Goal: Task Accomplishment & Management: Complete application form

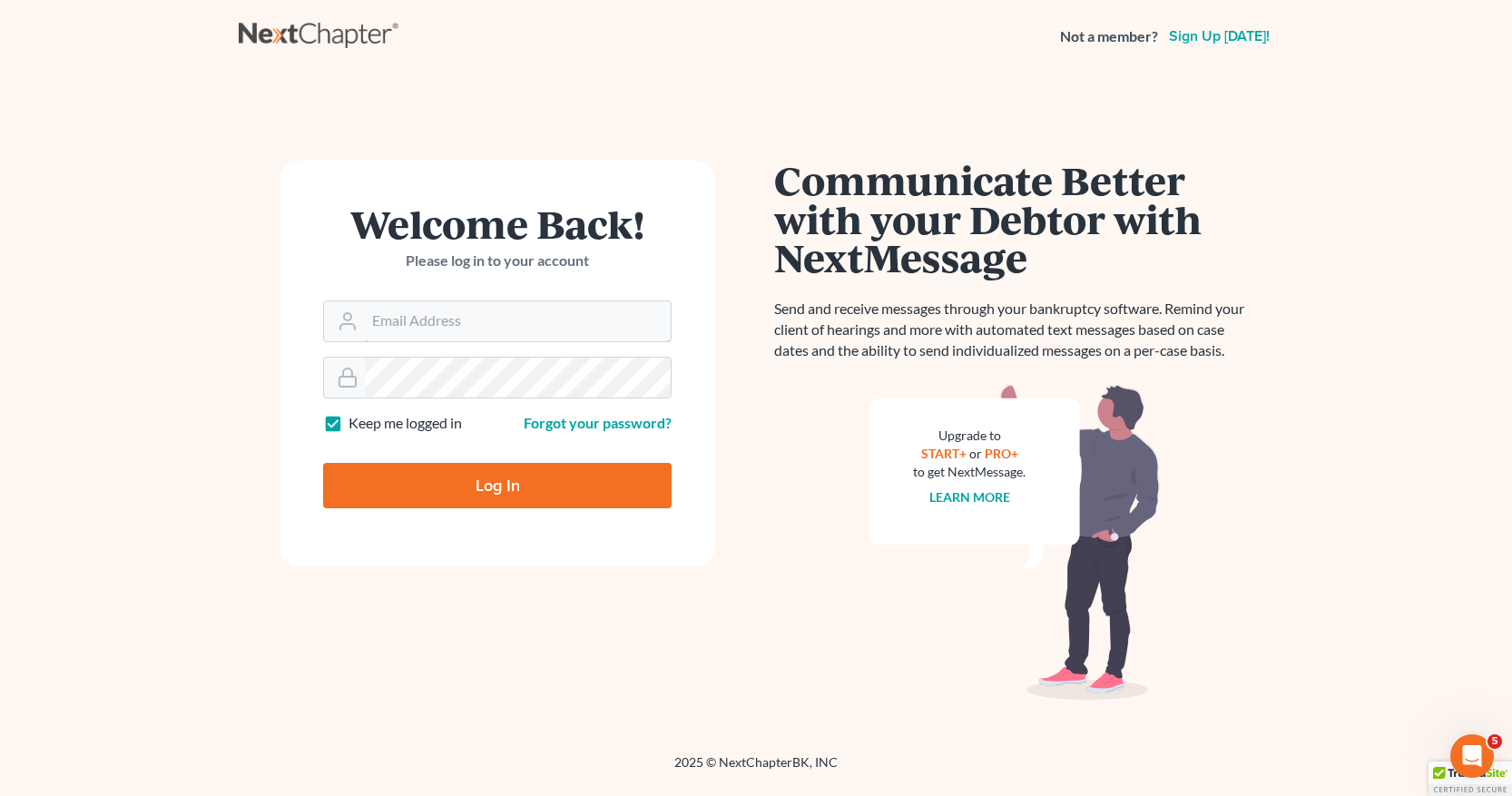
type input "[EMAIL_ADDRESS][DOMAIN_NAME]"
click at [484, 483] on input "Log In" at bounding box center [497, 486] width 349 height 45
type input "Thinking..."
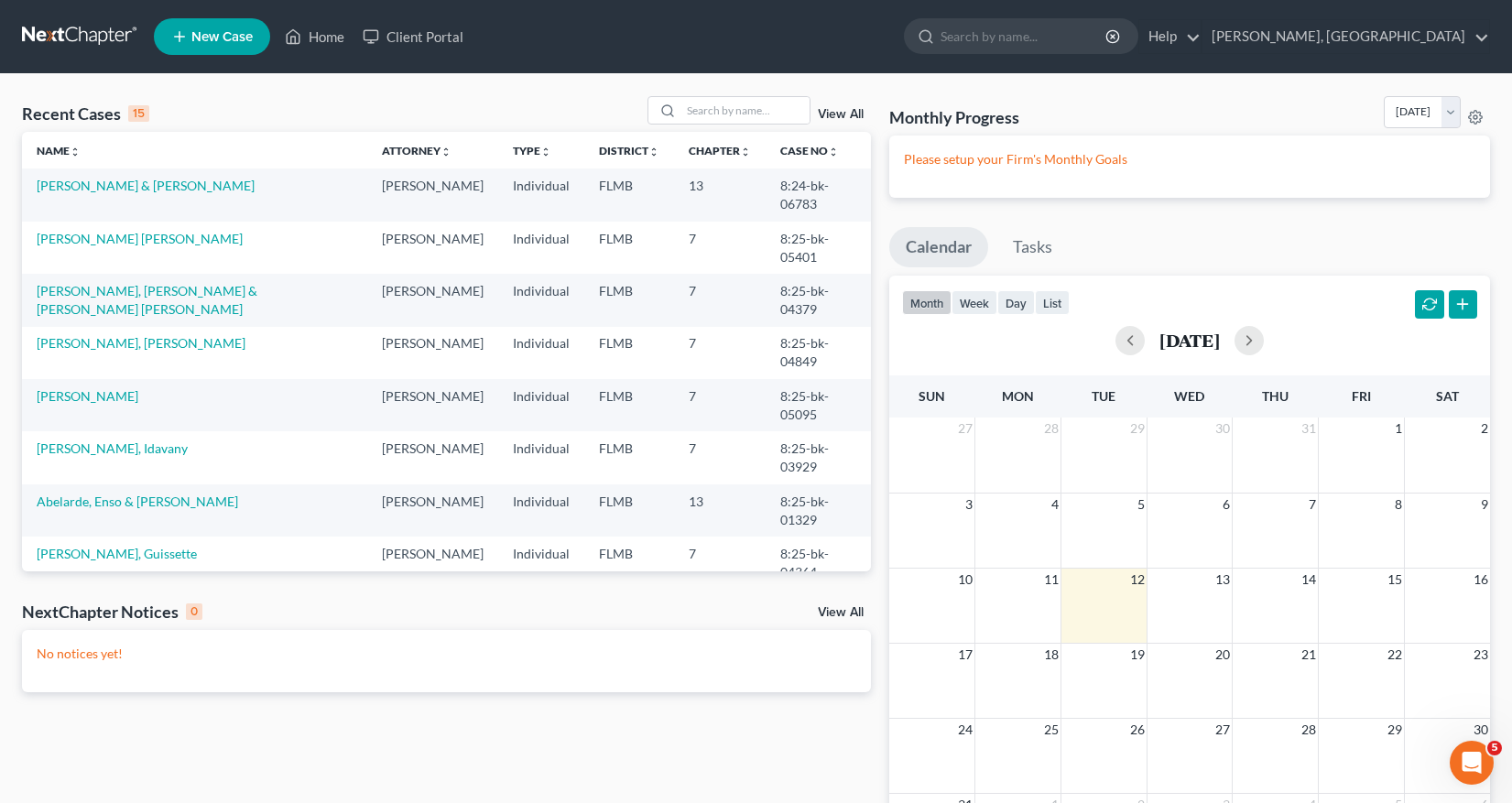
click at [215, 42] on span "New Case" at bounding box center [222, 38] width 61 height 14
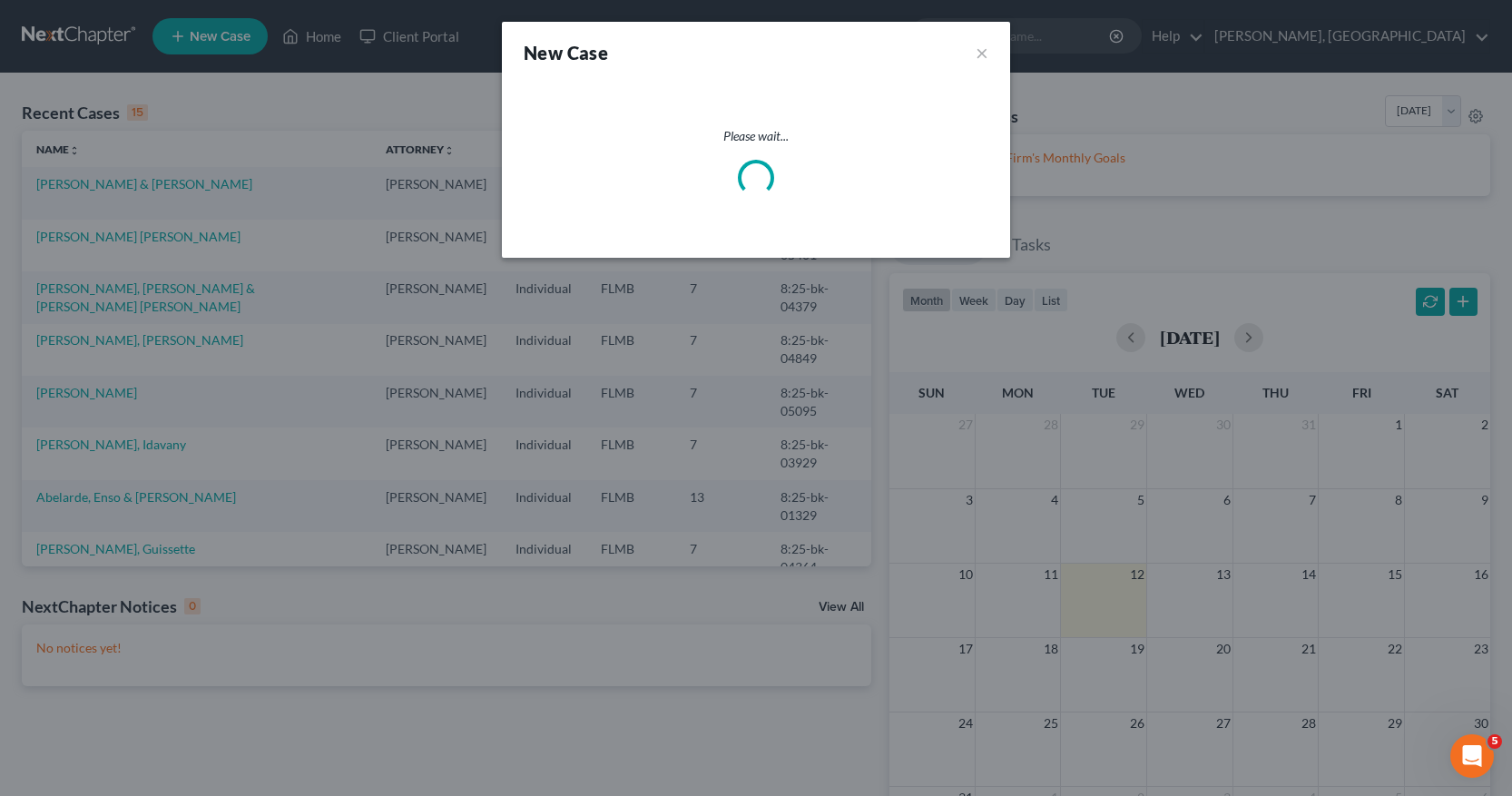
select select "15"
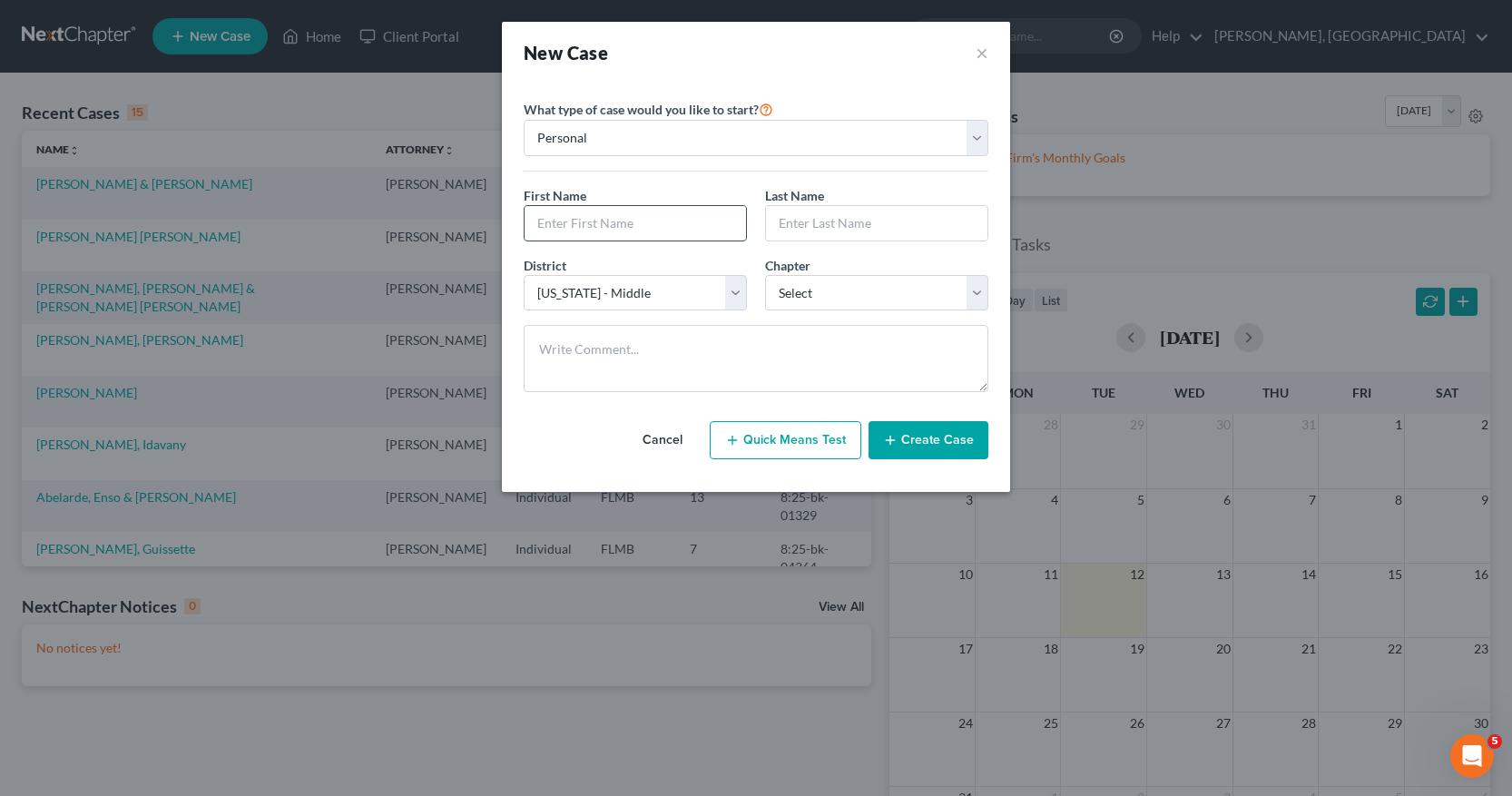
click at [572, 229] on input "text" at bounding box center [635, 223] width 222 height 34
type input "Elizabeth"
type input "Moya"
select select "0"
click at [943, 440] on button "Create Case" at bounding box center [929, 440] width 120 height 38
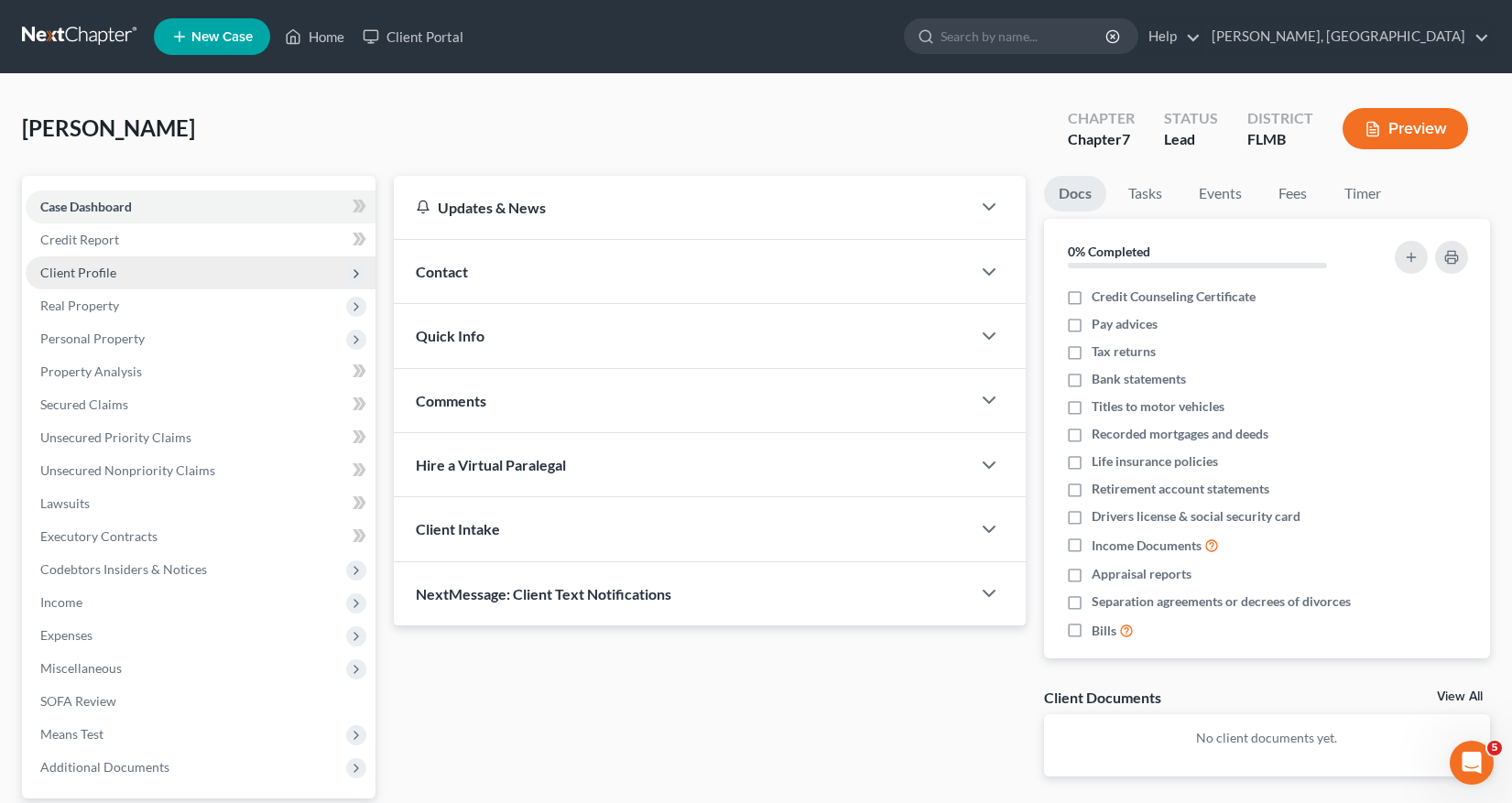
click at [103, 275] on span "Client Profile" at bounding box center [78, 272] width 76 height 16
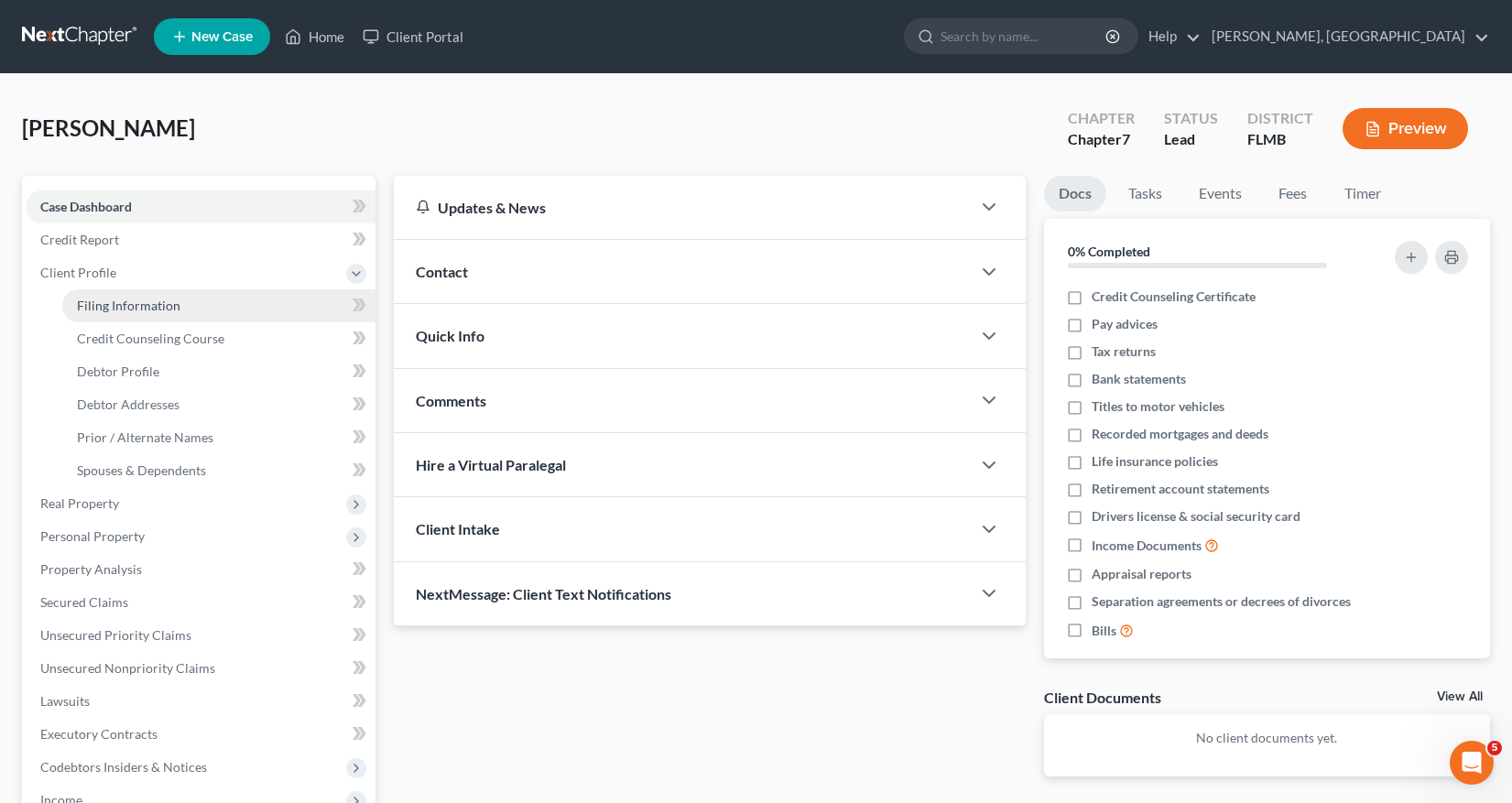
click at [128, 305] on span "Filing Information" at bounding box center [129, 305] width 103 height 16
select select "1"
select select "0"
select select "15"
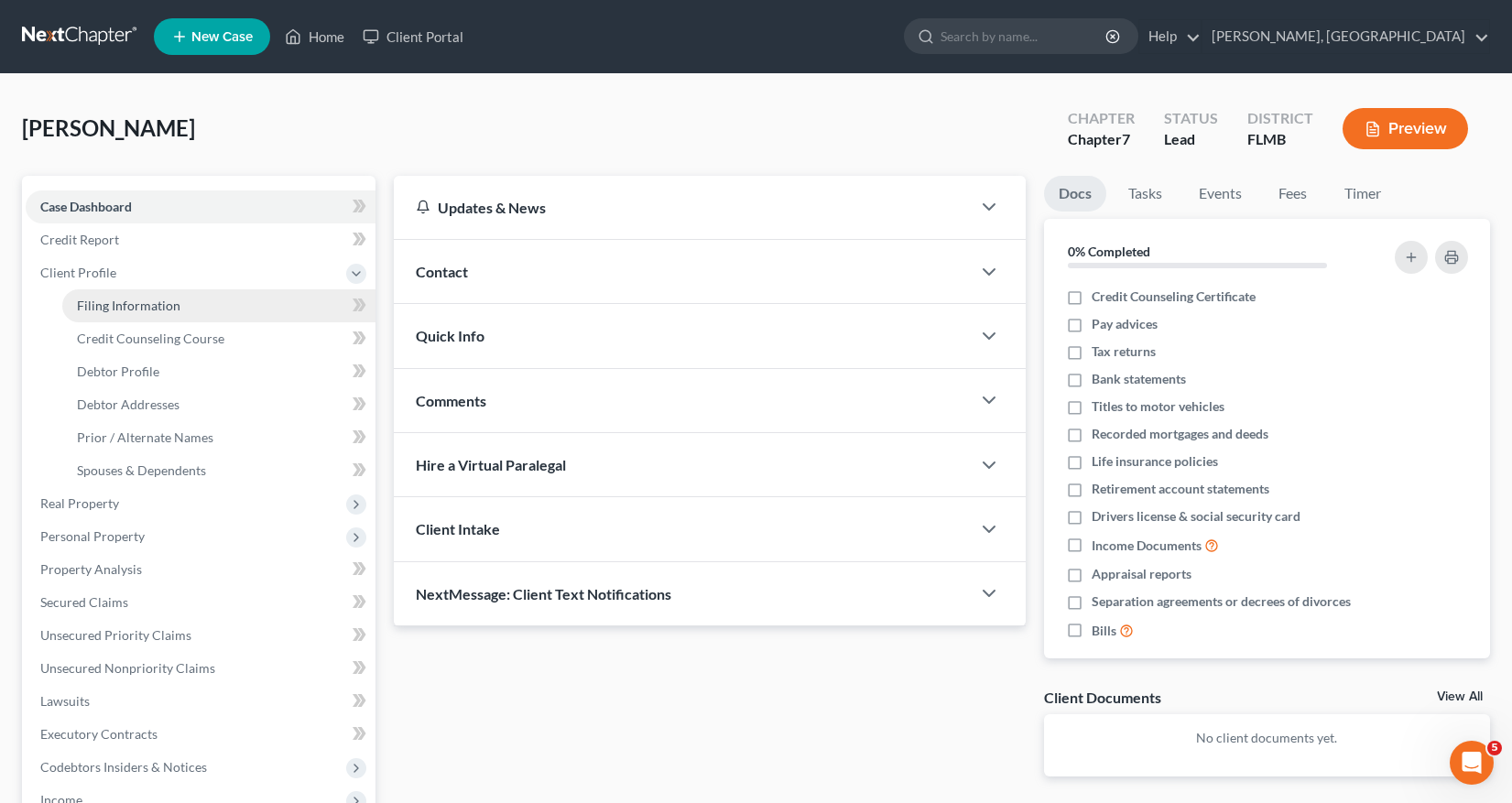
select select "0"
select select "9"
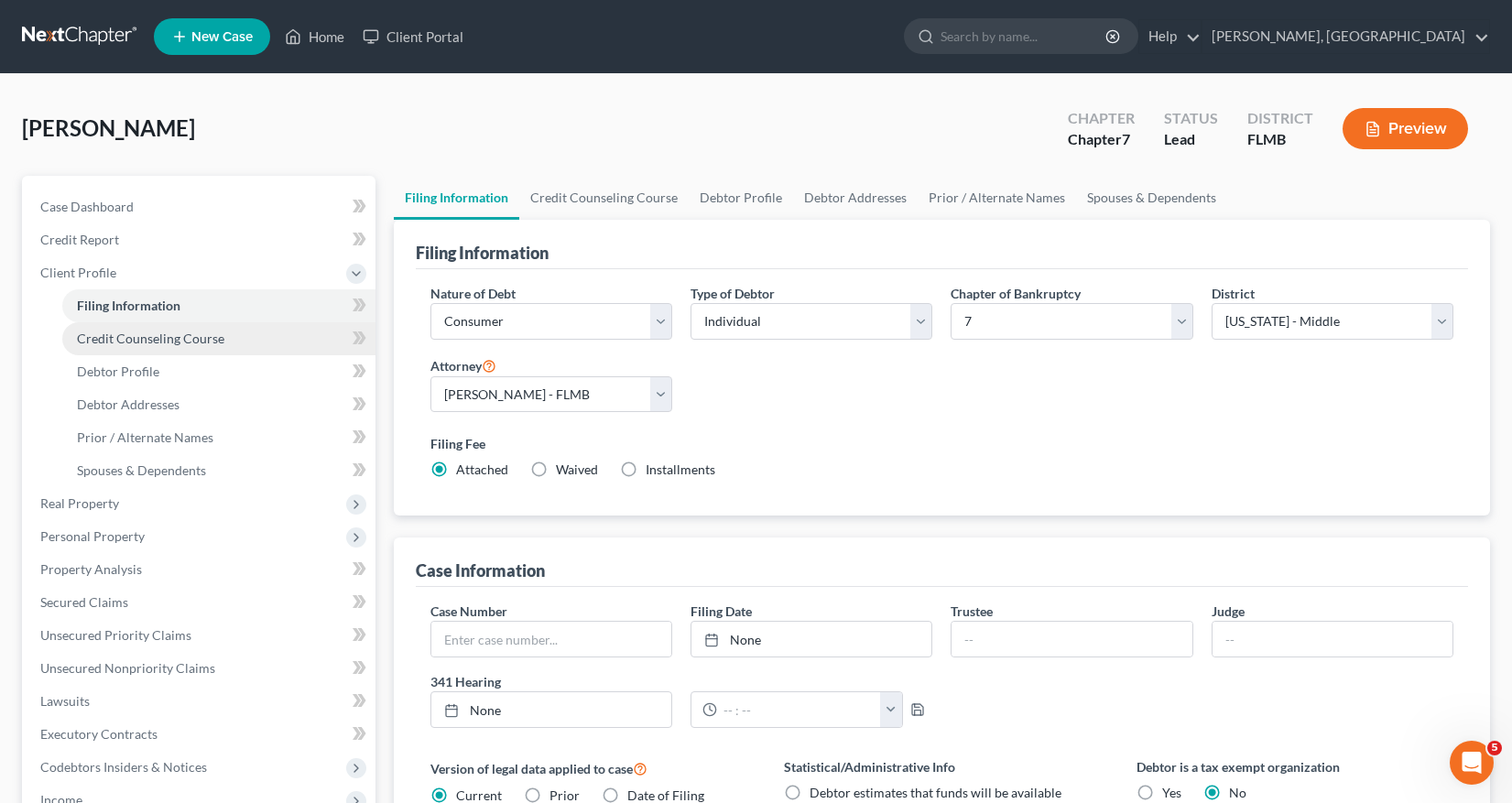
click at [207, 340] on span "Credit Counseling Course" at bounding box center [151, 339] width 148 height 16
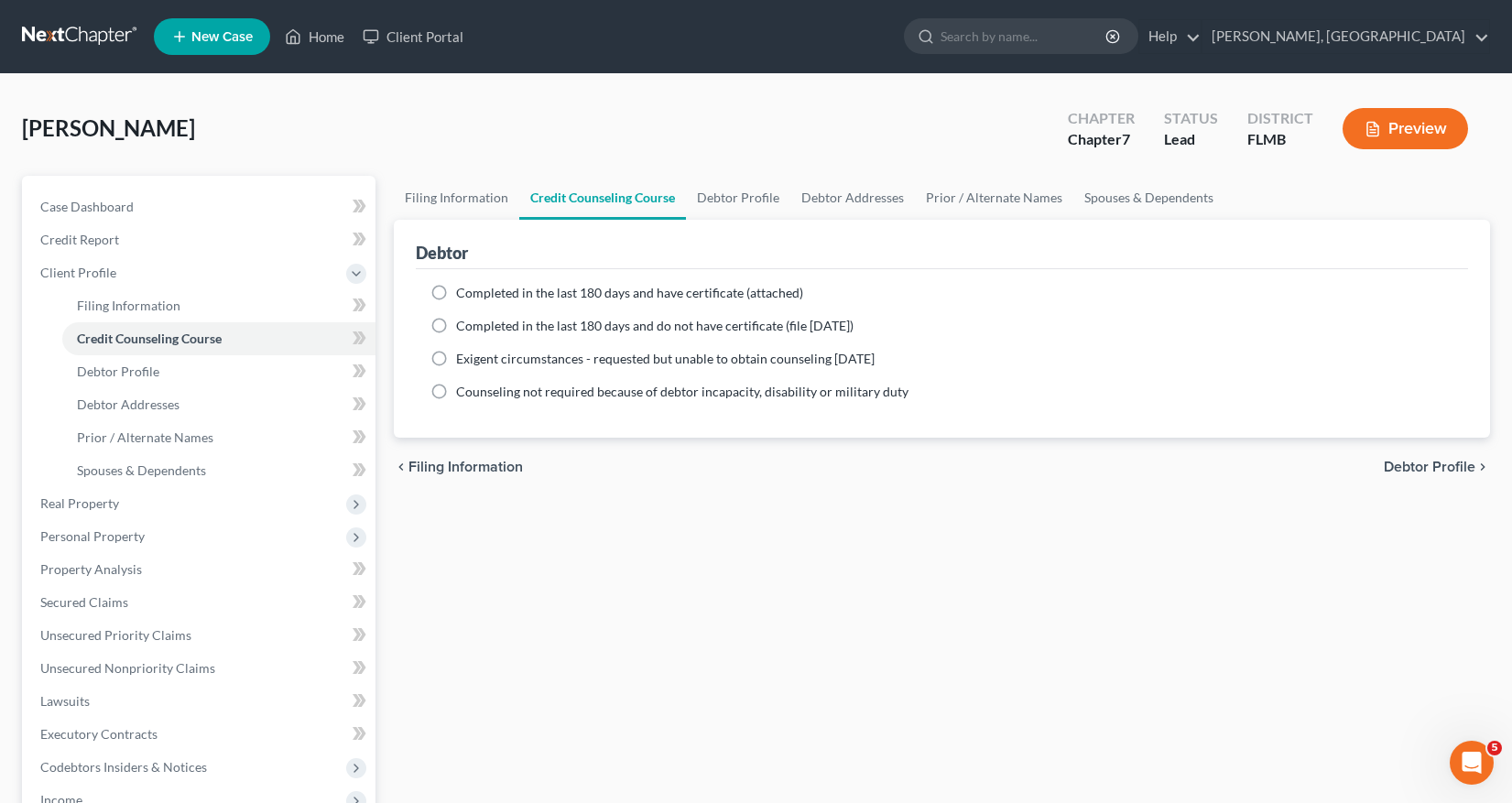
click at [455, 286] on label "Completed in the last 180 days and have certificate (attached)" at bounding box center [629, 293] width 347 height 18
click at [463, 286] on input "Completed in the last 180 days and have certificate (attached)" at bounding box center [469, 290] width 12 height 12
radio input "true"
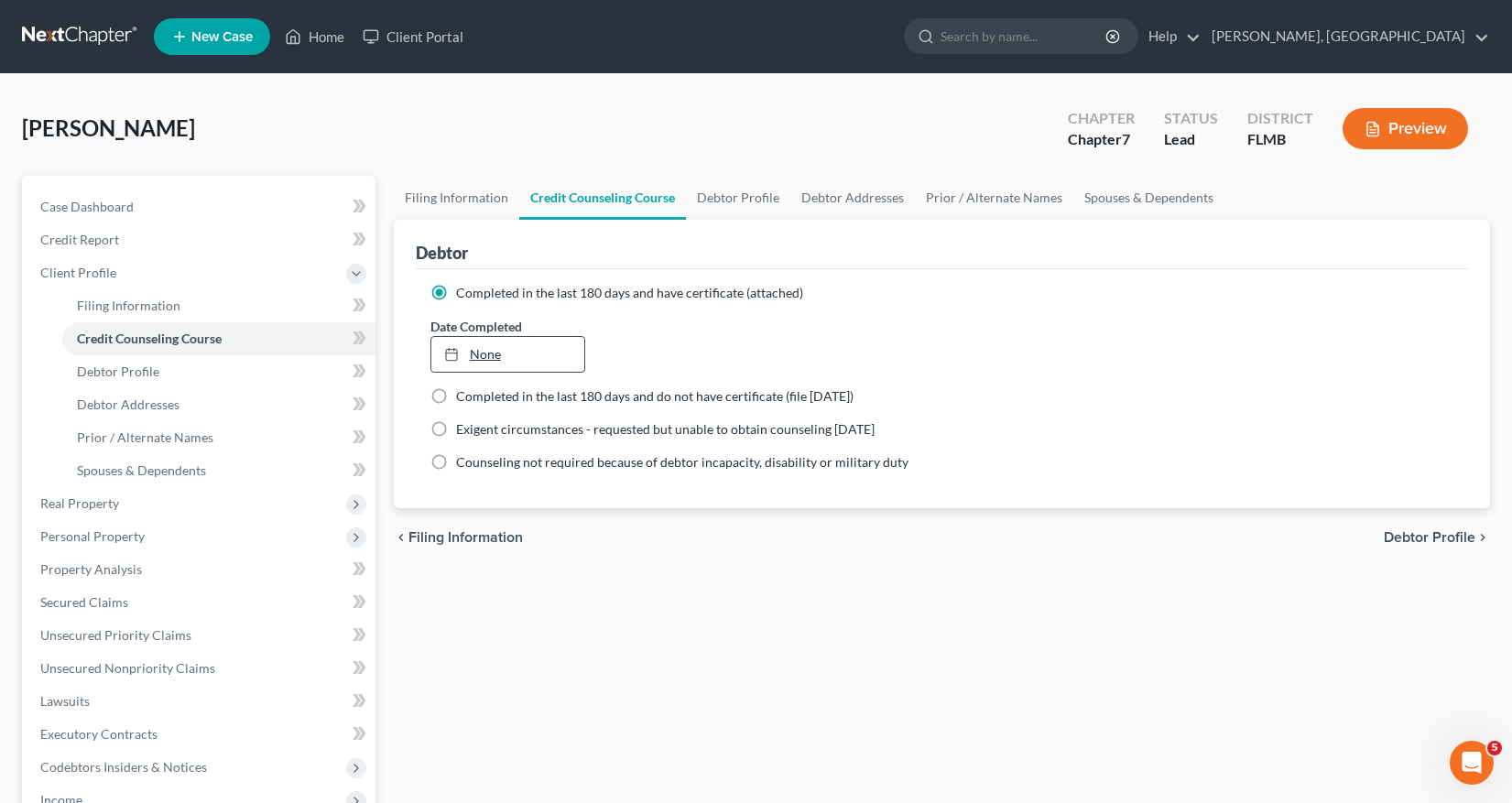
click at [489, 351] on link "None" at bounding box center [507, 353] width 153 height 35
type input "8/12/2025"
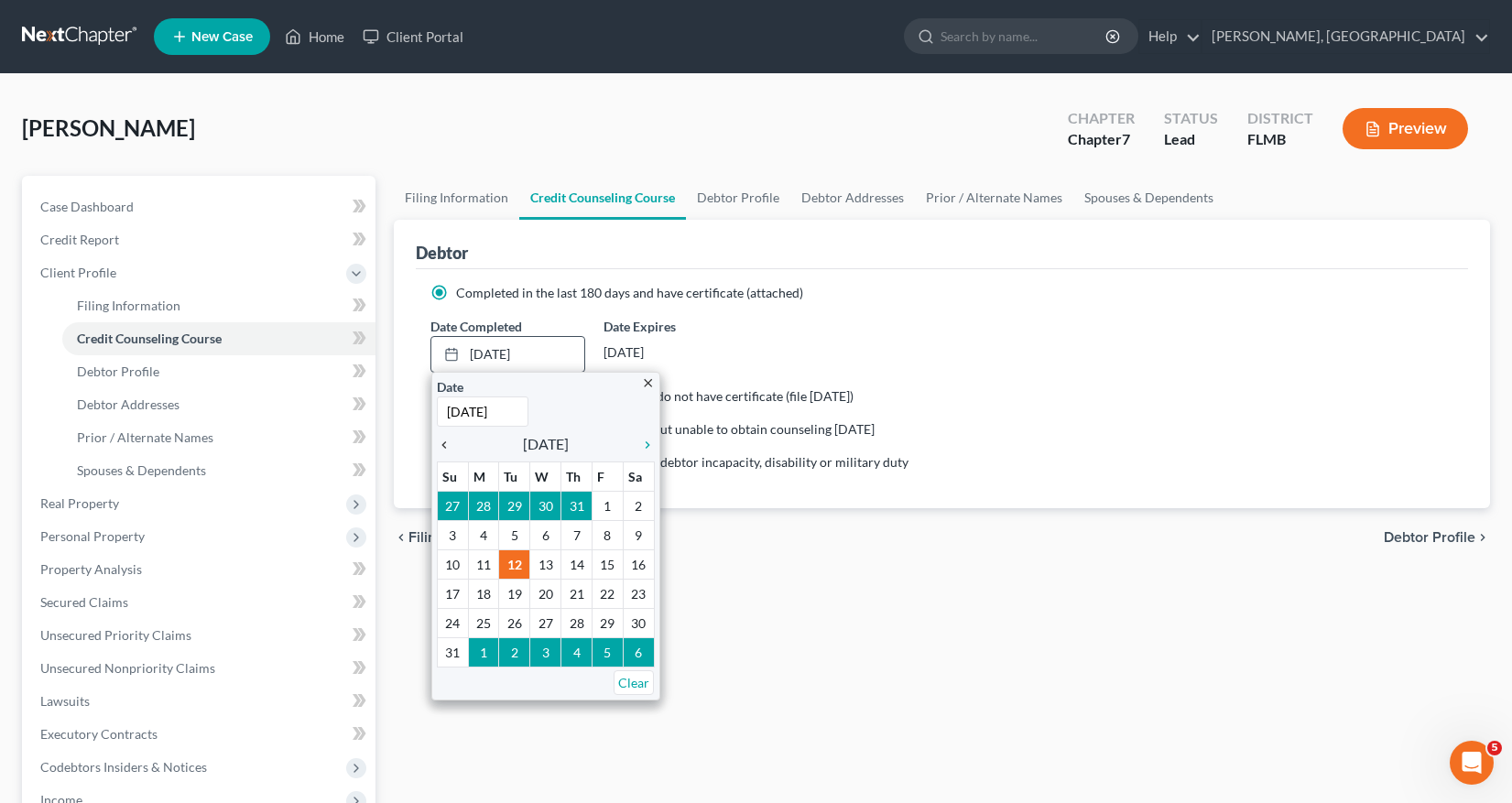
click at [446, 445] on icon "chevron_left" at bounding box center [449, 445] width 24 height 15
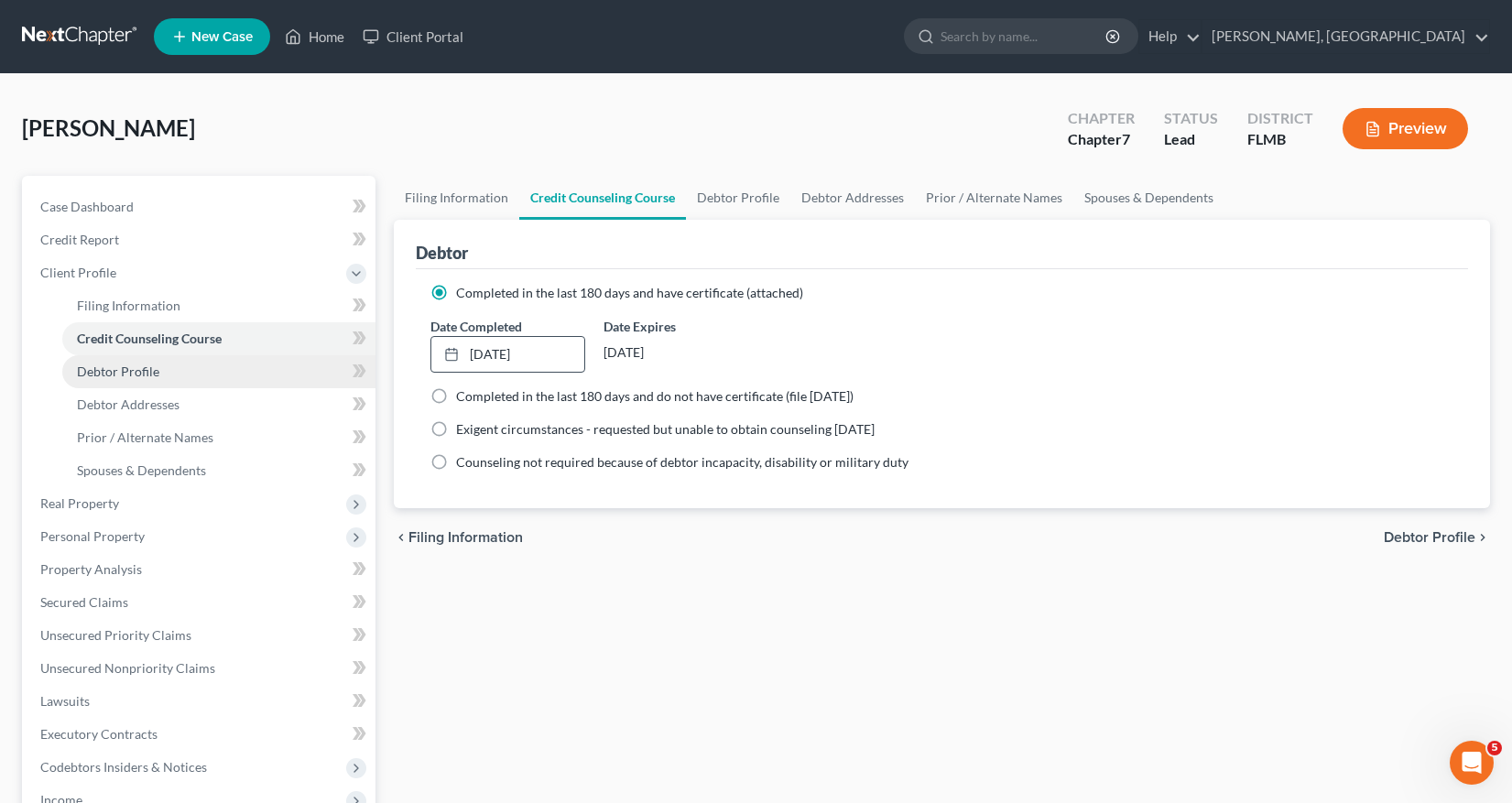
click at [149, 367] on span "Debtor Profile" at bounding box center [118, 371] width 82 height 16
select select "0"
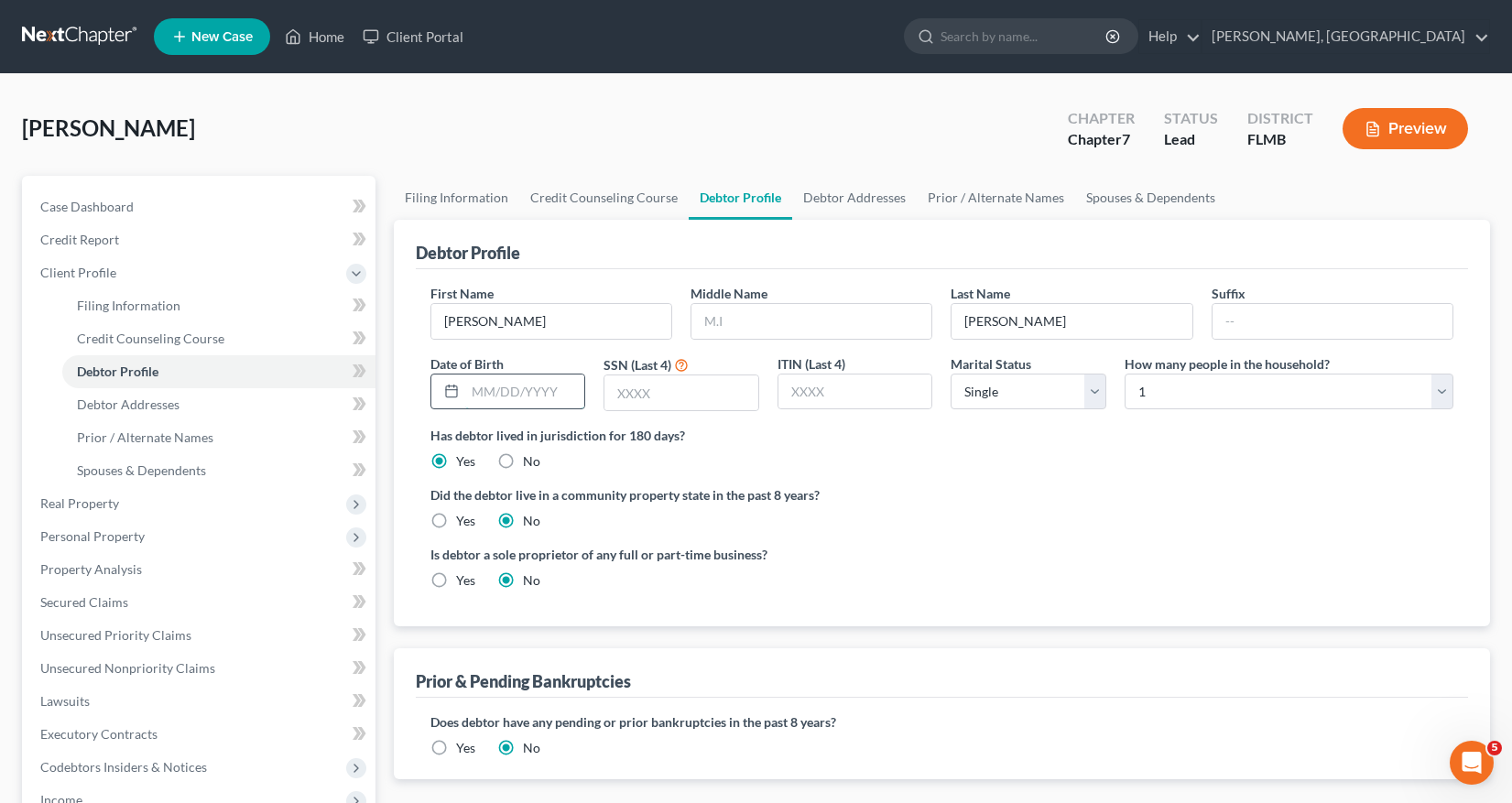
click at [475, 391] on input "text" at bounding box center [525, 391] width 120 height 35
type input "09/17/1973"
type input "0959"
click at [1095, 391] on select "Select Single Married Separated Divorced Widowed" at bounding box center [1028, 391] width 155 height 37
select select "1"
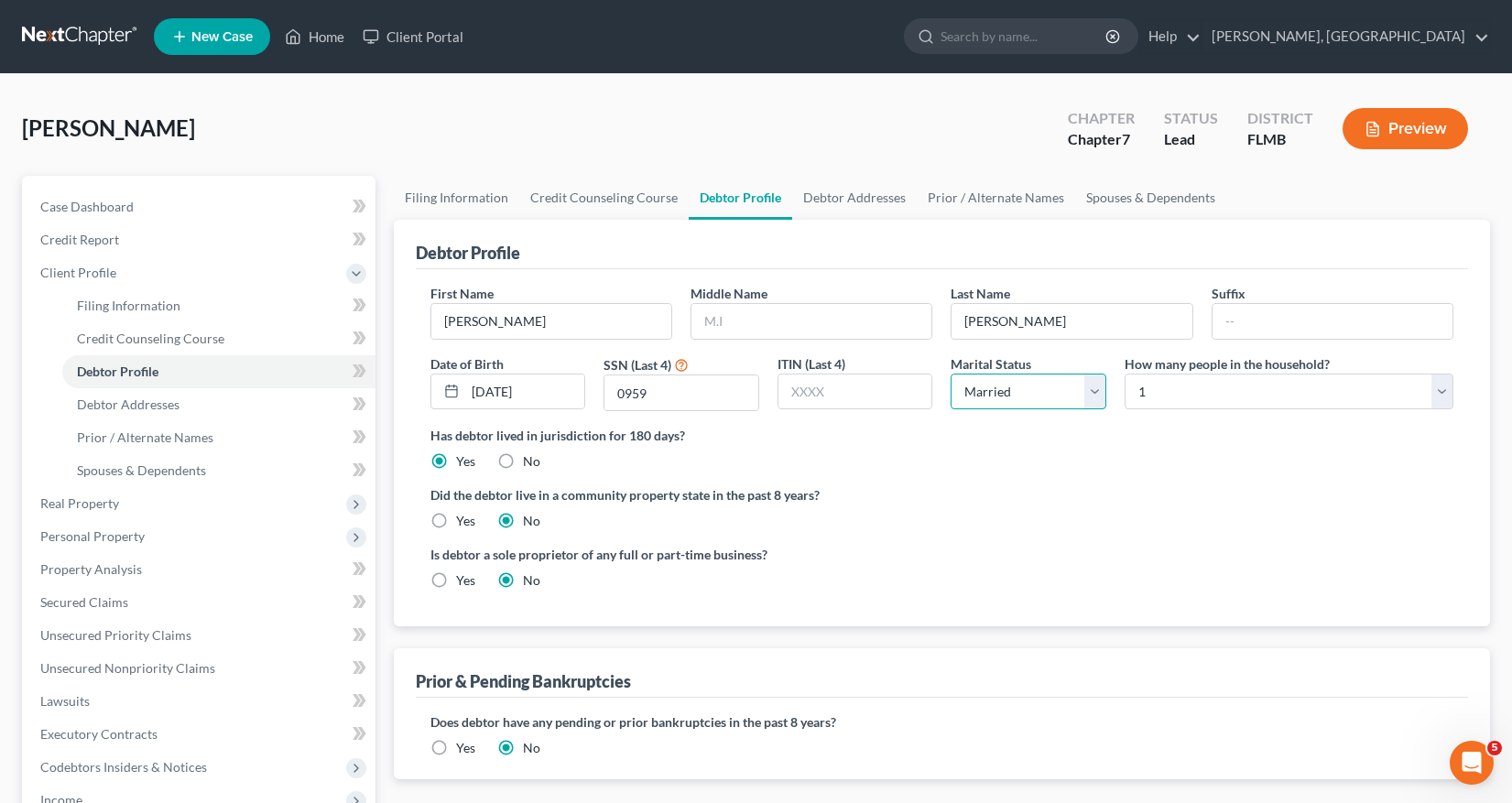
click at [951, 373] on select "Select Single Married Separated Divorced Widowed" at bounding box center [1028, 391] width 155 height 37
click at [1442, 393] on select "Select 1 2 3 4 5 6 7 8 9 10 11 12 13 14 15 16 17 18 19 20" at bounding box center [1288, 391] width 329 height 37
select select "1"
click at [1124, 373] on select "Select 1 2 3 4 5 6 7 8 9 10 11 12 13 14 15 16 17 18 19 20" at bounding box center [1288, 391] width 329 height 37
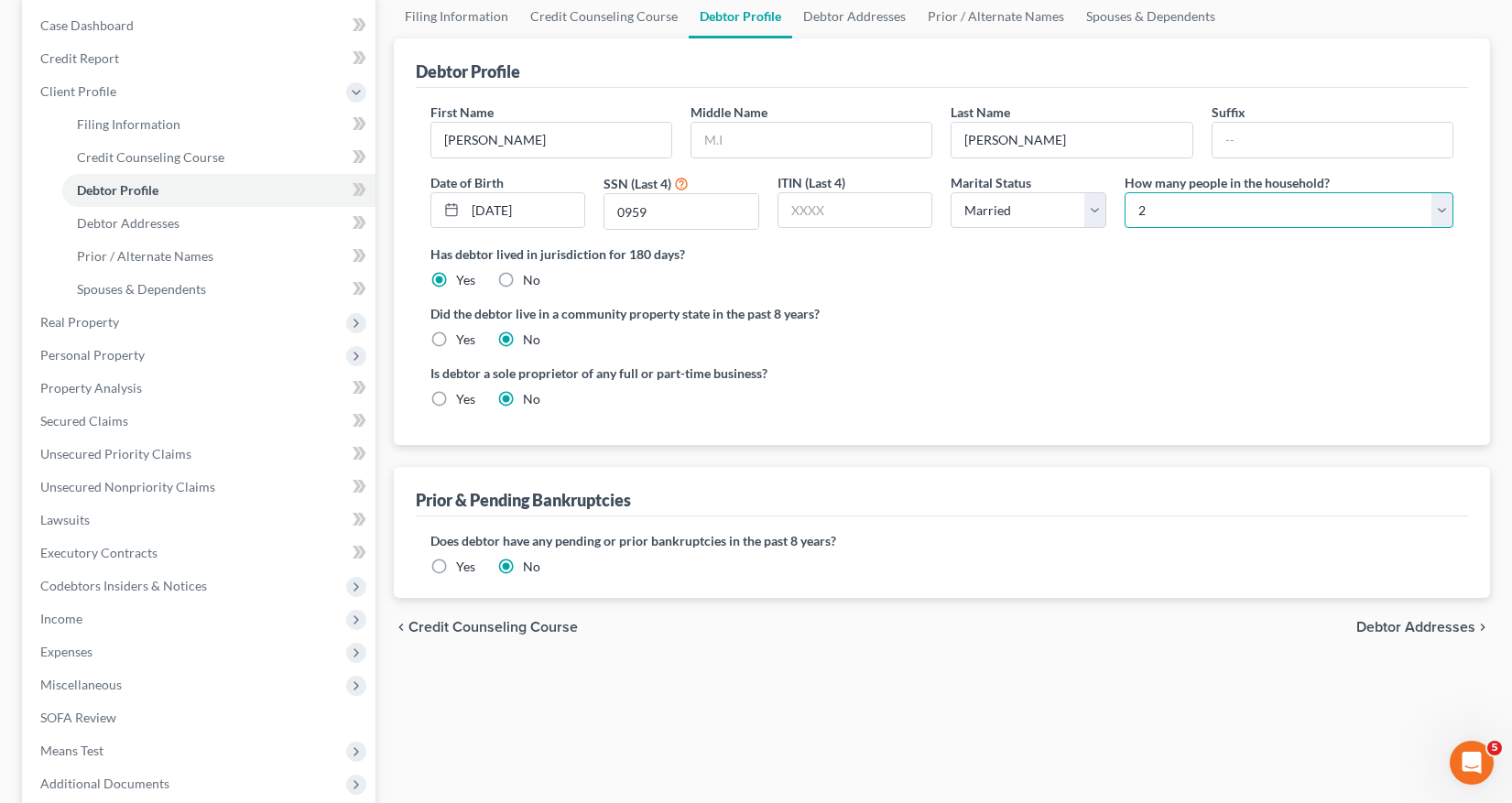
scroll to position [183, 0]
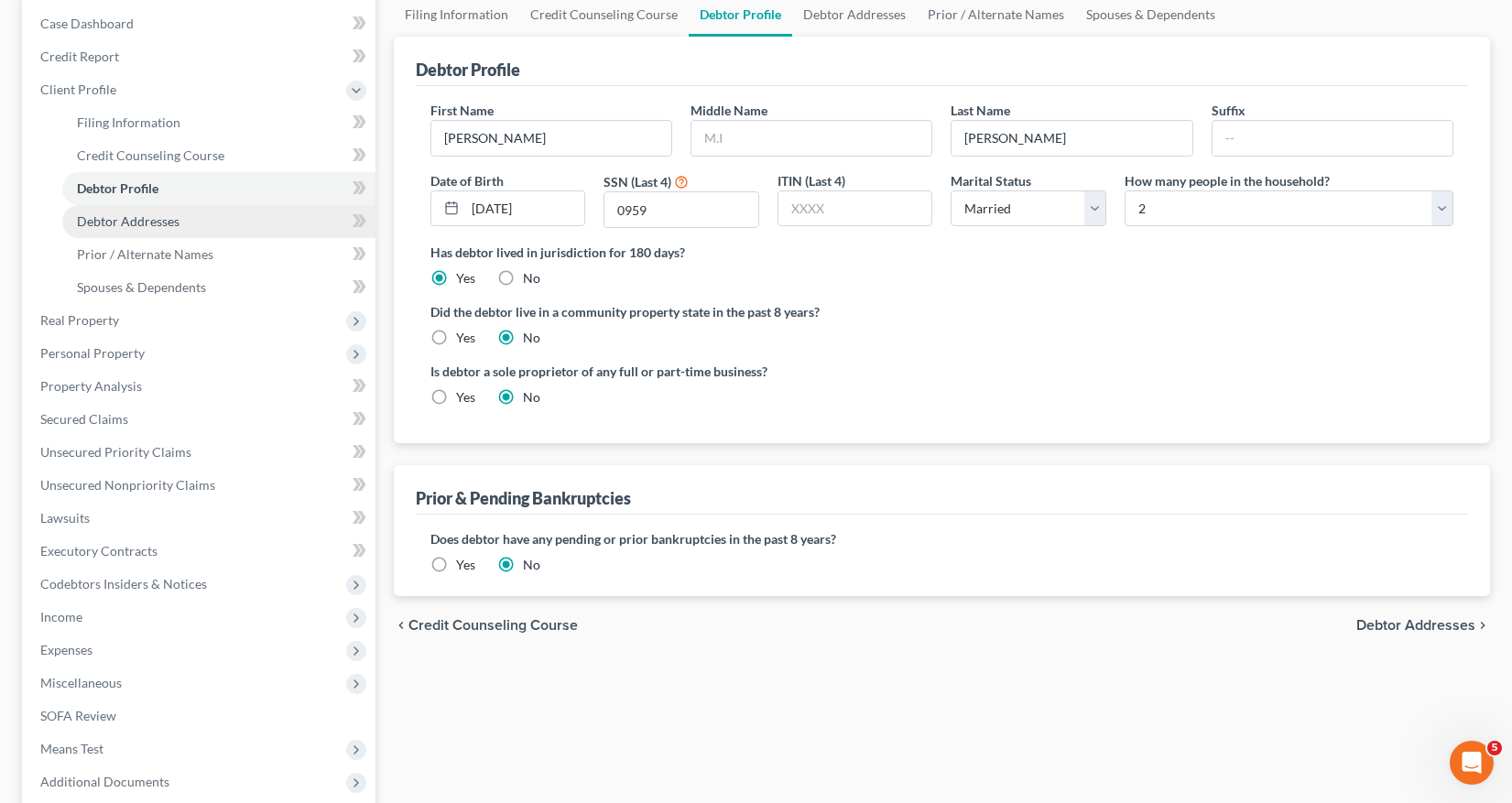
click at [150, 227] on span "Debtor Addresses" at bounding box center [129, 221] width 103 height 16
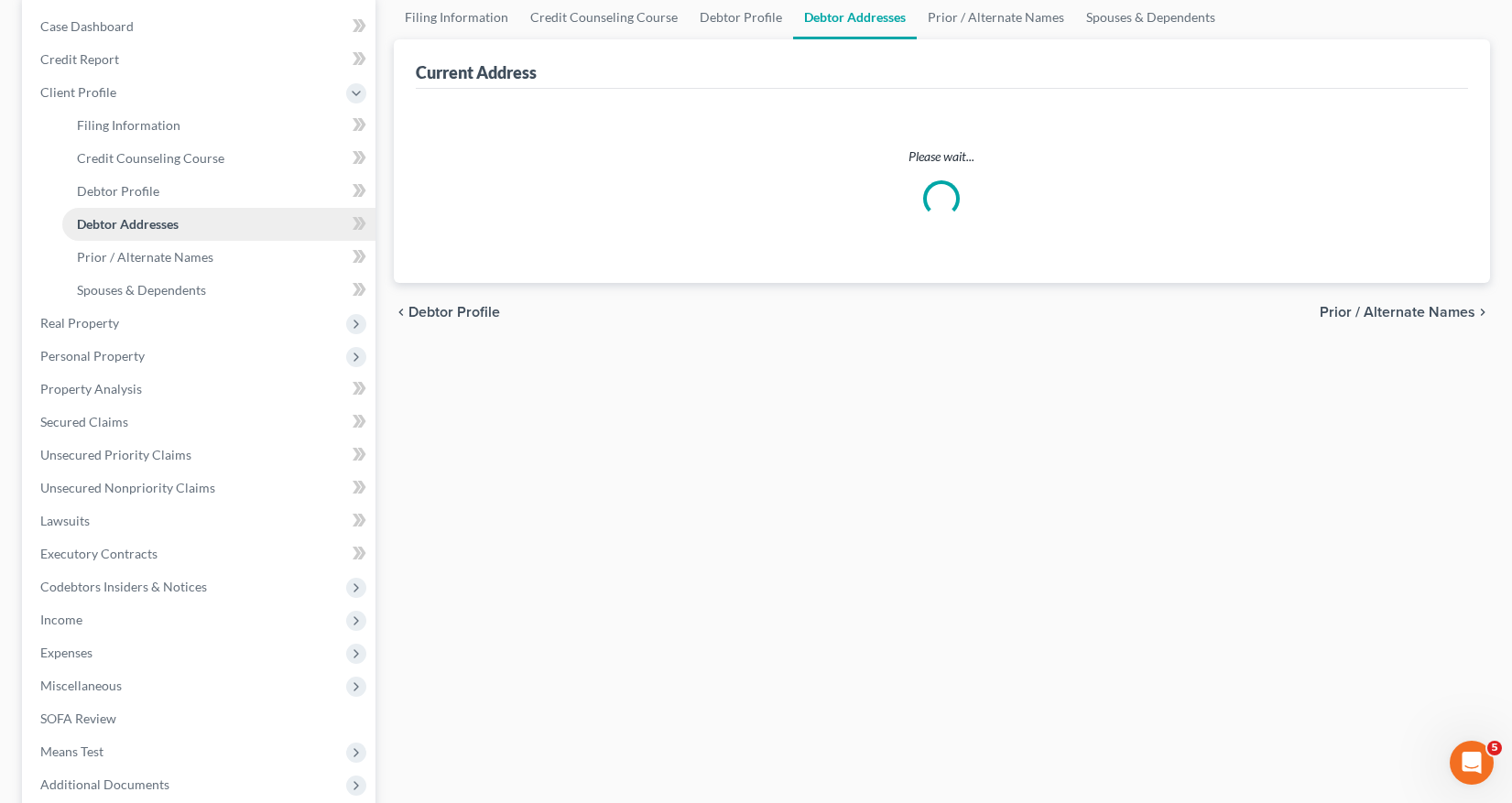
select select "0"
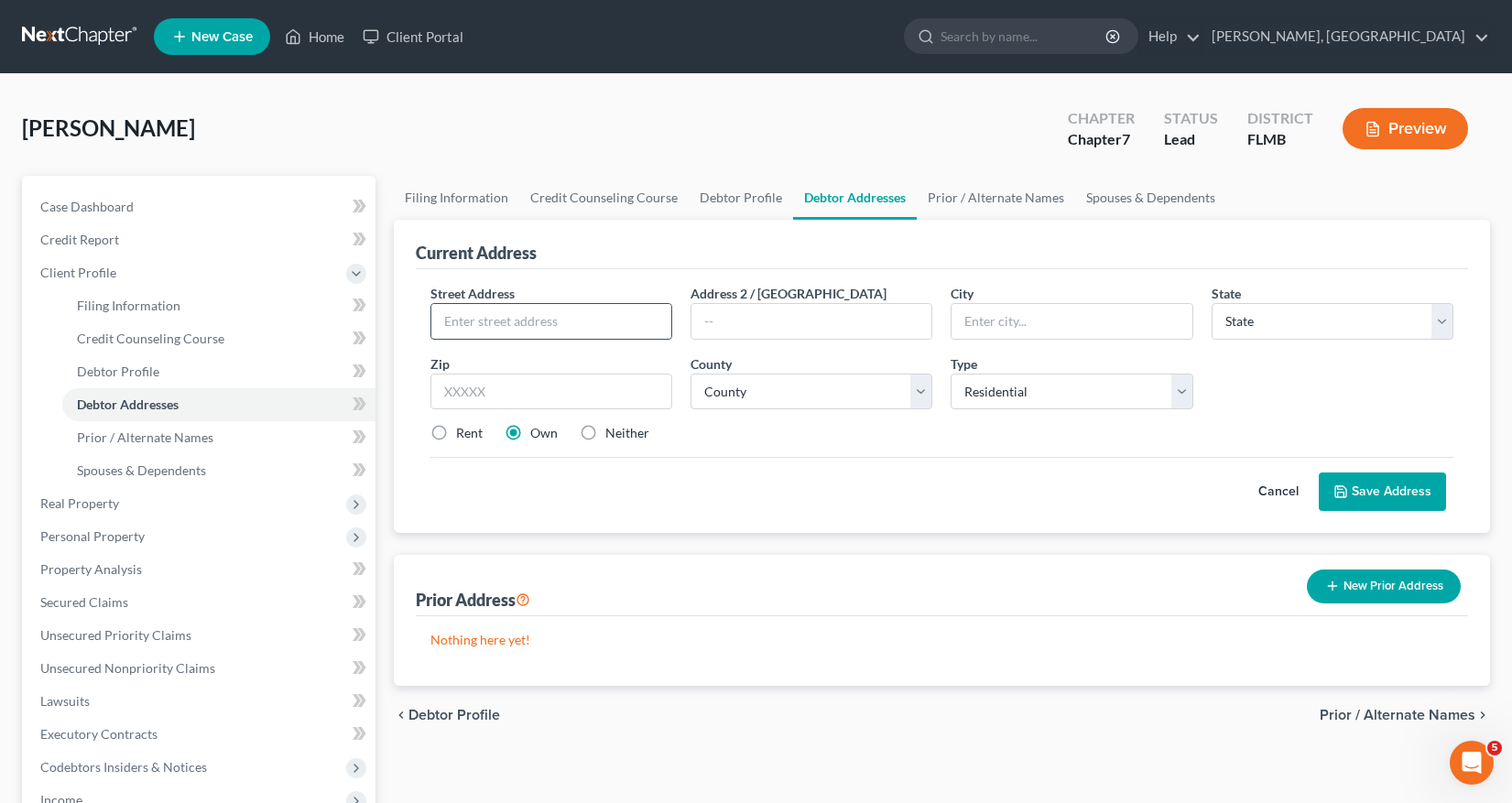
click at [444, 322] on input "text" at bounding box center [551, 321] width 240 height 35
type input "9823 Edmonton Drive"
type input "Land O' Lakes"
select select "9"
type input "34638"
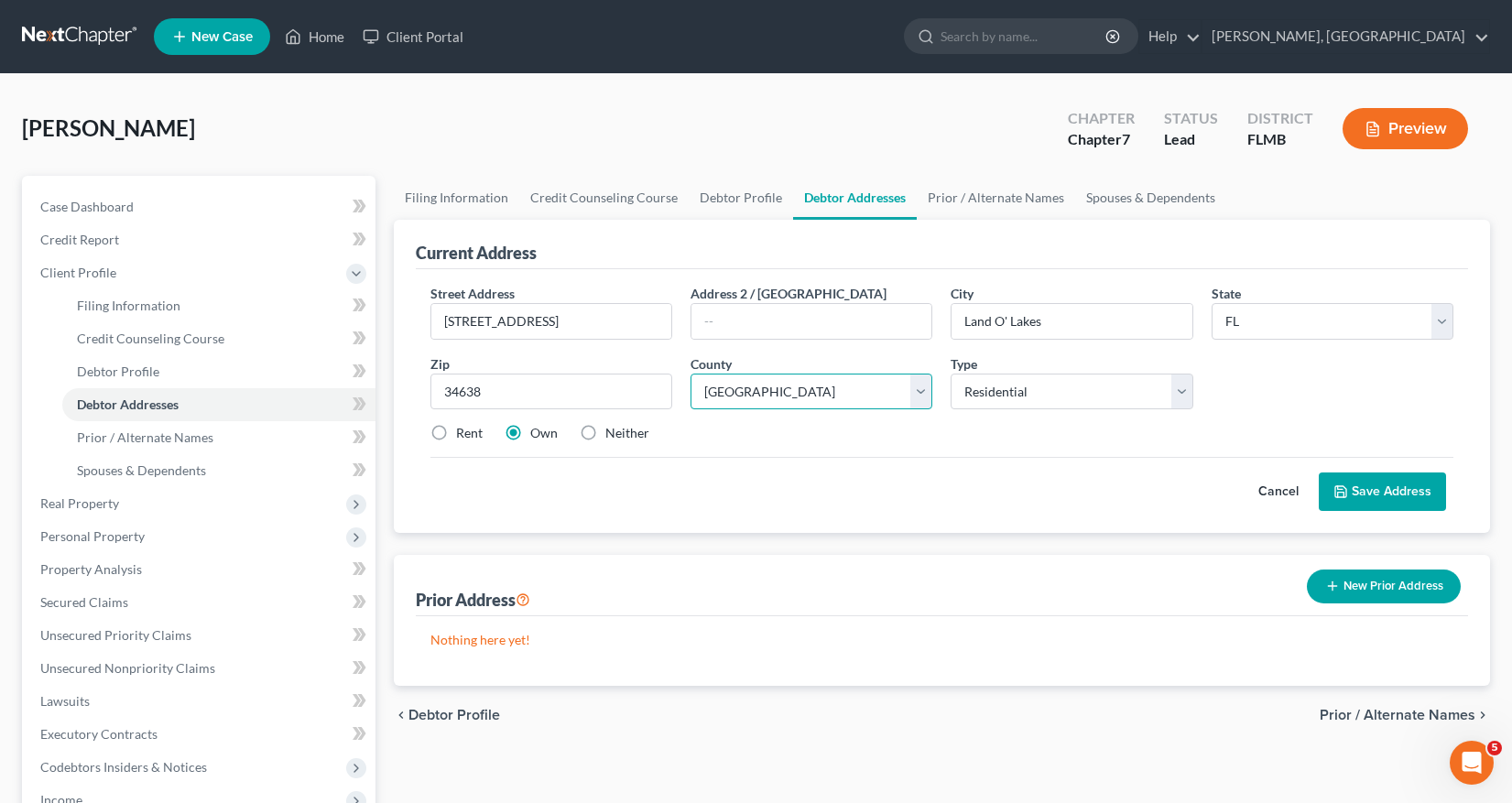
select select "50"
click at [1351, 492] on button "Save Address" at bounding box center [1381, 491] width 128 height 39
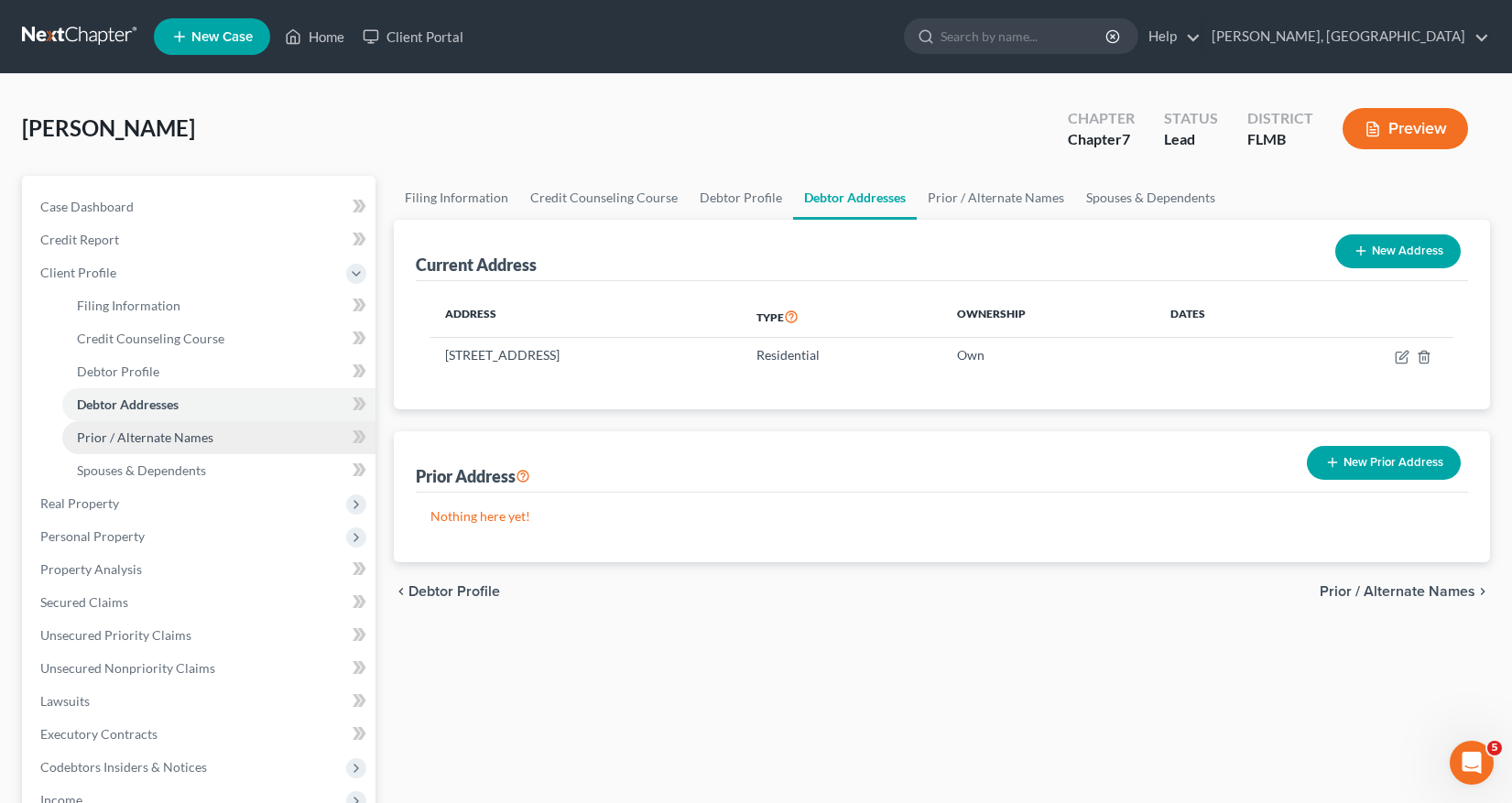
click at [178, 440] on span "Prior / Alternate Names" at bounding box center [146, 438] width 137 height 16
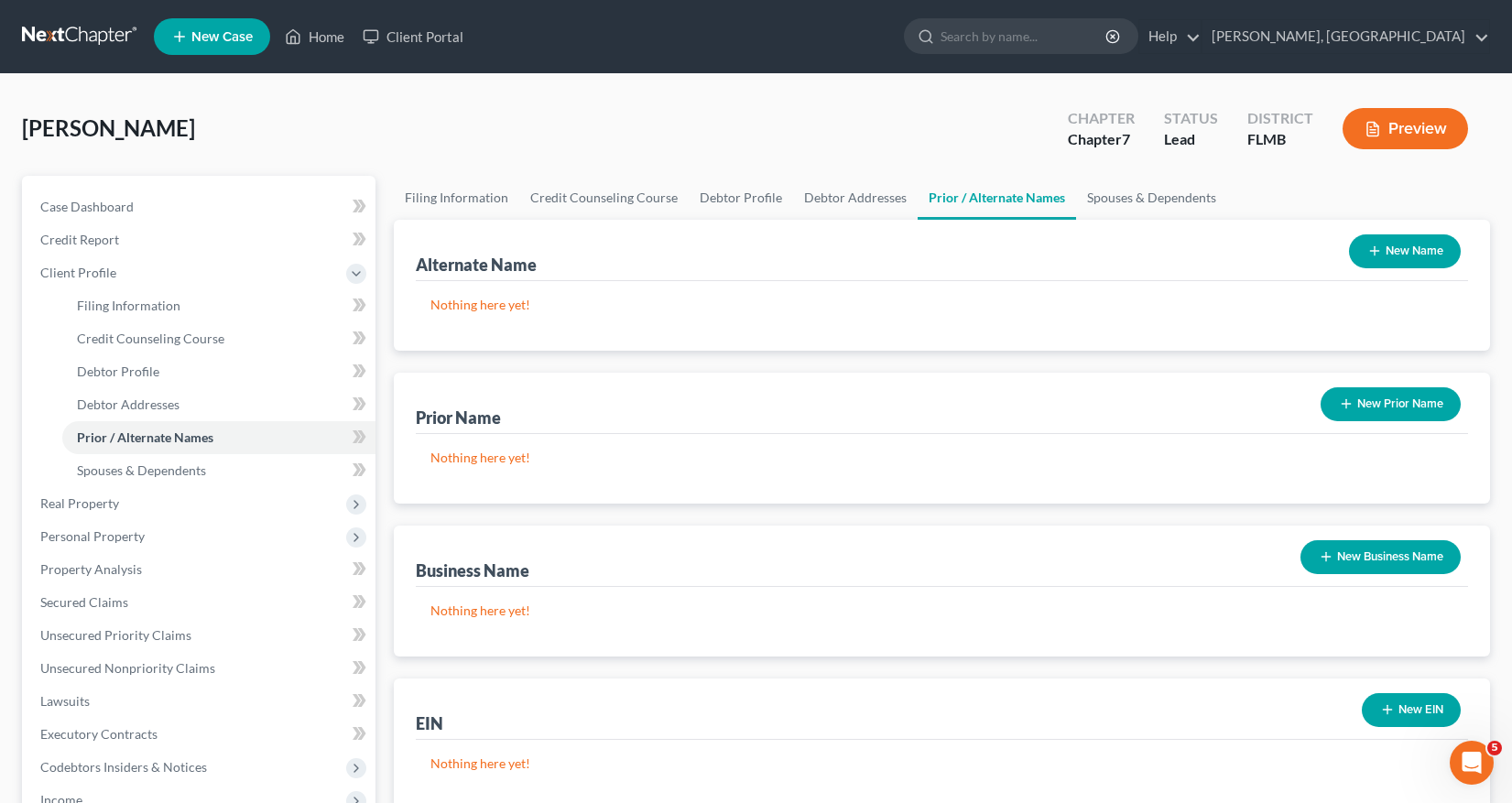
click at [1391, 418] on button "New Prior Name" at bounding box center [1389, 404] width 140 height 34
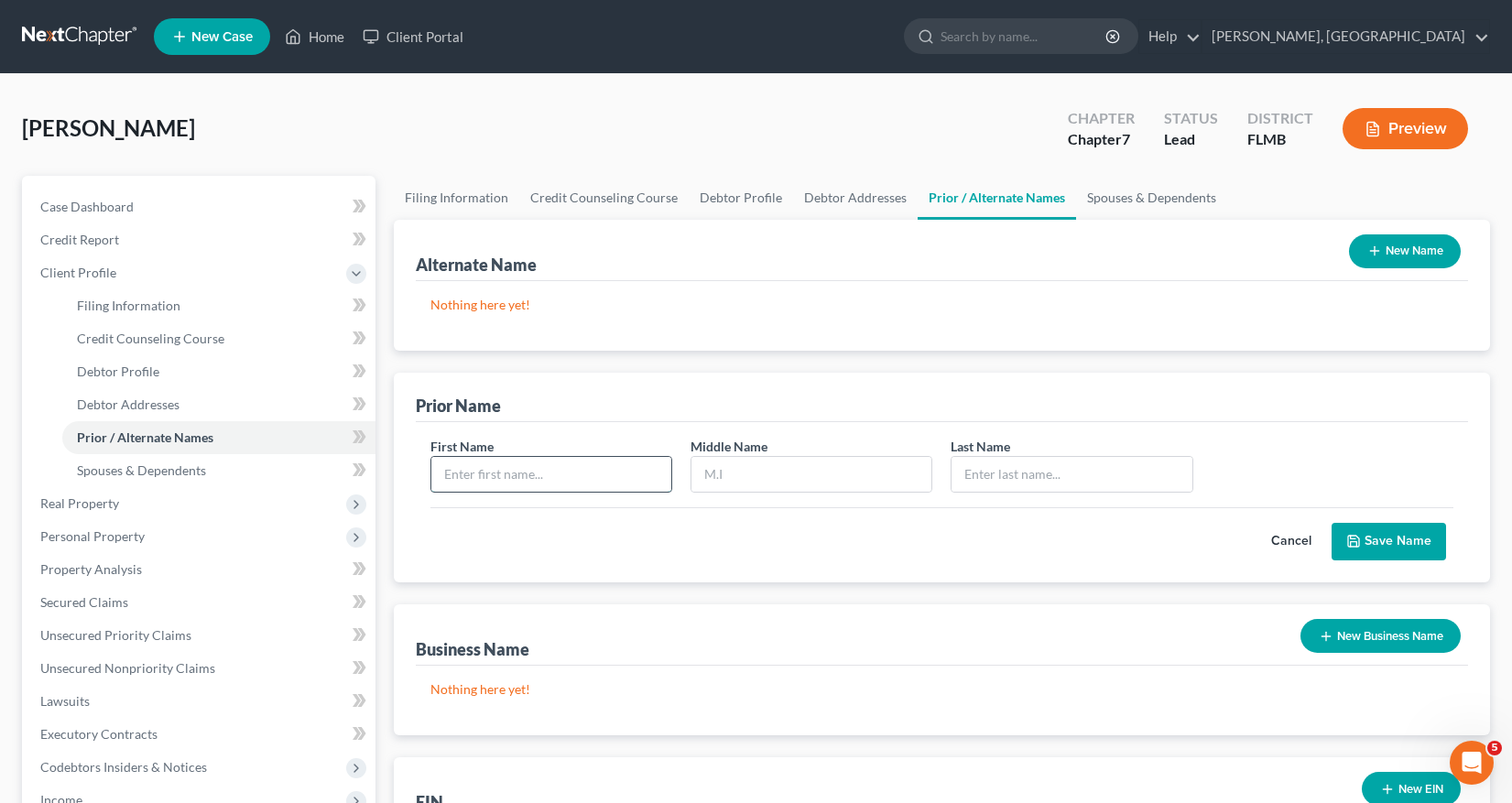
click at [454, 467] on input "text" at bounding box center [551, 473] width 240 height 35
type input "e"
type input "Elizabeth"
type input "Valentin"
click at [1378, 544] on button "Save Name" at bounding box center [1388, 542] width 115 height 39
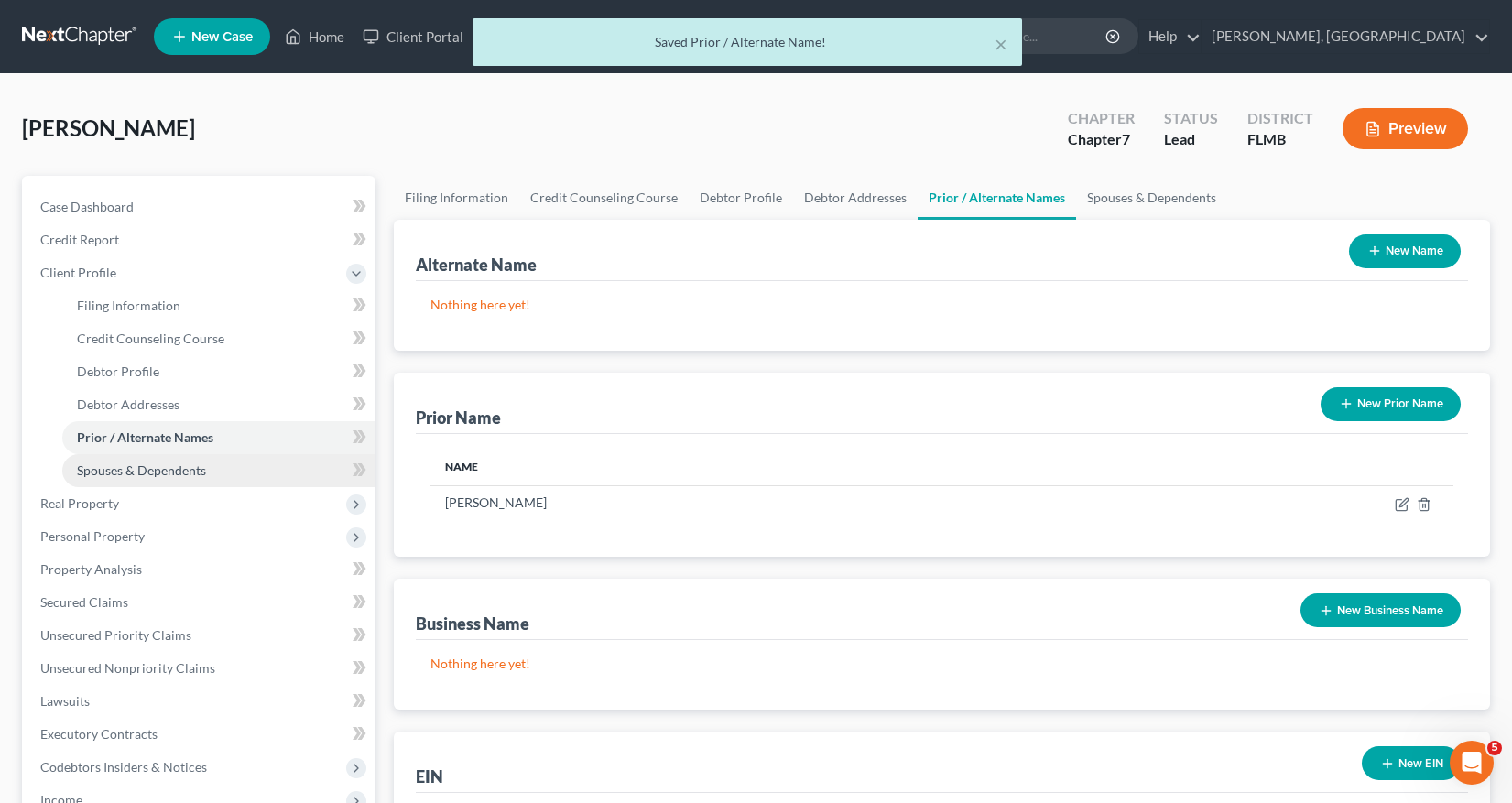
click at [182, 469] on span "Spouses & Dependents" at bounding box center [142, 470] width 129 height 16
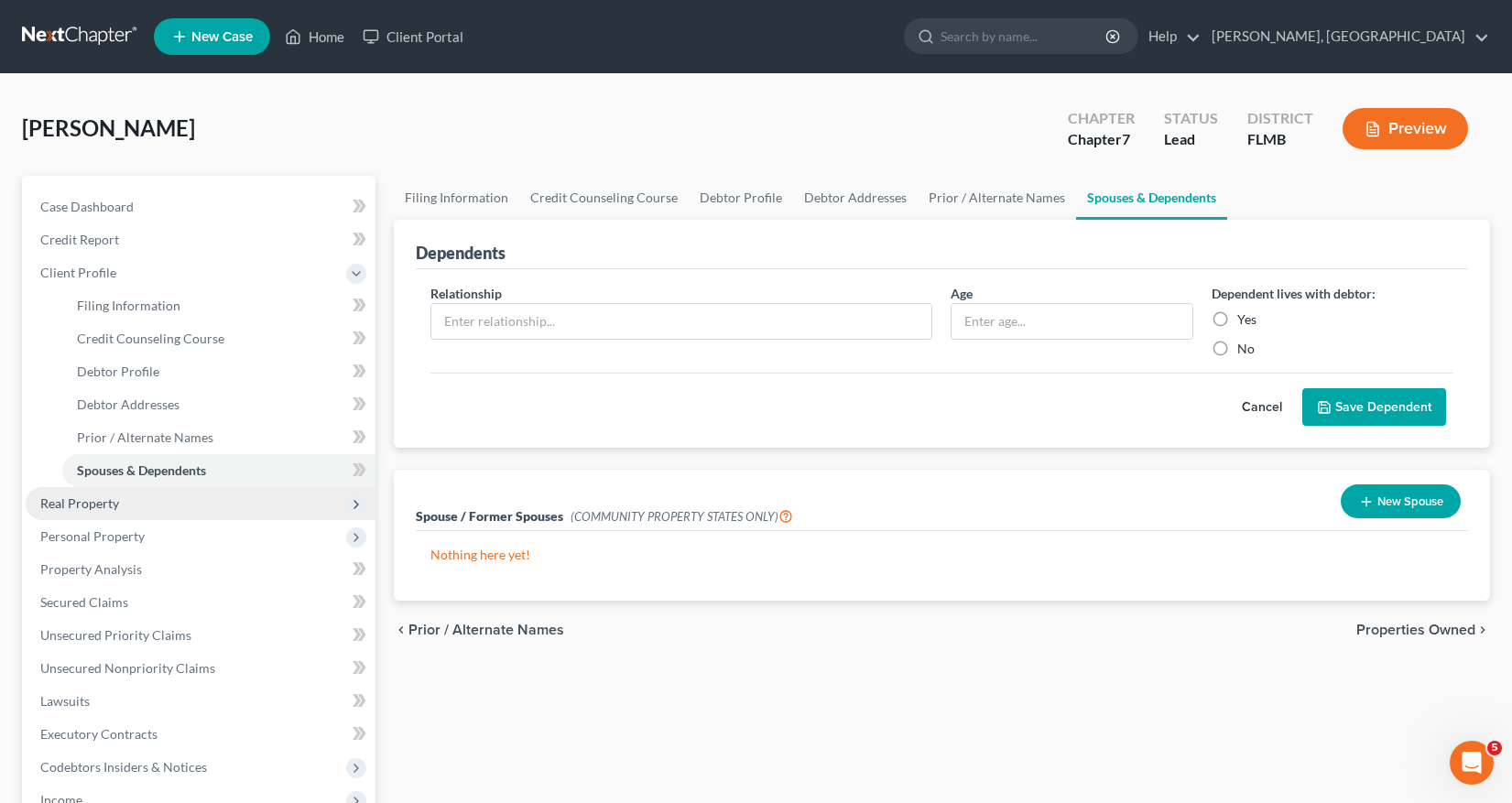
click at [101, 502] on span "Real Property" at bounding box center [80, 503] width 79 height 16
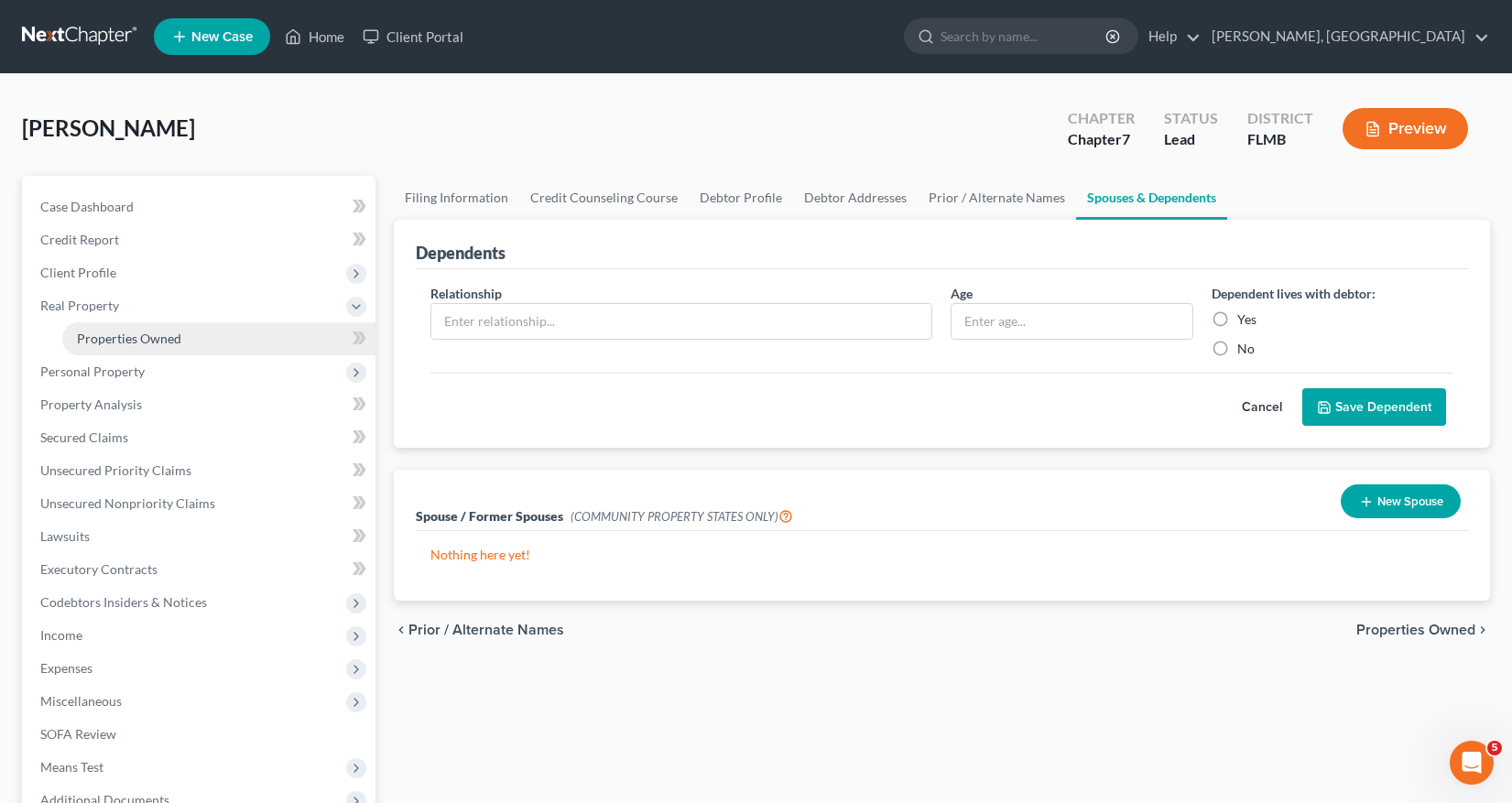
click at [151, 339] on span "Properties Owned" at bounding box center [129, 339] width 104 height 16
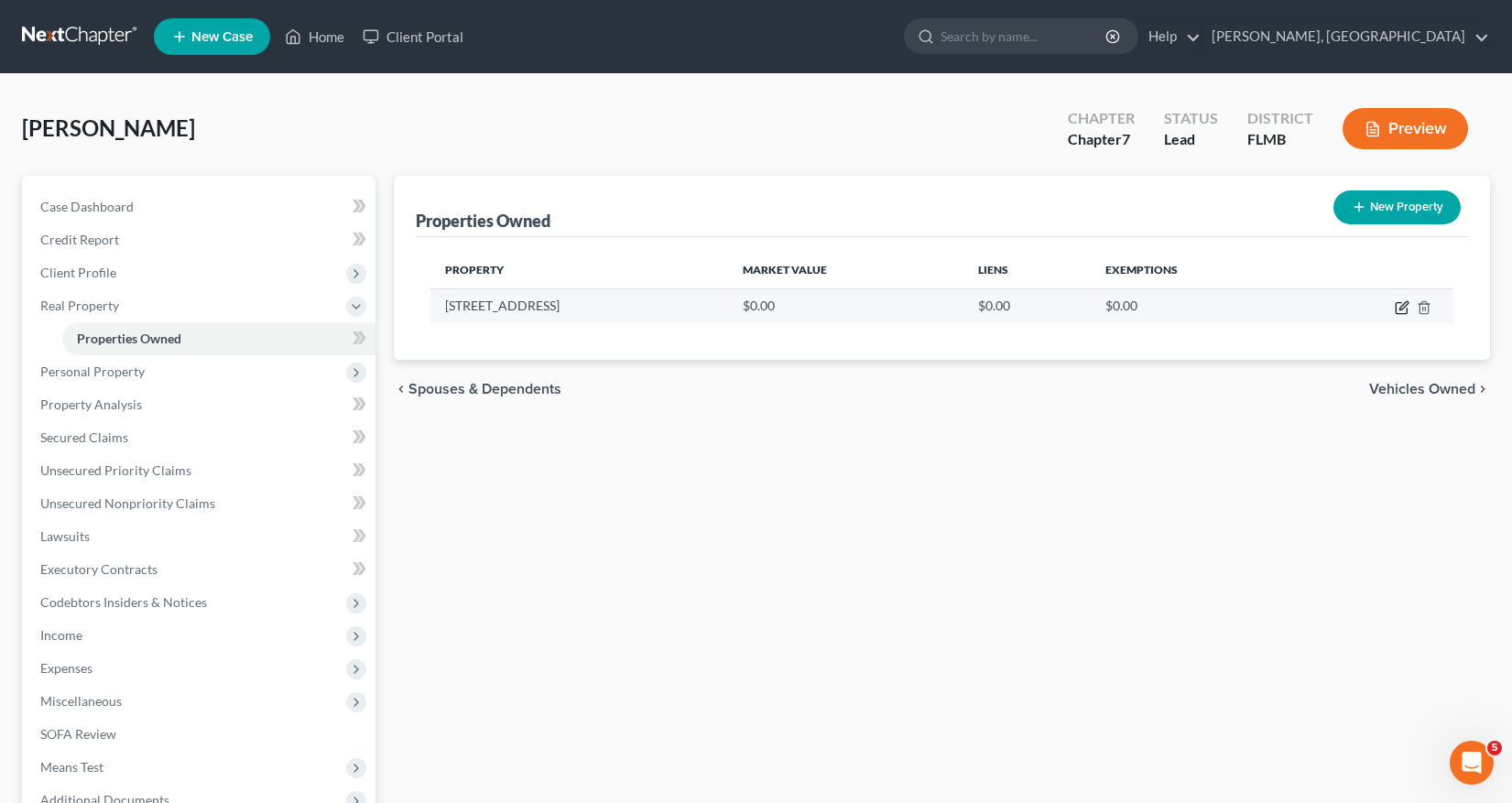
click at [1399, 309] on icon "button" at bounding box center [1401, 307] width 15 height 15
select select "9"
select select "50"
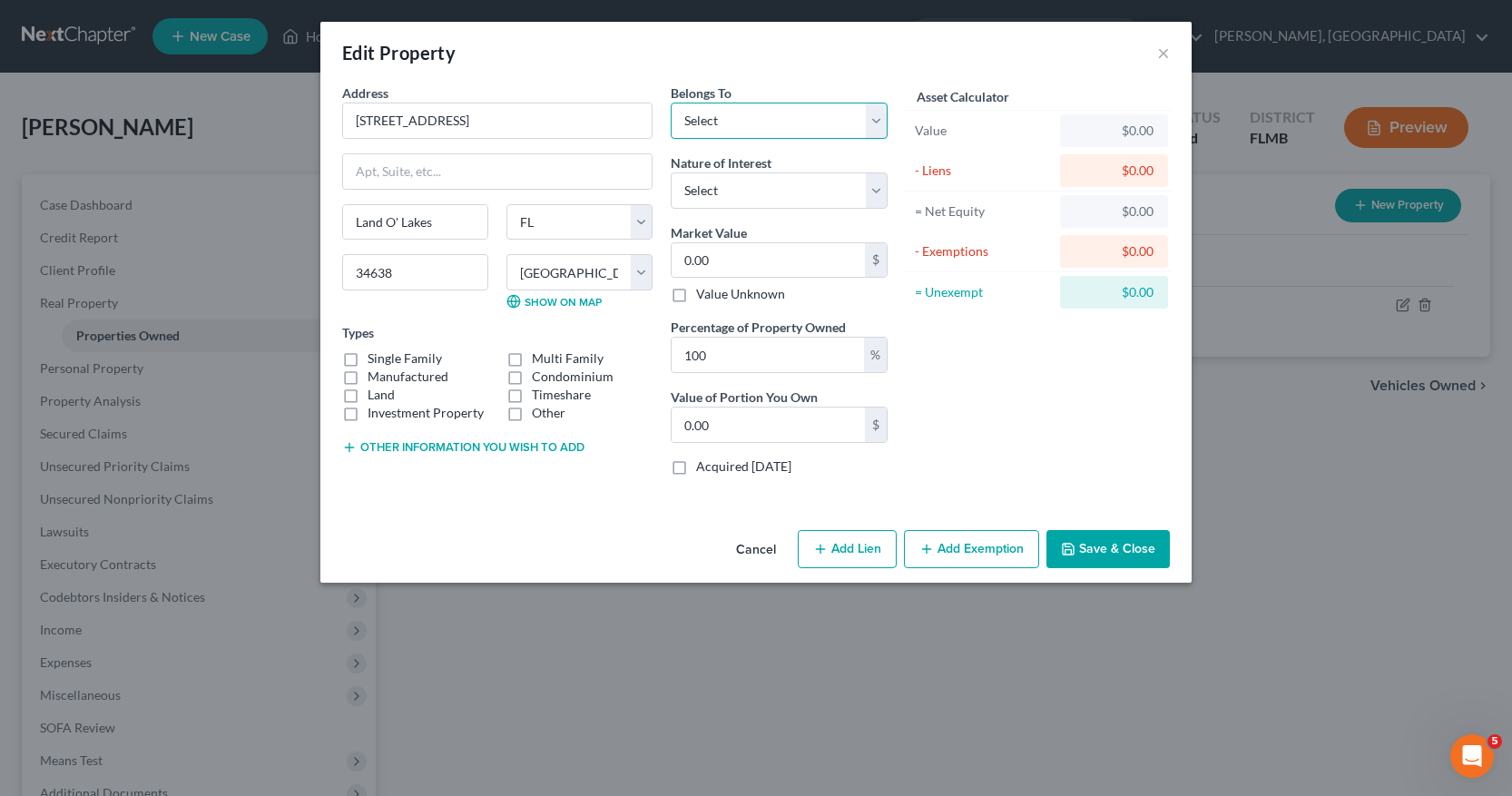
click at [876, 121] on select "Select Debtor 1 Only Debtor 2 Only Debtor 1 And Debtor 2 Only At Least One Of T…" at bounding box center [779, 120] width 217 height 36
select select "3"
click at [671, 102] on select "Select Debtor 1 Only Debtor 2 Only Debtor 1 And Debtor 2 Only At Least One Of T…" at bounding box center [779, 120] width 217 height 36
click at [877, 191] on select "Select Fee Simple Joint Tenant Life Estate Equitable Interest Future Interest T…" at bounding box center [779, 190] width 217 height 36
select select "1"
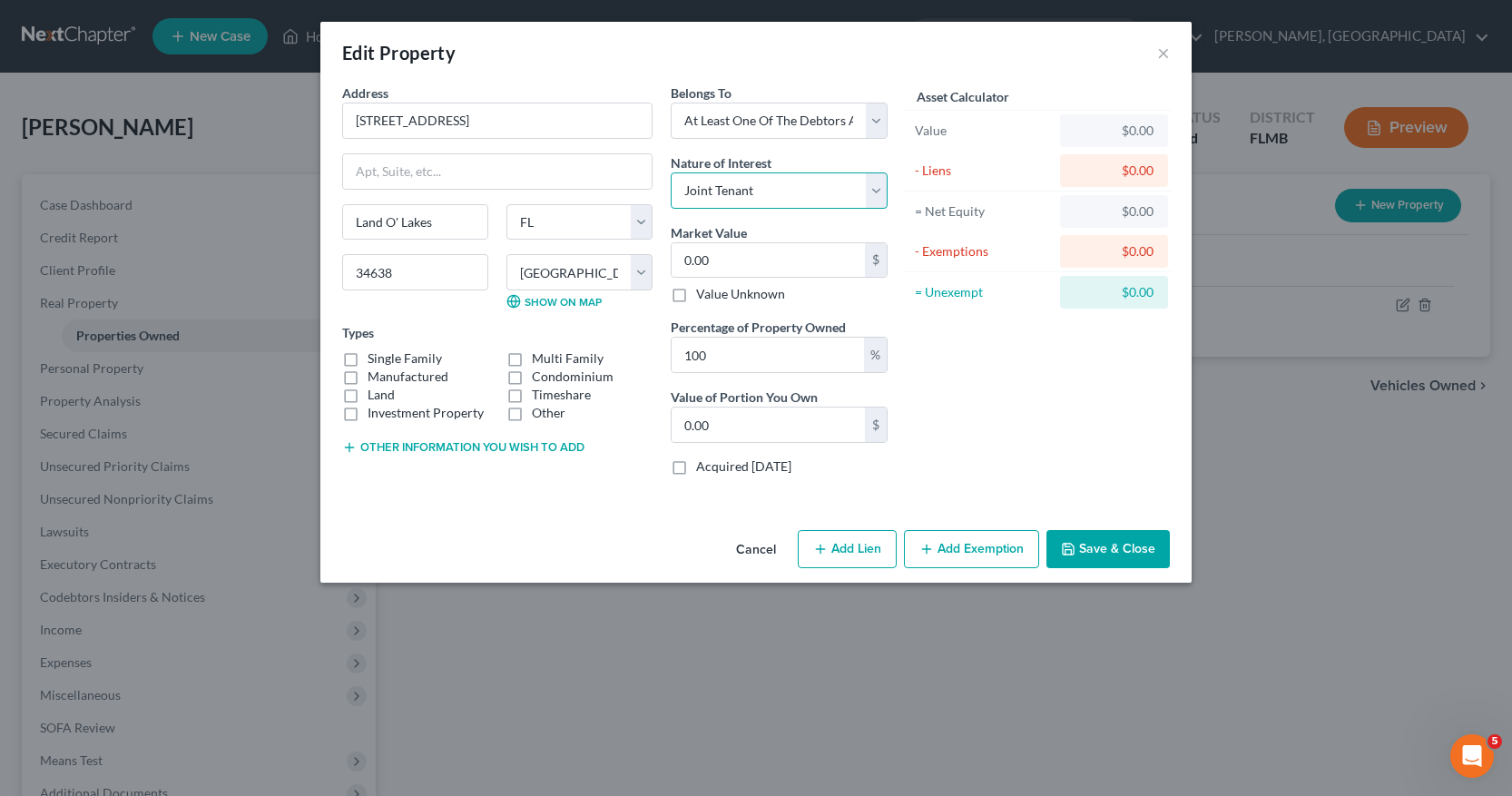
click at [671, 173] on select "Select Fee Simple Joint Tenant Life Estate Equitable Interest Future Interest T…" at bounding box center [779, 190] width 217 height 36
click at [685, 258] on input "0.00" at bounding box center [768, 260] width 193 height 34
type input "2"
type input "2.00"
type input "25"
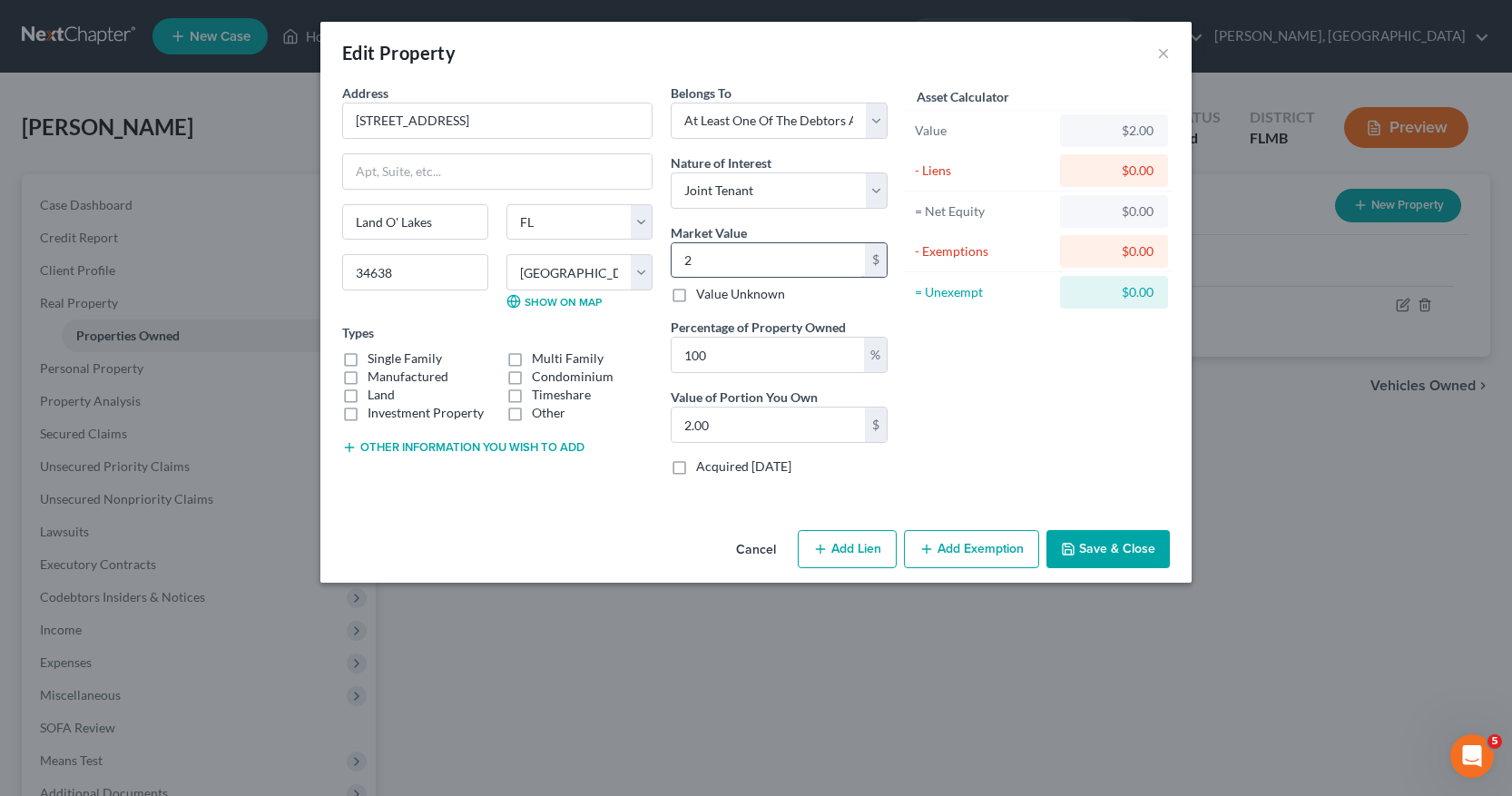
type input "25.00"
type input "250"
type input "250.00"
type input "2500"
type input "2,500.00"
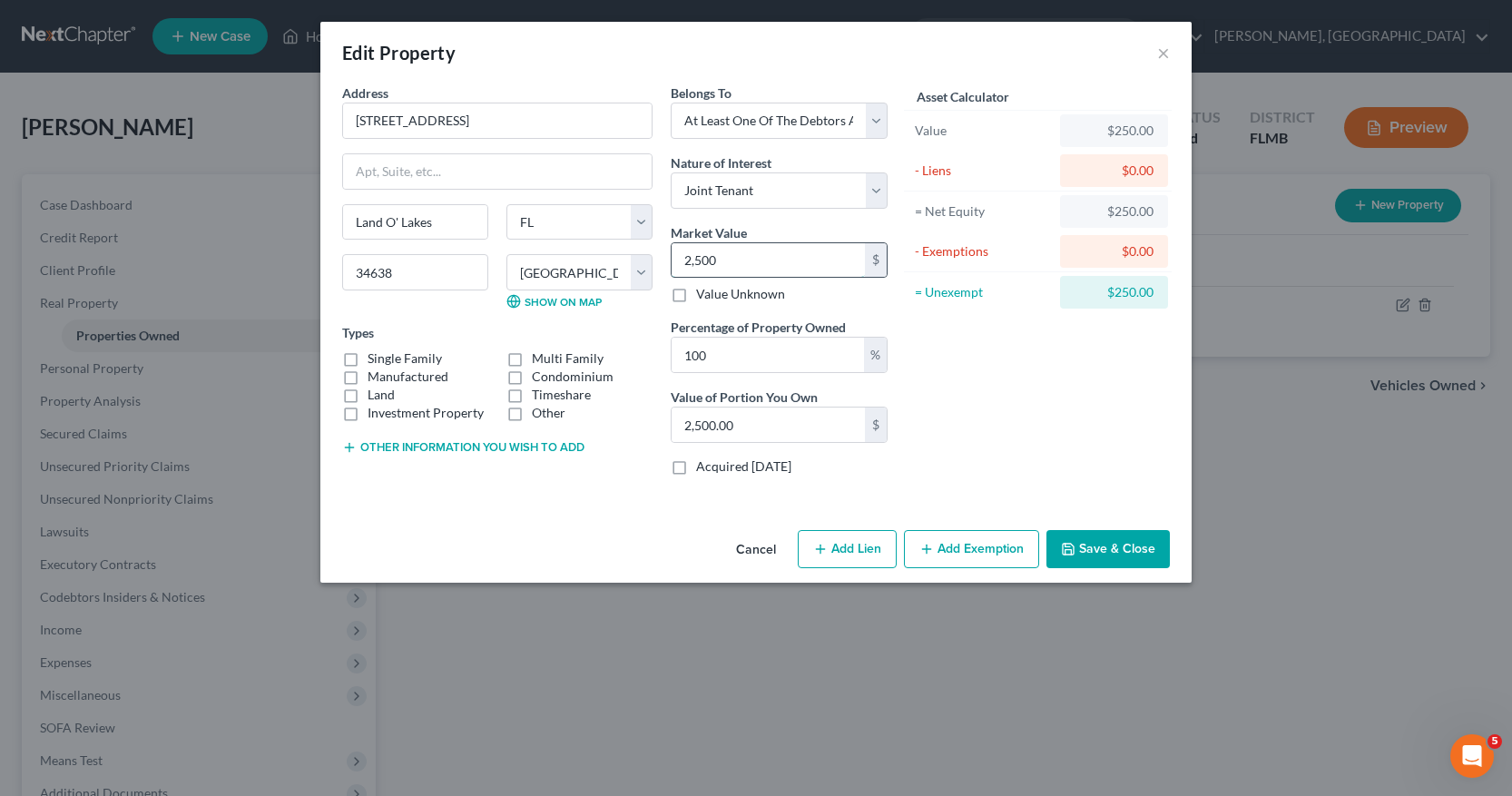
type input "2,5000"
type input "25,000.00"
type input "25,0000"
type input "250,000.00"
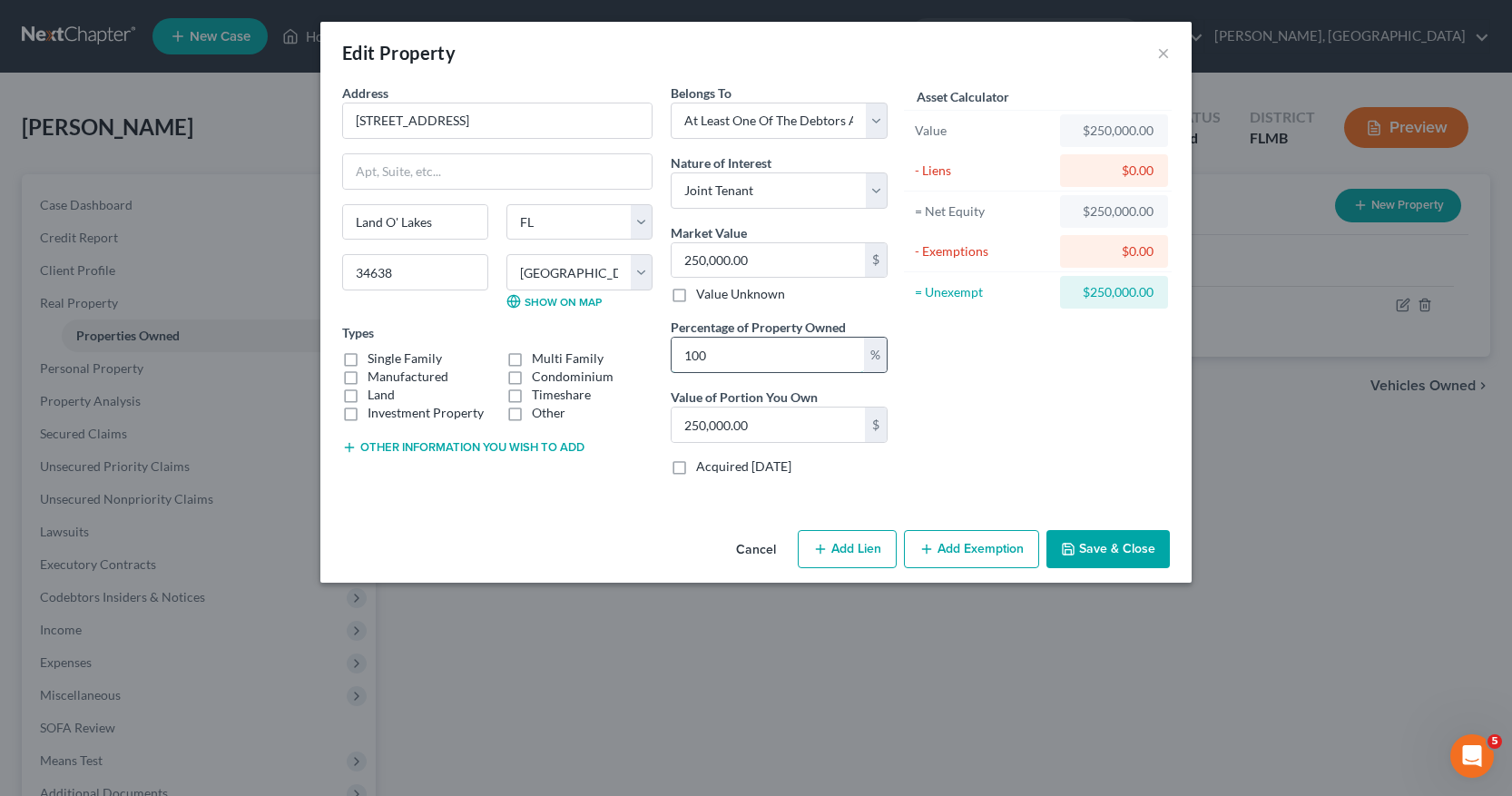
drag, startPoint x: 687, startPoint y: 351, endPoint x: 733, endPoint y: 360, distance: 46.9
click at [732, 359] on input "100" at bounding box center [768, 354] width 192 height 34
type input "5"
type input "12,500.00"
type input "50"
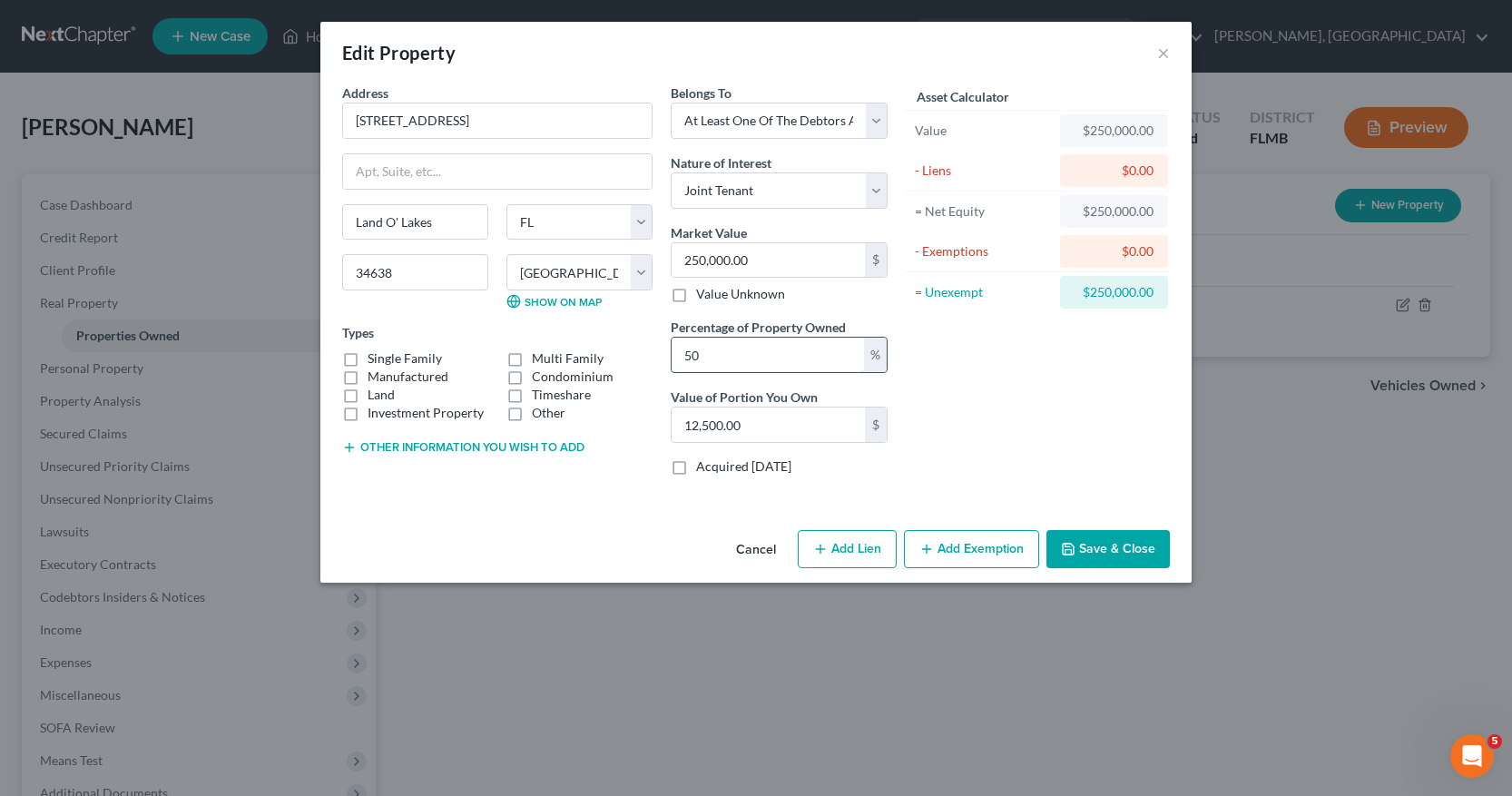
type input "125,000.00"
type input "50"
click at [843, 554] on button "Add Lien" at bounding box center [847, 549] width 99 height 38
select select "3"
select select "0"
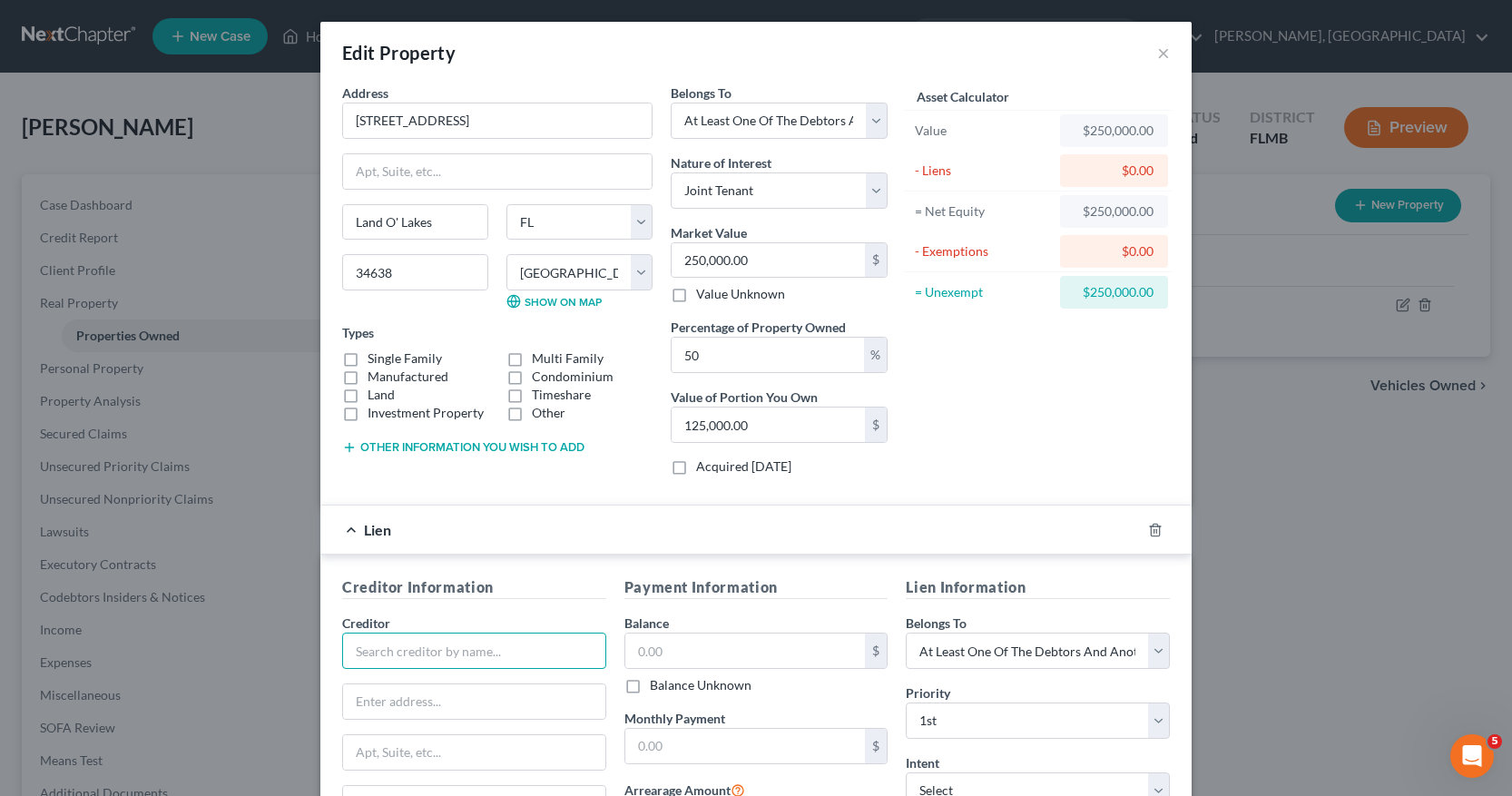
click at [354, 649] on input "text" at bounding box center [474, 650] width 264 height 36
click at [385, 686] on div "Newrez LLC" at bounding box center [451, 682] width 189 height 18
type input "Newrez LLC"
type input "55 Beattie Place"
type input "Suite 600"
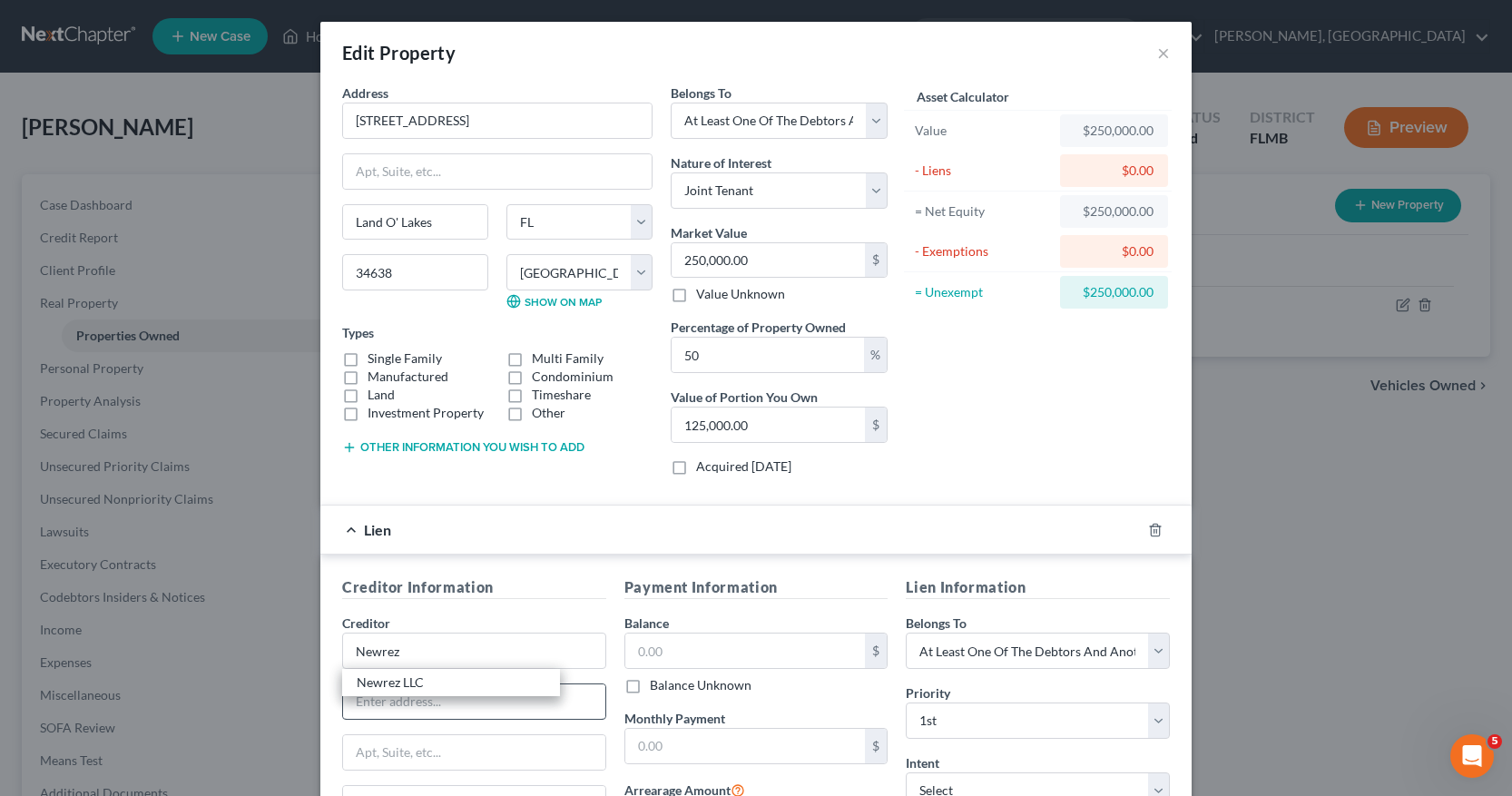
type input "Greenville"
select select "42"
type input "29601"
click at [629, 651] on input "text" at bounding box center [745, 650] width 241 height 34
type input "215,494.00"
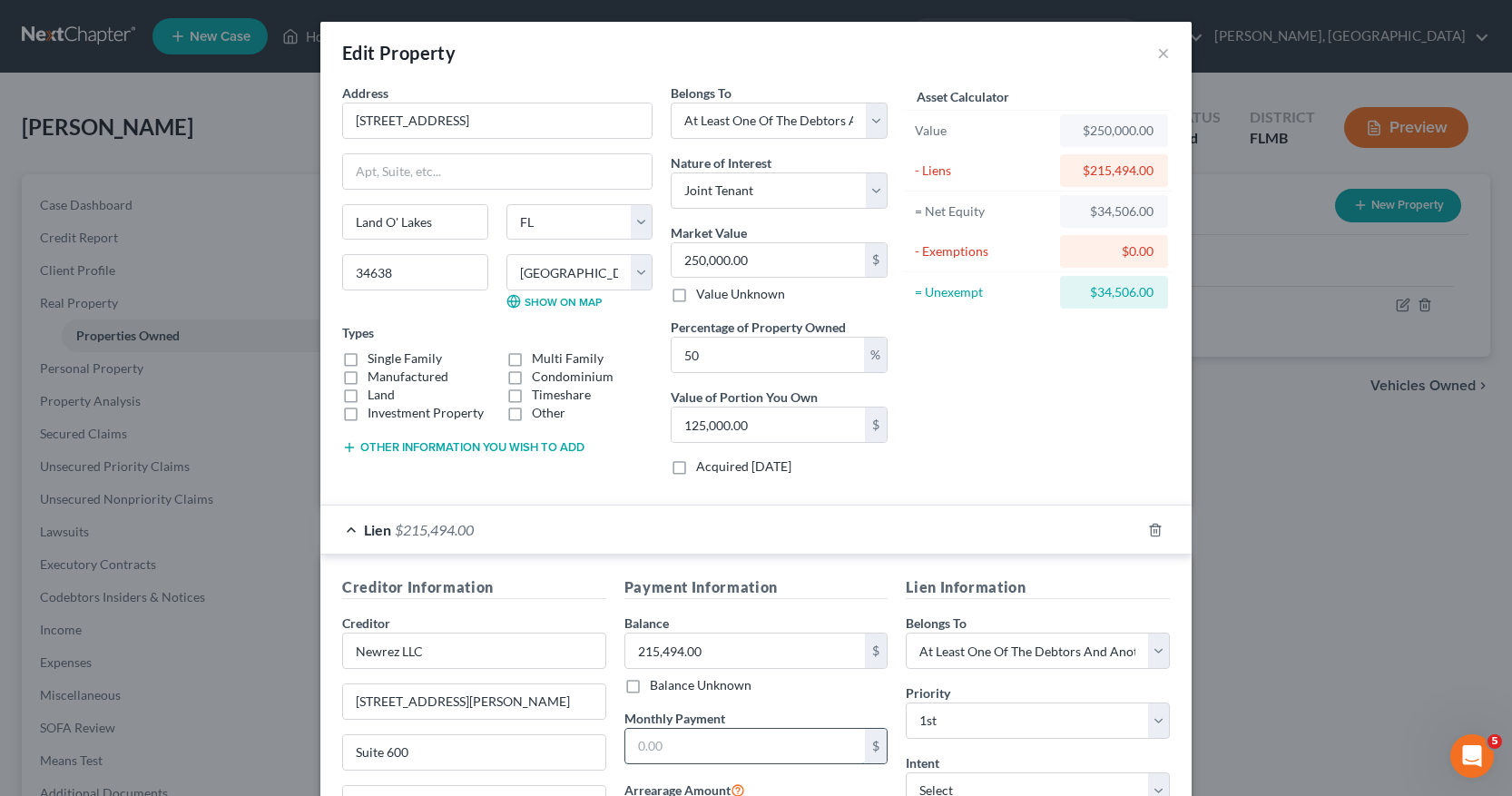
click at [638, 743] on input "text" at bounding box center [745, 745] width 241 height 34
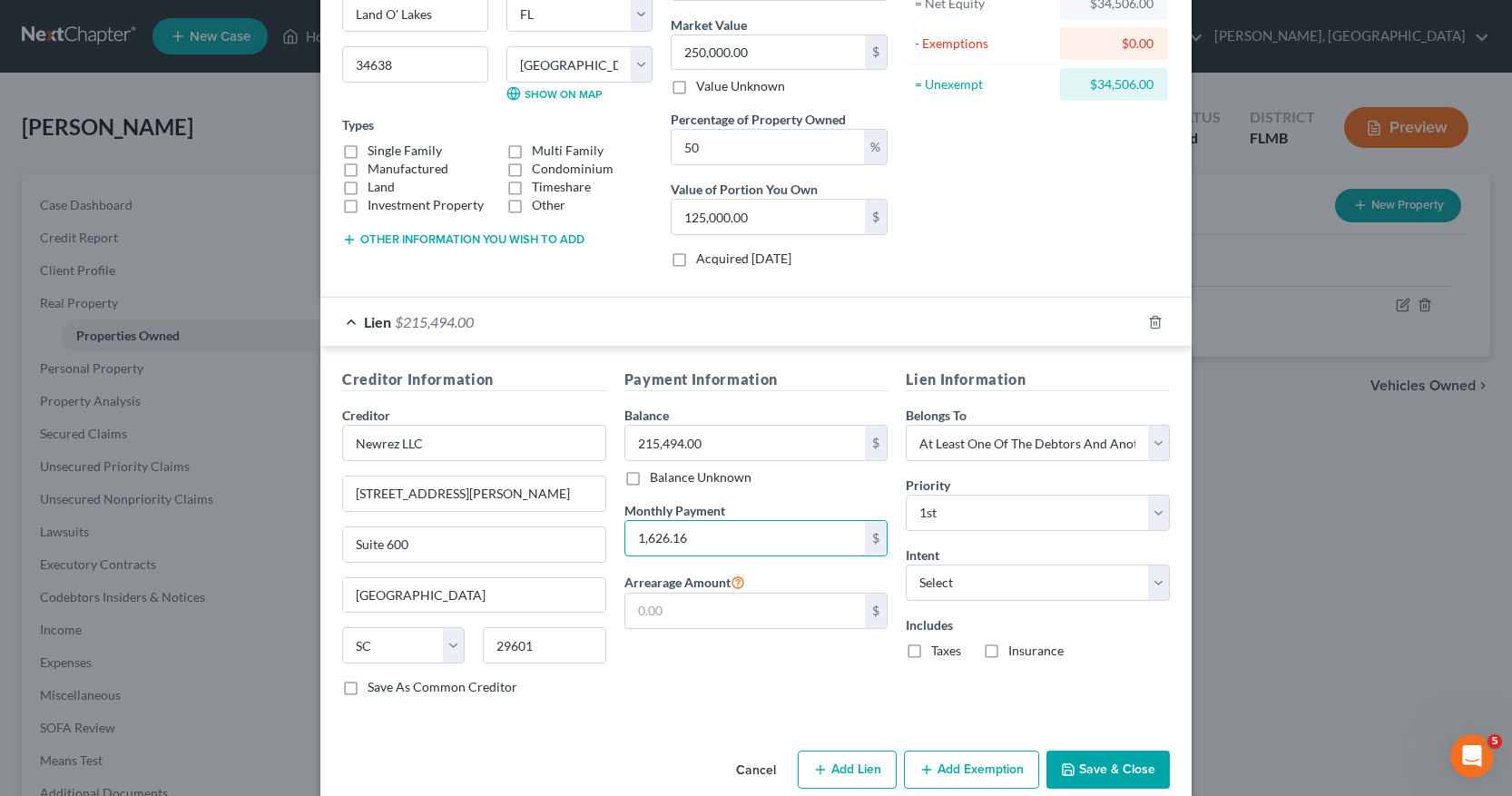
scroll to position [237, 0]
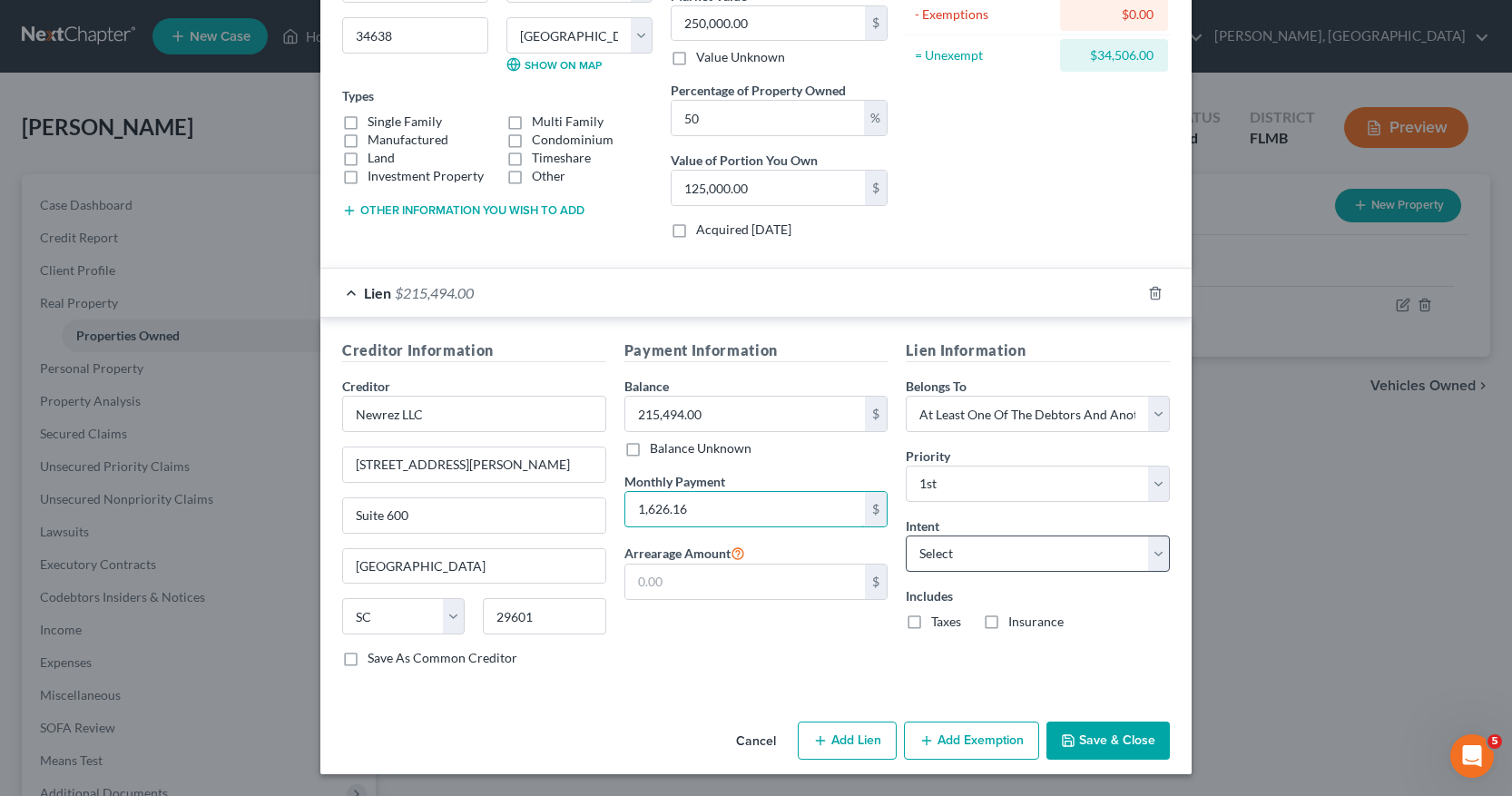
type input "1,626.16"
click at [1155, 555] on select "Select Surrender Redeem Reaffirm Avoid Other" at bounding box center [1038, 554] width 264 height 36
select select "4"
click at [906, 536] on select "Select Surrender Redeem Reaffirm Avoid Other" at bounding box center [1038, 554] width 264 height 36
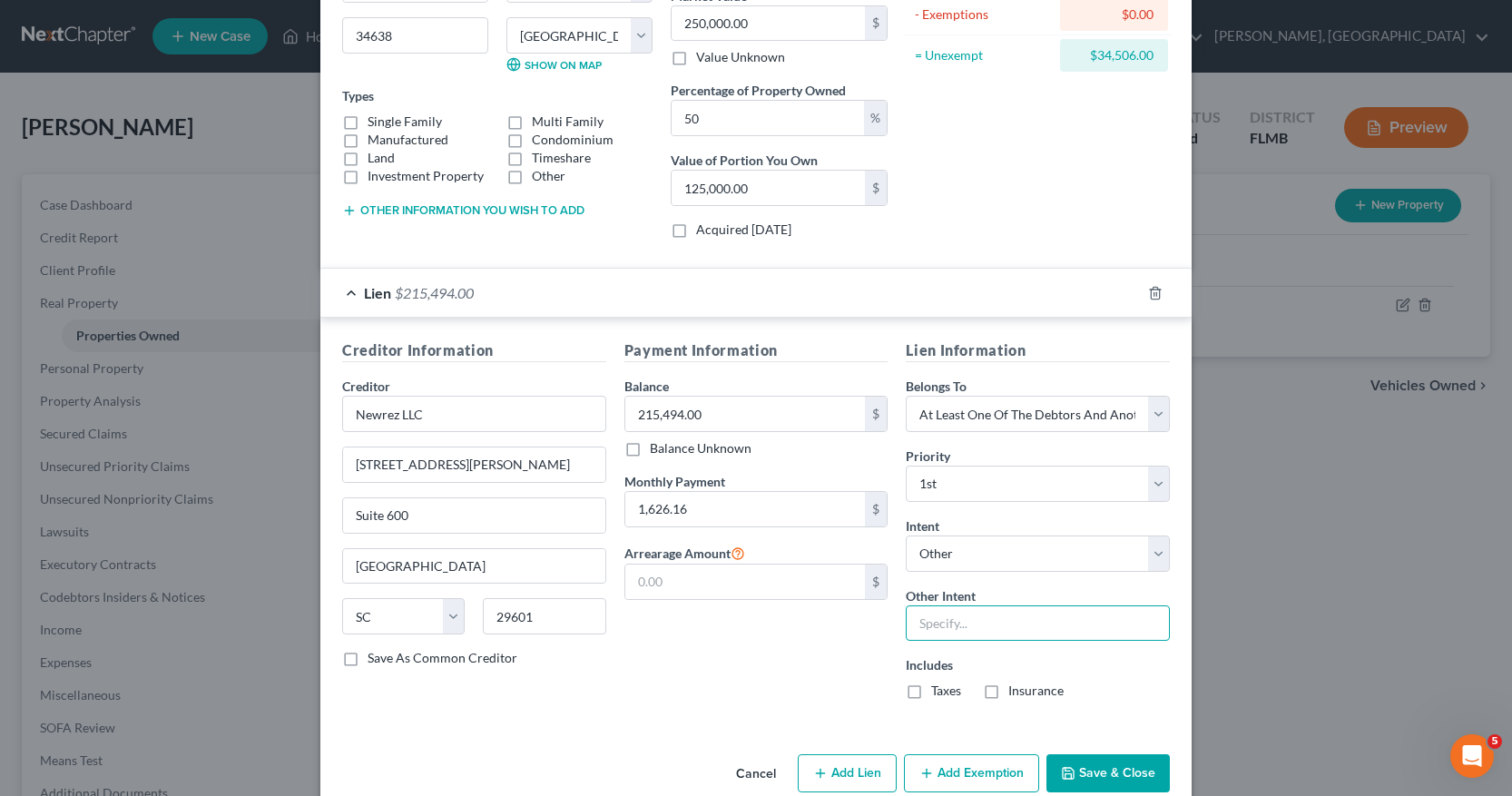
drag, startPoint x: 913, startPoint y: 619, endPoint x: 969, endPoint y: 620, distance: 56.0
click at [915, 619] on input "text" at bounding box center [1038, 623] width 264 height 36
type input "Debtor is not on the Note"
click at [932, 690] on label "Taxes" at bounding box center [946, 690] width 30 height 18
click at [939, 690] on input "Taxes" at bounding box center [945, 687] width 12 height 12
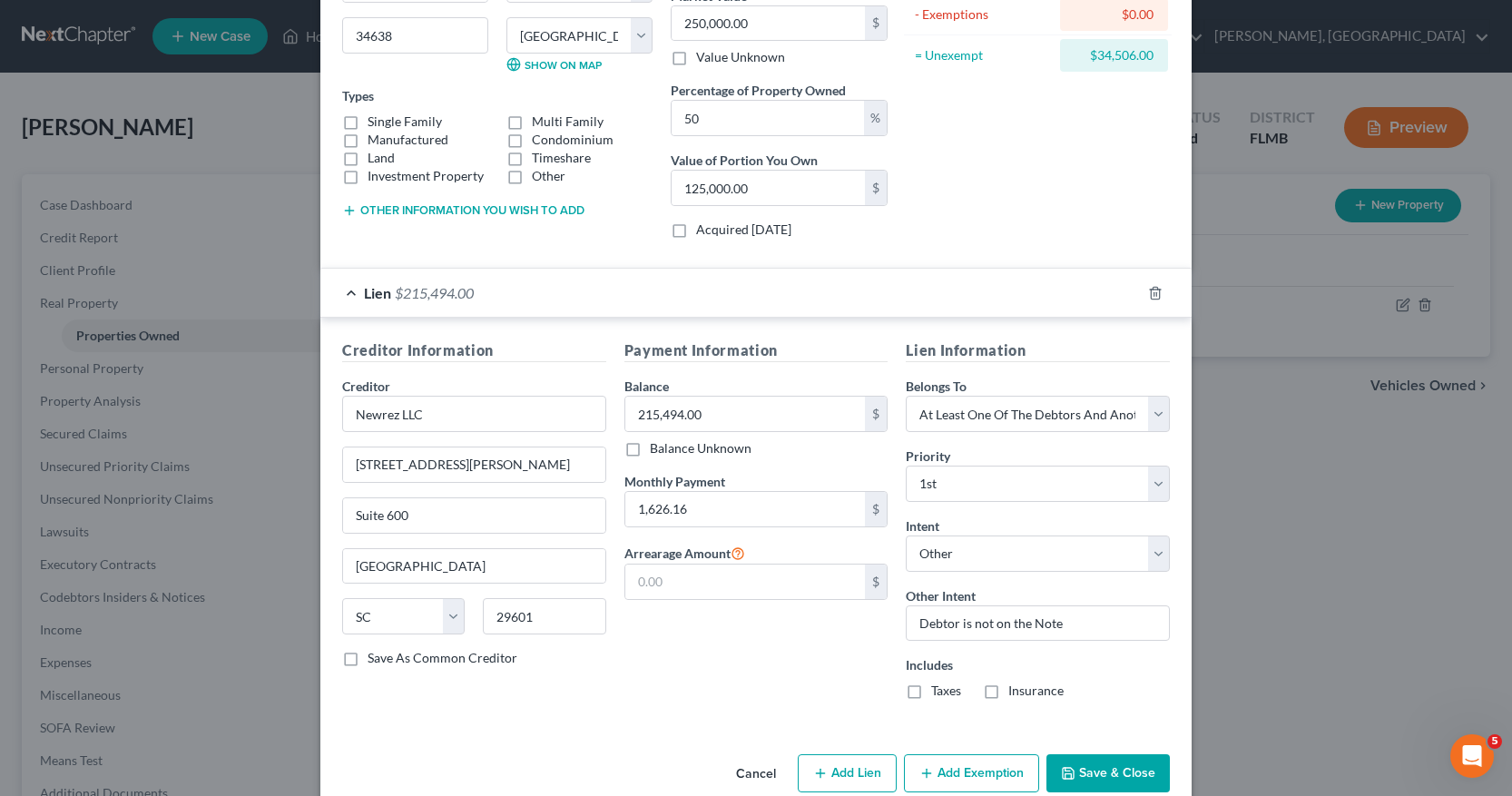
checkbox input "true"
click at [1008, 689] on label "Insurance" at bounding box center [1036, 690] width 55 height 18
click at [1016, 689] on input "Insurance" at bounding box center [1022, 687] width 12 height 12
checkbox input "true"
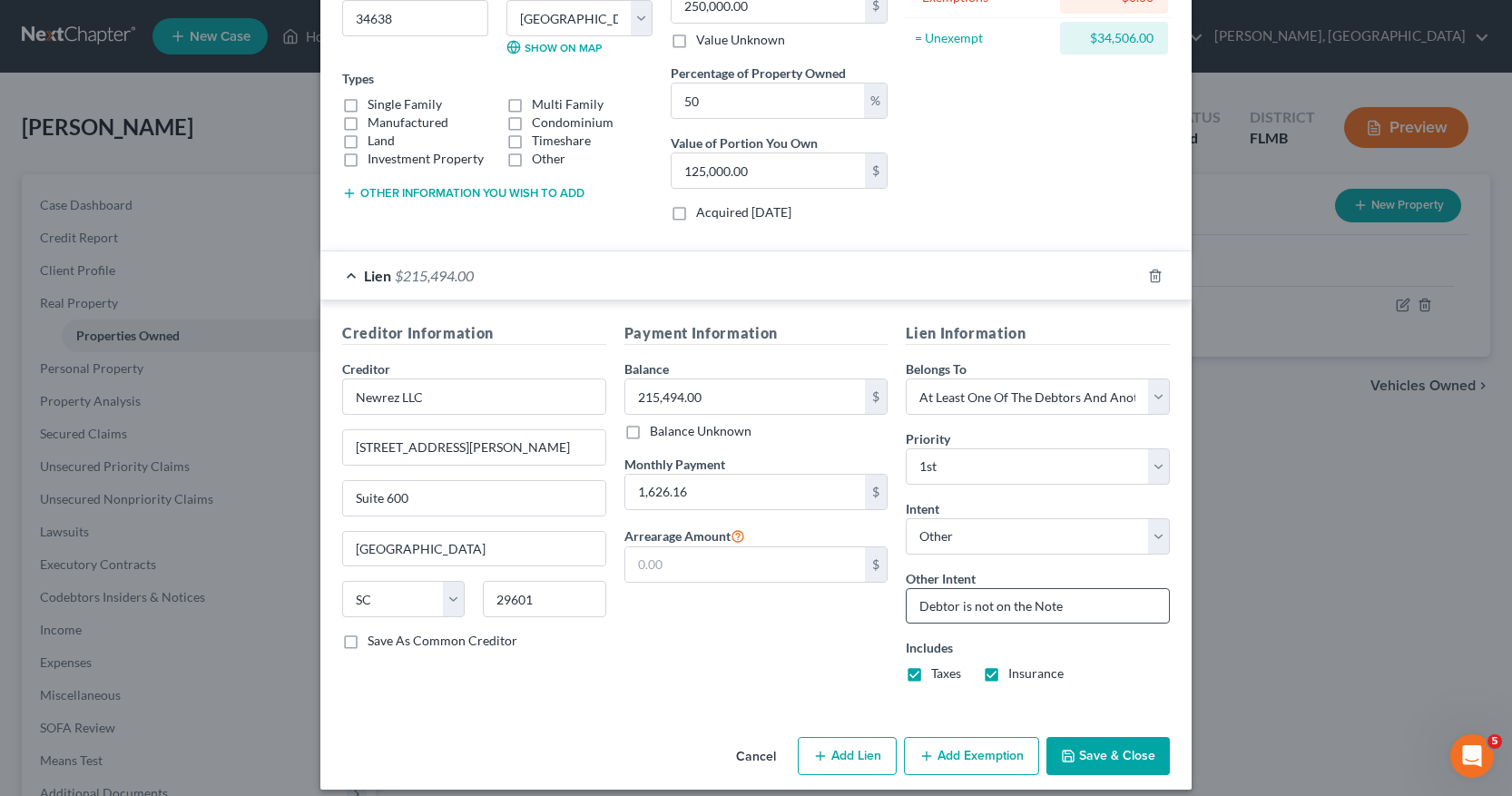
scroll to position [270, 0]
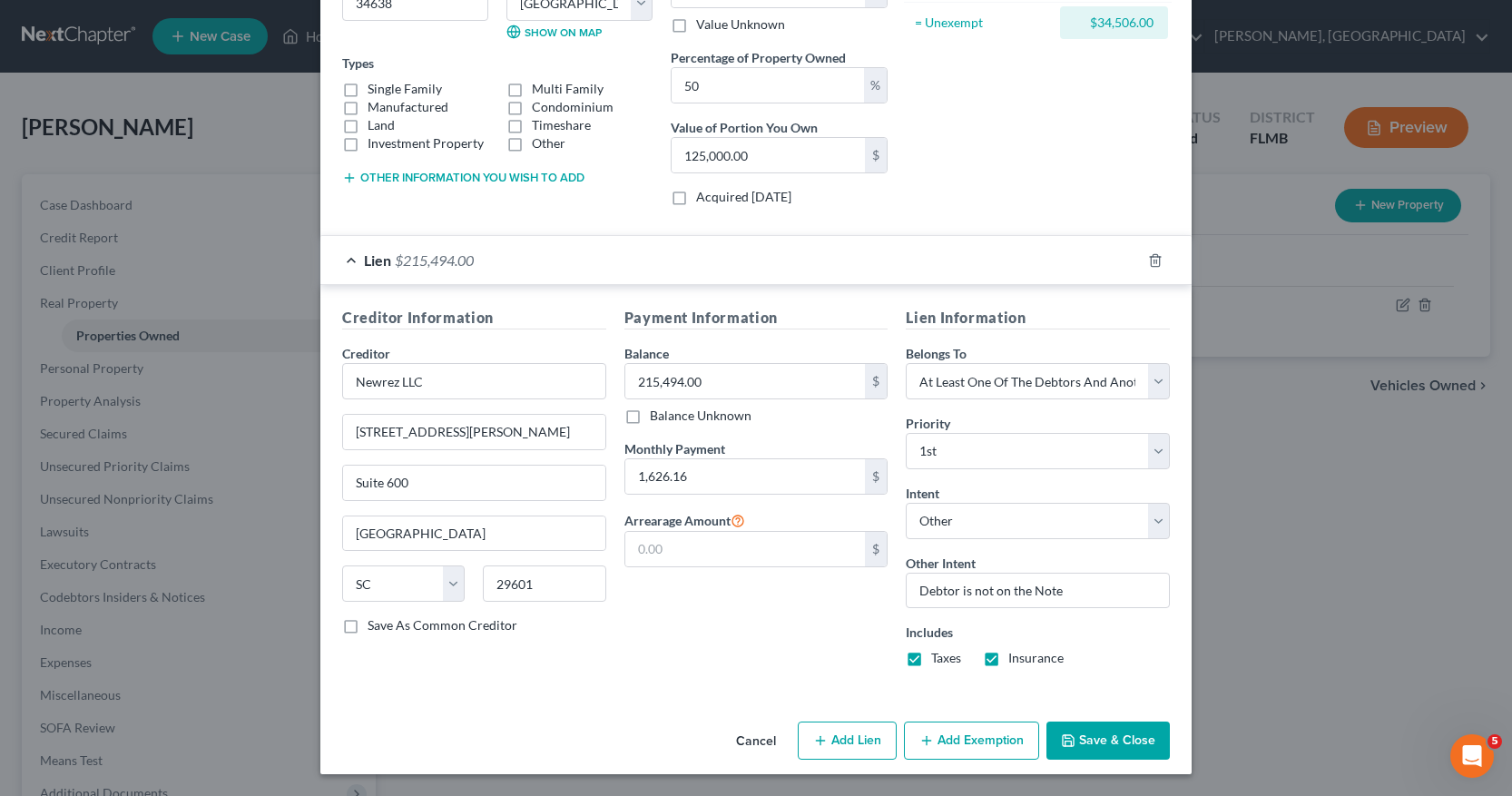
click at [981, 740] on button "Add Exemption" at bounding box center [972, 740] width 135 height 38
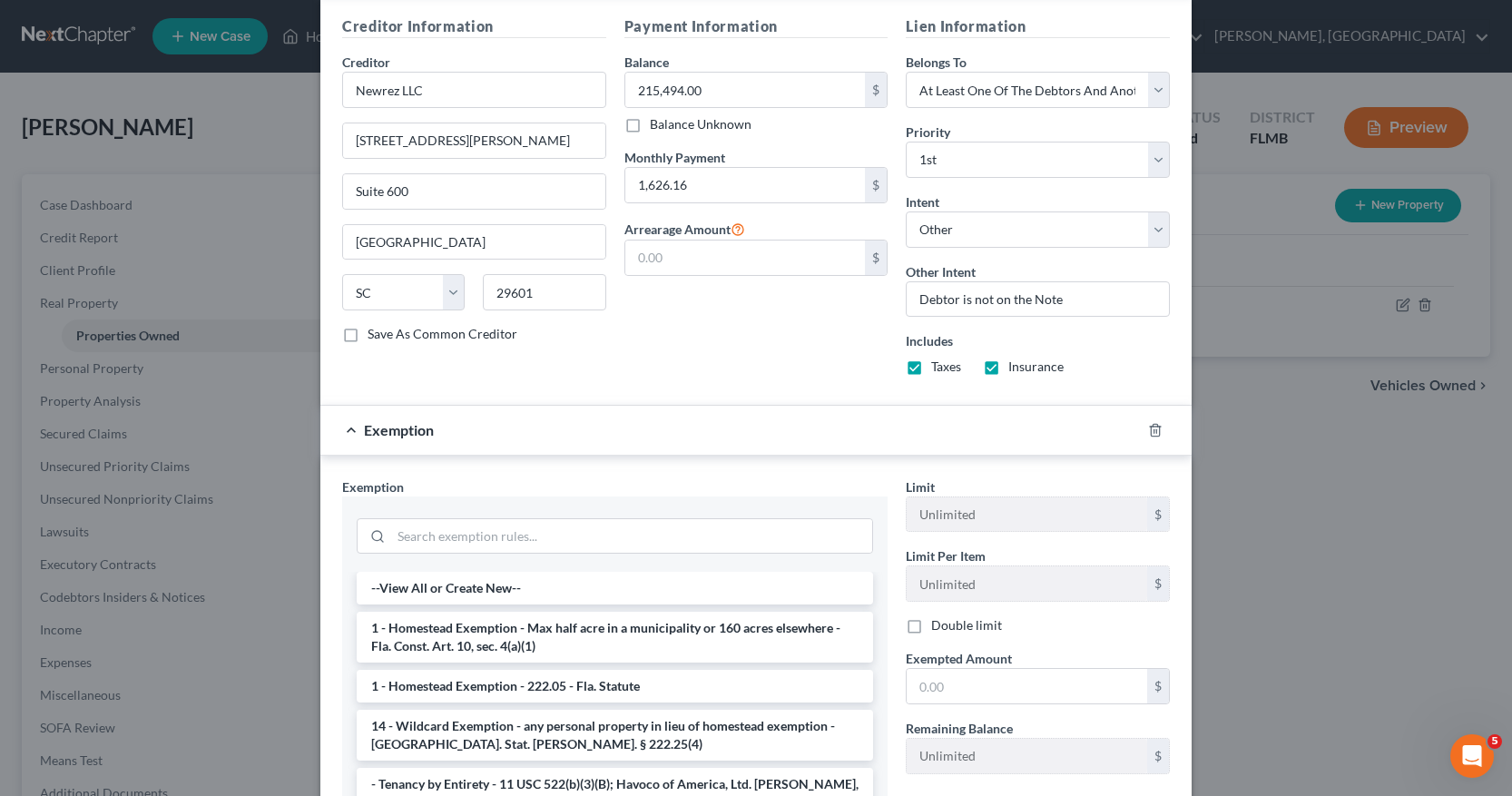
scroll to position [632, 0]
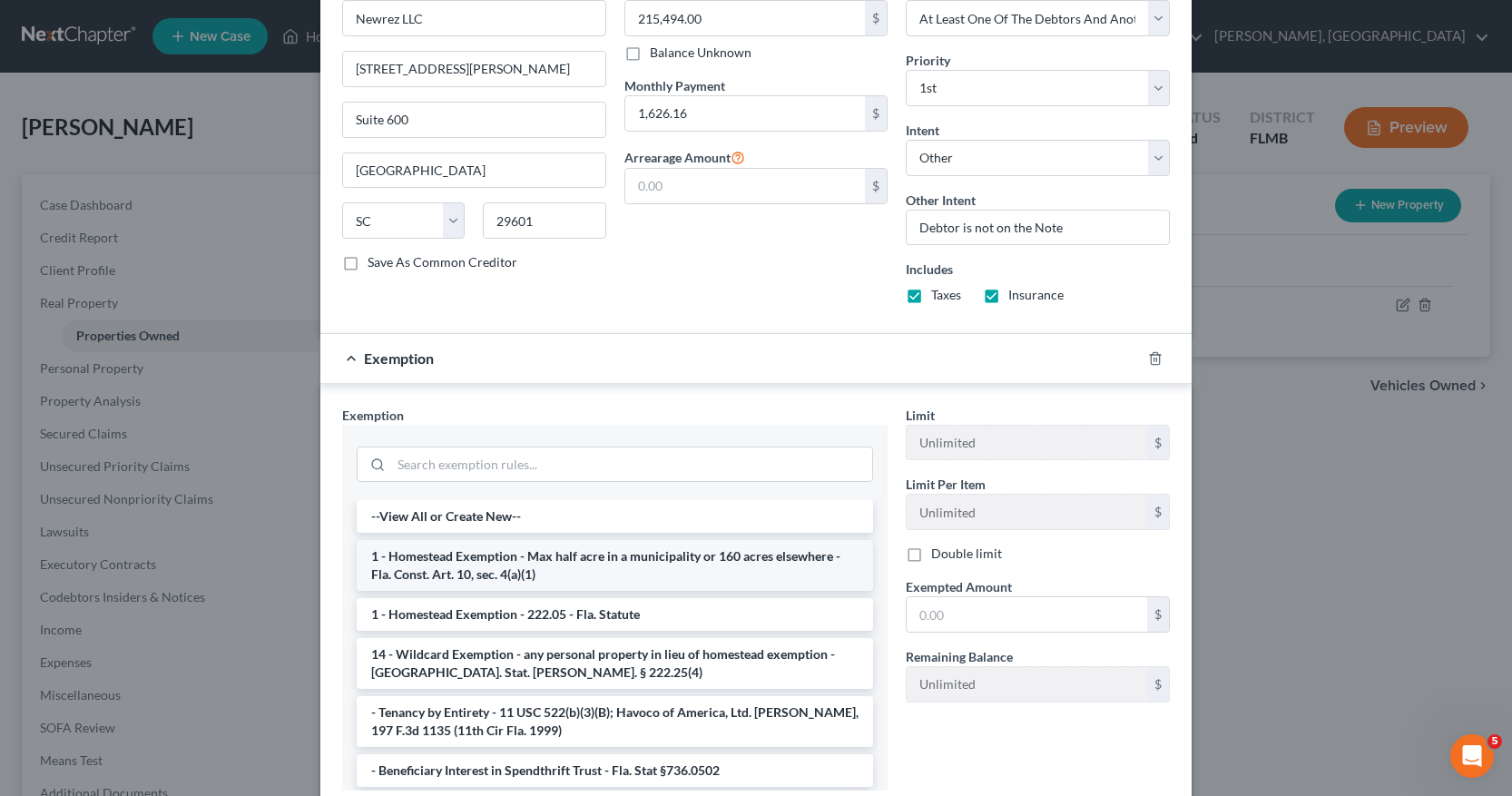
click at [472, 563] on li "1 - Homestead Exemption - Max half acre in a municipality or 160 acres elsewher…" at bounding box center [615, 565] width 516 height 51
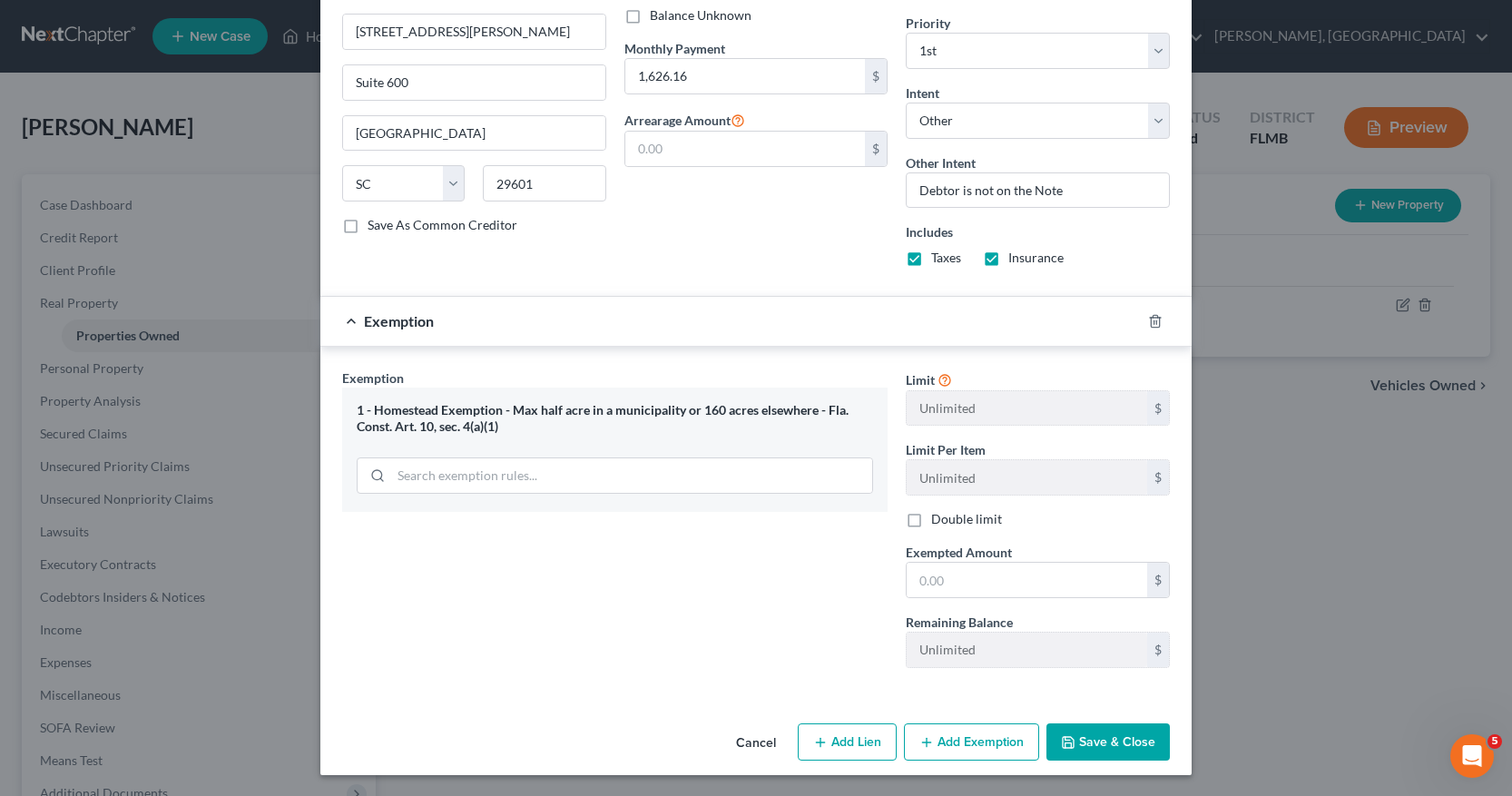
scroll to position [670, 0]
click at [907, 586] on input "text" at bounding box center [1027, 578] width 241 height 34
type input "34,506"
drag, startPoint x: 1088, startPoint y: 737, endPoint x: 1053, endPoint y: 714, distance: 41.9
click at [1088, 738] on button "Save & Close" at bounding box center [1108, 741] width 124 height 38
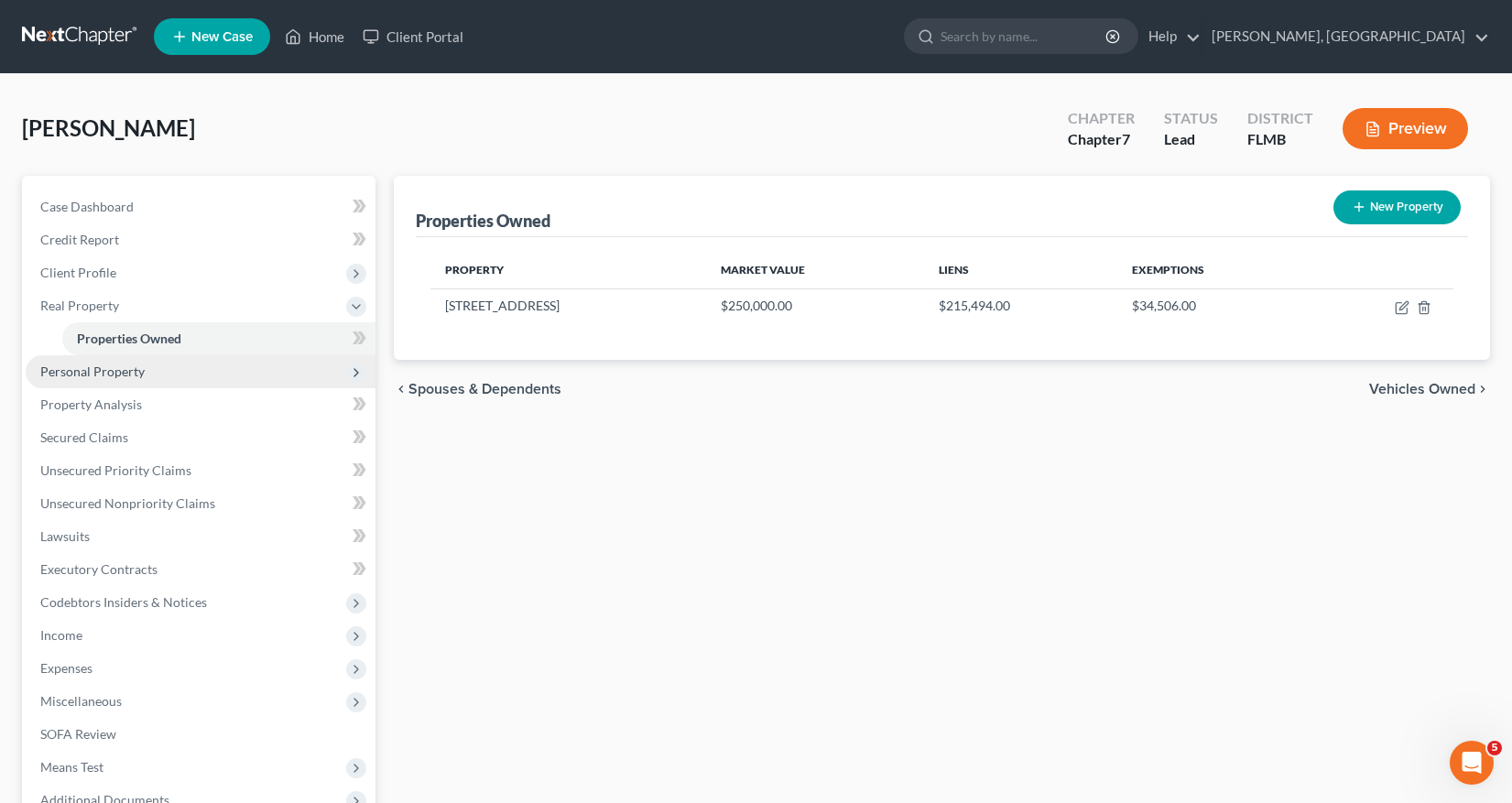
click at [102, 373] on span "Personal Property" at bounding box center [92, 371] width 104 height 16
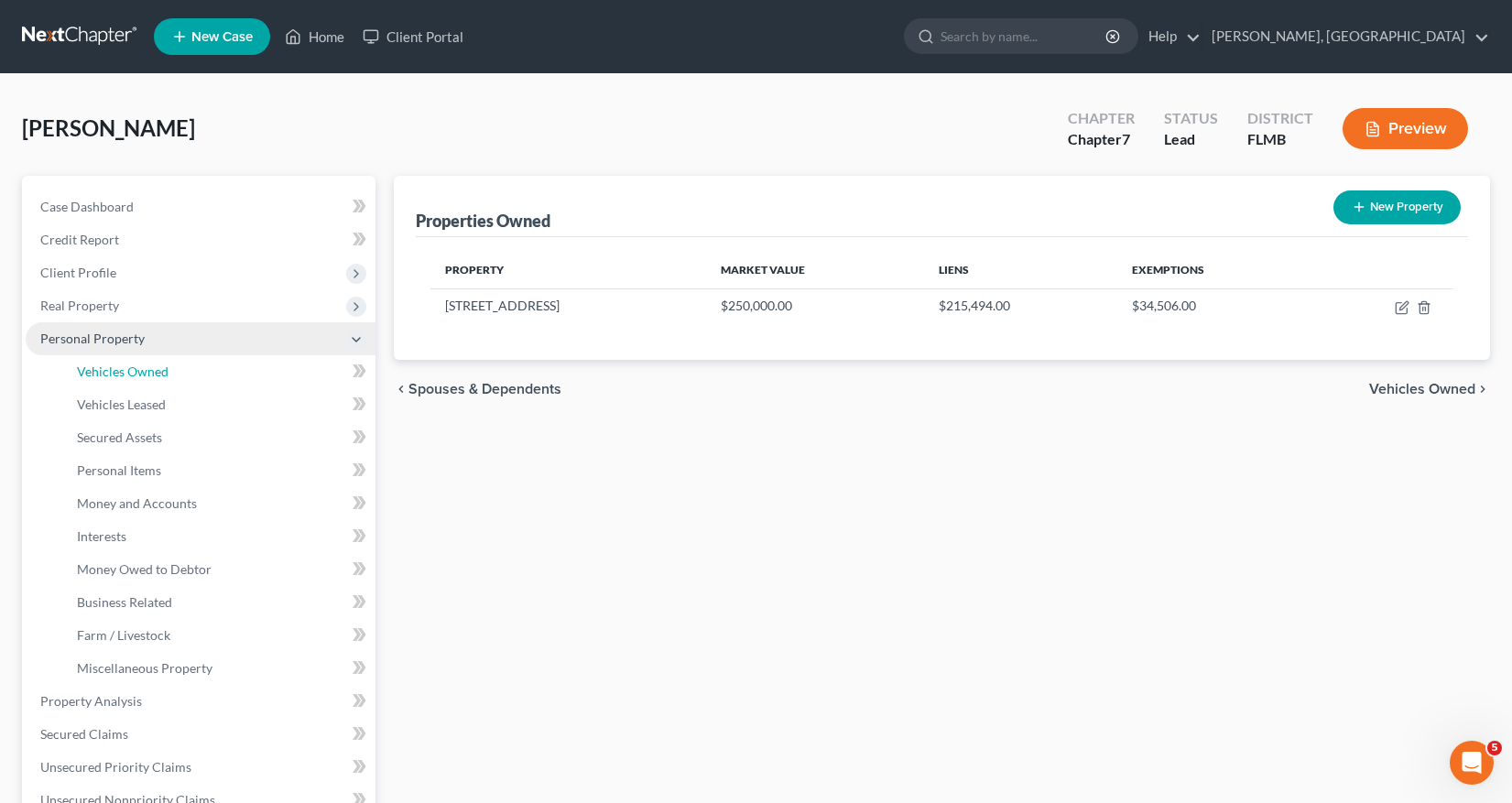
click at [102, 373] on span "Vehicles Owned" at bounding box center [123, 371] width 91 height 16
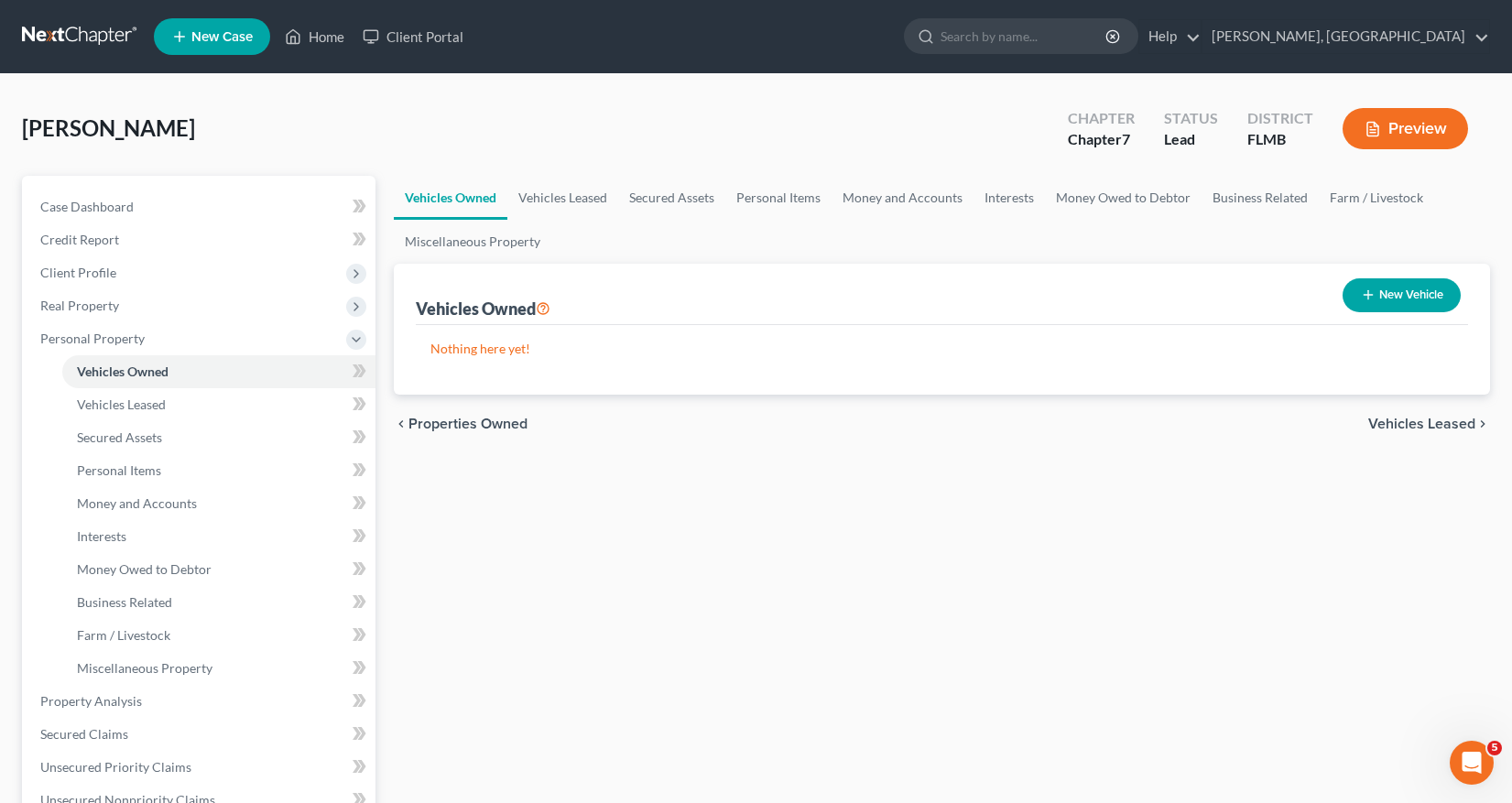
click at [1398, 297] on button "New Vehicle" at bounding box center [1400, 295] width 118 height 34
select select "0"
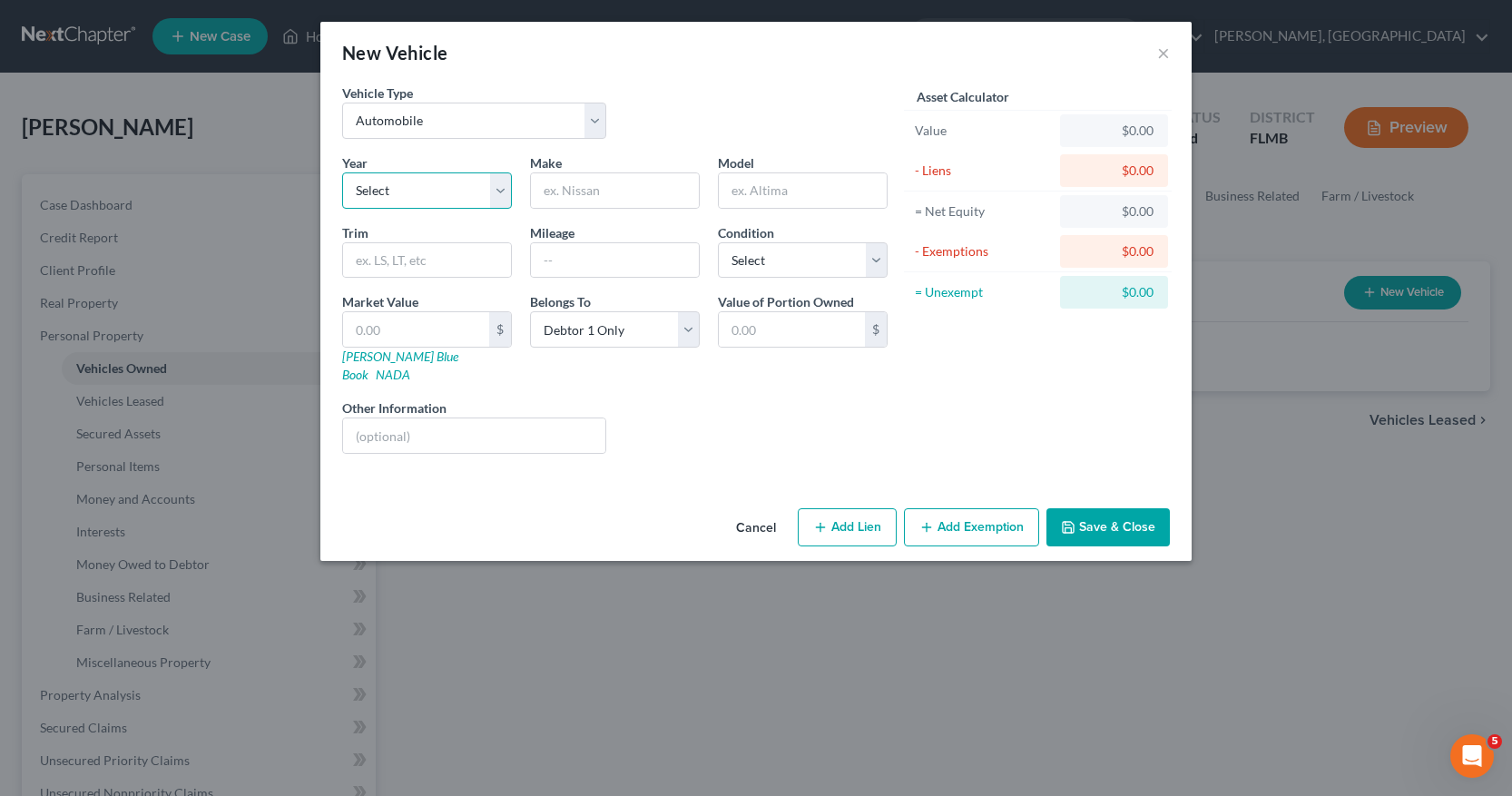
click at [502, 190] on select "Select 2026 2025 2024 2023 2022 2021 2020 2019 2018 2017 2016 2015 2014 2013 20…" at bounding box center [427, 190] width 170 height 36
select select "13"
click at [343, 173] on select "Select 2026 2025 2024 2023 2022 2021 2020 2019 2018 2017 2016 2015 2014 2013 20…" at bounding box center [427, 190] width 170 height 36
click at [561, 186] on input "text" at bounding box center [615, 190] width 168 height 34
type input "Honda"
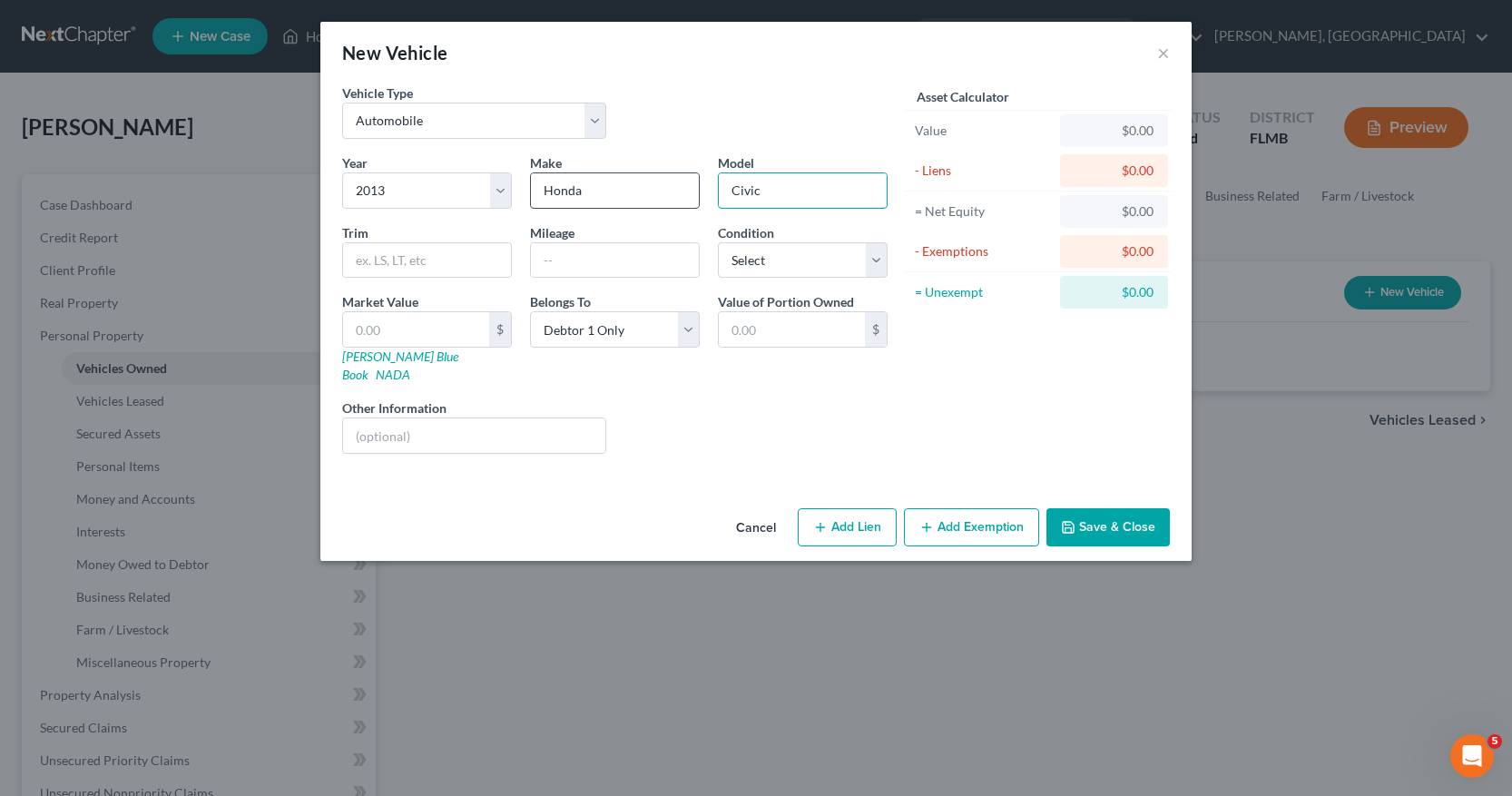
type input "Civic"
type input "190000"
click at [883, 261] on select "Select Excellent Very Good Good Fair Poor" at bounding box center [802, 260] width 170 height 36
select select "2"
click at [718, 242] on select "Select Excellent Very Good Good Fair Poor" at bounding box center [802, 260] width 170 height 36
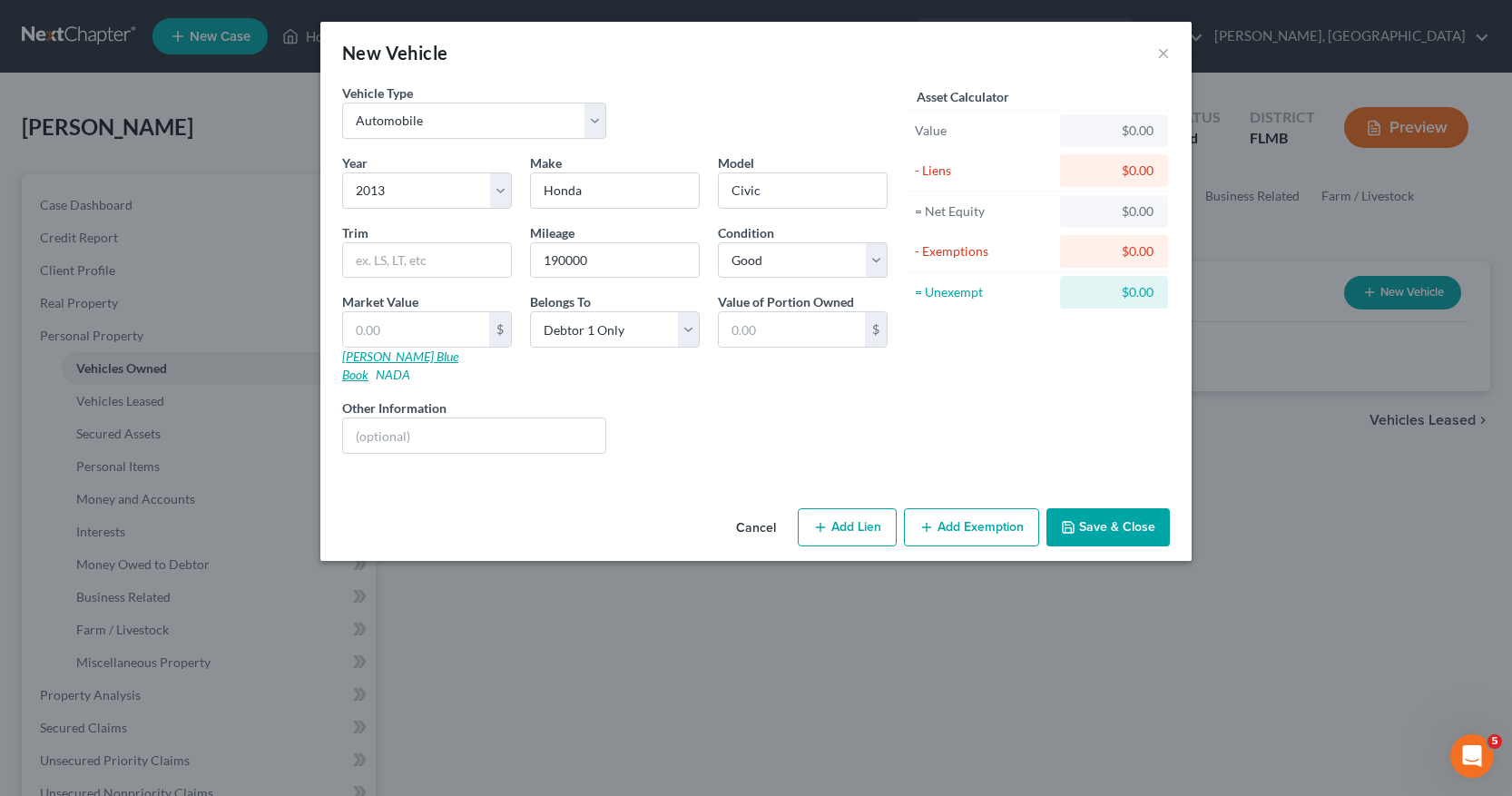
click at [362, 357] on link "Kelly Blue Book" at bounding box center [401, 365] width 116 height 33
drag, startPoint x: 353, startPoint y: 326, endPoint x: 405, endPoint y: 328, distance: 52.0
click at [404, 328] on input "text" at bounding box center [415, 329] width 146 height 34
type input "4"
type input "4.00"
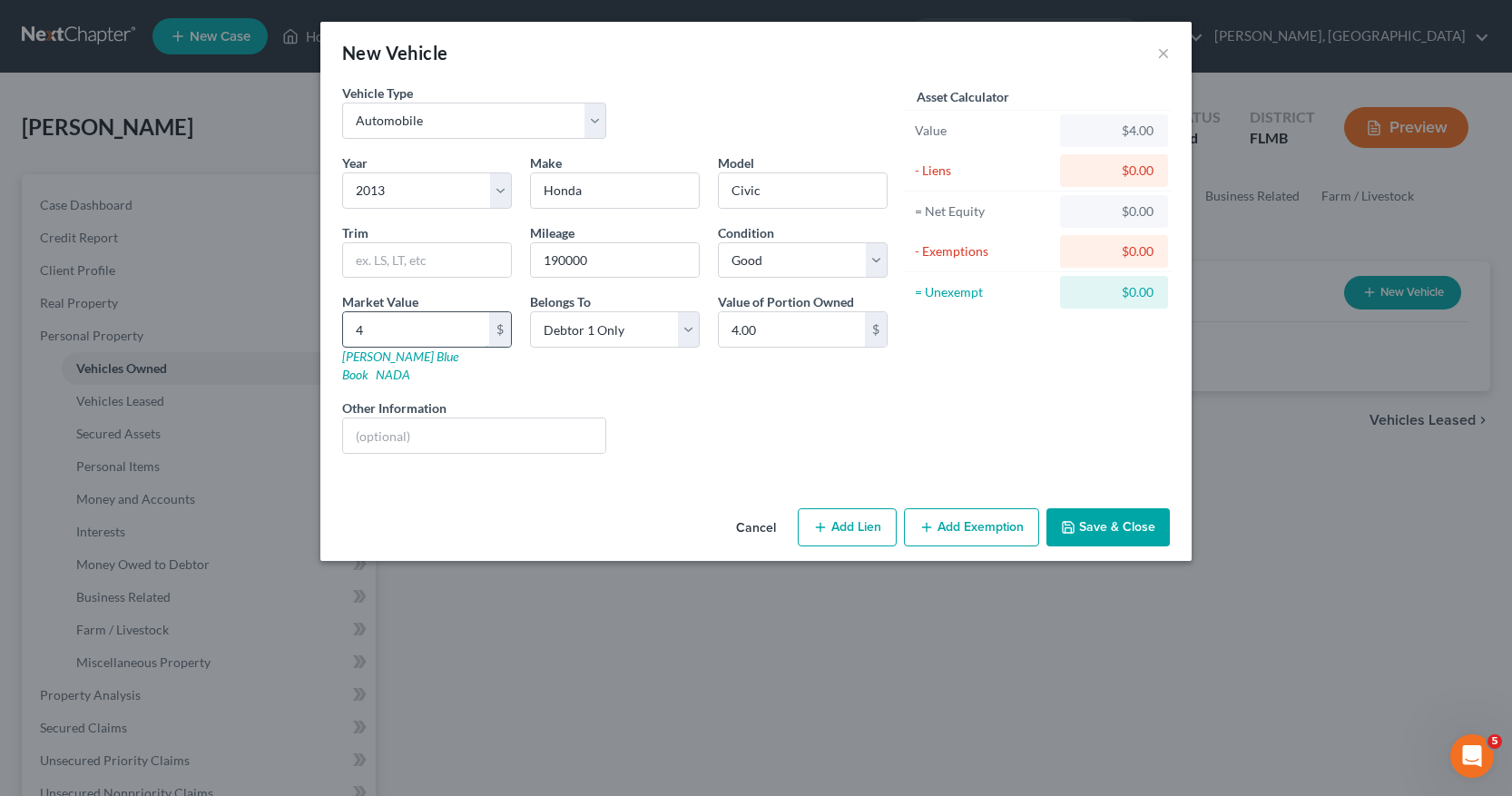
type input "40"
type input "40.00"
type input "400"
type input "400.00"
type input "4000"
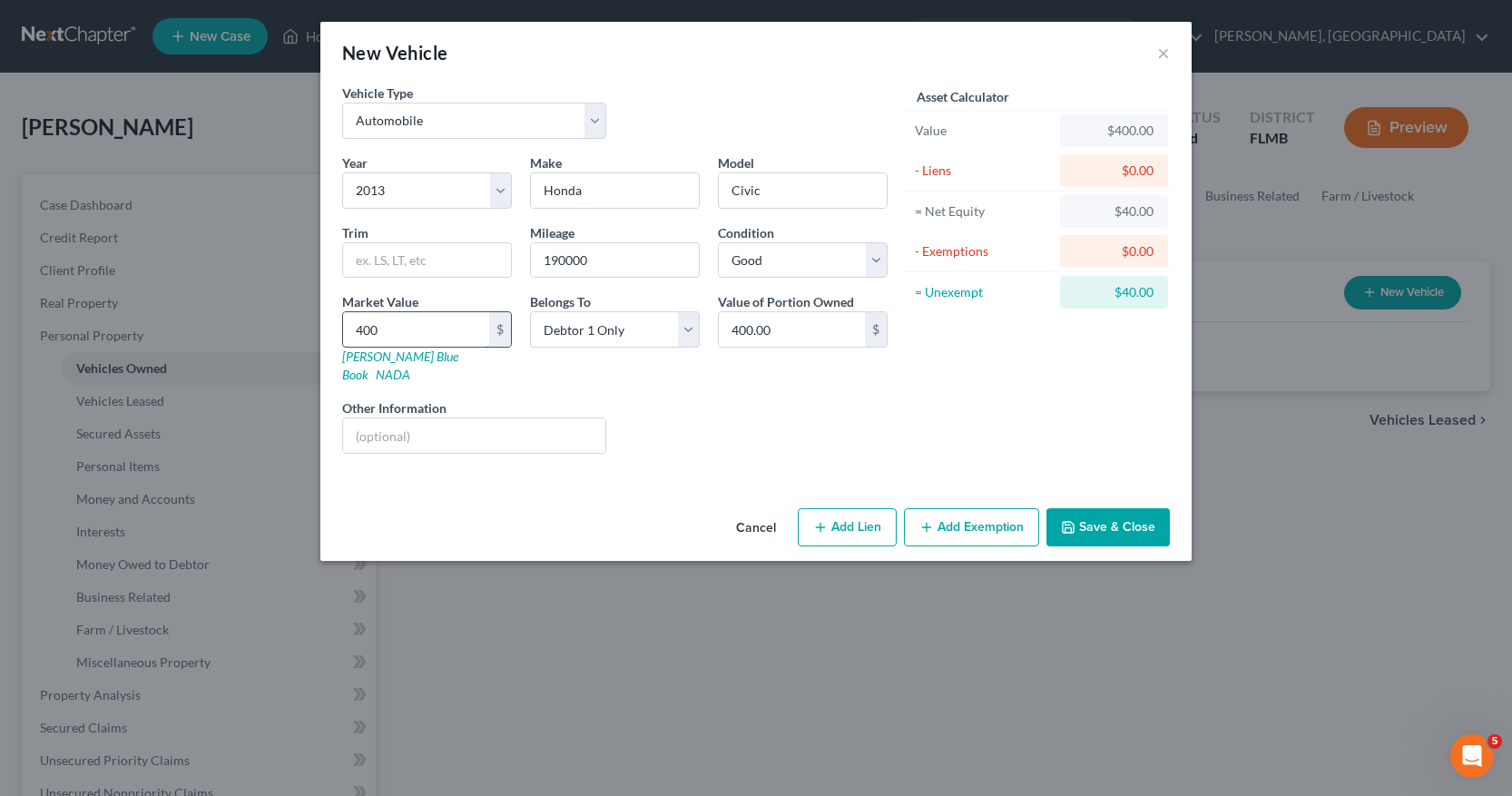
type input "4,000.00"
type input "4,000"
click at [964, 508] on button "Add Exemption" at bounding box center [972, 527] width 135 height 38
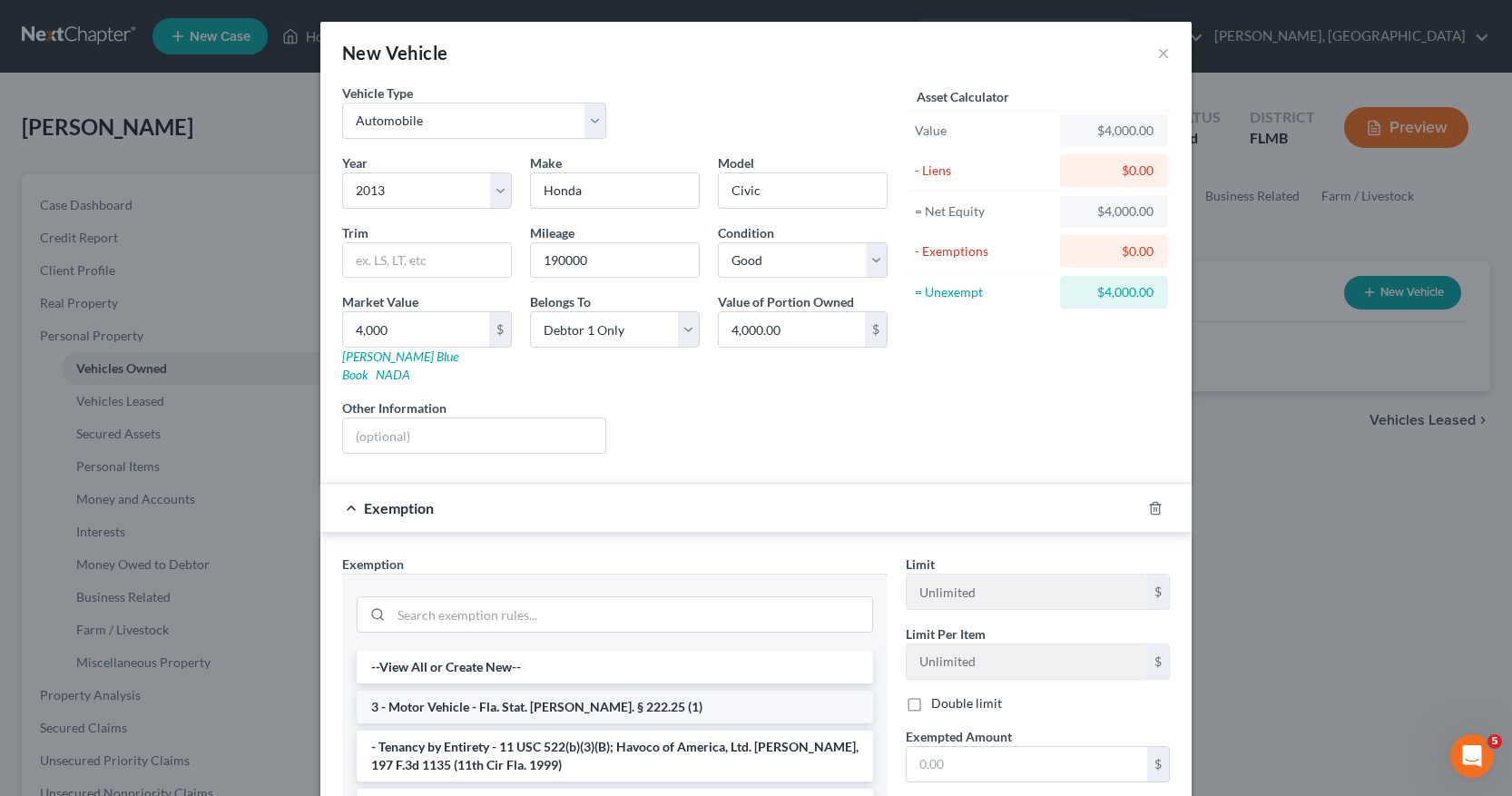
click at [602, 691] on li "3 - Motor Vehicle - Fla. Stat. Ann. § 222.25 (1)" at bounding box center [615, 707] width 516 height 32
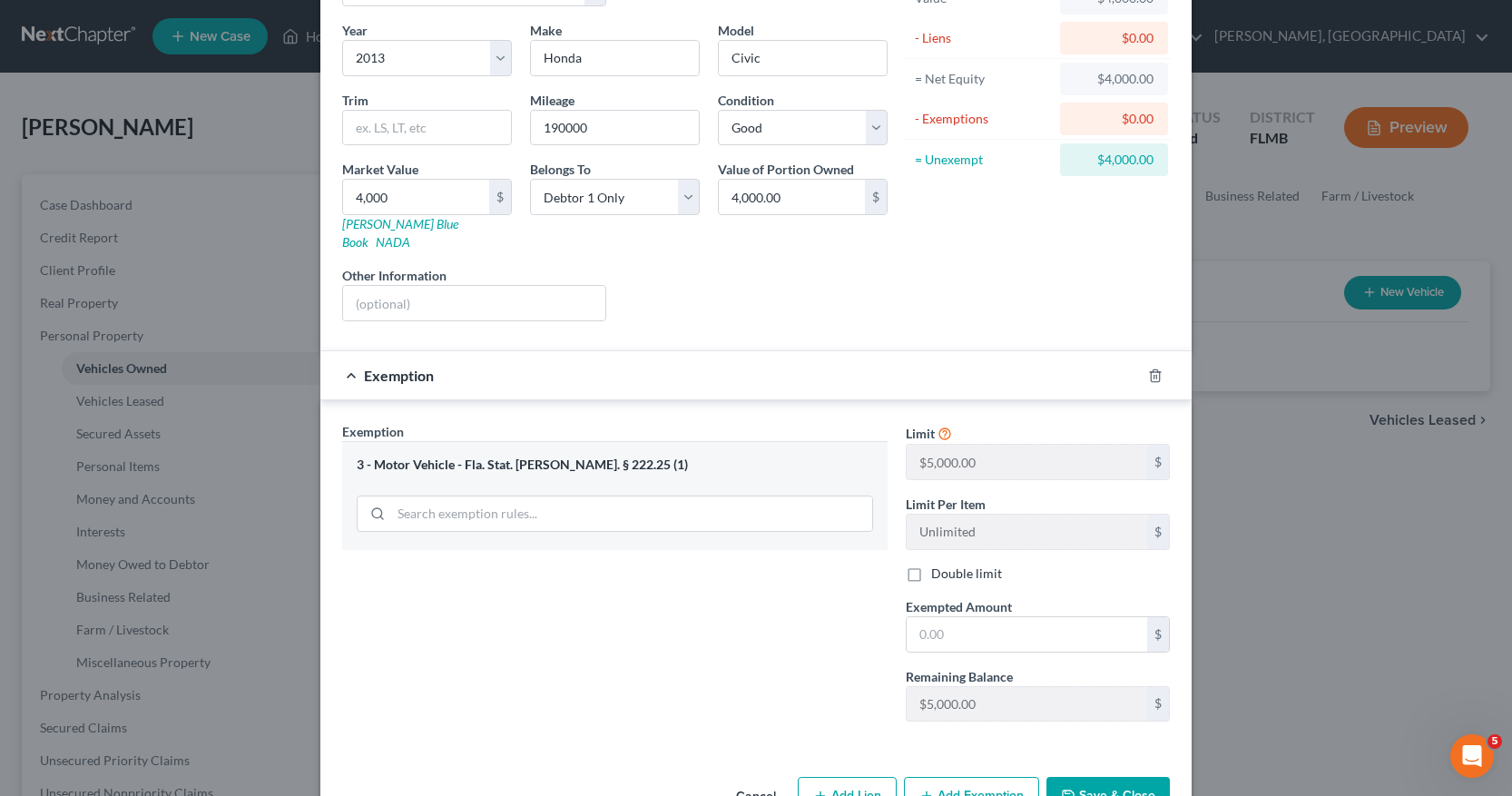
scroll to position [170, 0]
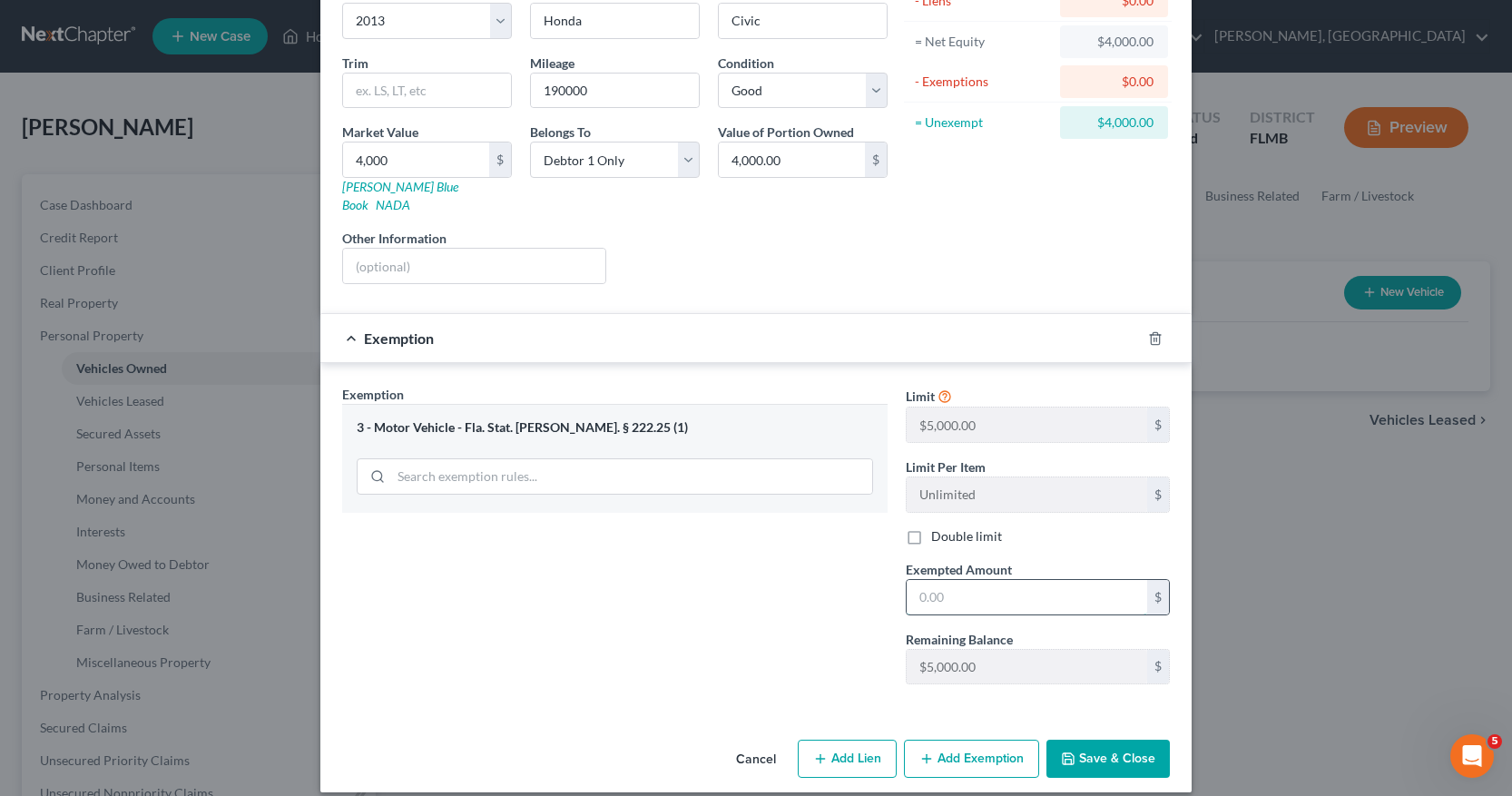
click at [911, 580] on input "text" at bounding box center [1027, 597] width 241 height 34
type input "4,000"
click at [1097, 747] on button "Save & Close" at bounding box center [1108, 759] width 124 height 38
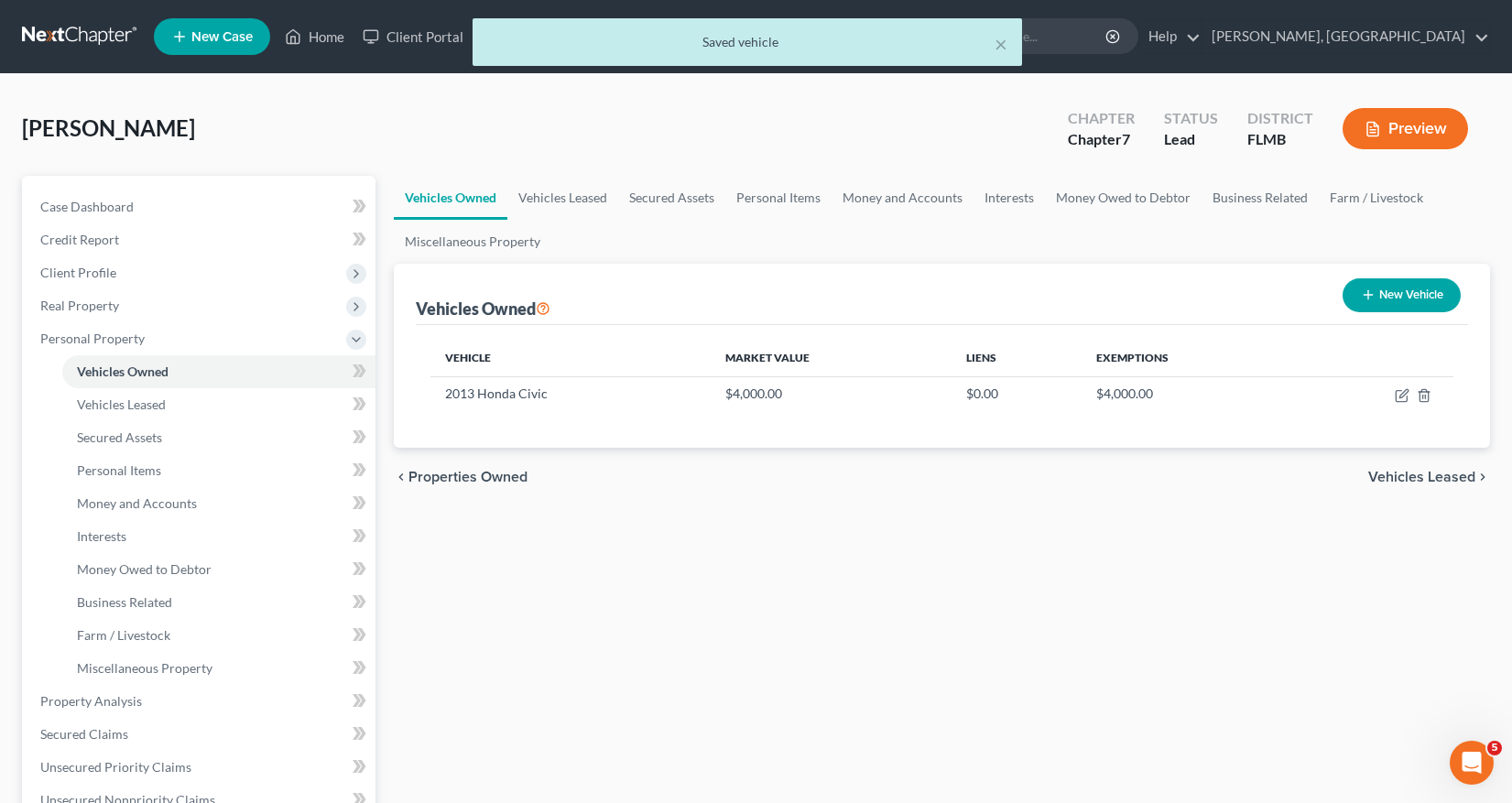
click at [1378, 290] on button "New Vehicle" at bounding box center [1400, 295] width 118 height 34
select select "0"
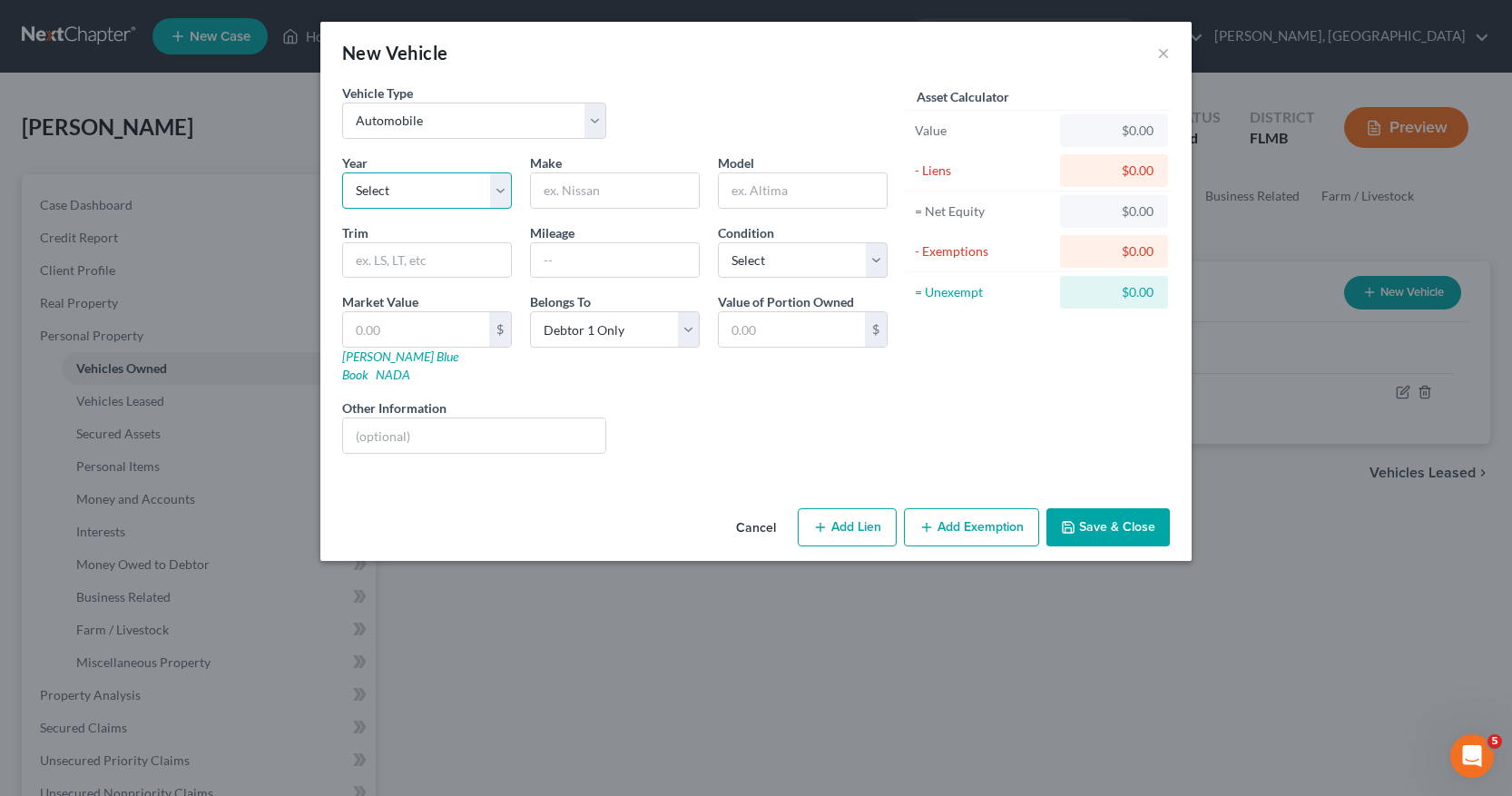
click at [500, 188] on select "Select 2026 2025 2024 2023 2022 2021 2020 2019 2018 2017 2016 2015 2014 2013 20…" at bounding box center [427, 190] width 170 height 36
select select "20"
click at [343, 173] on select "Select 2026 2025 2024 2023 2022 2021 2020 2019 2018 2017 2016 2015 2014 2013 20…" at bounding box center [427, 190] width 170 height 36
click at [548, 192] on input "text" at bounding box center [615, 190] width 168 height 34
type input "Ford"
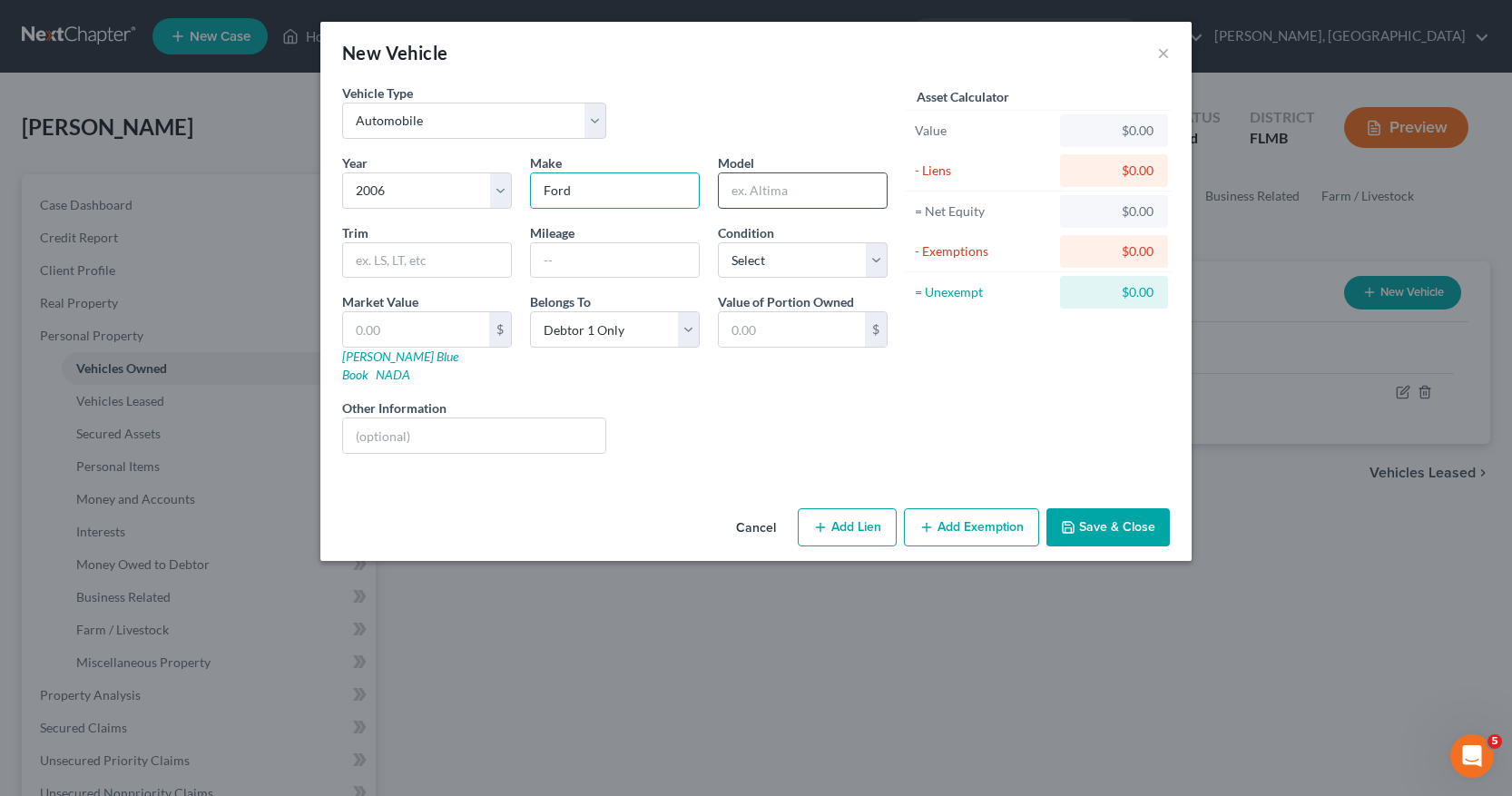
click at [731, 186] on input "text" at bounding box center [802, 190] width 168 height 34
type input "F150"
click at [536, 258] on input "text" at bounding box center [615, 260] width 168 height 34
type input "300000"
select select "2"
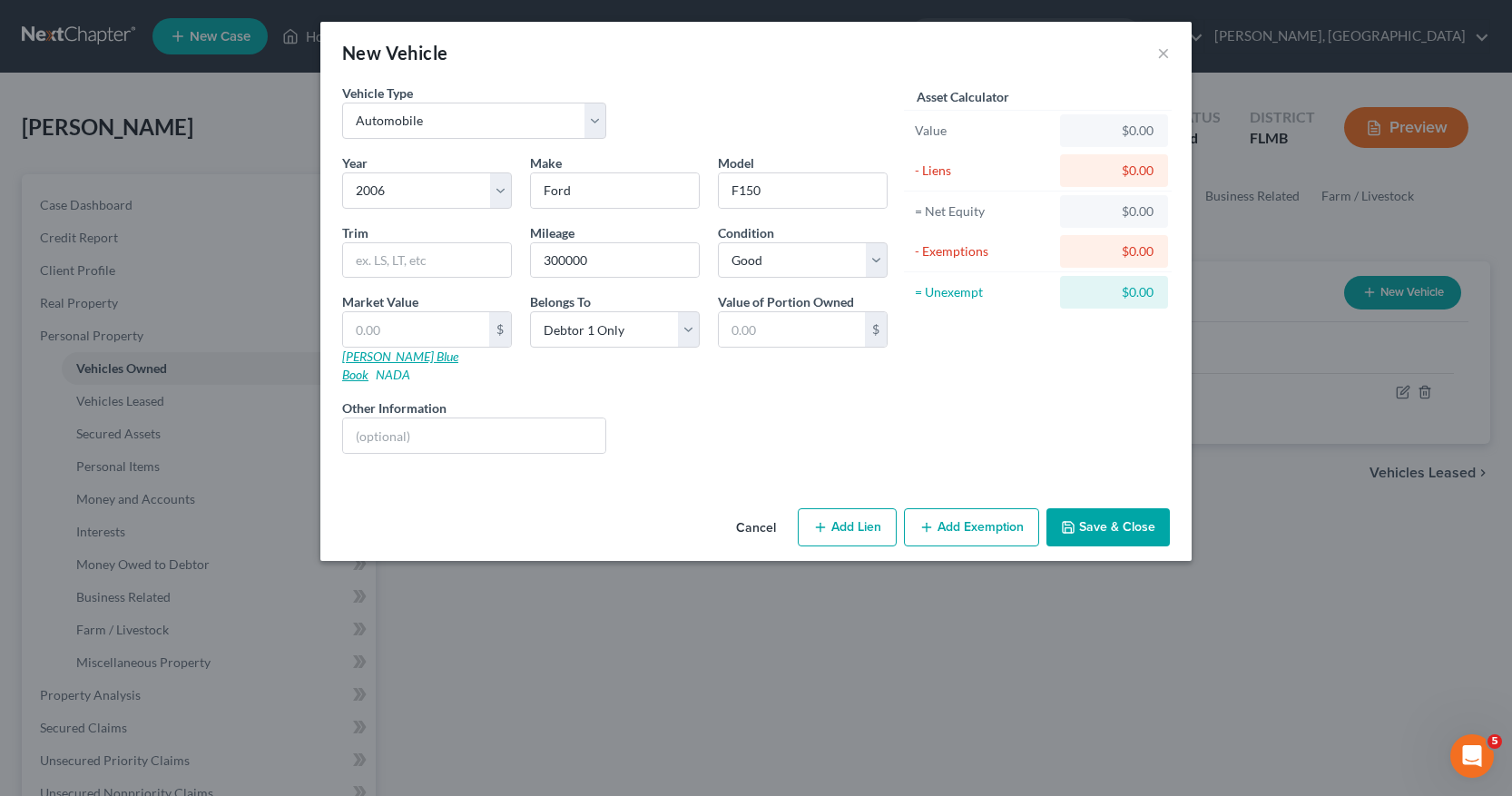
click at [408, 358] on link "Kelly Blue Book" at bounding box center [401, 365] width 116 height 33
click at [351, 330] on input "text" at bounding box center [415, 329] width 146 height 34
type input "2"
type input "2.00"
type input "24"
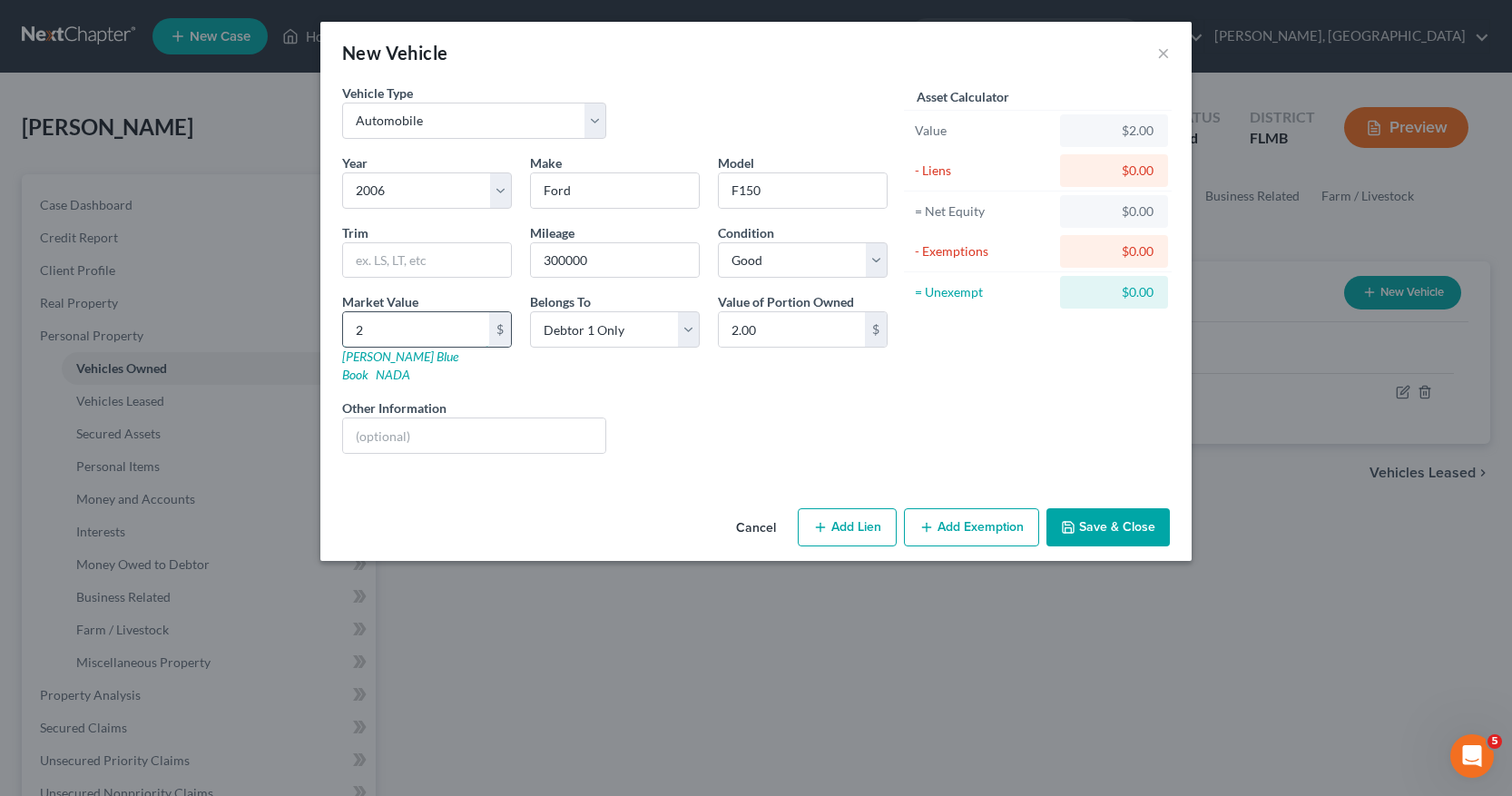
type input "24.00"
type input "240"
type input "240.00"
type input "2400"
type input "2,400.00"
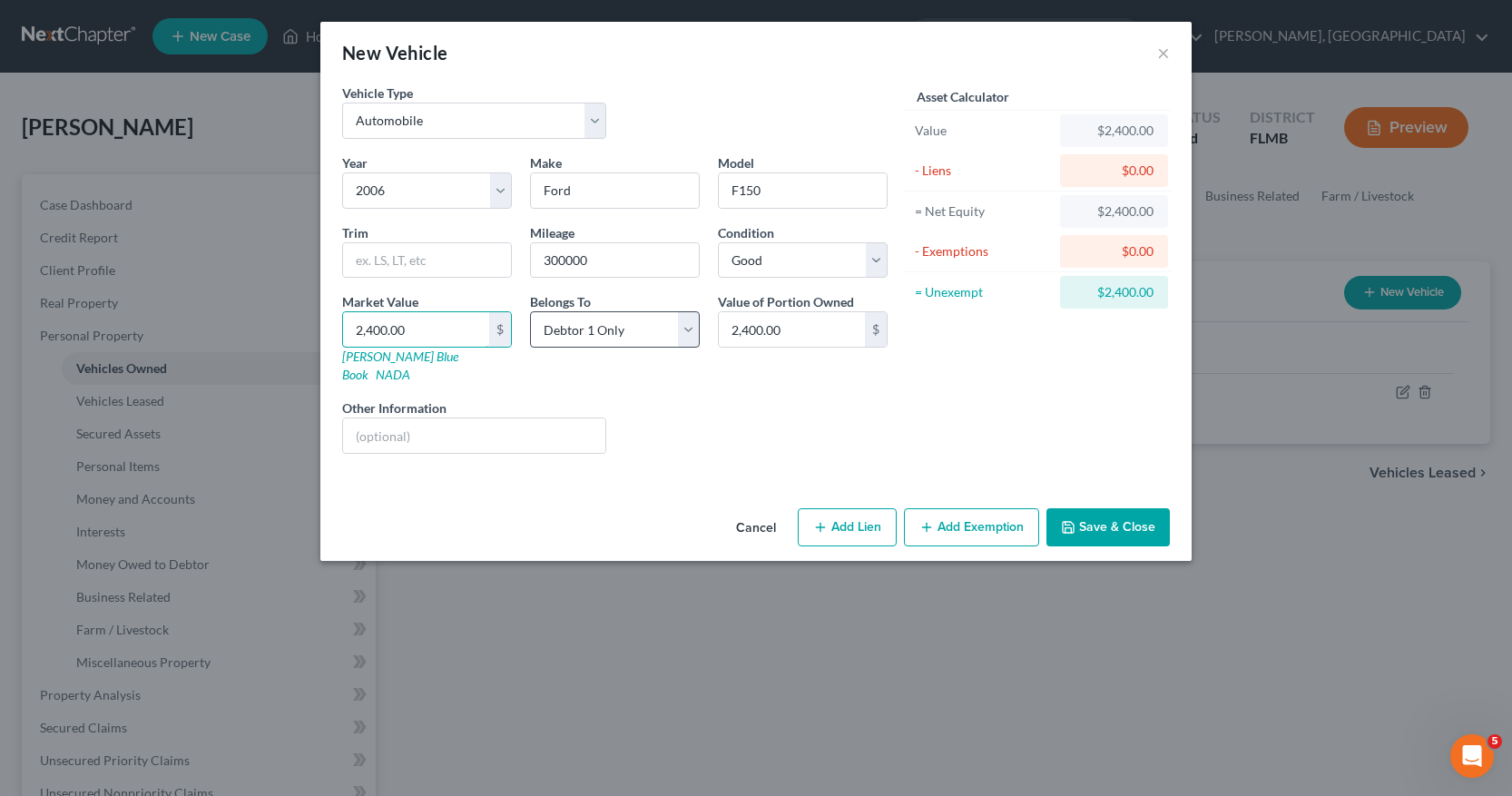
type input "2,400.00"
click at [691, 331] on select "Select Debtor 1 Only Debtor 2 Only Debtor 1 And Debtor 2 Only At Least One Of T…" at bounding box center [615, 329] width 170 height 36
select select "3"
click at [530, 311] on select "Select Debtor 1 Only Debtor 2 Only Debtor 1 And Debtor 2 Only At Least One Of T…" at bounding box center [615, 329] width 170 height 36
click at [727, 328] on input "2,400.00" at bounding box center [791, 329] width 146 height 34
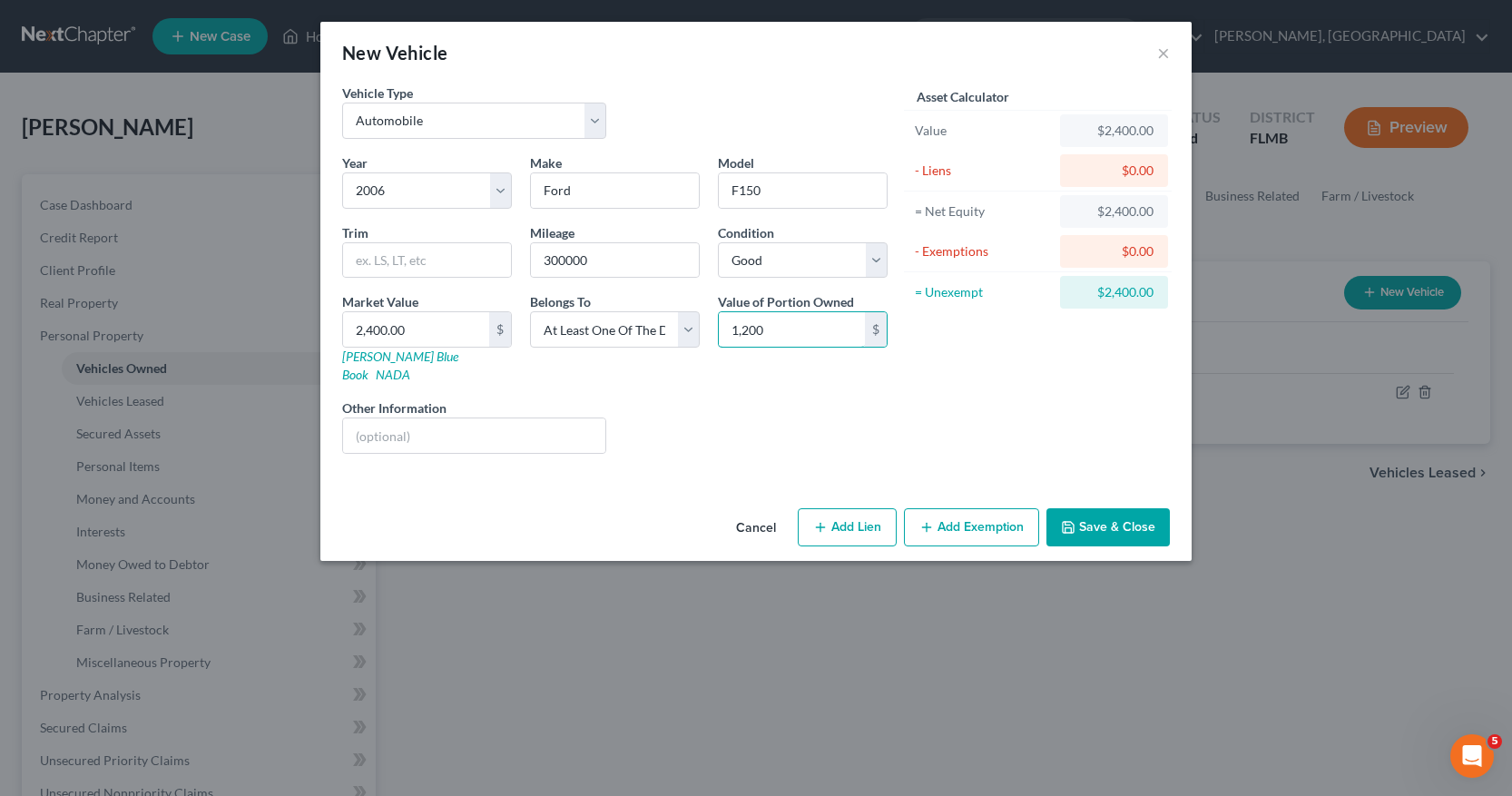
type input "1,200"
click at [817, 398] on div "Liens Select" at bounding box center [757, 426] width 283 height 55
click at [949, 511] on button "Add Exemption" at bounding box center [972, 527] width 135 height 38
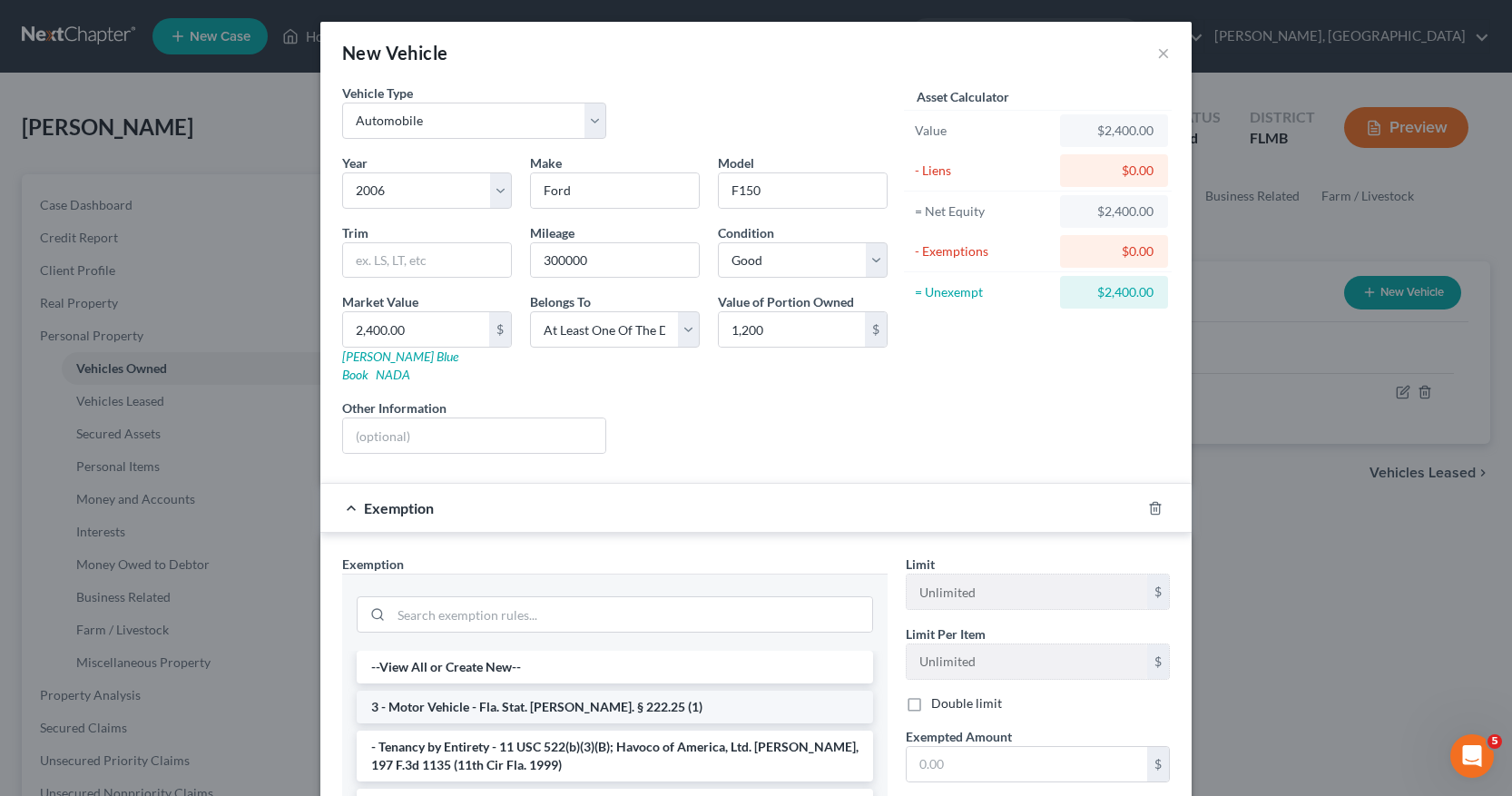
click at [599, 696] on li "3 - Motor Vehicle - Fla. Stat. Ann. § 222.25 (1)" at bounding box center [615, 707] width 516 height 32
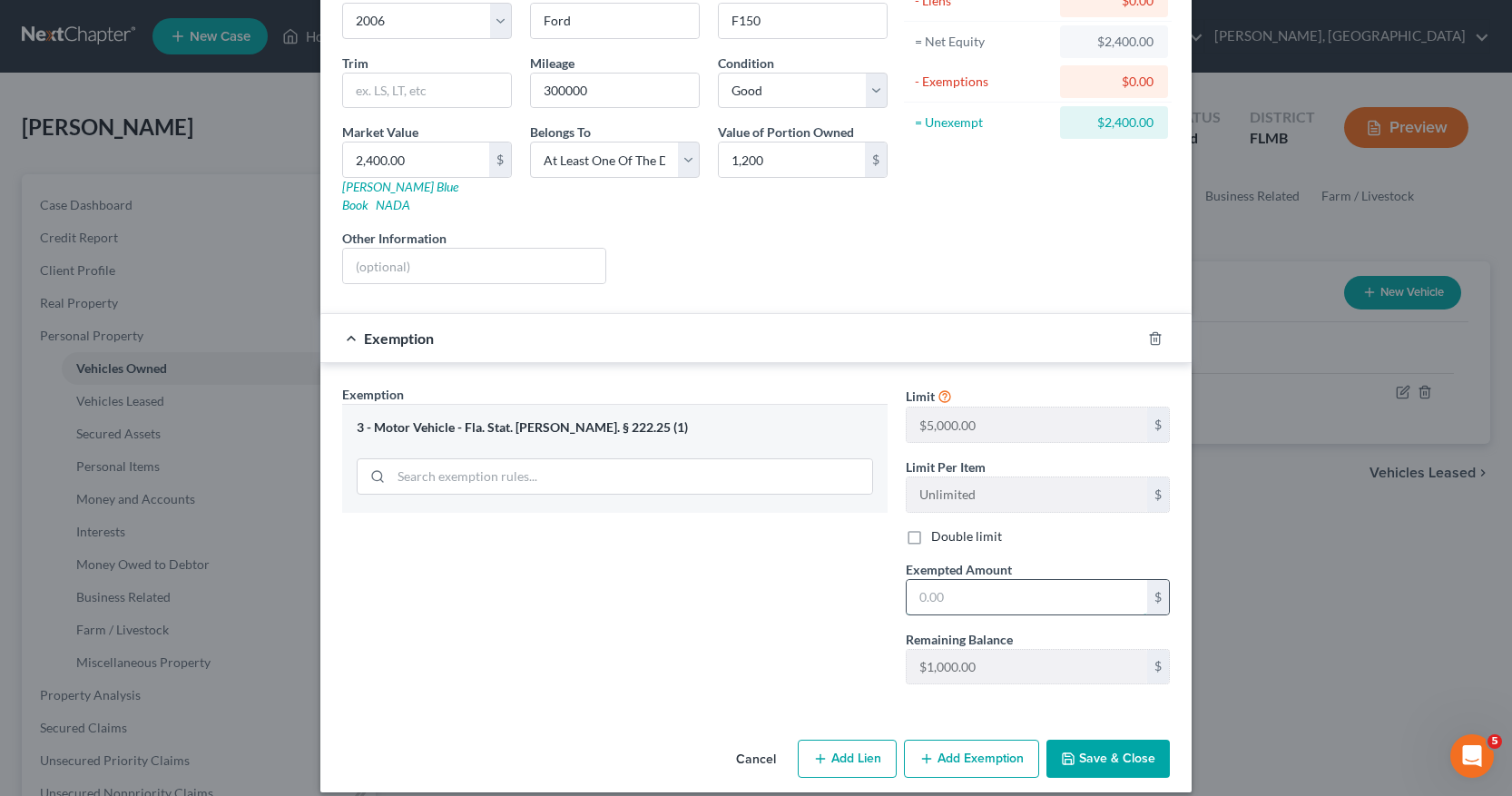
click at [910, 580] on input "text" at bounding box center [1027, 597] width 241 height 34
type input "1,000"
click at [1086, 742] on button "Save & Close" at bounding box center [1108, 759] width 124 height 38
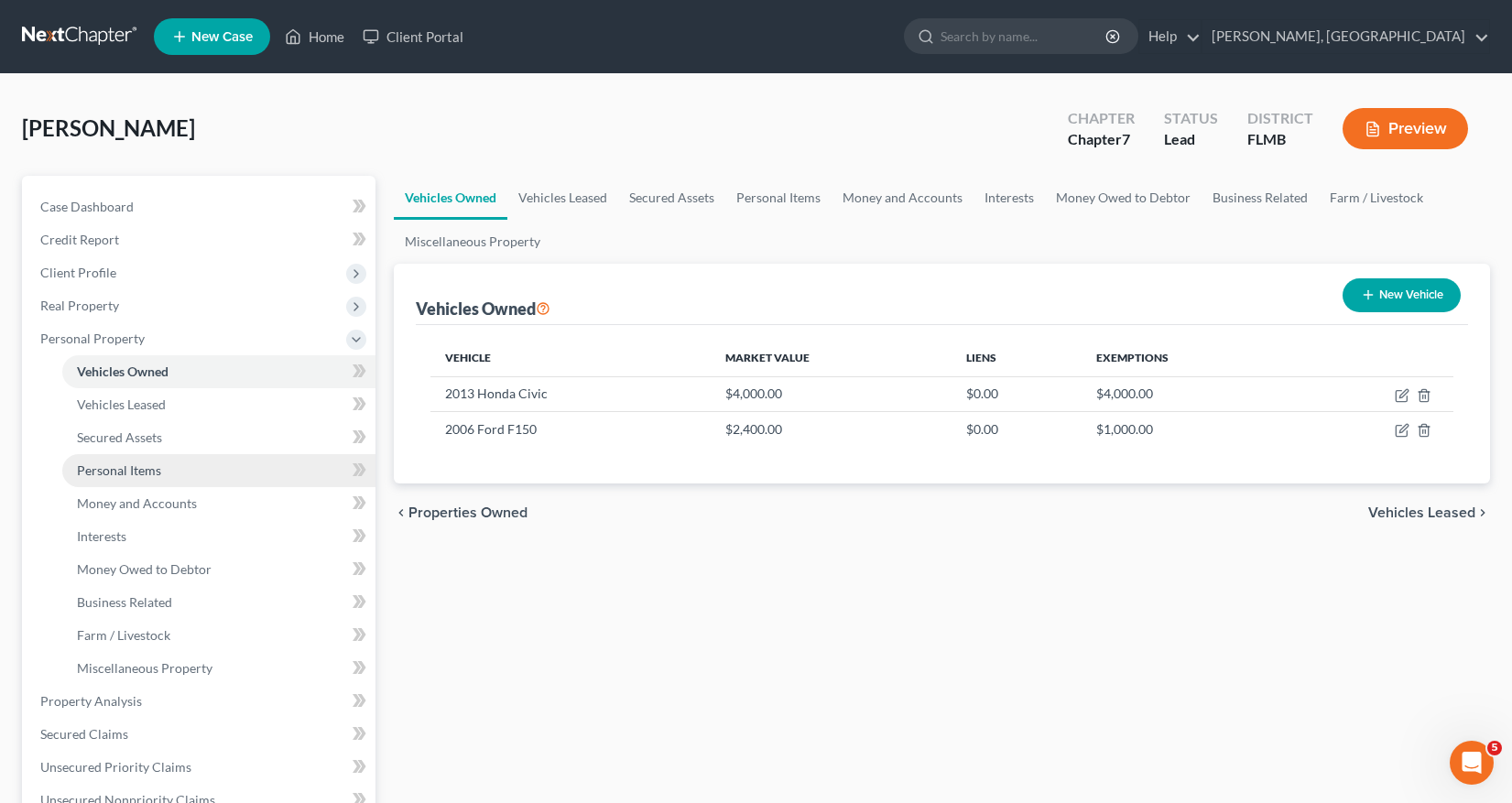
click at [134, 467] on span "Personal Items" at bounding box center [119, 470] width 84 height 16
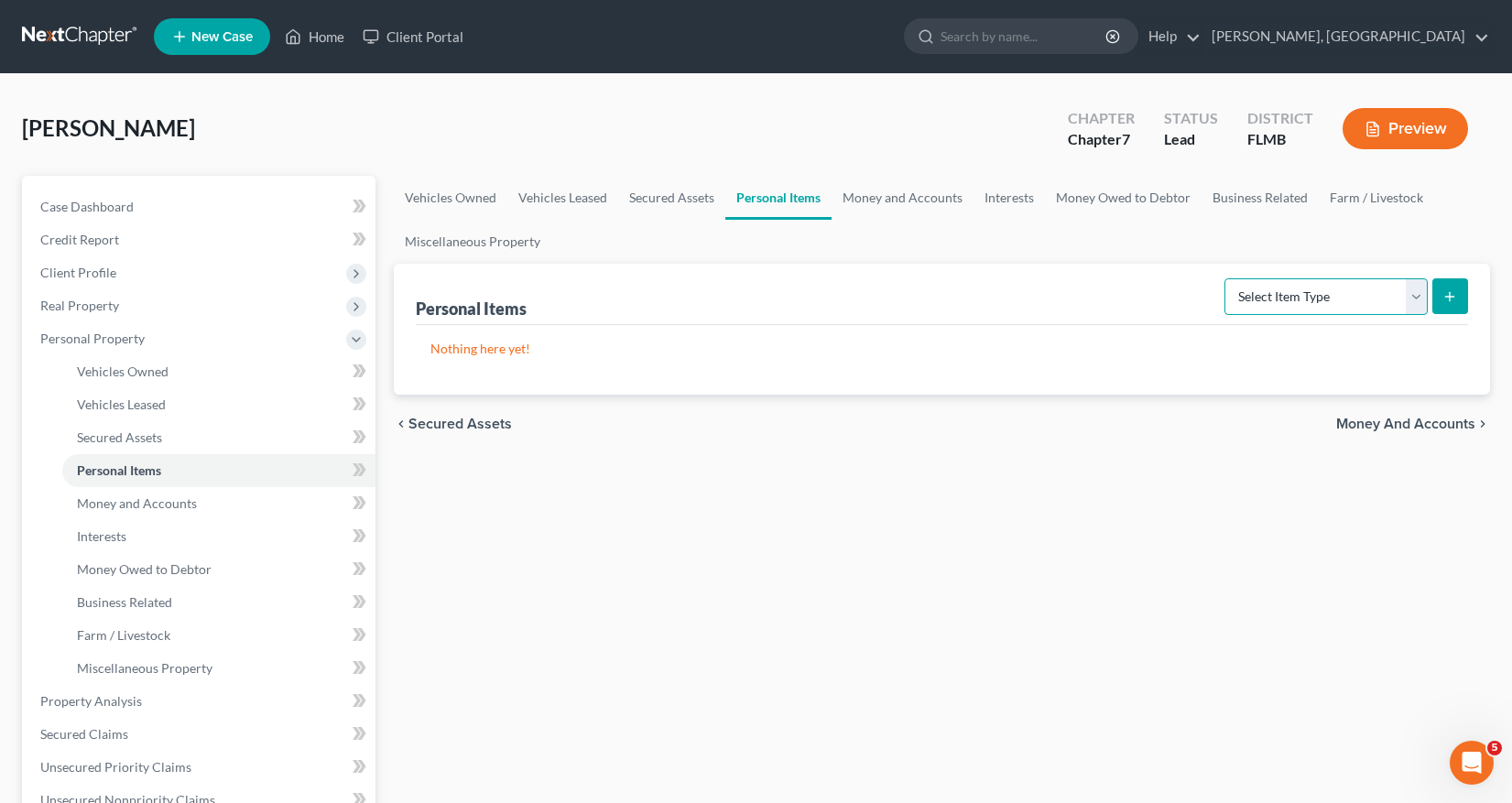
click at [1417, 298] on select "Select Item Type Clothing Collectibles Of Value Electronics Firearms Household …" at bounding box center [1325, 296] width 203 height 37
select select "clothing"
click at [1226, 278] on select "Select Item Type Clothing Collectibles Of Value Electronics Firearms Household …" at bounding box center [1325, 296] width 203 height 37
click at [1450, 298] on line "submit" at bounding box center [1450, 296] width 0 height 8
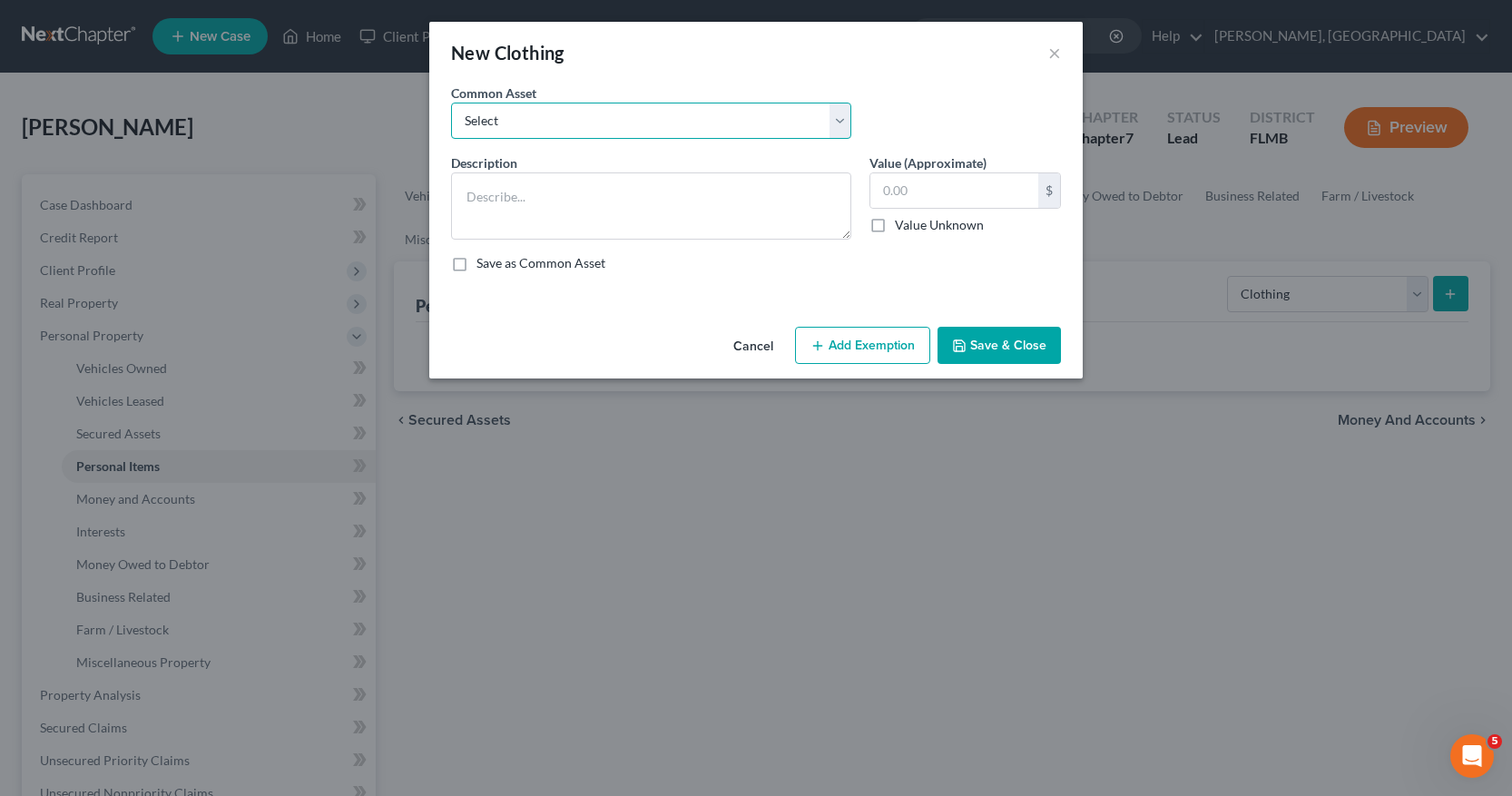
click at [842, 119] on select "Select Assorted wearing apparel" at bounding box center [652, 120] width 401 height 36
select select "0"
click at [452, 102] on select "Select Assorted wearing apparel" at bounding box center [652, 120] width 401 height 36
type textarea "Assorted wearing apparel"
type input "125"
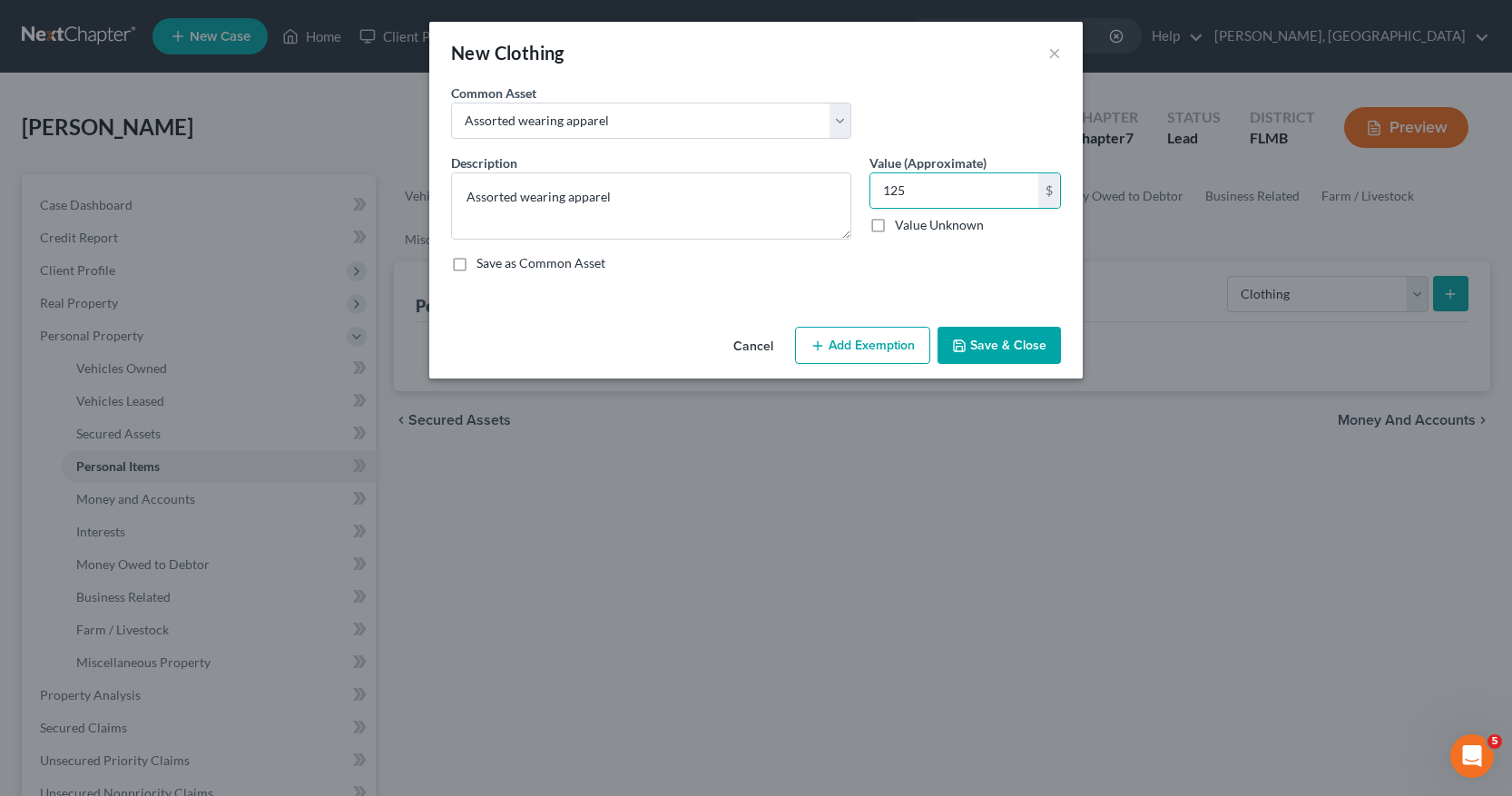
click at [878, 345] on button "Add Exemption" at bounding box center [863, 345] width 135 height 38
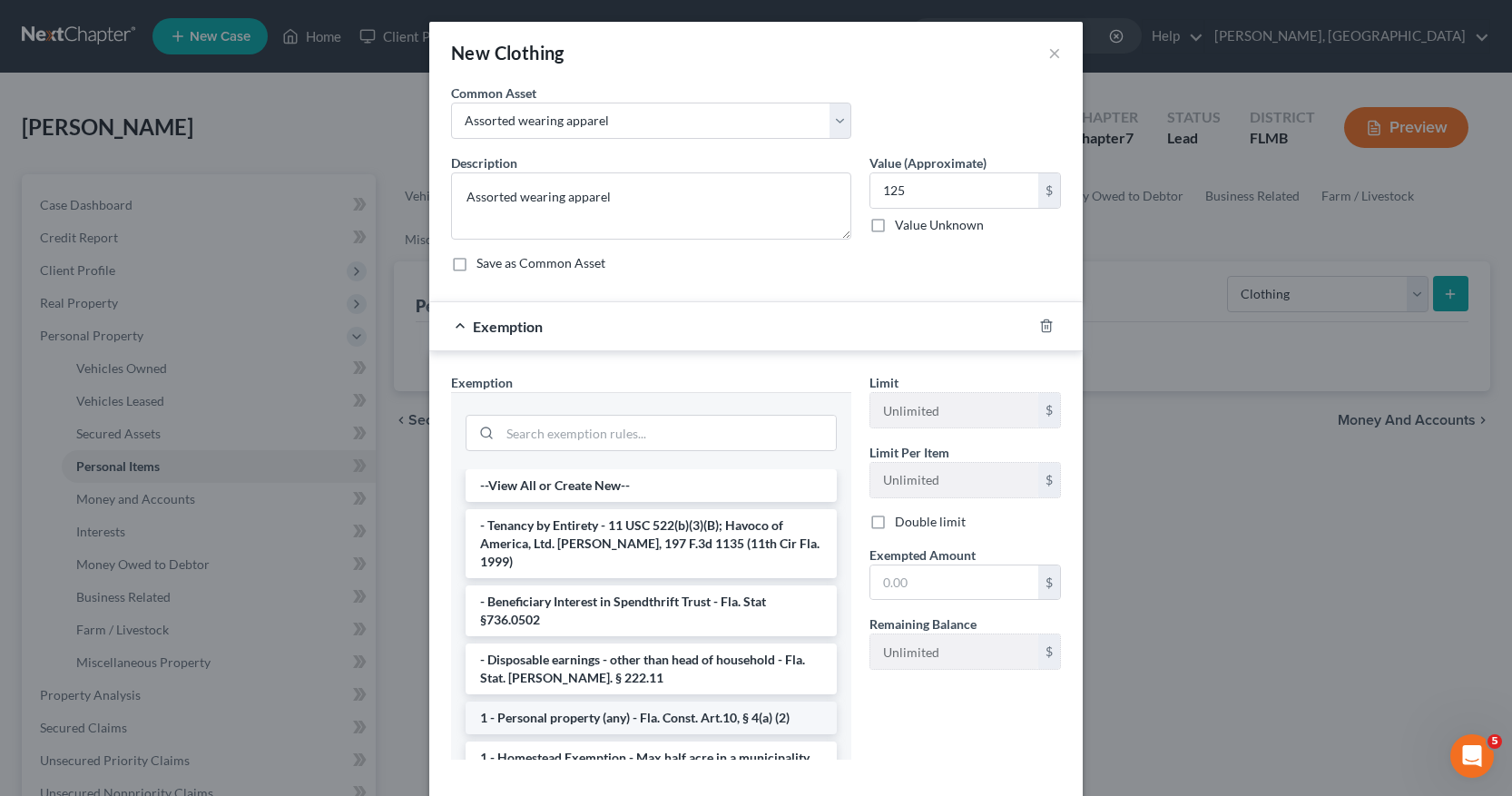
click at [618, 706] on li "1 - Personal property (any) - Fla. Const. Art.10, § 4(a) (2)" at bounding box center [651, 717] width 371 height 32
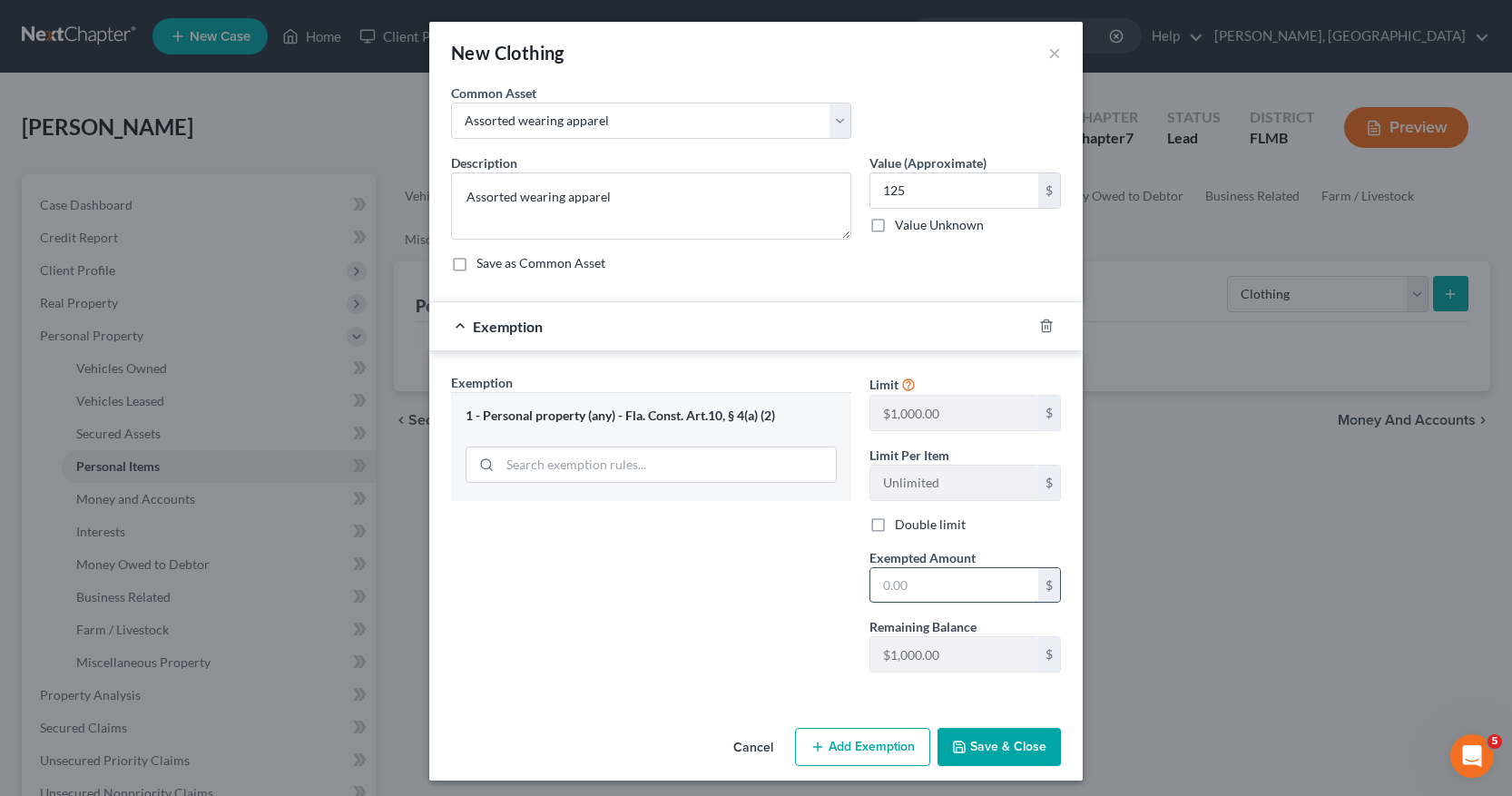
click at [873, 584] on input "text" at bounding box center [954, 585] width 168 height 34
type input "125.00"
click at [1000, 749] on button "Save & Close" at bounding box center [999, 747] width 124 height 38
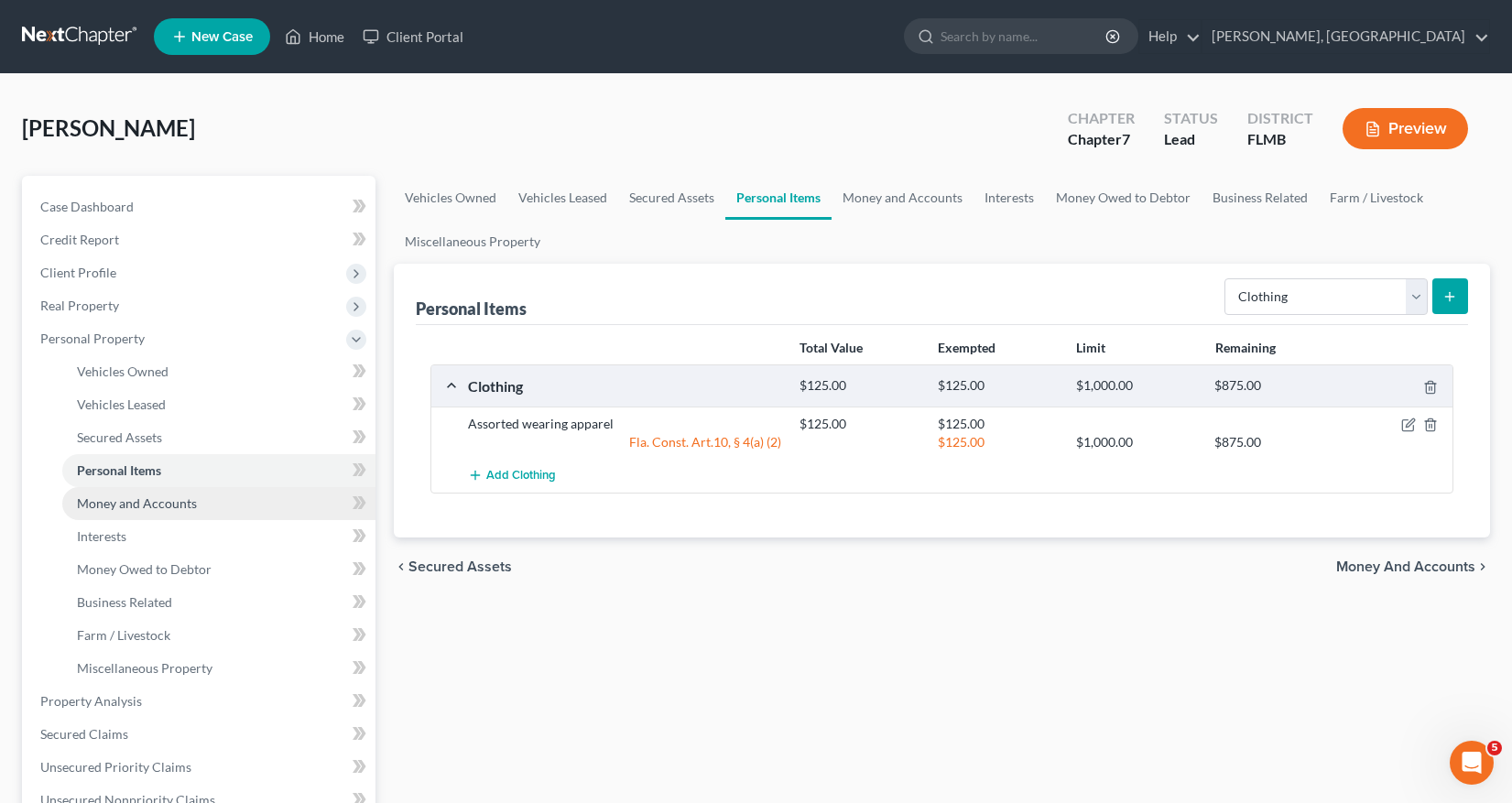
click at [156, 499] on span "Money and Accounts" at bounding box center [137, 503] width 120 height 16
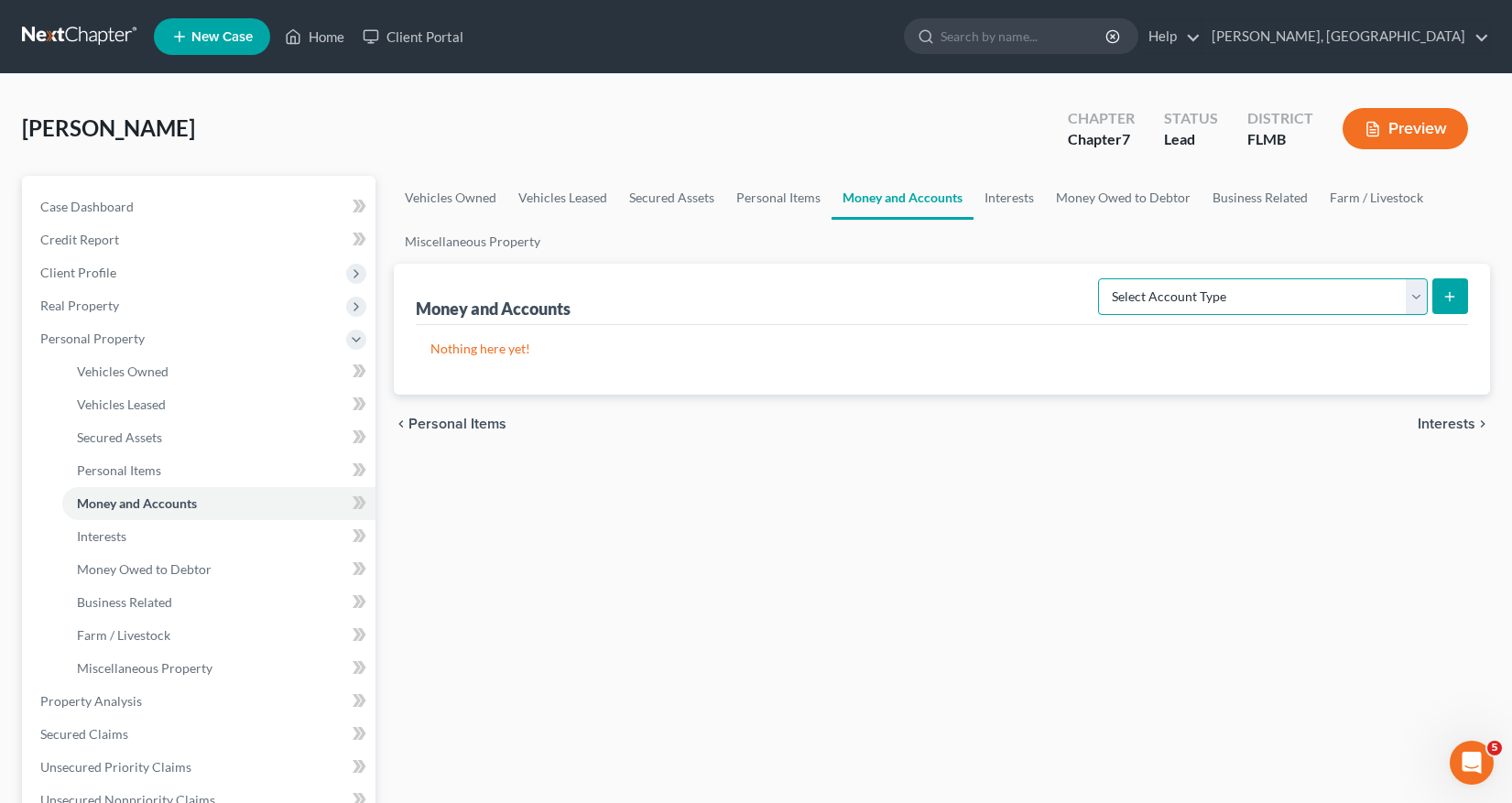
click at [1416, 293] on select "Select Account Type Brokerage Cash on Hand Certificates of Deposit Checking Acc…" at bounding box center [1262, 296] width 330 height 37
select select "other"
click at [1101, 278] on select "Select Account Type Brokerage Cash on Hand Certificates of Deposit Checking Acc…" at bounding box center [1262, 296] width 330 height 37
click at [1452, 297] on icon "submit" at bounding box center [1449, 296] width 15 height 15
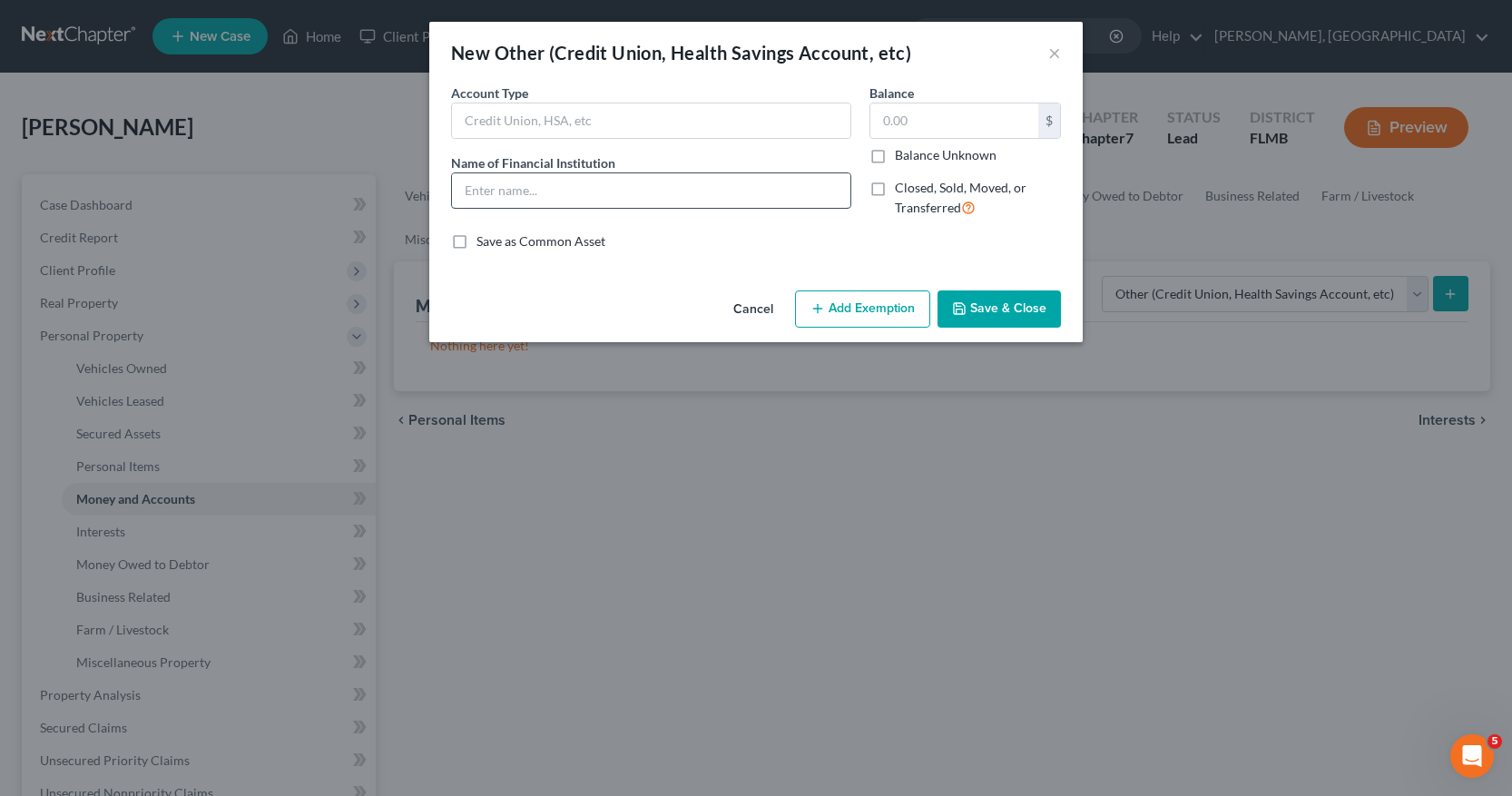
click at [467, 191] on input "text" at bounding box center [651, 190] width 399 height 34
type input "Navy Federal CU"
click at [883, 121] on input "text" at bounding box center [954, 120] width 168 height 34
type input "5.00"
click at [857, 303] on button "Add Exemption" at bounding box center [863, 309] width 135 height 38
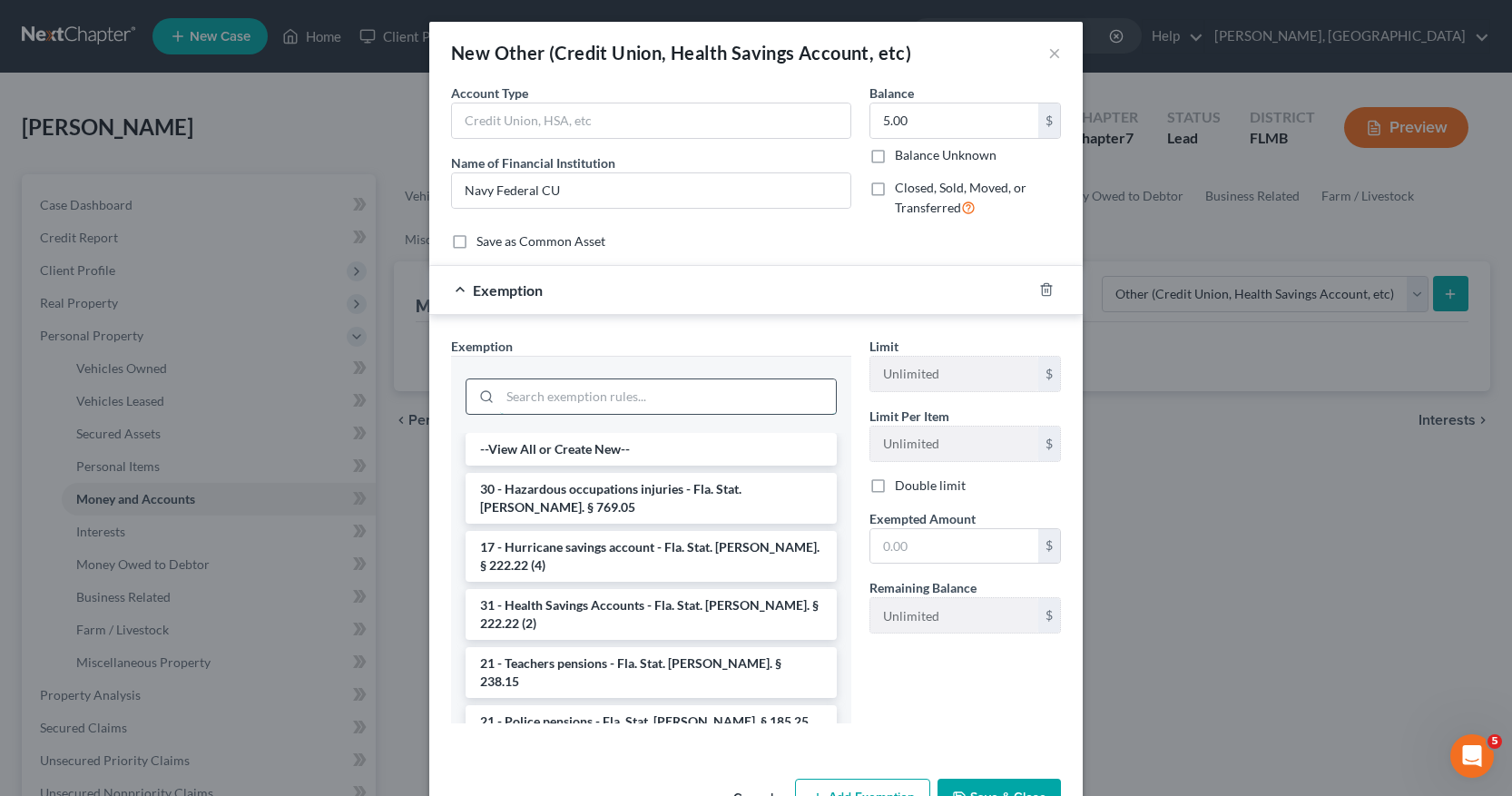
click at [569, 388] on input "search" at bounding box center [668, 396] width 336 height 34
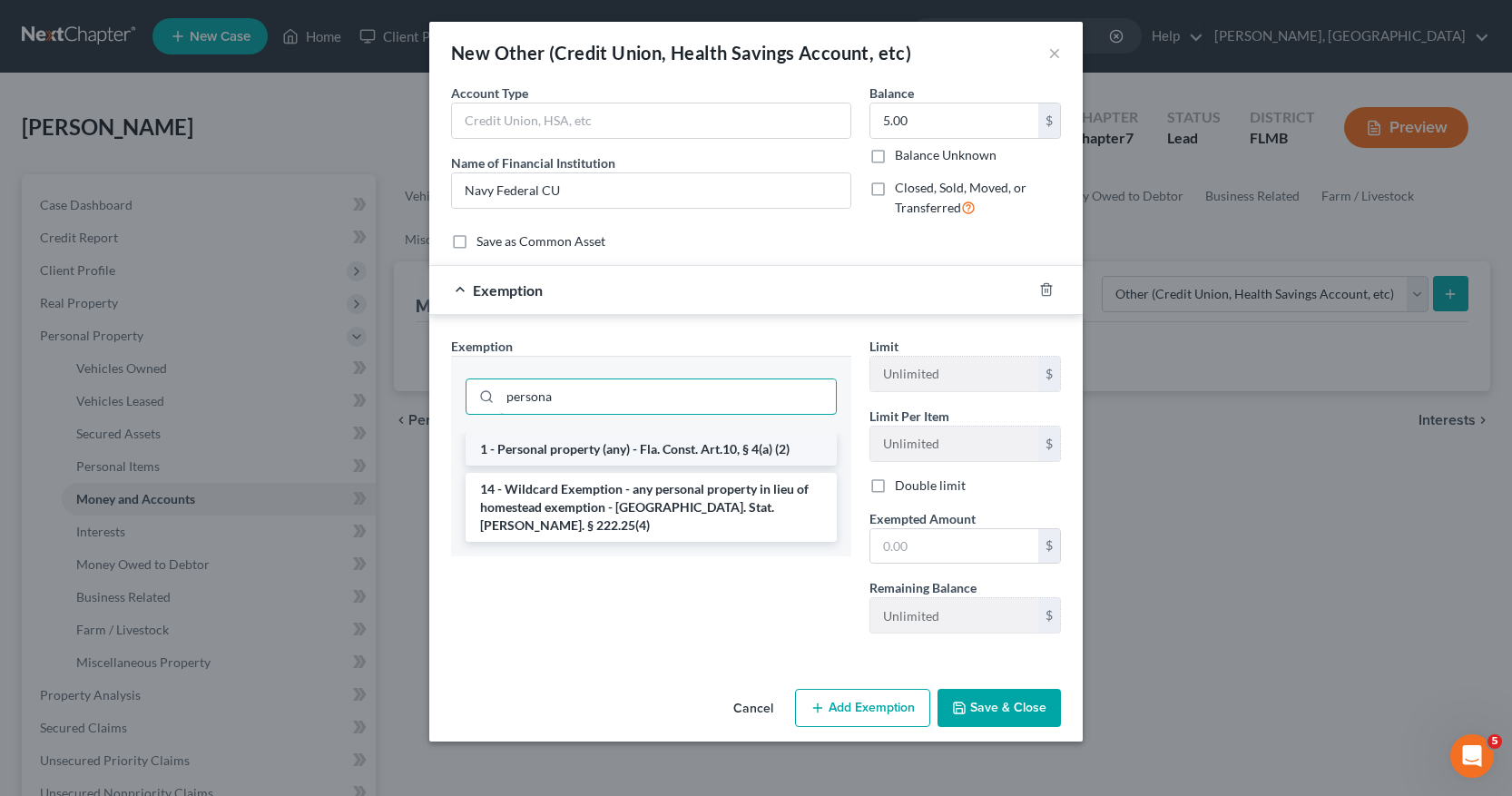
type input "persona"
click at [586, 450] on li "1 - Personal property (any) - Fla. Const. Art.10, § 4(a) (2)" at bounding box center [651, 449] width 371 height 32
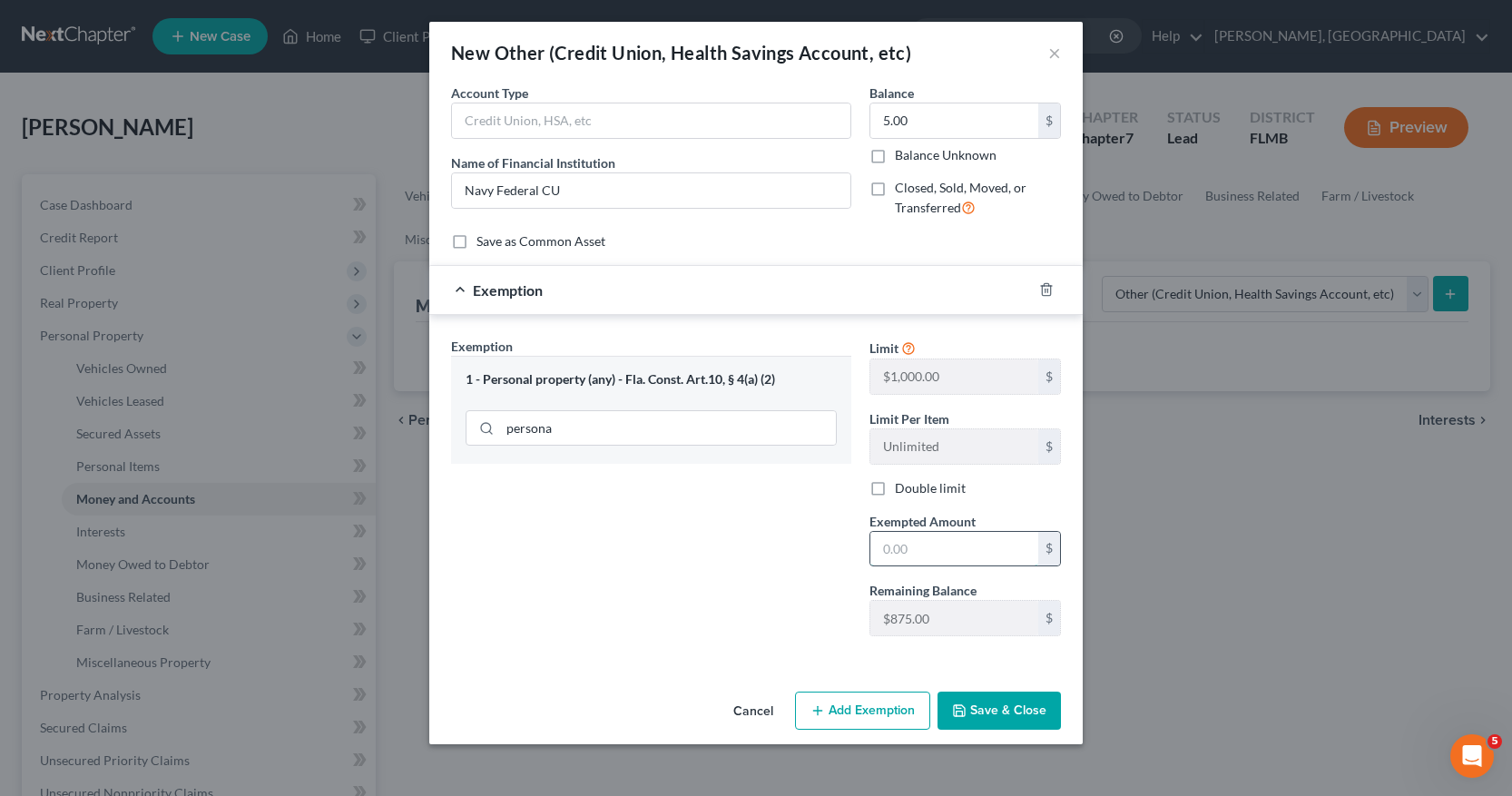
drag, startPoint x: 887, startPoint y: 557, endPoint x: 913, endPoint y: 561, distance: 26.3
click at [889, 558] on input "text" at bounding box center [954, 549] width 168 height 34
type input "5"
click at [692, 640] on div "Exemption Set must be selected for CA. Exemption * 1 - Personal property (any) …" at bounding box center [651, 494] width 418 height 314
click at [990, 712] on button "Save & Close" at bounding box center [999, 711] width 124 height 38
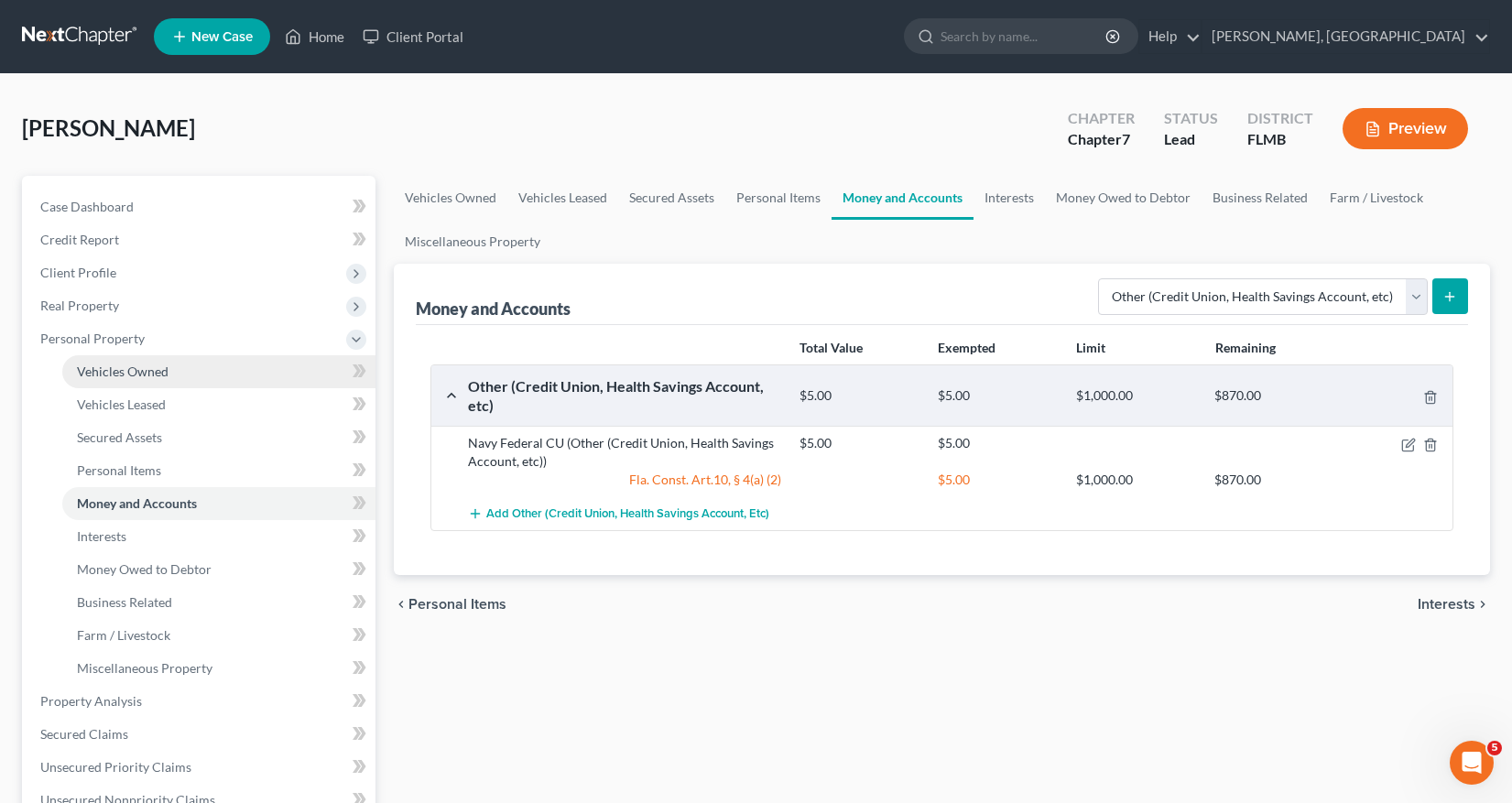
click at [127, 367] on span "Vehicles Owned" at bounding box center [123, 371] width 91 height 16
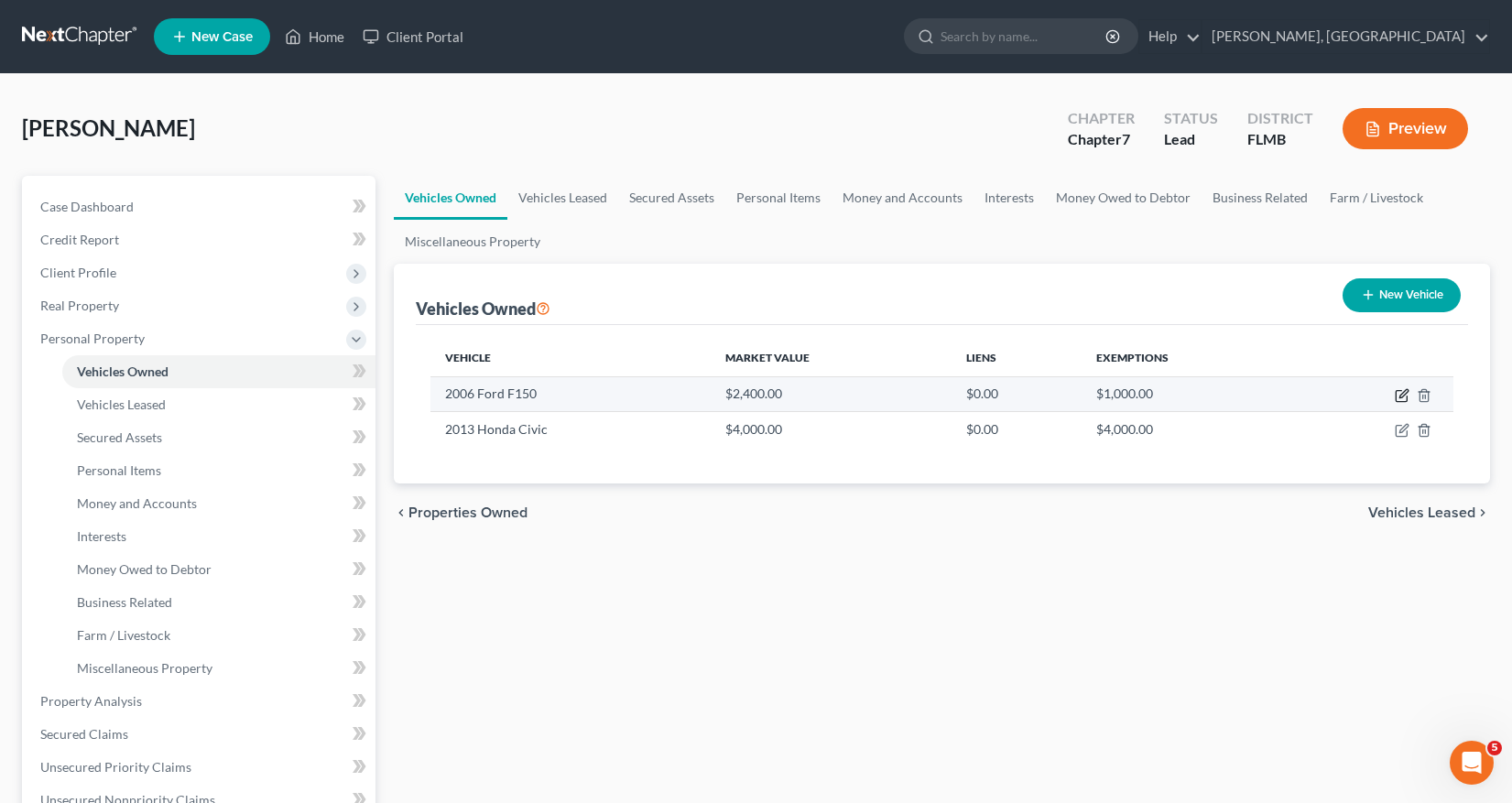
click at [1404, 395] on icon "button" at bounding box center [1403, 393] width 8 height 8
select select "0"
select select "20"
select select "2"
select select "3"
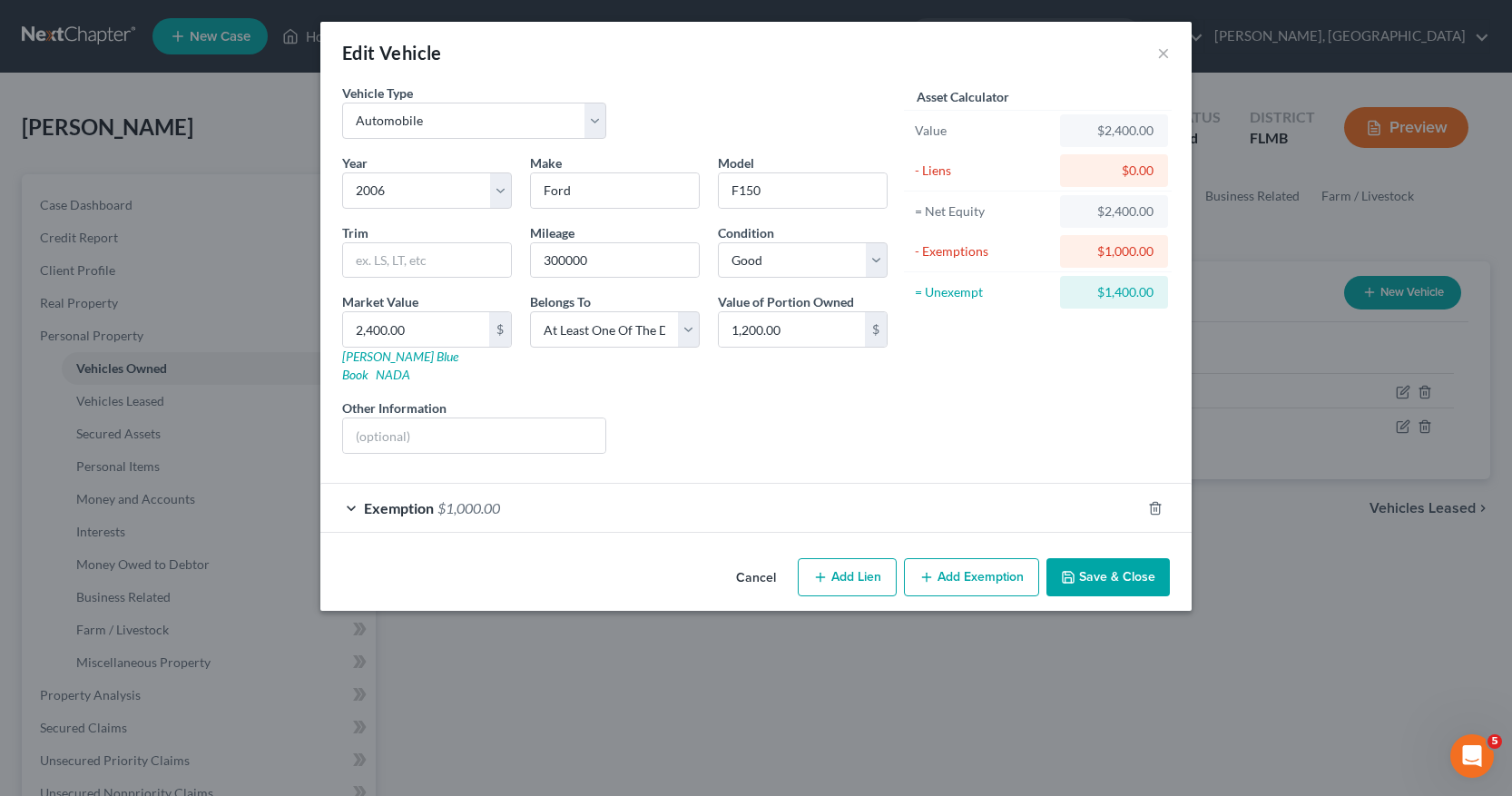
click at [954, 564] on button "Add Exemption" at bounding box center [972, 577] width 135 height 38
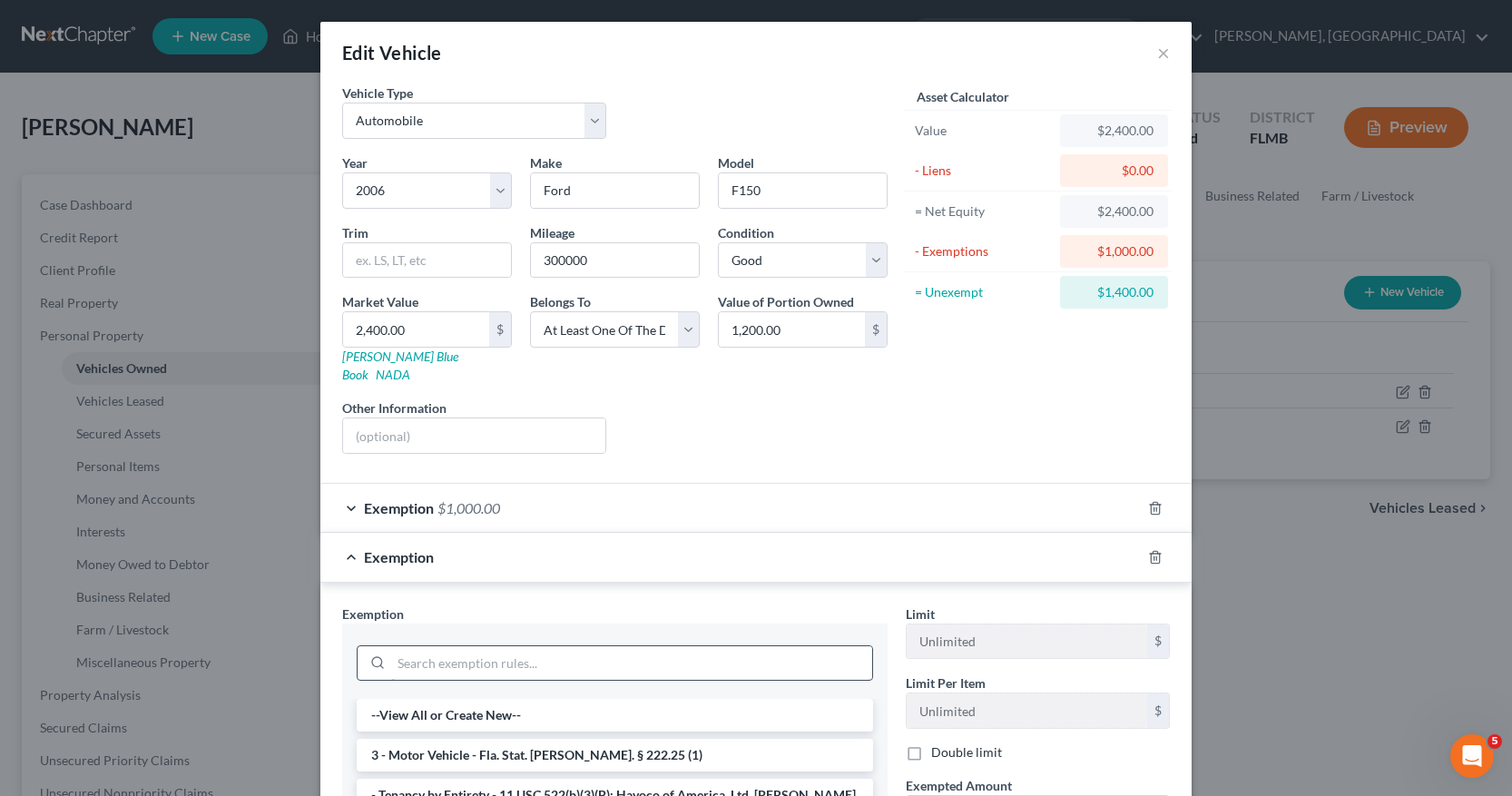
click at [421, 646] on input "search" at bounding box center [632, 663] width 481 height 34
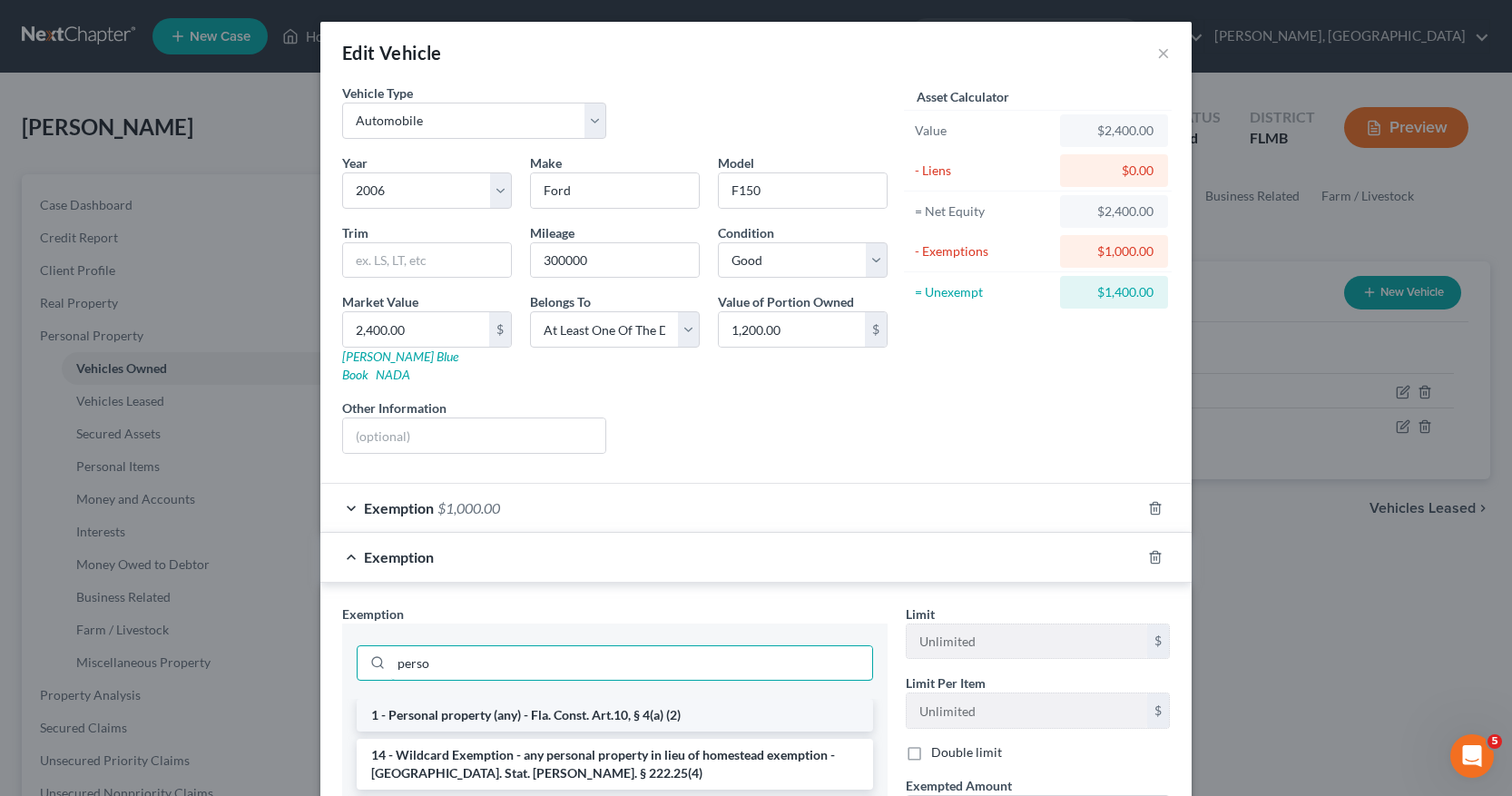
type input "perso"
click at [568, 699] on li "1 - Personal property (any) - Fla. Const. Art.10, § 4(a) (2)" at bounding box center [615, 715] width 516 height 32
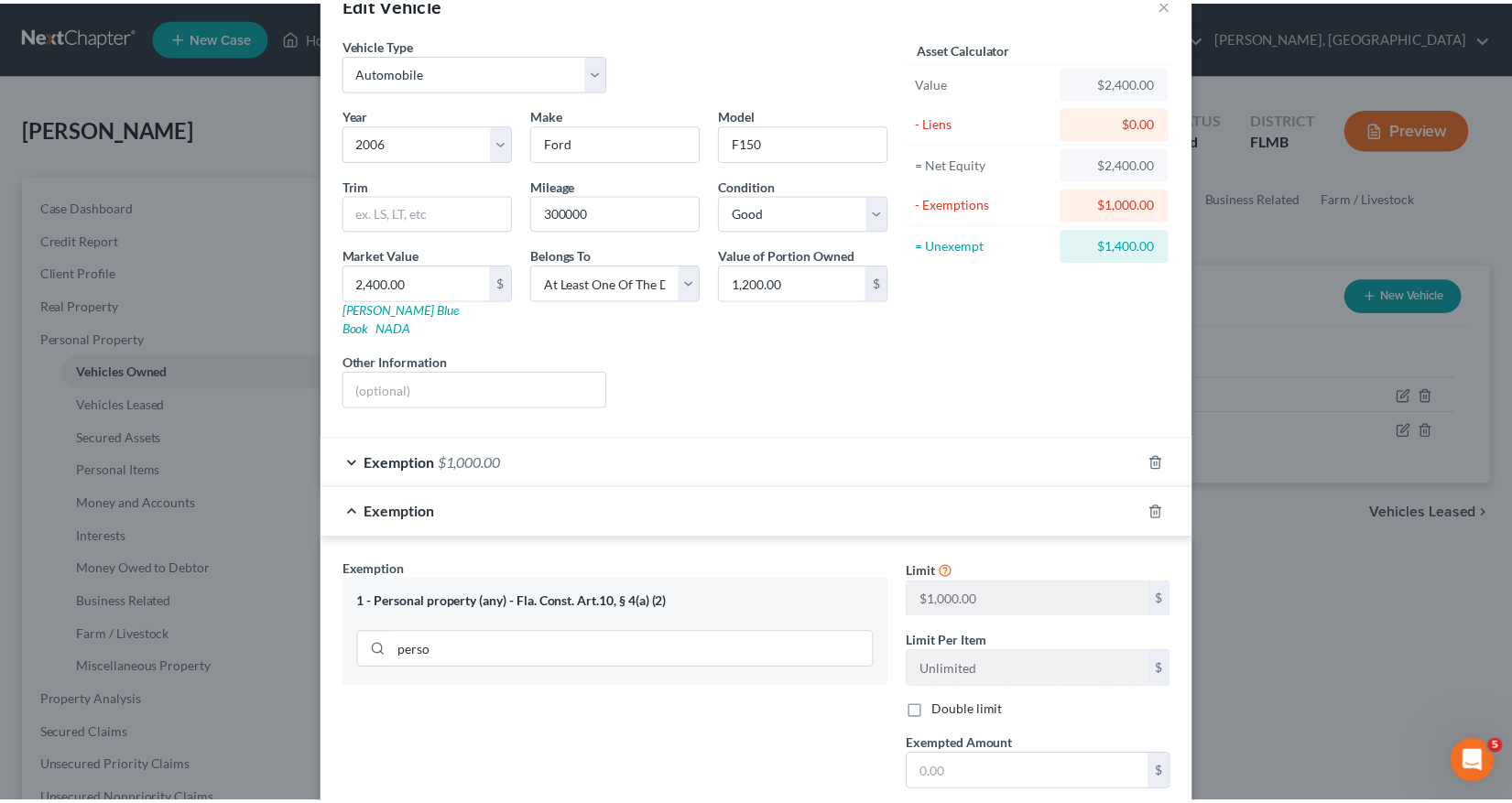
scroll to position [221, 0]
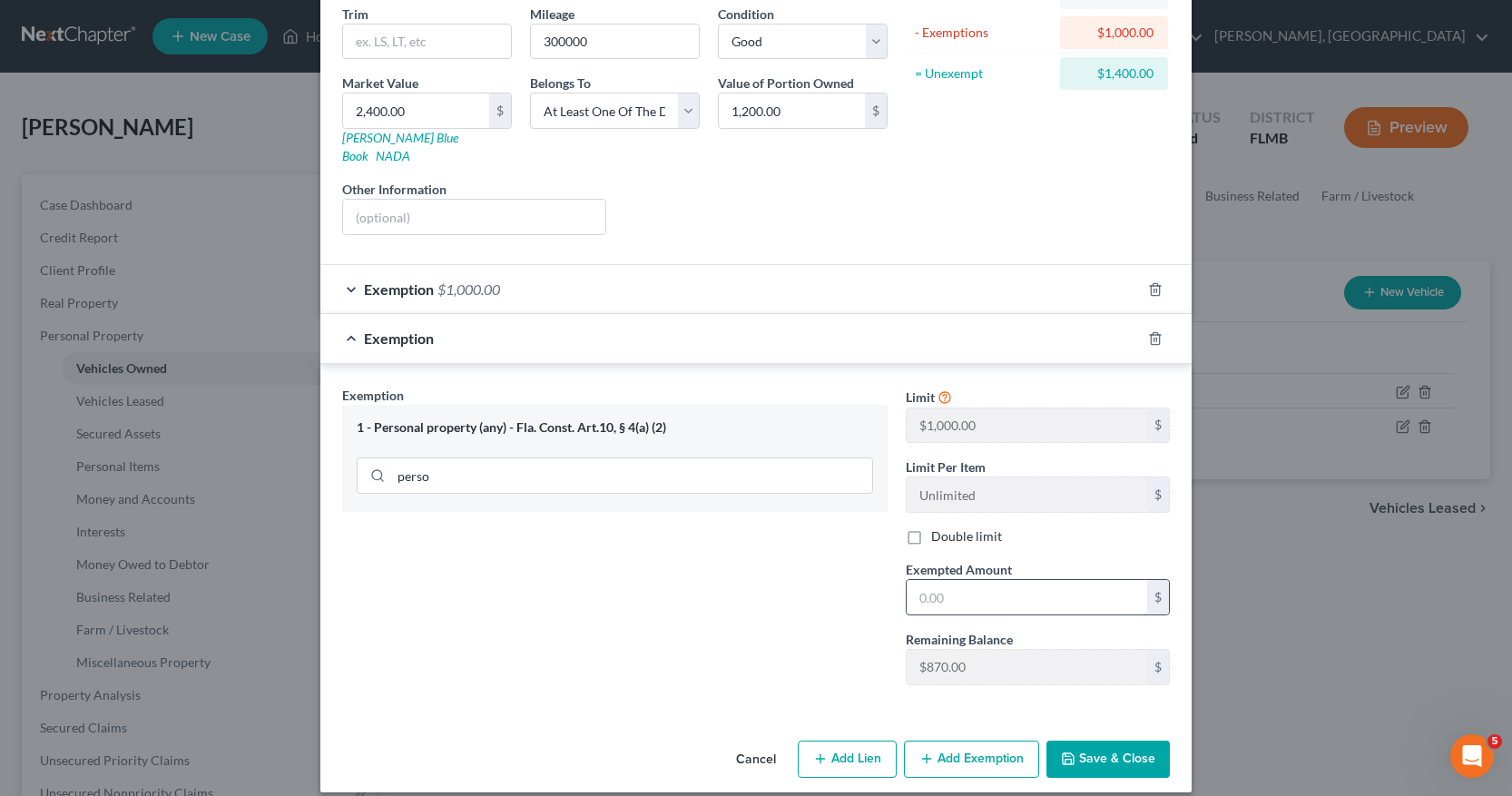
click at [910, 580] on input "text" at bounding box center [1027, 597] width 241 height 34
type input "200"
click at [1103, 746] on button "Save & Close" at bounding box center [1108, 759] width 124 height 38
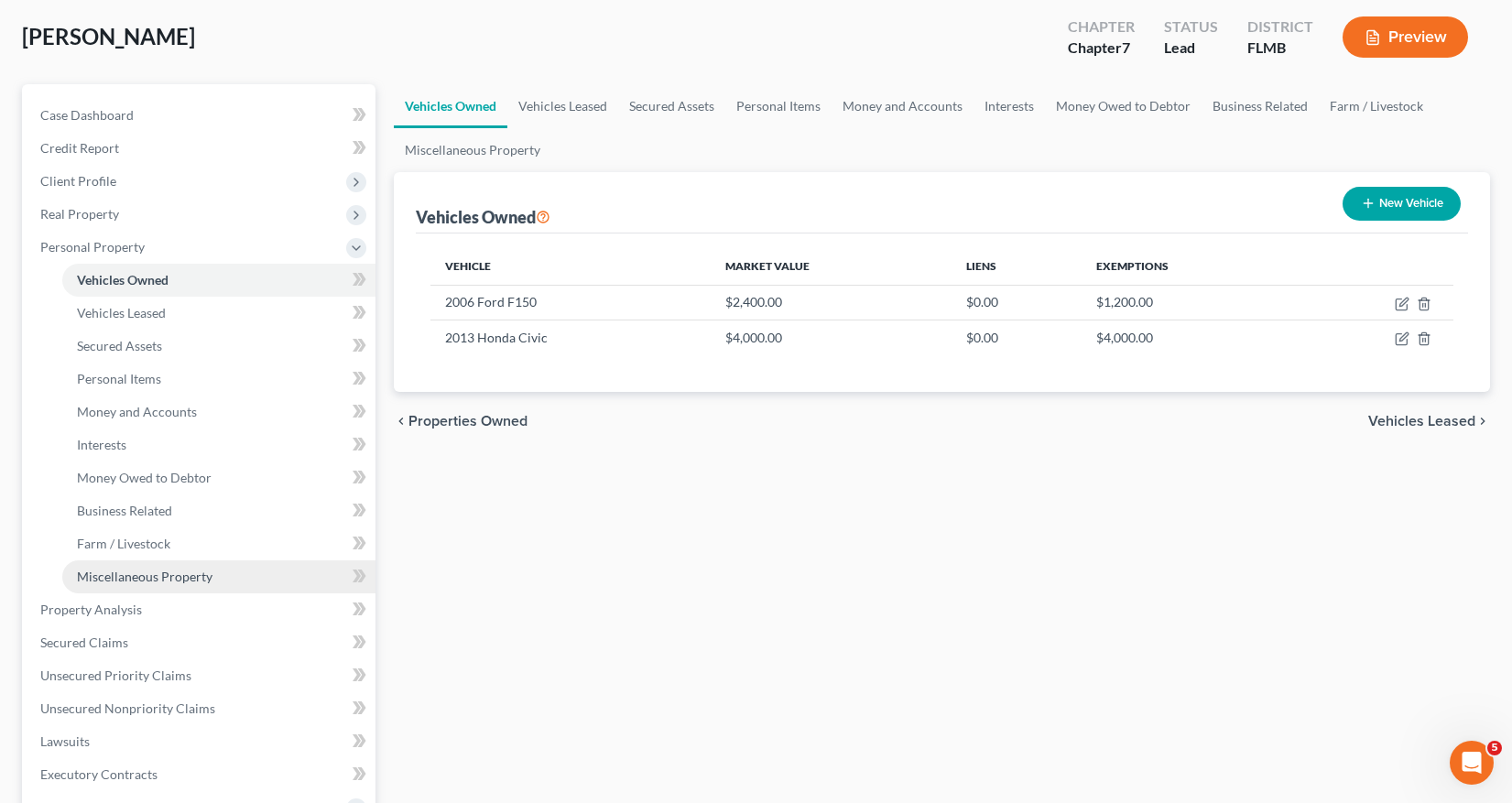
scroll to position [183, 0]
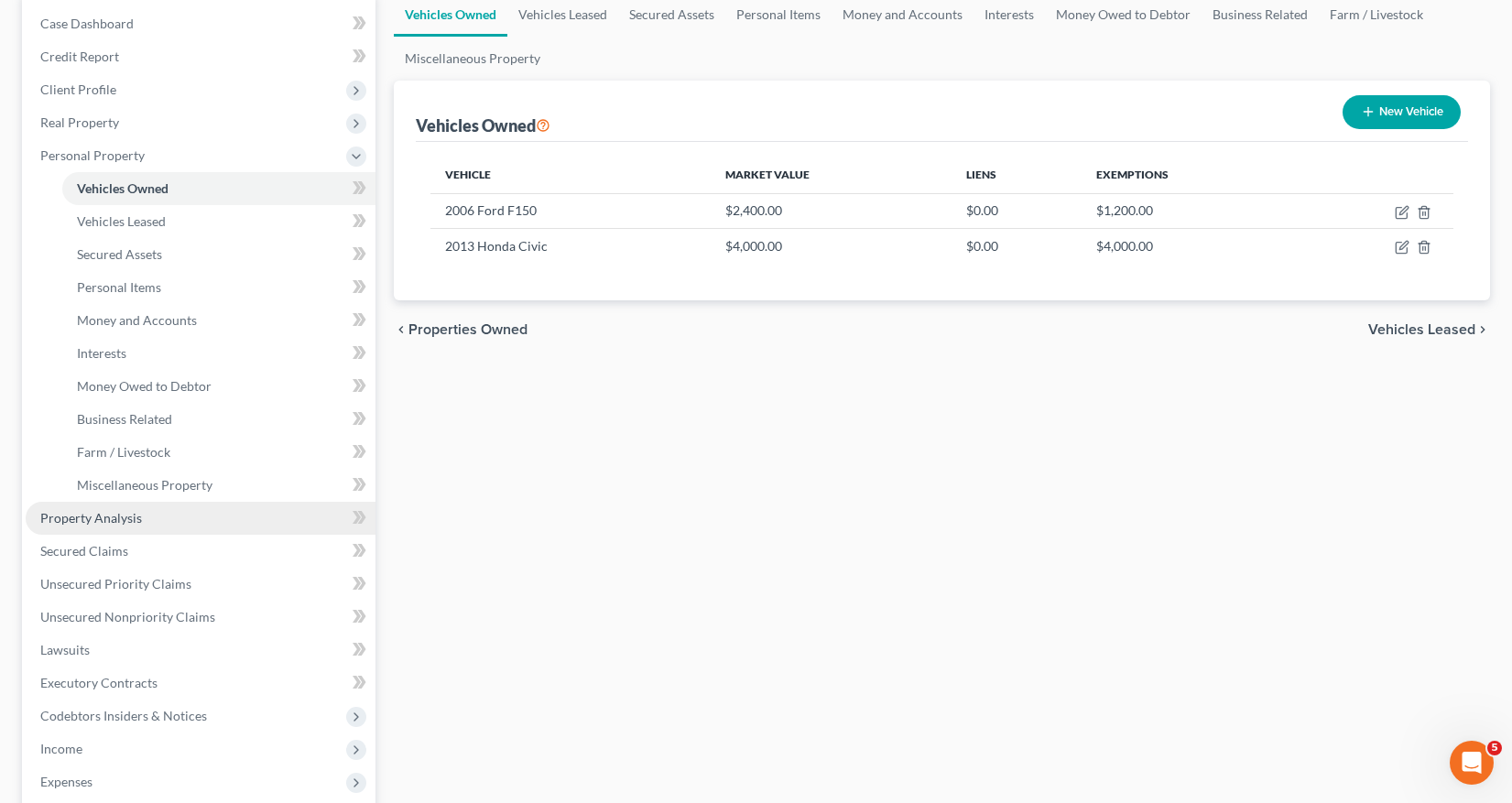
click at [109, 518] on span "Property Analysis" at bounding box center [91, 518] width 102 height 16
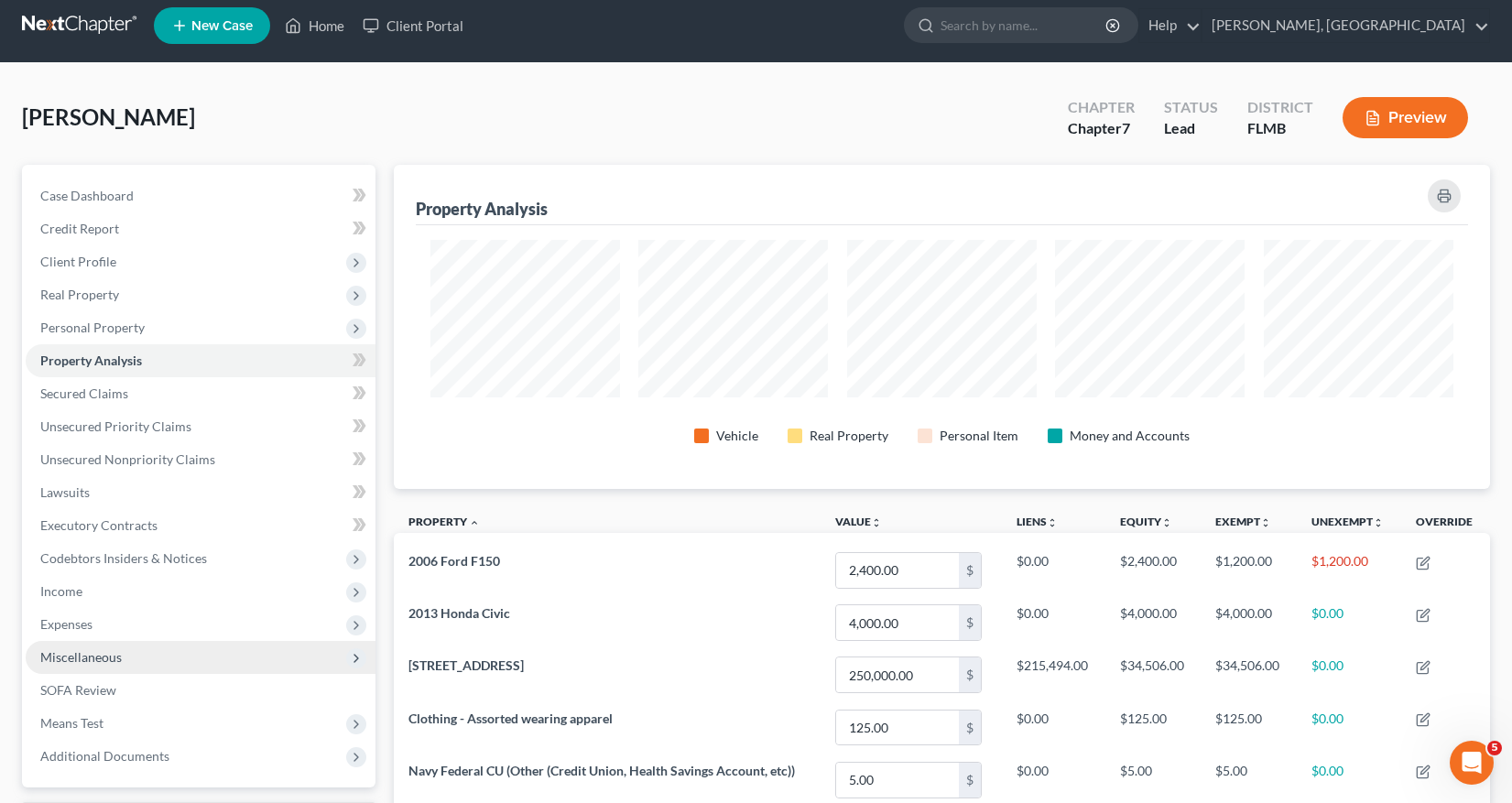
scroll to position [10, 0]
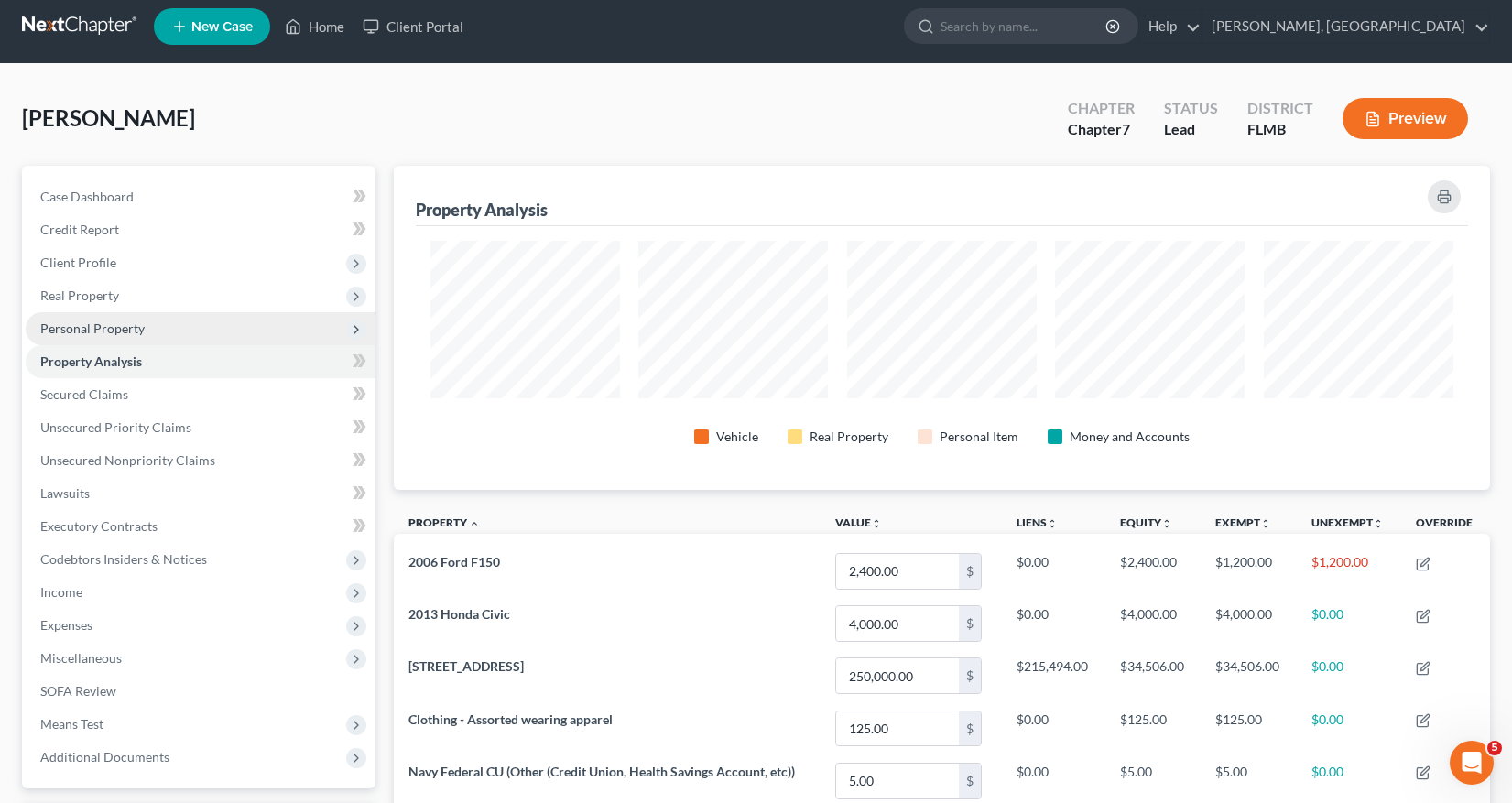
click at [126, 332] on span "Personal Property" at bounding box center [92, 329] width 104 height 16
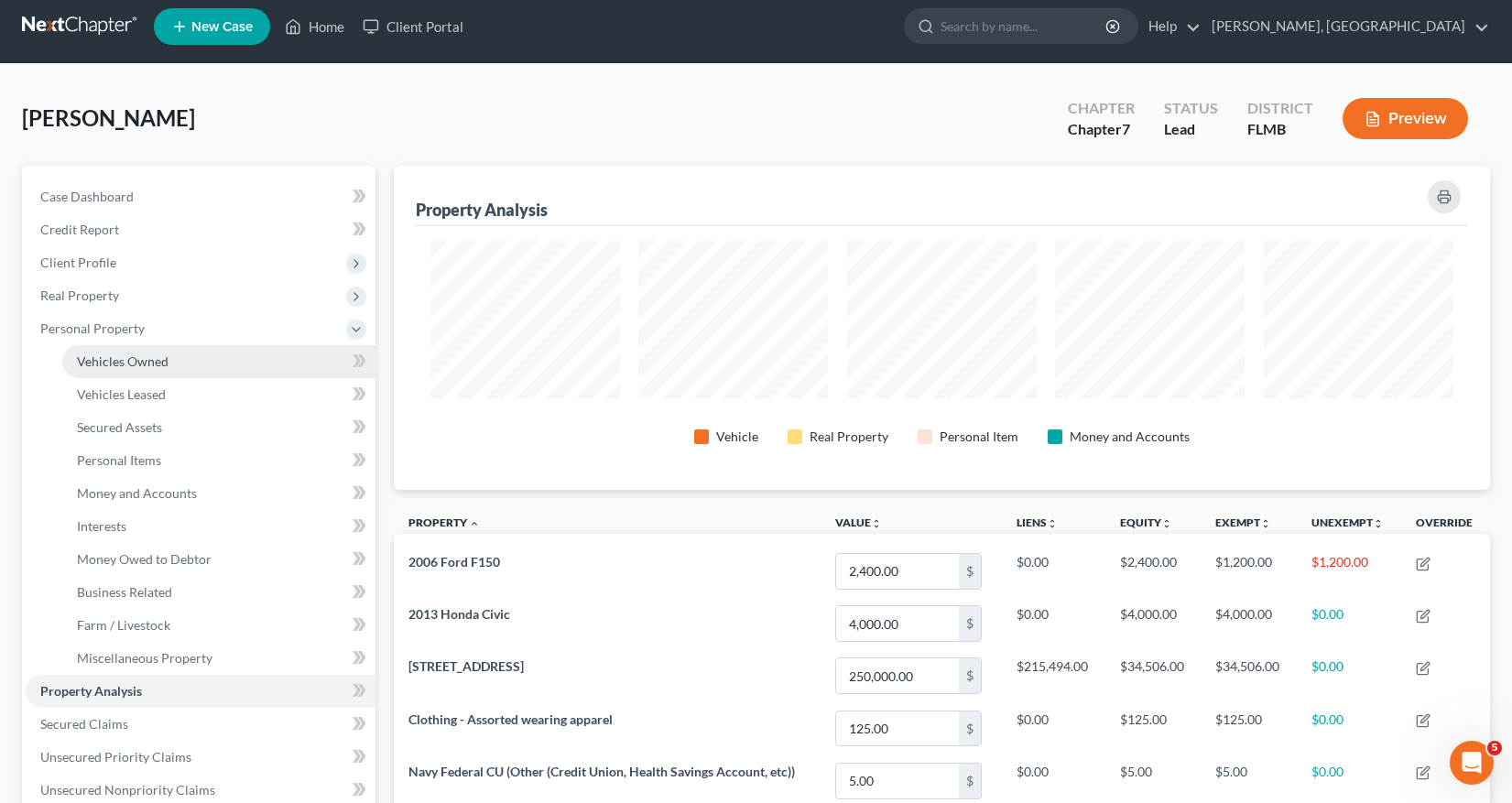
click at [131, 360] on span "Vehicles Owned" at bounding box center [123, 361] width 91 height 16
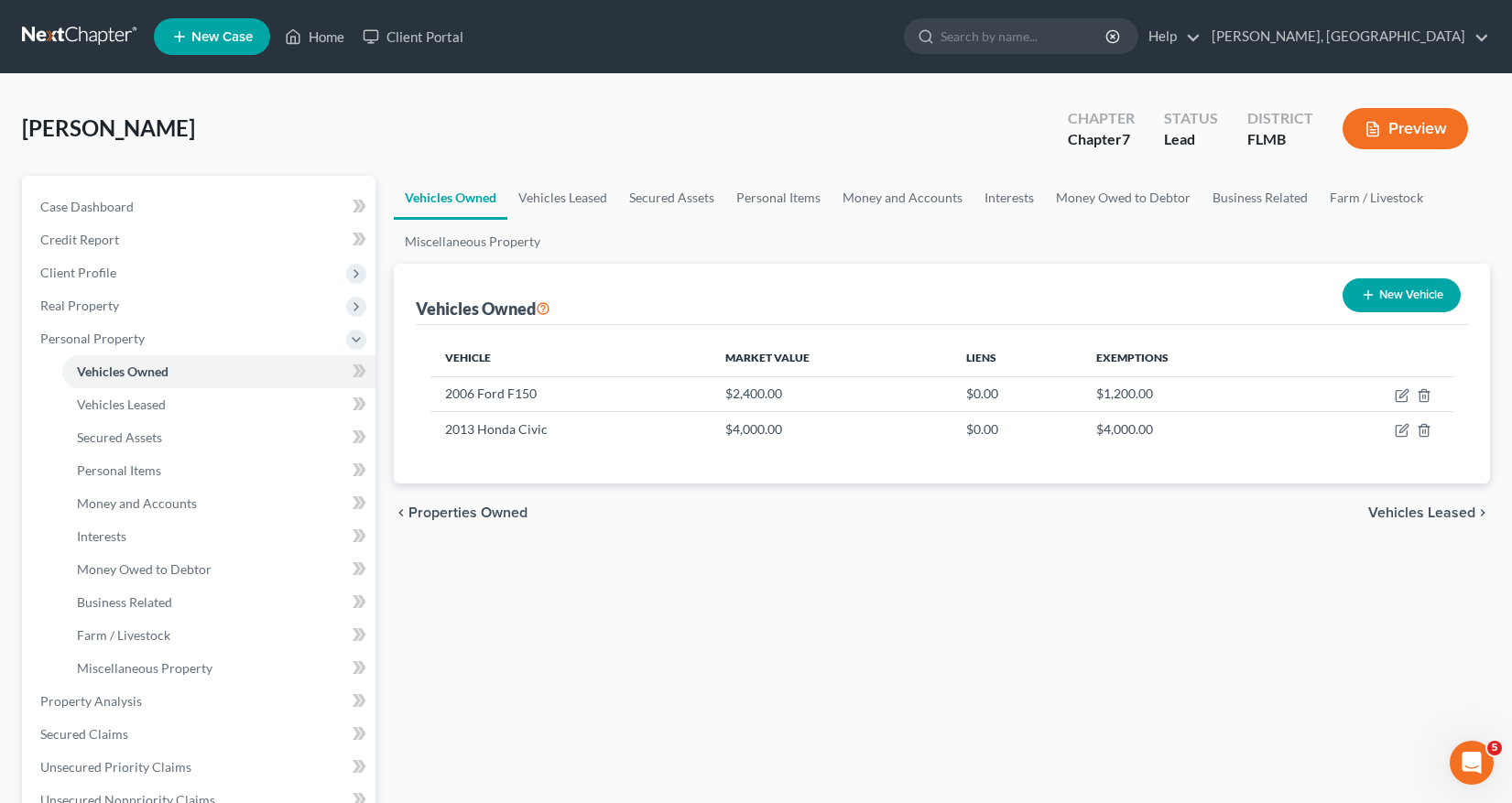
click at [1396, 122] on button "Preview" at bounding box center [1404, 129] width 126 height 42
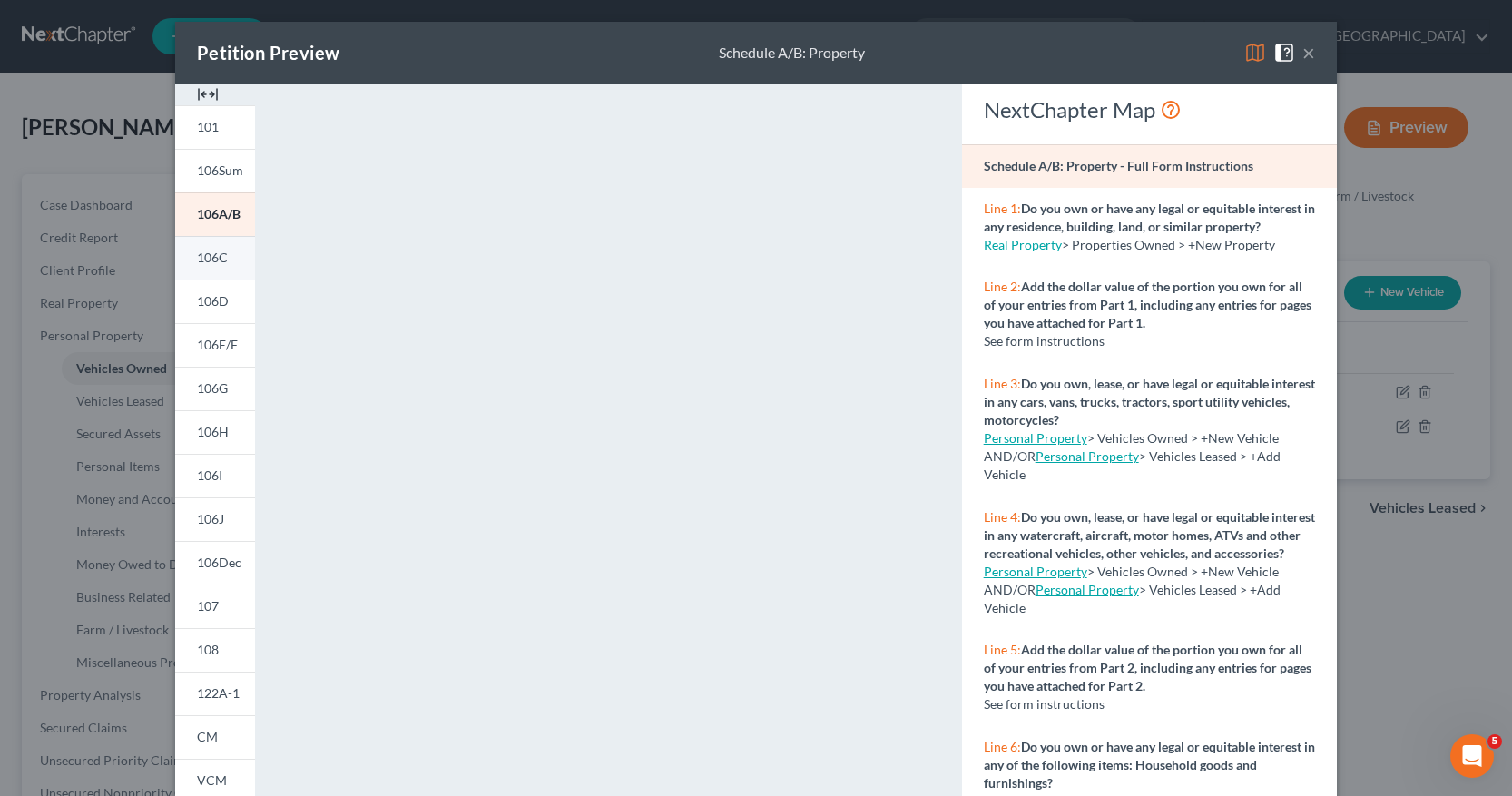
click at [204, 255] on span "106C" at bounding box center [212, 257] width 30 height 16
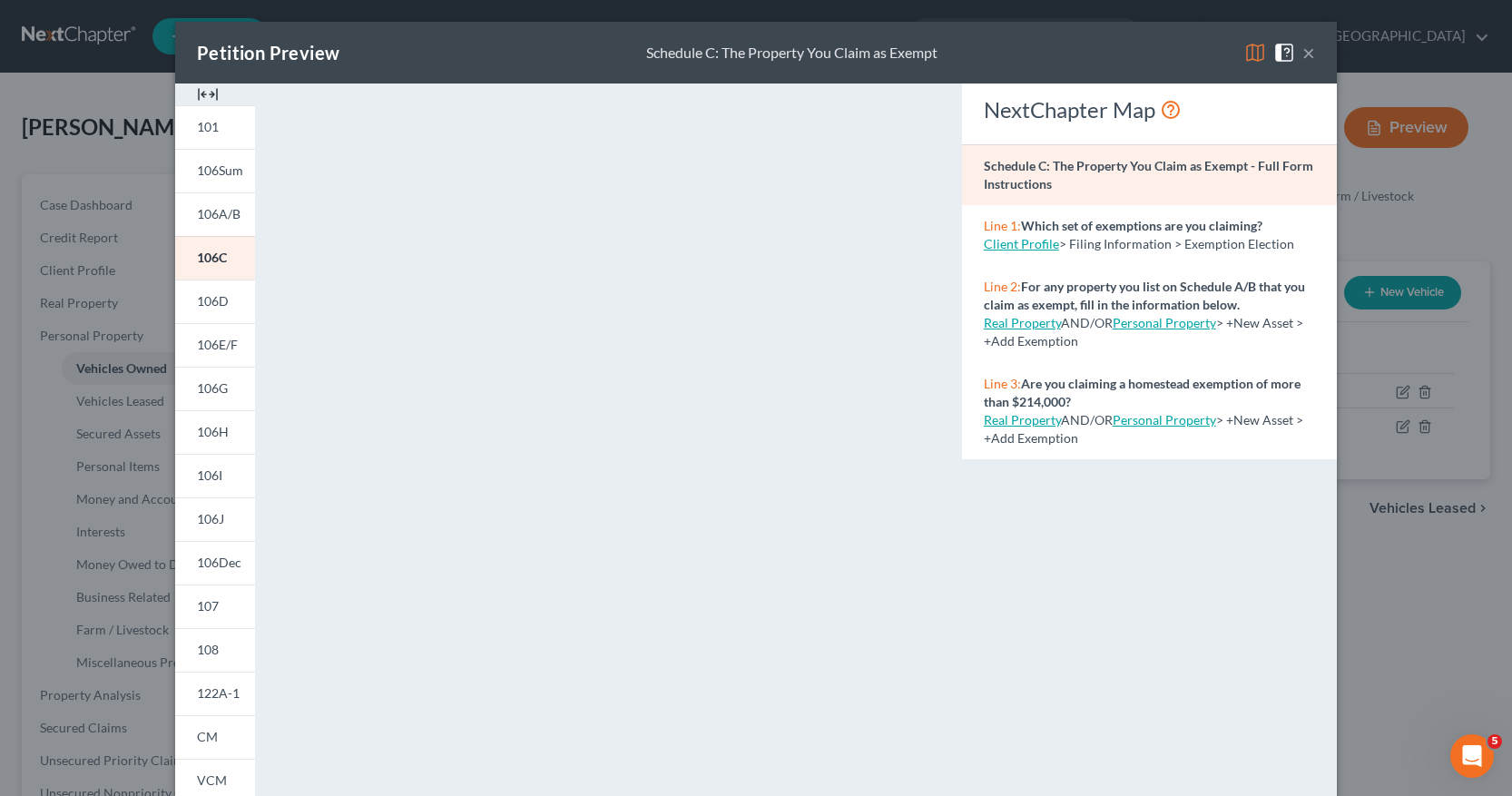
click at [1303, 55] on button "×" at bounding box center [1309, 53] width 13 height 22
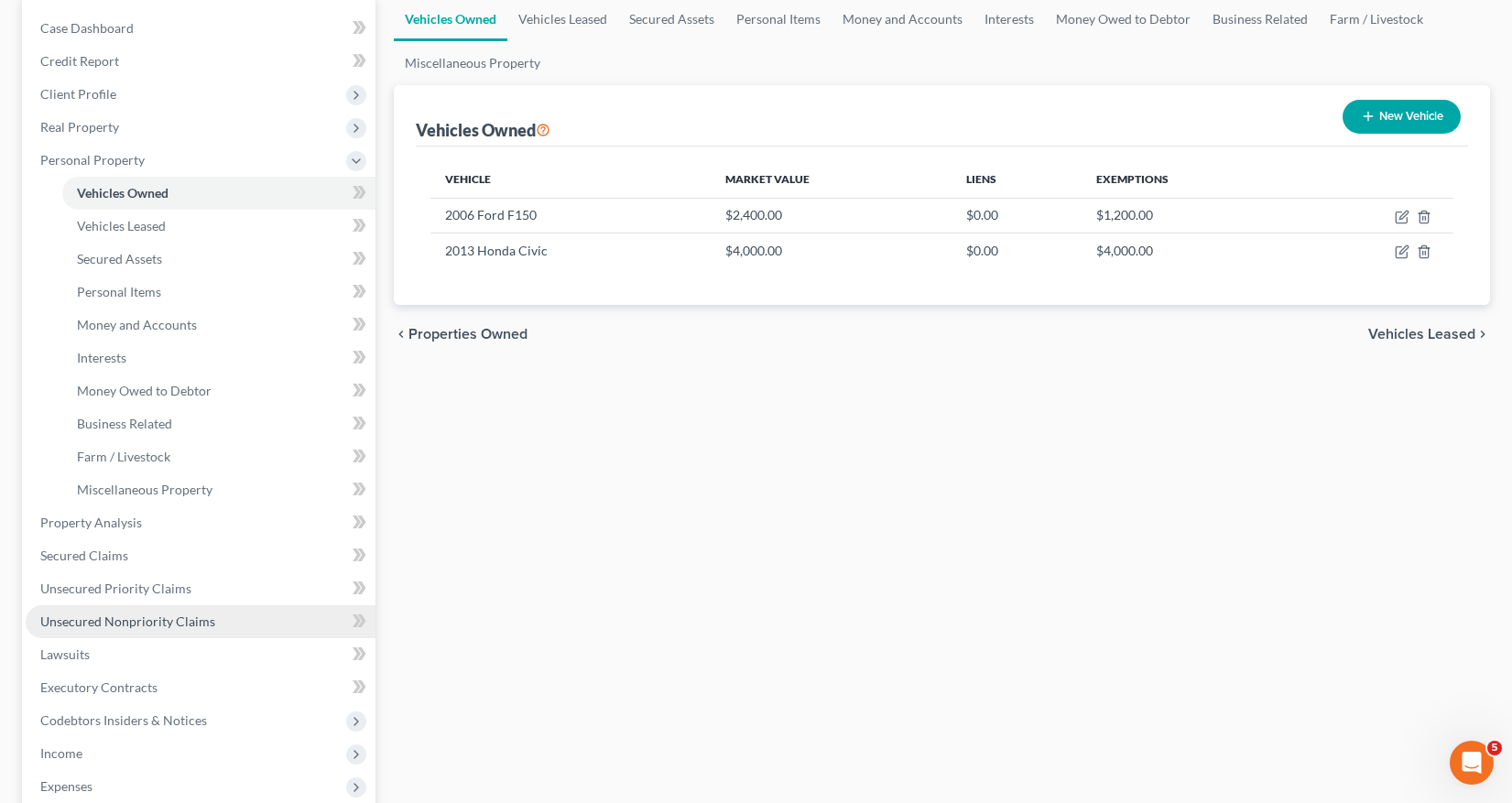
scroll to position [183, 0]
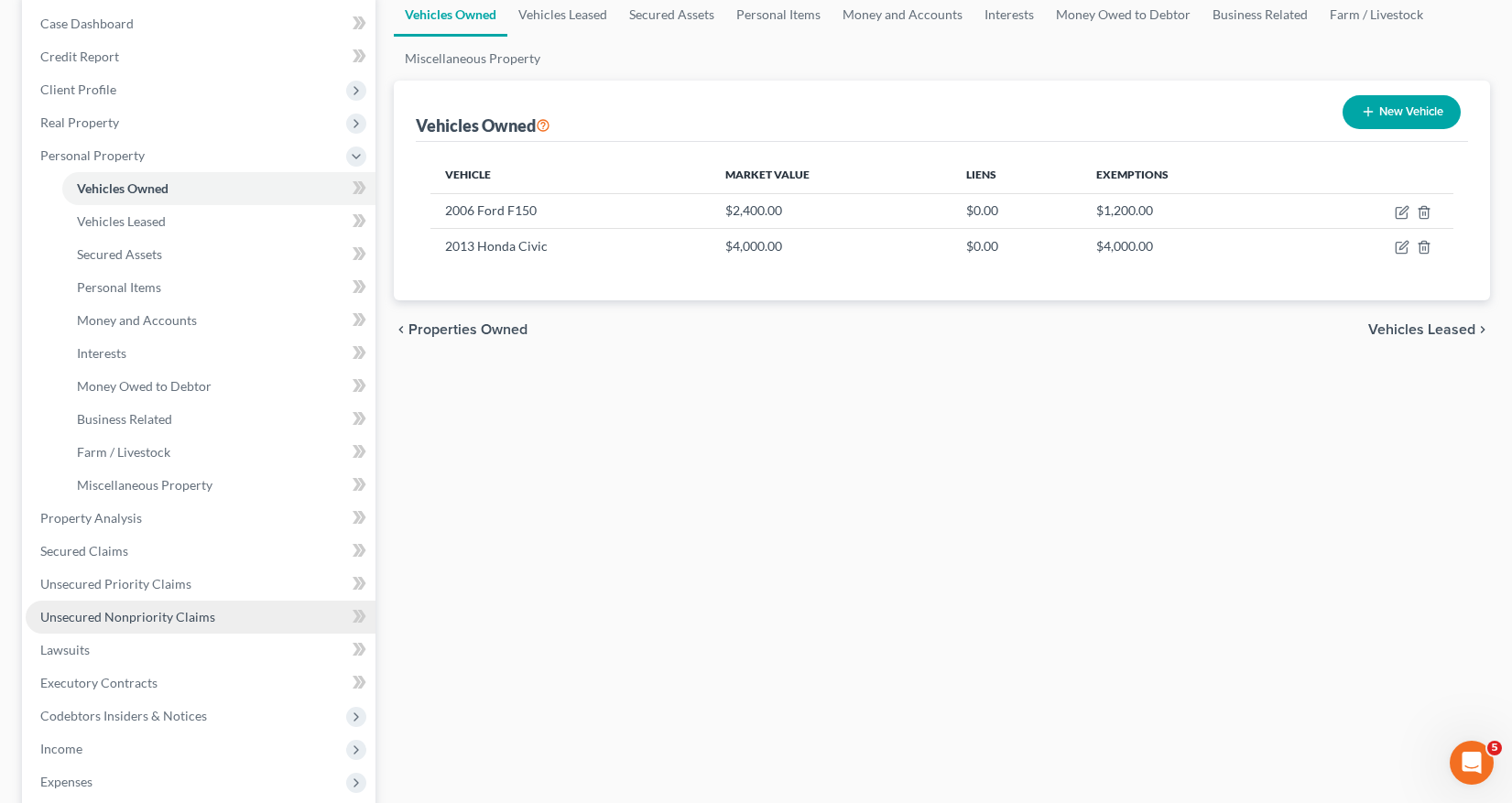
click at [170, 617] on span "Unsecured Nonpriority Claims" at bounding box center [128, 617] width 175 height 16
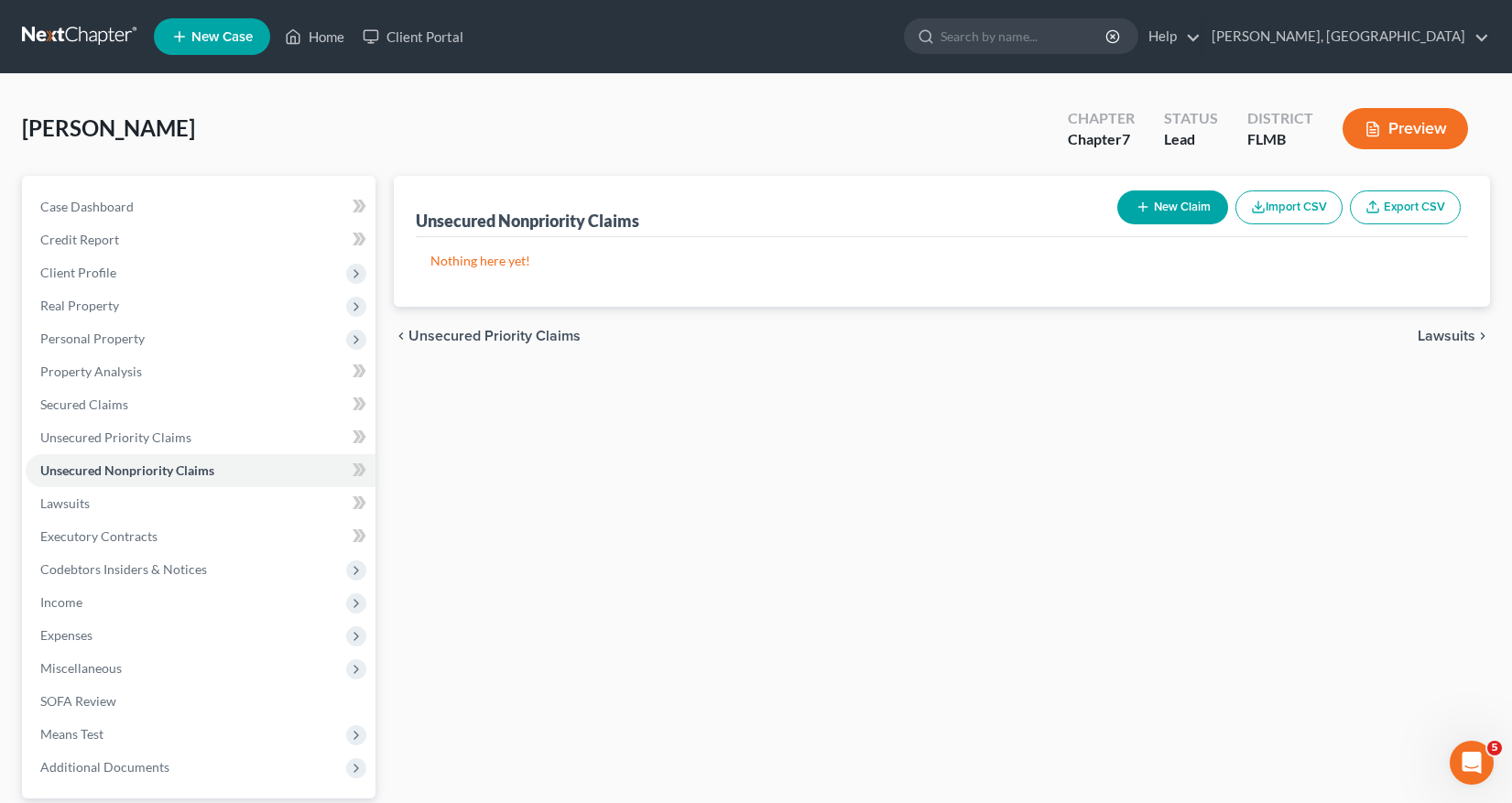
click at [1147, 209] on icon "button" at bounding box center [1142, 207] width 15 height 15
select select "0"
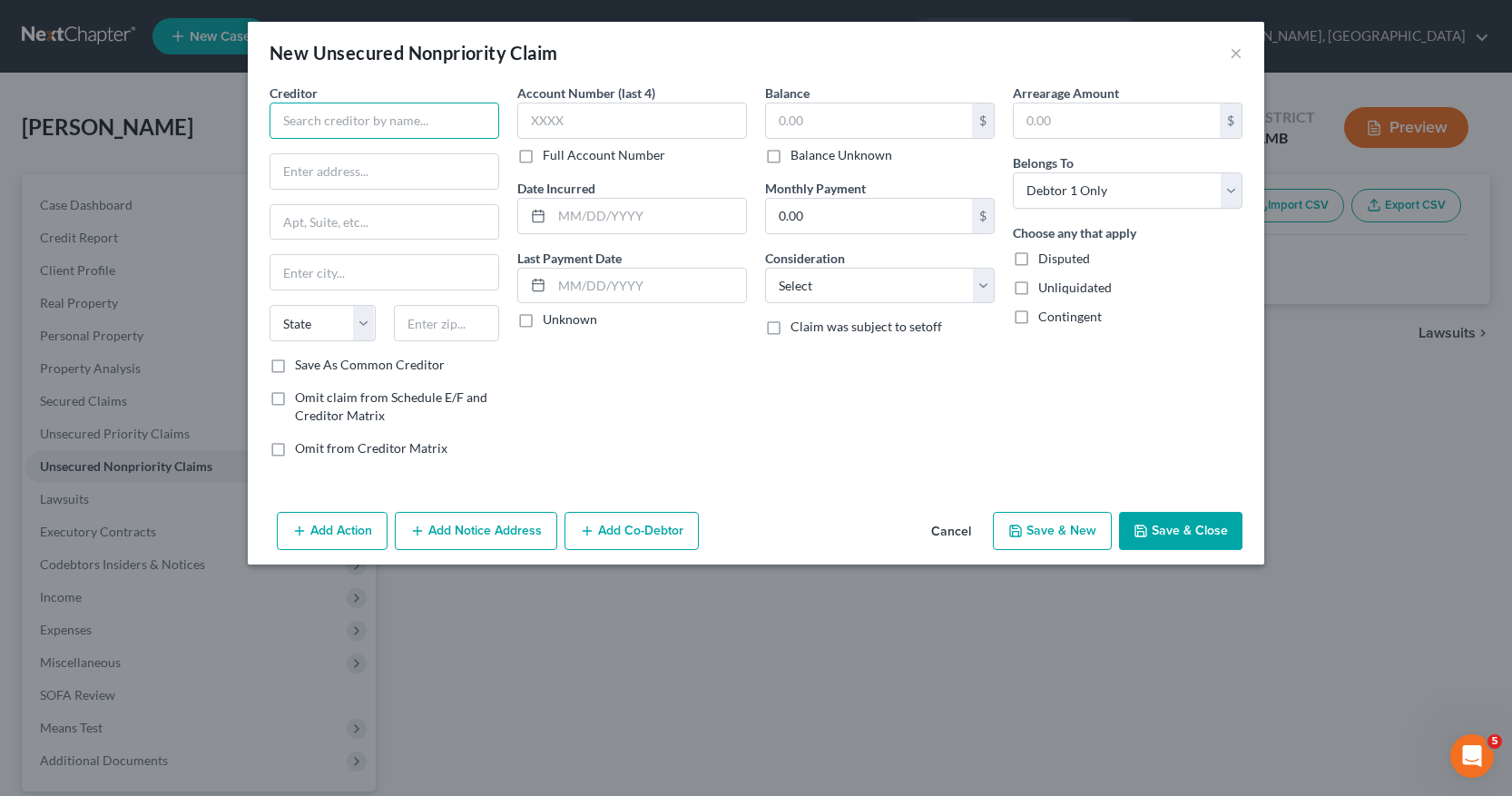
click at [292, 122] on input "text" at bounding box center [385, 120] width 230 height 36
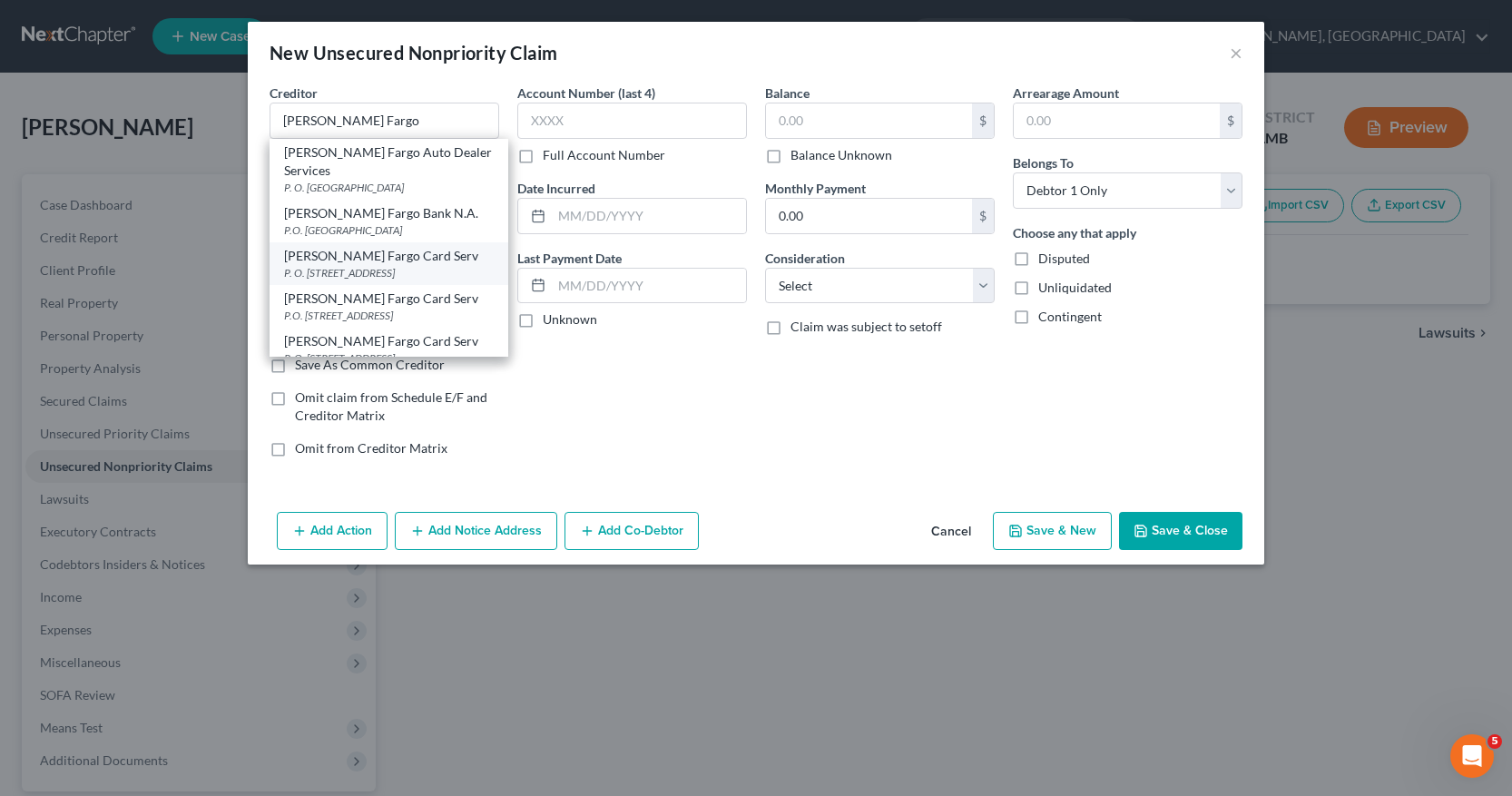
click at [350, 265] on div "P. O. Box 393, Des Moines, IA 55480" at bounding box center [389, 273] width 210 height 16
type input "Wells Fargo Card Serv"
type input "P. O. Box 393"
type input "Des Moines"
select select "16"
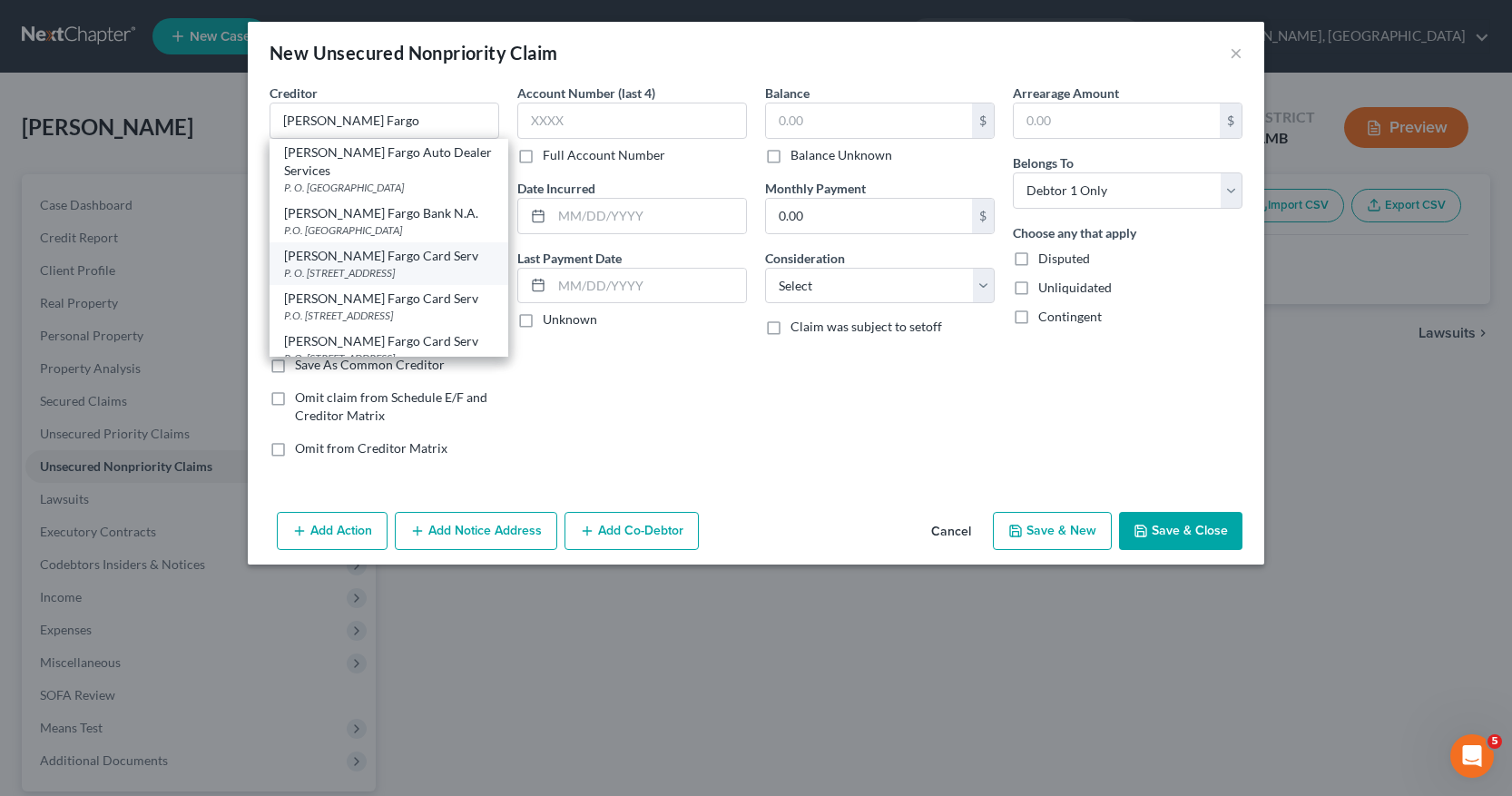
type input "55480"
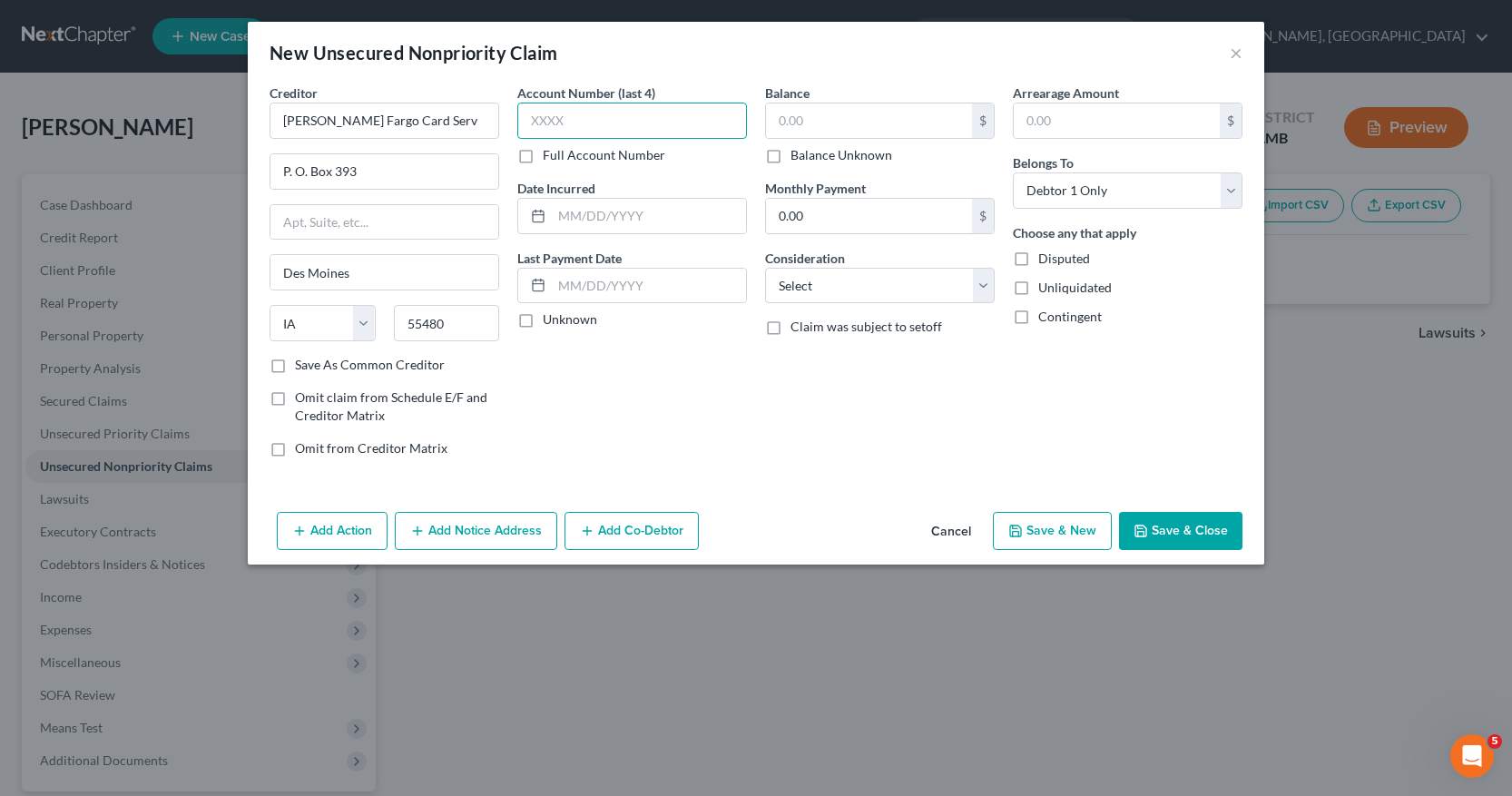
click at [532, 117] on input "text" at bounding box center [632, 120] width 230 height 36
type input "7396"
click at [780, 122] on input "text" at bounding box center [869, 120] width 206 height 34
type input "17,641"
click at [557, 216] on input "text" at bounding box center [649, 215] width 194 height 34
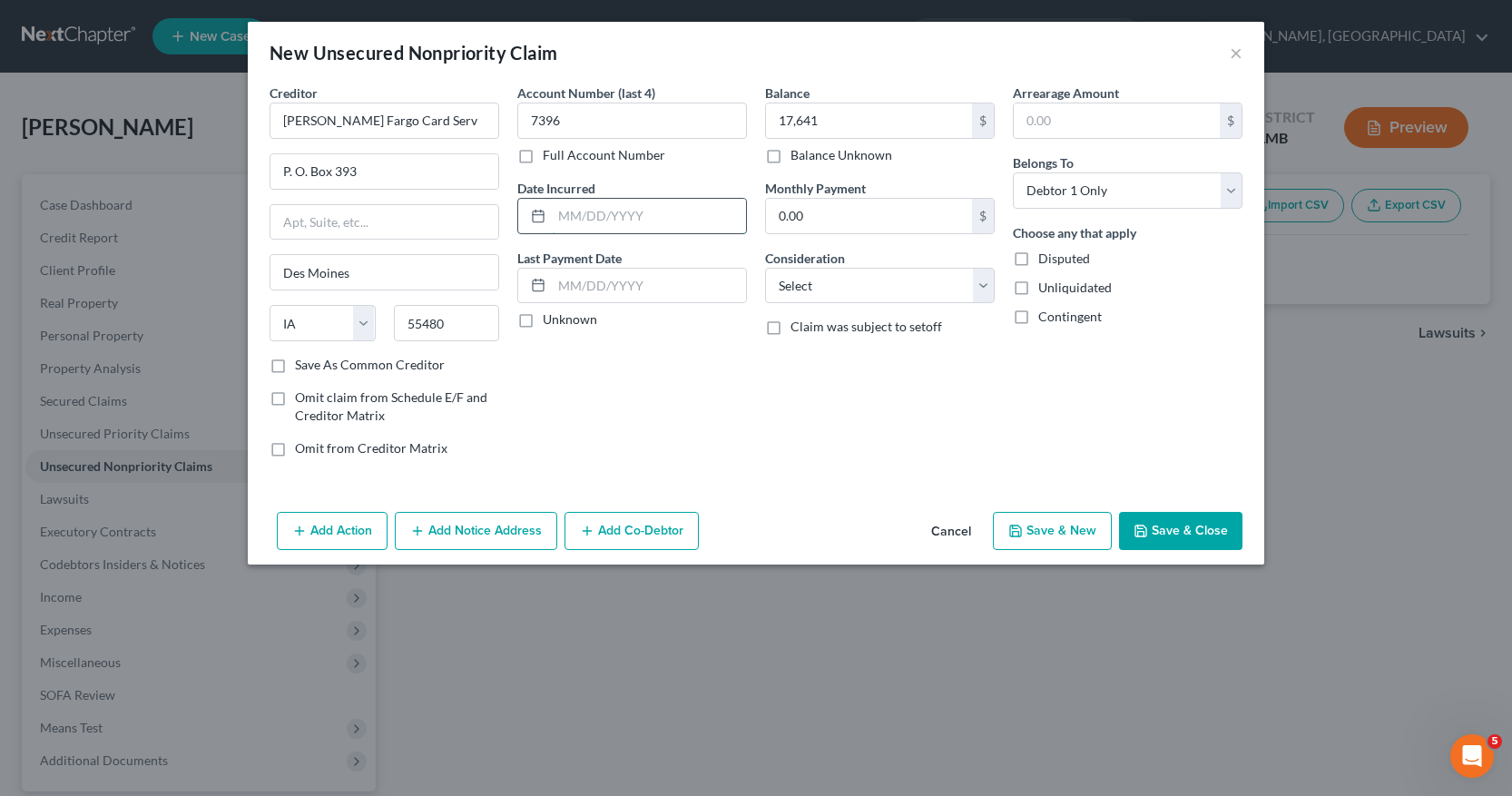
click at [560, 216] on input "text" at bounding box center [649, 215] width 194 height 34
type input "12/2023"
click at [982, 283] on select "Select Cable / Satellite Services Collection Agency Credit Card Debt Debt Couns…" at bounding box center [880, 286] width 230 height 36
select select "2"
click at [765, 268] on select "Select Cable / Satellite Services Collection Agency Credit Card Debt Debt Couns…" at bounding box center [880, 286] width 230 height 36
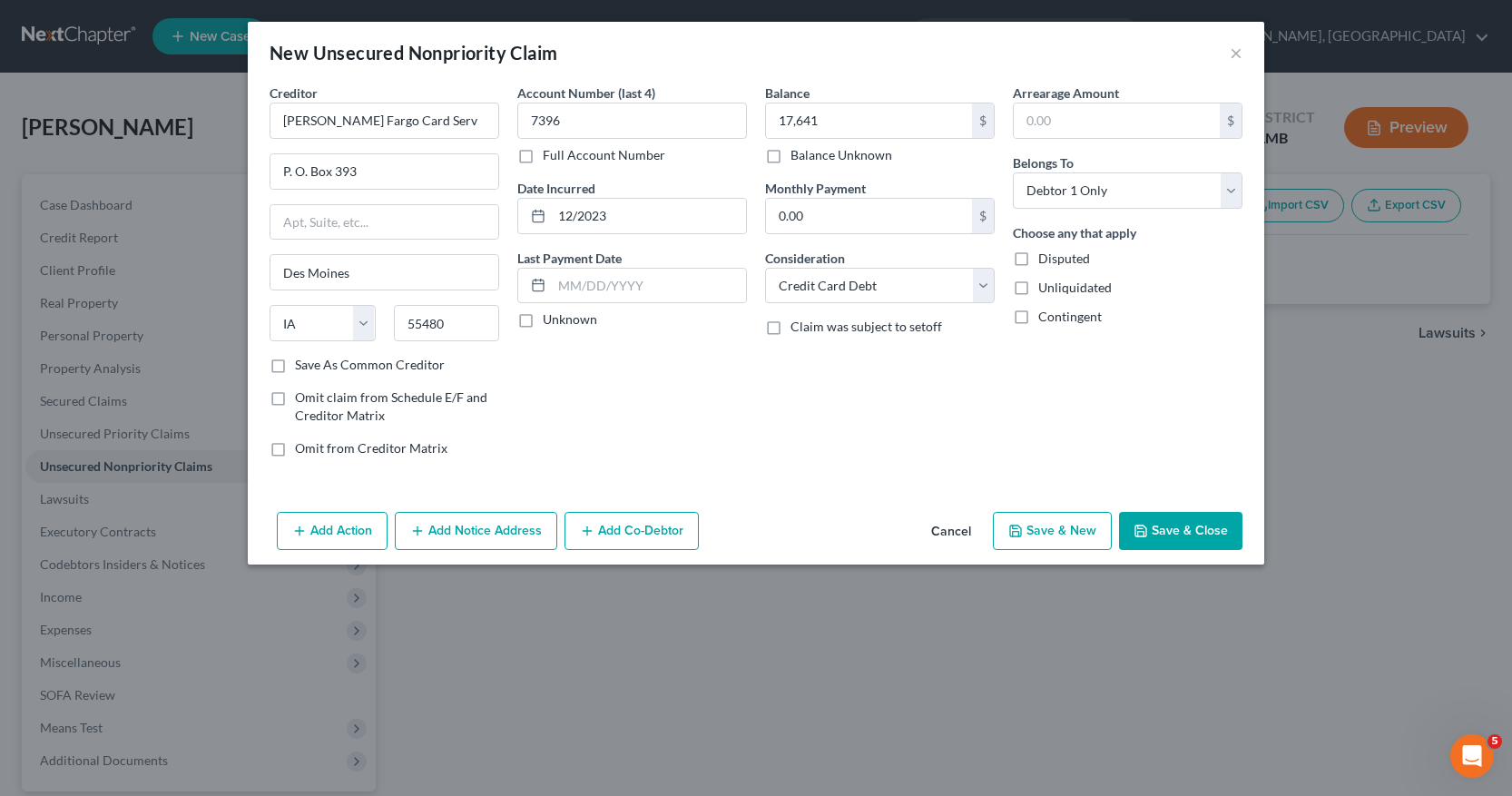
click at [1053, 532] on button "Save & New" at bounding box center [1053, 530] width 119 height 38
select select "0"
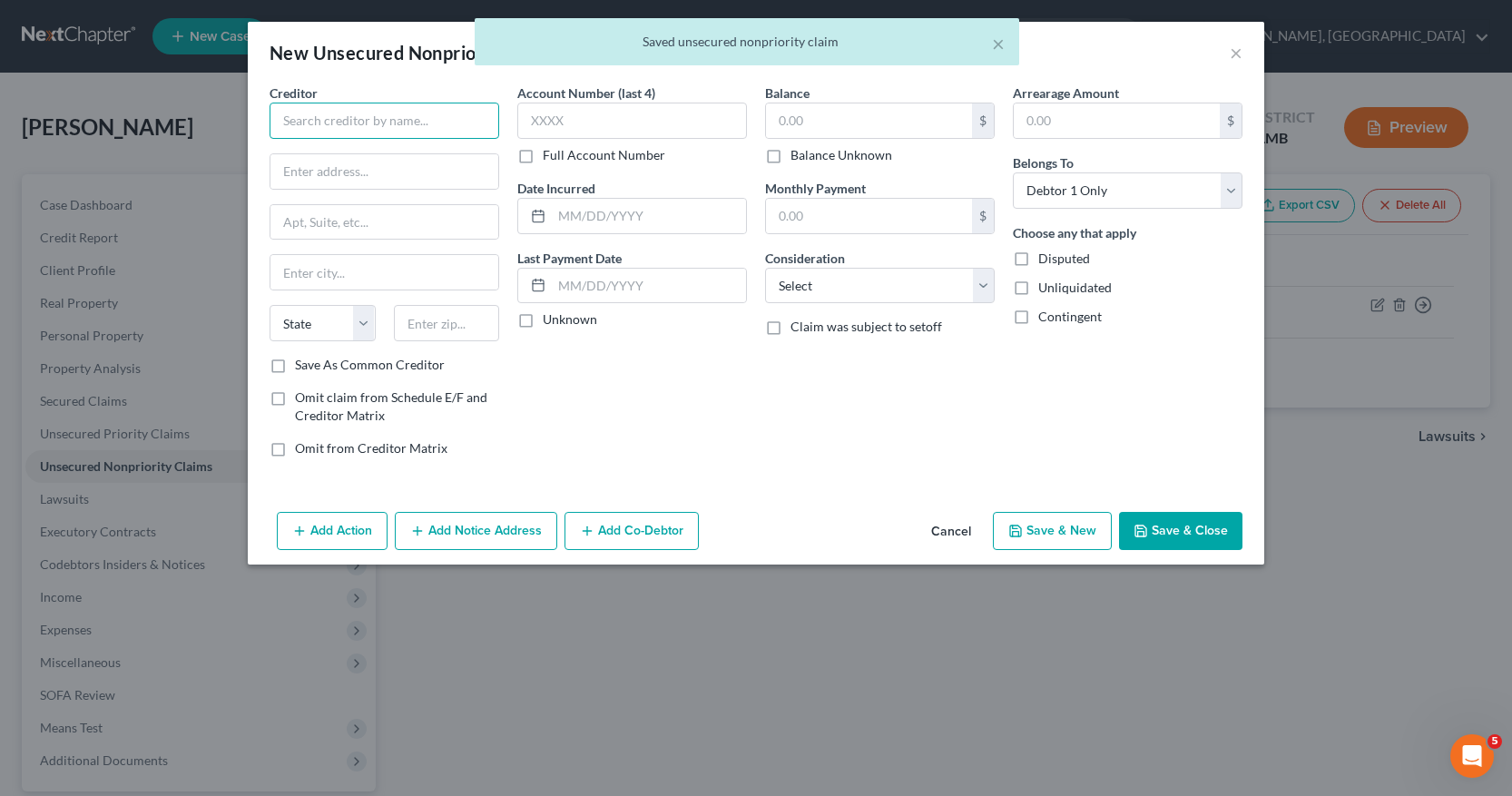
click at [293, 117] on input "text" at bounding box center [385, 120] width 230 height 36
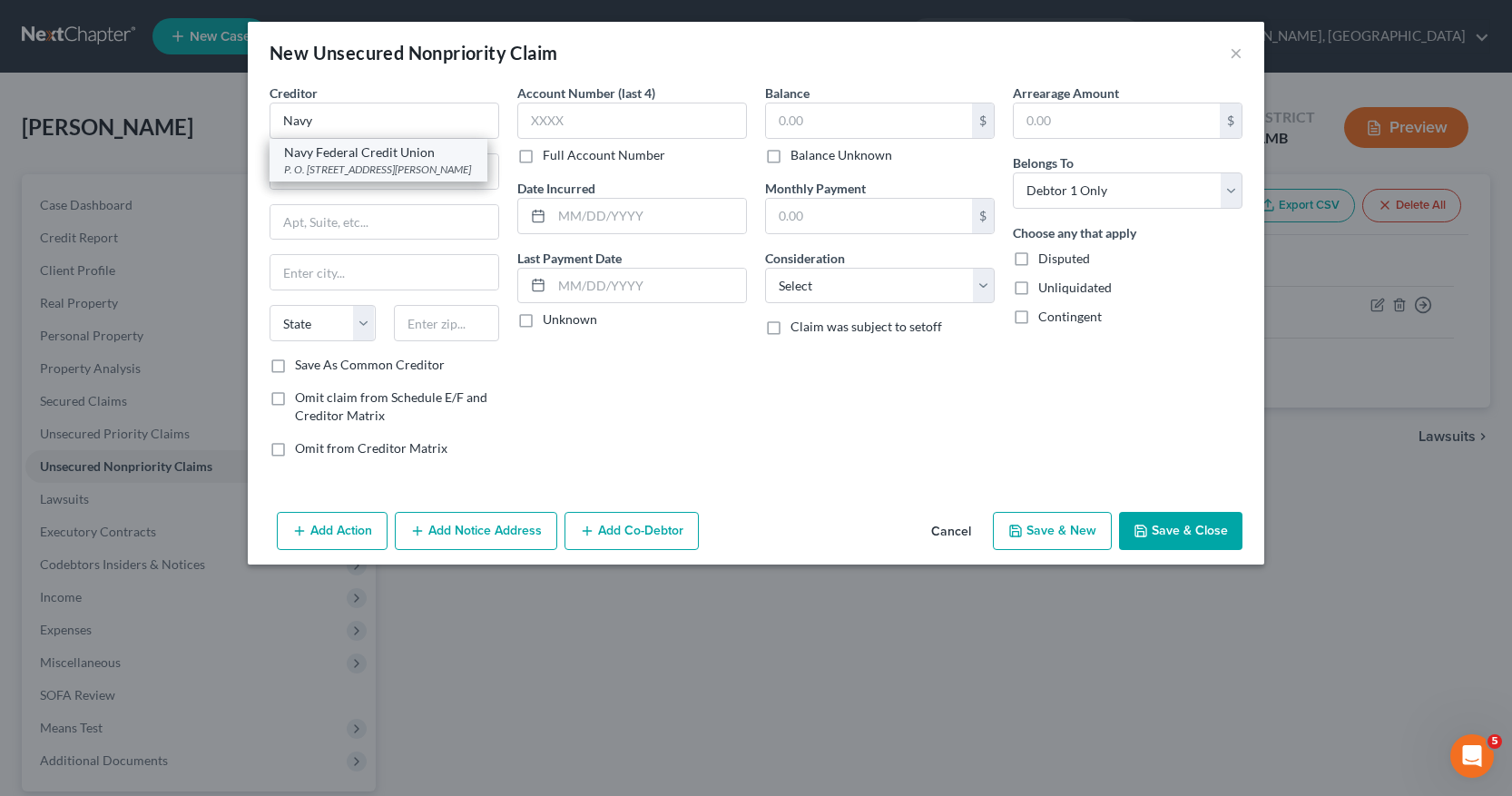
click at [371, 156] on div "Navy Federal Credit Union" at bounding box center [378, 152] width 189 height 18
type input "Navy Federal Credit Union"
type input "P. O. Box 3700"
type input "Merrifield"
select select "48"
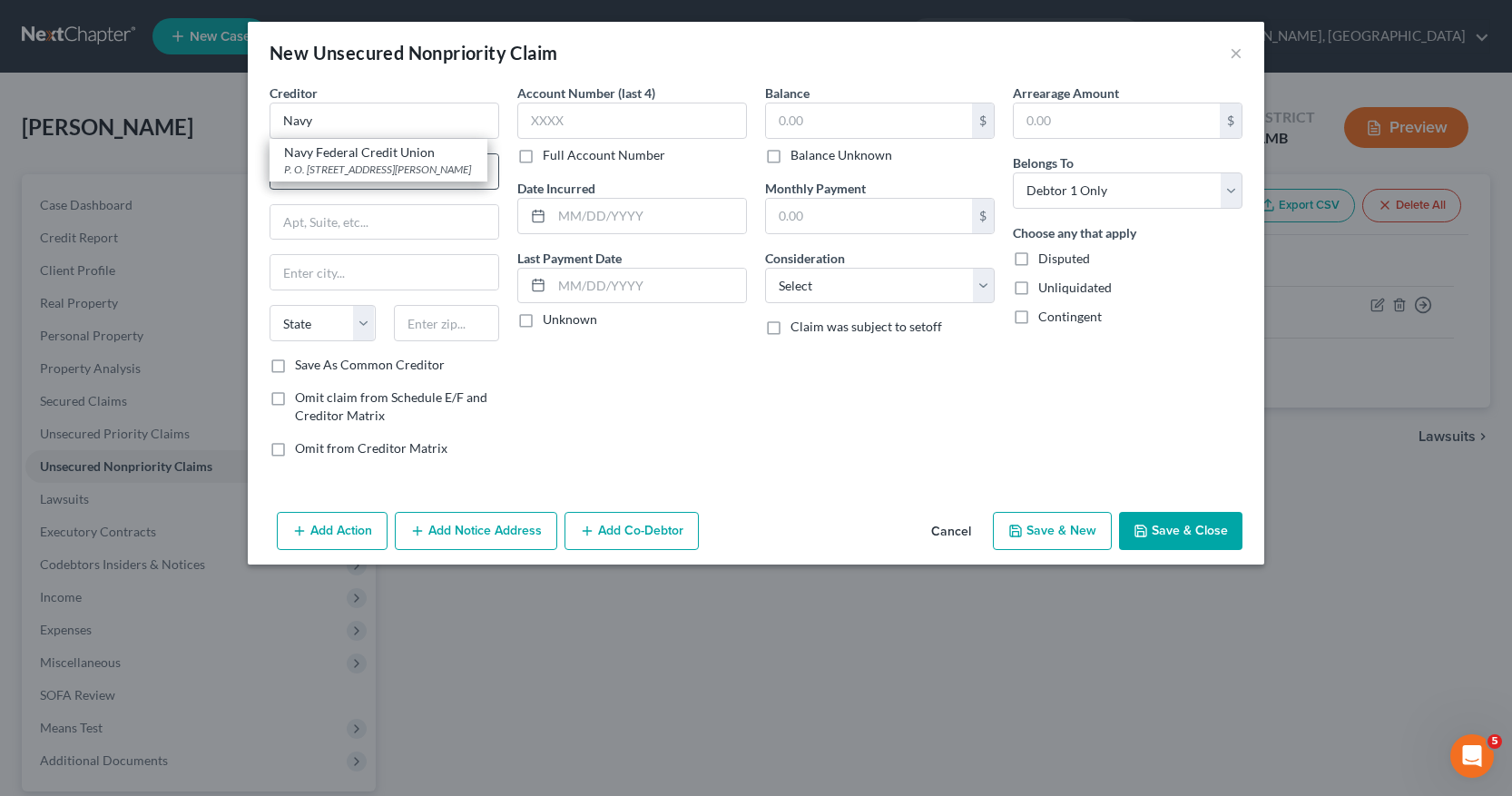
type input "22119"
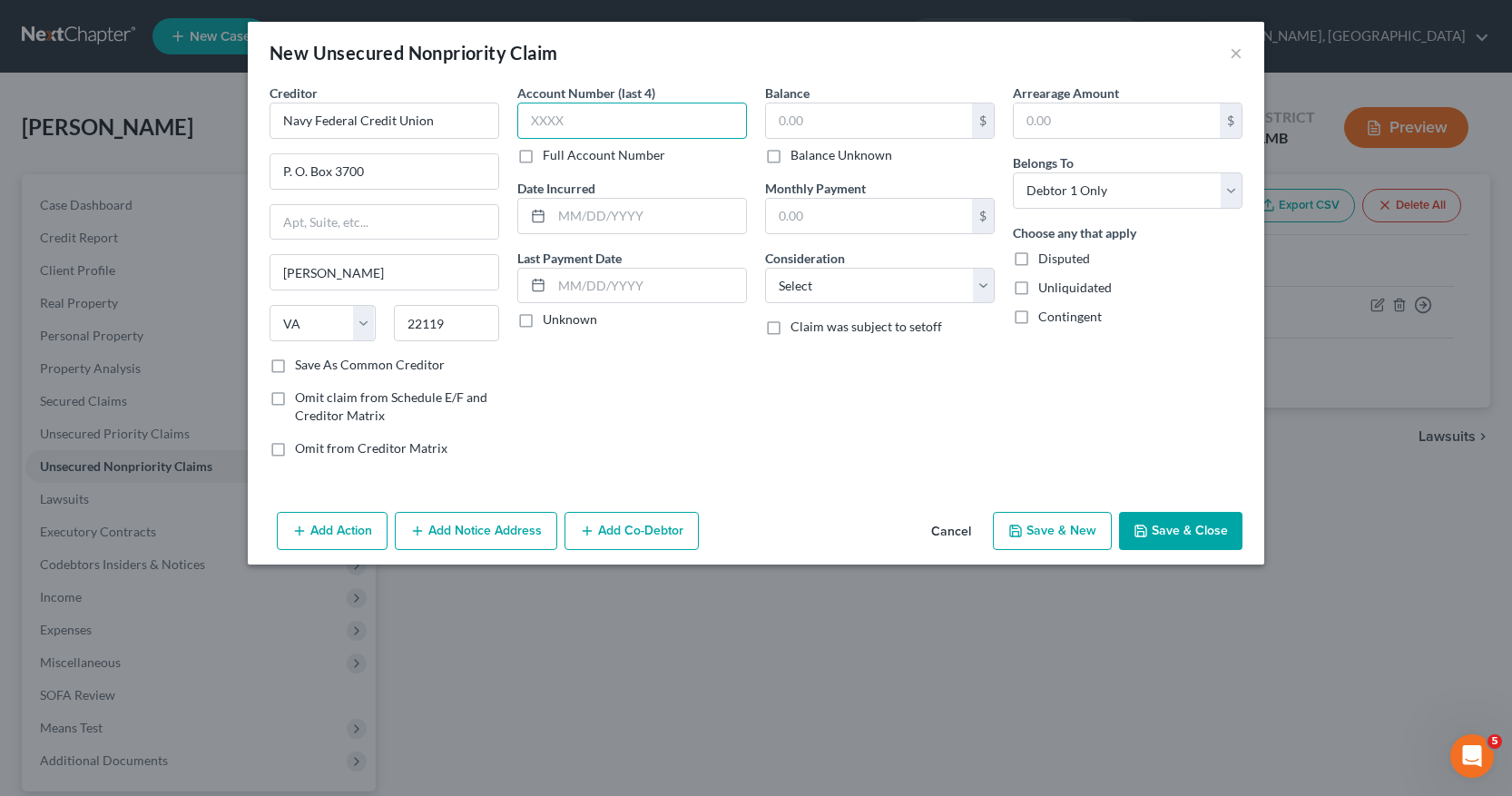
click at [534, 120] on input "text" at bounding box center [632, 120] width 230 height 36
type input "0115"
click at [781, 122] on input "text" at bounding box center [869, 120] width 206 height 34
type input "10,016"
click at [565, 216] on input "text" at bounding box center [649, 215] width 194 height 34
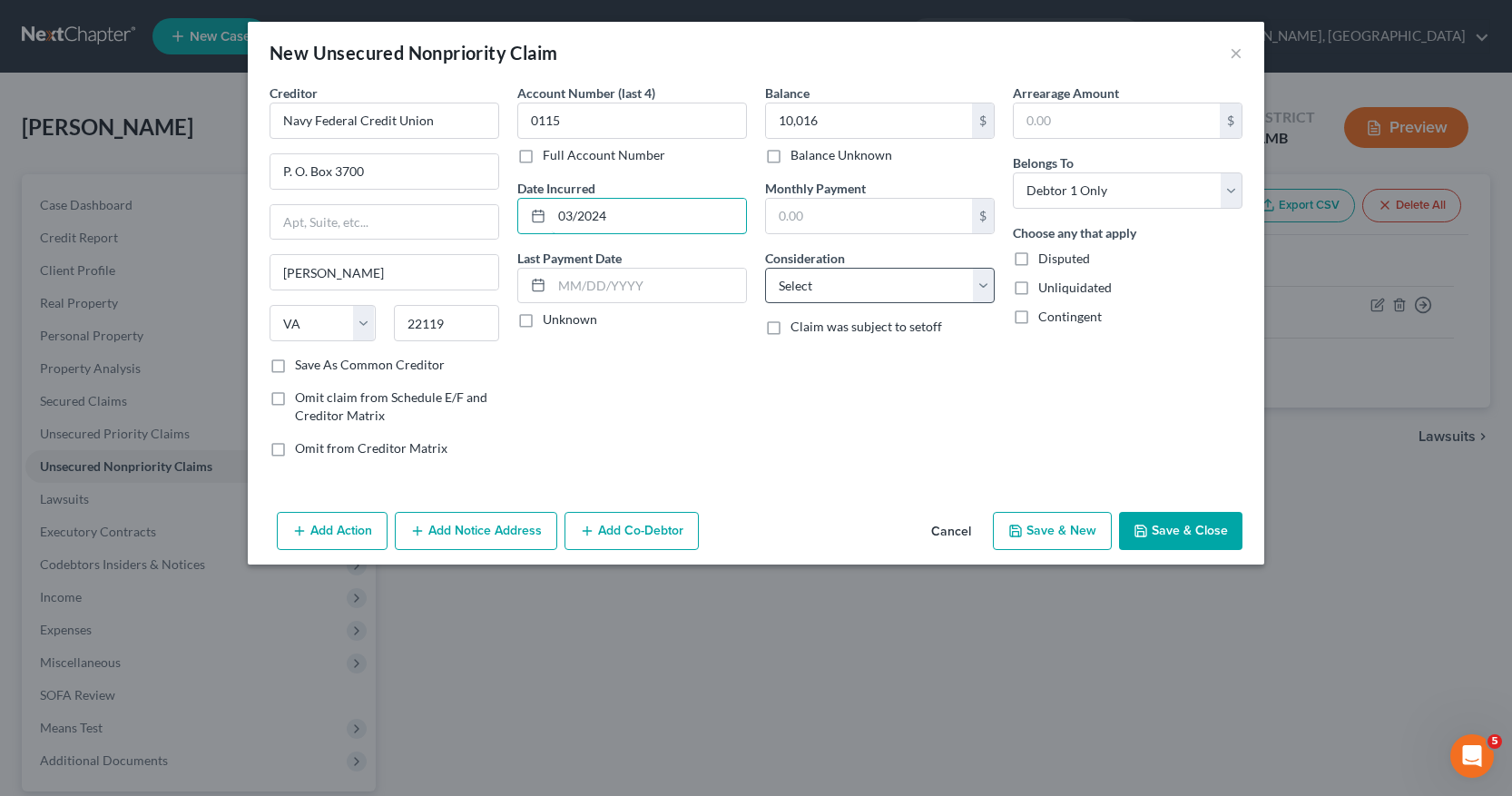
type input "03/2024"
click at [984, 292] on select "Select Cable / Satellite Services Collection Agency Credit Card Debt Debt Couns…" at bounding box center [880, 286] width 230 height 36
select select "2"
click at [765, 268] on select "Select Cable / Satellite Services Collection Agency Credit Card Debt Debt Couns…" at bounding box center [880, 286] width 230 height 36
click at [1053, 529] on button "Save & New" at bounding box center [1053, 530] width 119 height 38
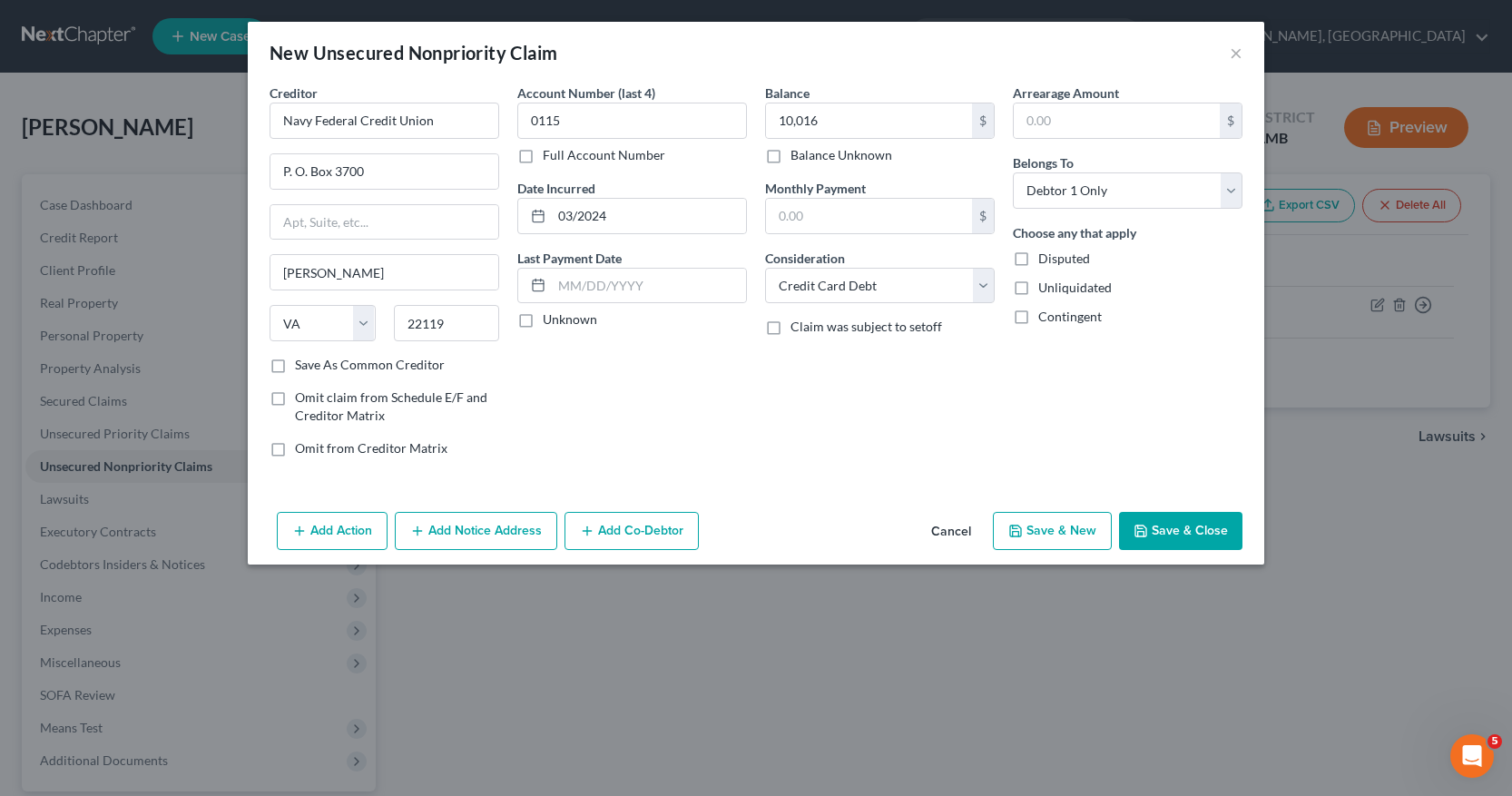
select select "0"
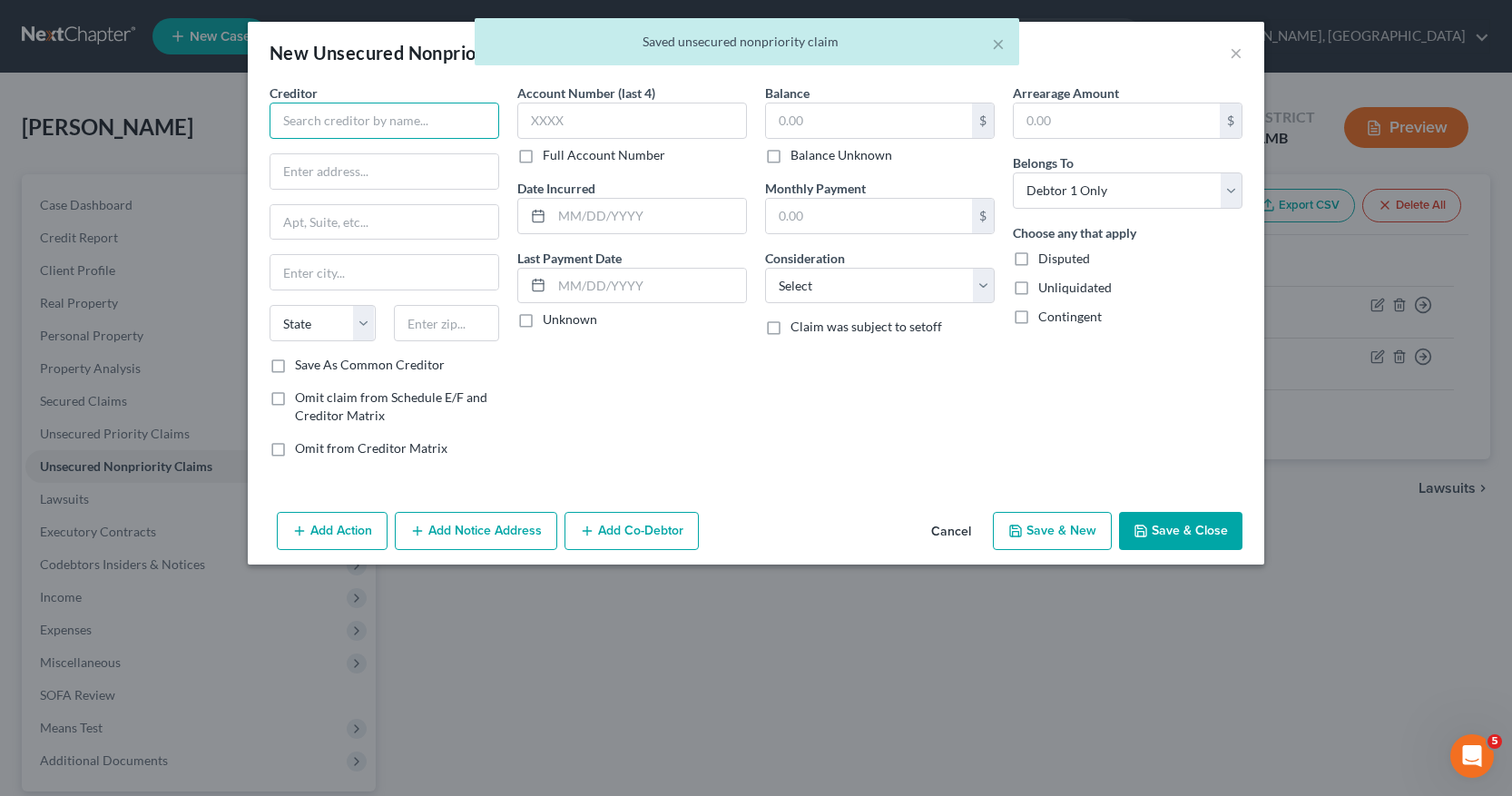
click at [284, 114] on input "text" at bounding box center [385, 120] width 230 height 36
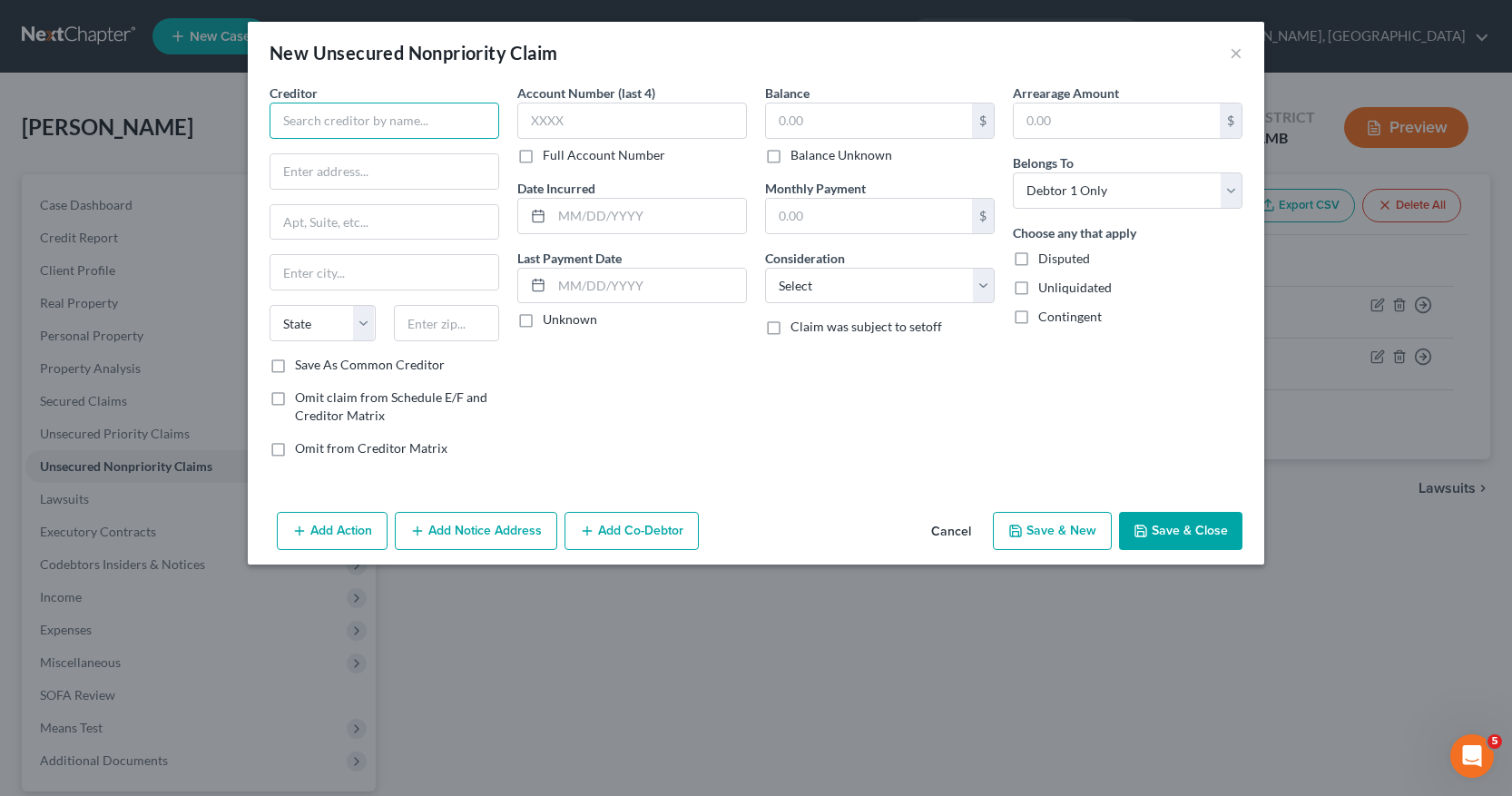
click at [278, 121] on input "text" at bounding box center [385, 120] width 230 height 36
type input "d"
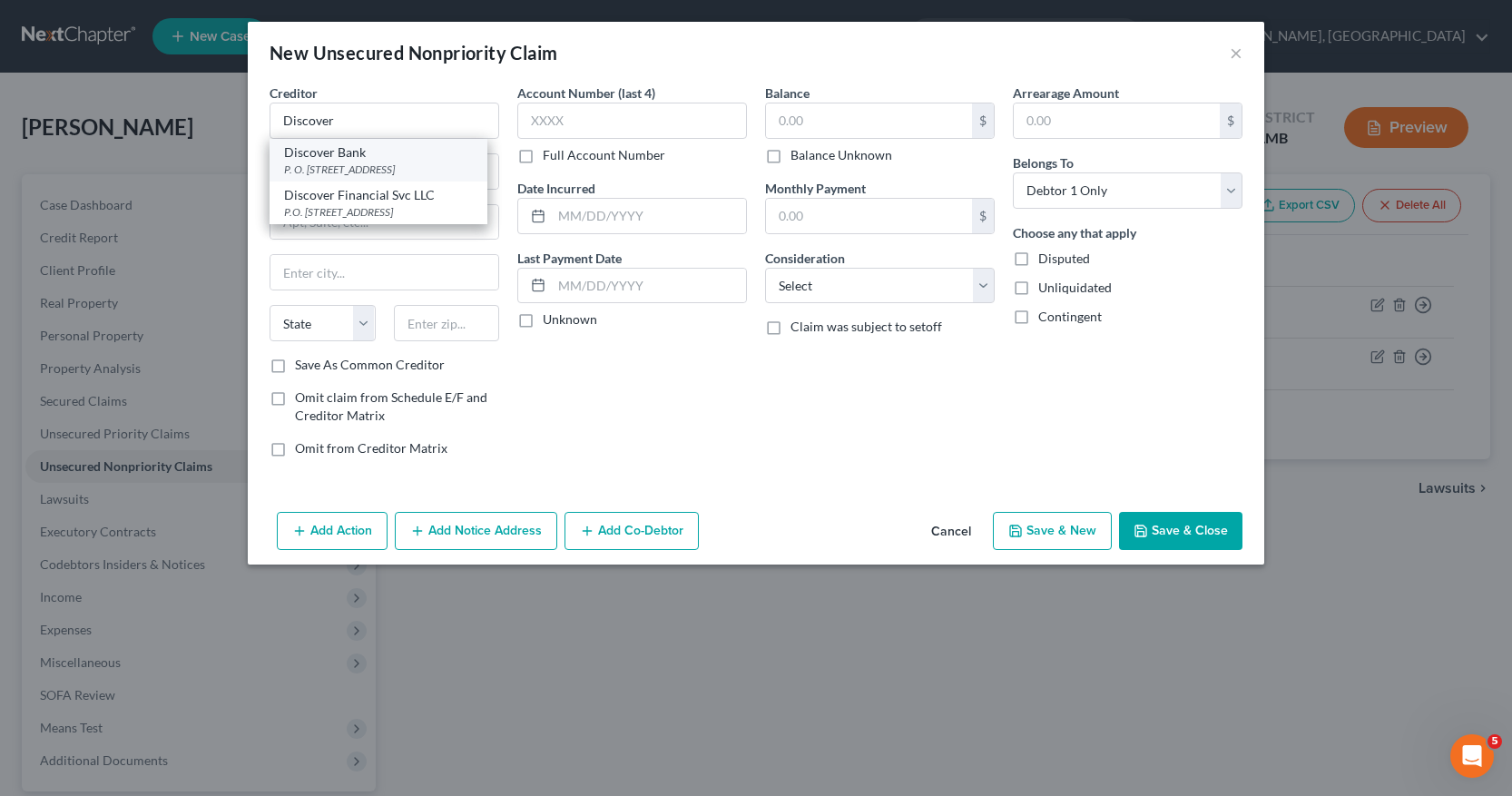
click at [319, 169] on div "P. O. Box 30939, Salt Lake City, UT 84130" at bounding box center [378, 170] width 189 height 16
type input "Discover Bank"
type input "P. O. Box 30939"
type input "Salt Lake City"
select select "46"
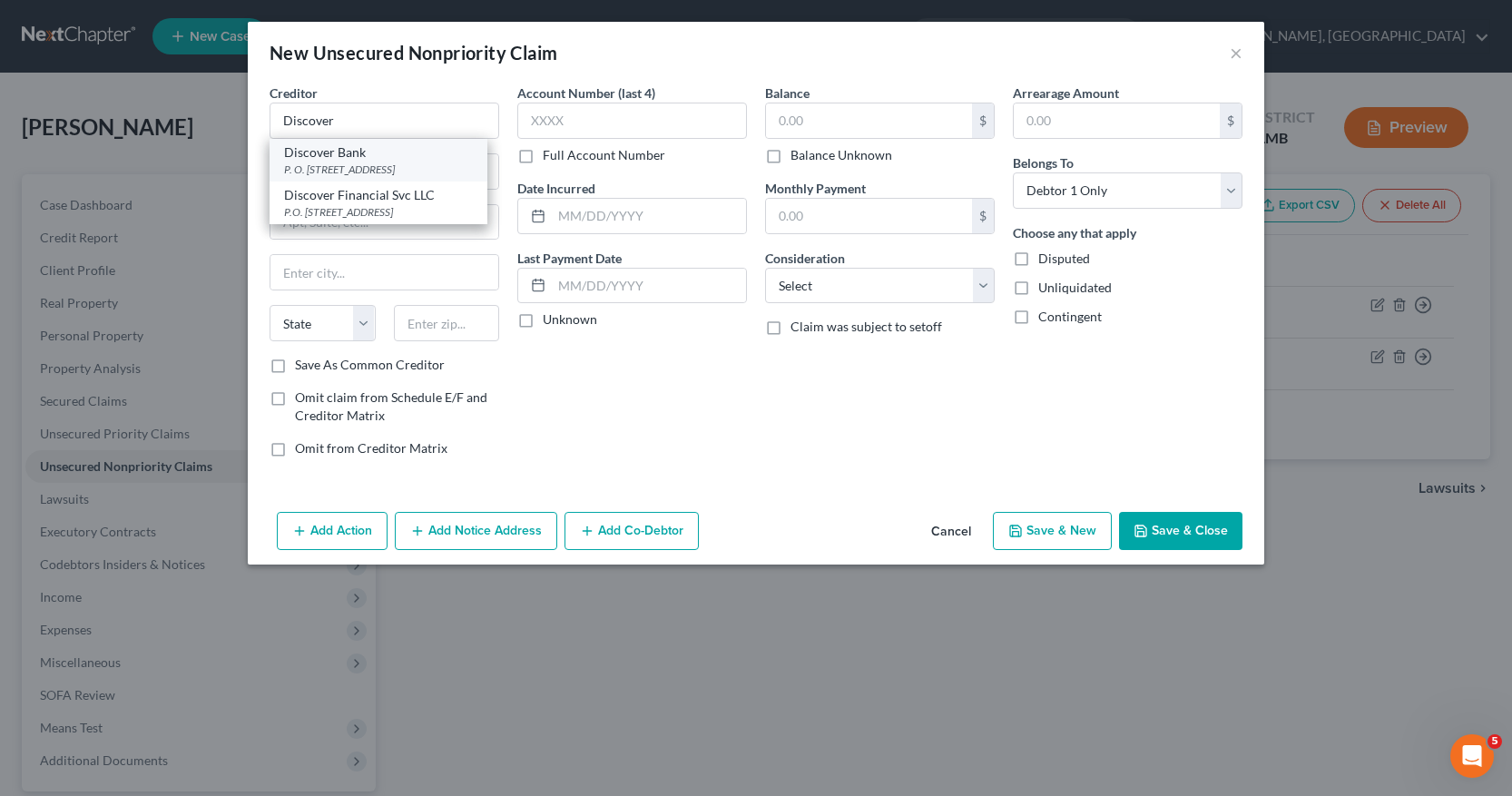
type input "84130"
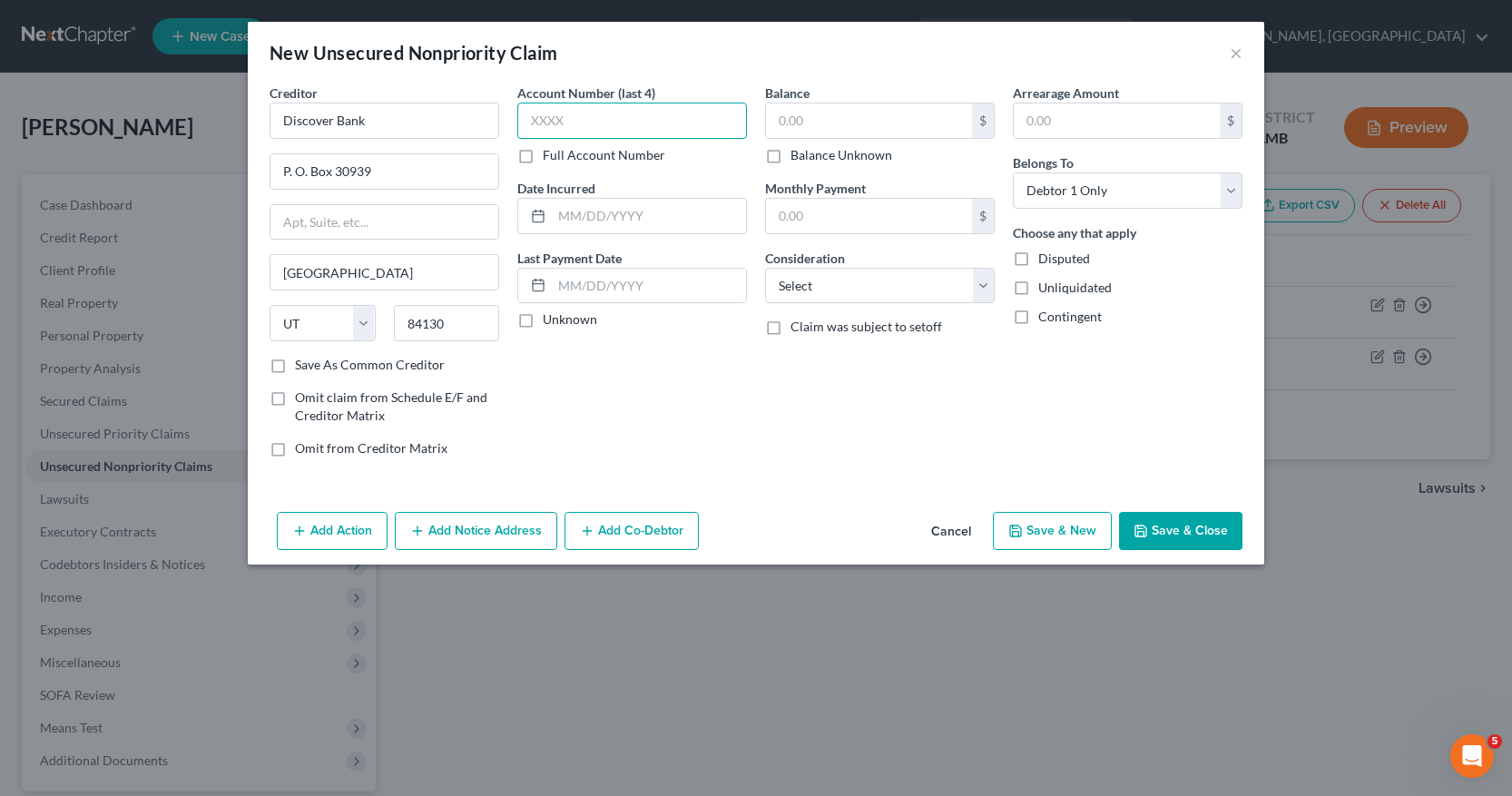
click at [528, 121] on input "text" at bounding box center [632, 120] width 230 height 36
type input "5800"
click at [777, 124] on input "text" at bounding box center [869, 120] width 206 height 34
type input "8,683"
click at [556, 220] on input "text" at bounding box center [649, 215] width 194 height 34
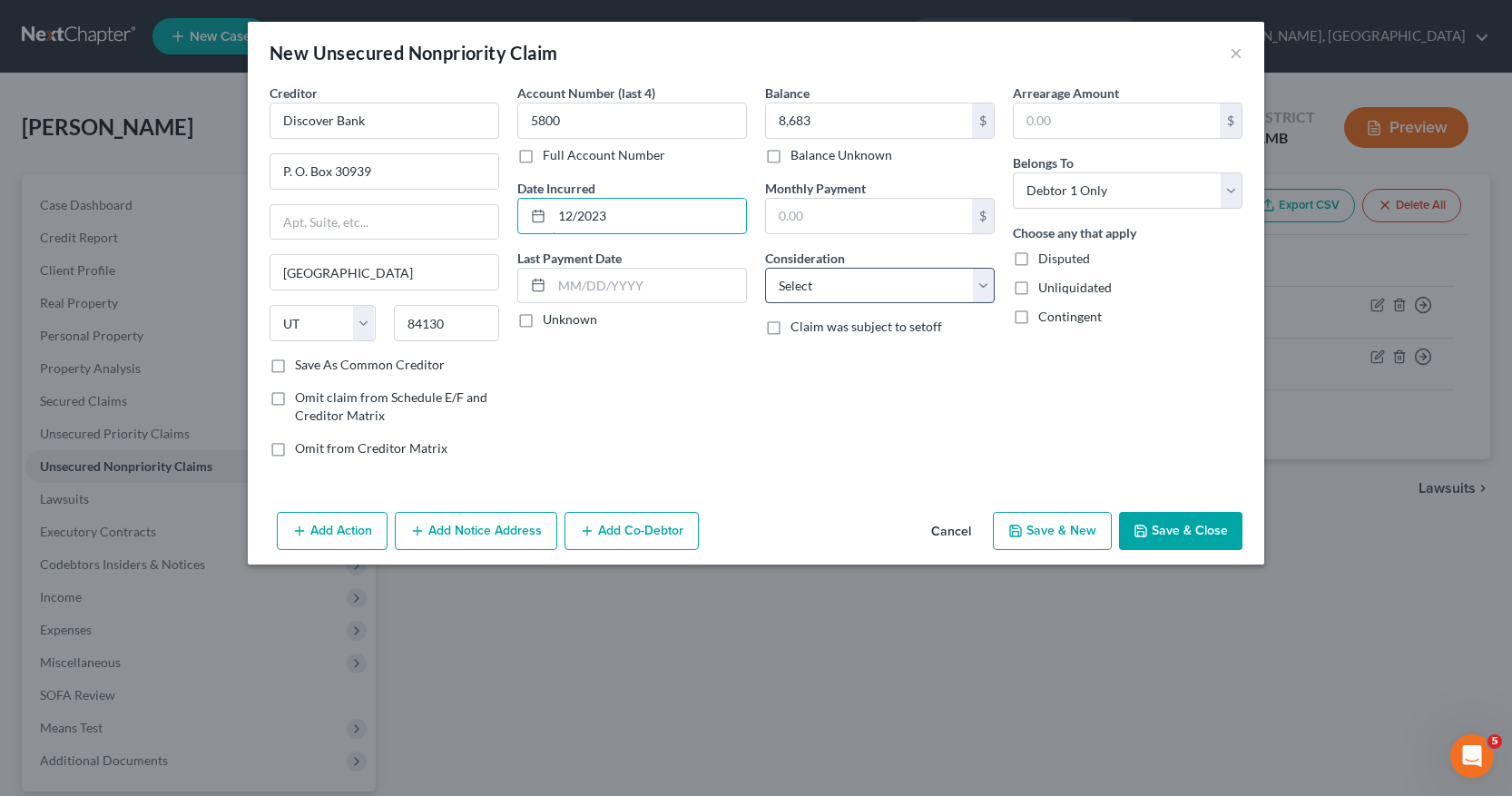
type input "12/2023"
click at [983, 293] on select "Select Cable / Satellite Services Collection Agency Credit Card Debt Debt Couns…" at bounding box center [880, 286] width 230 height 36
select select "2"
click at [765, 268] on select "Select Cable / Satellite Services Collection Agency Credit Card Debt Debt Couns…" at bounding box center [880, 286] width 230 height 36
click at [1017, 535] on icon "button" at bounding box center [1015, 530] width 15 height 15
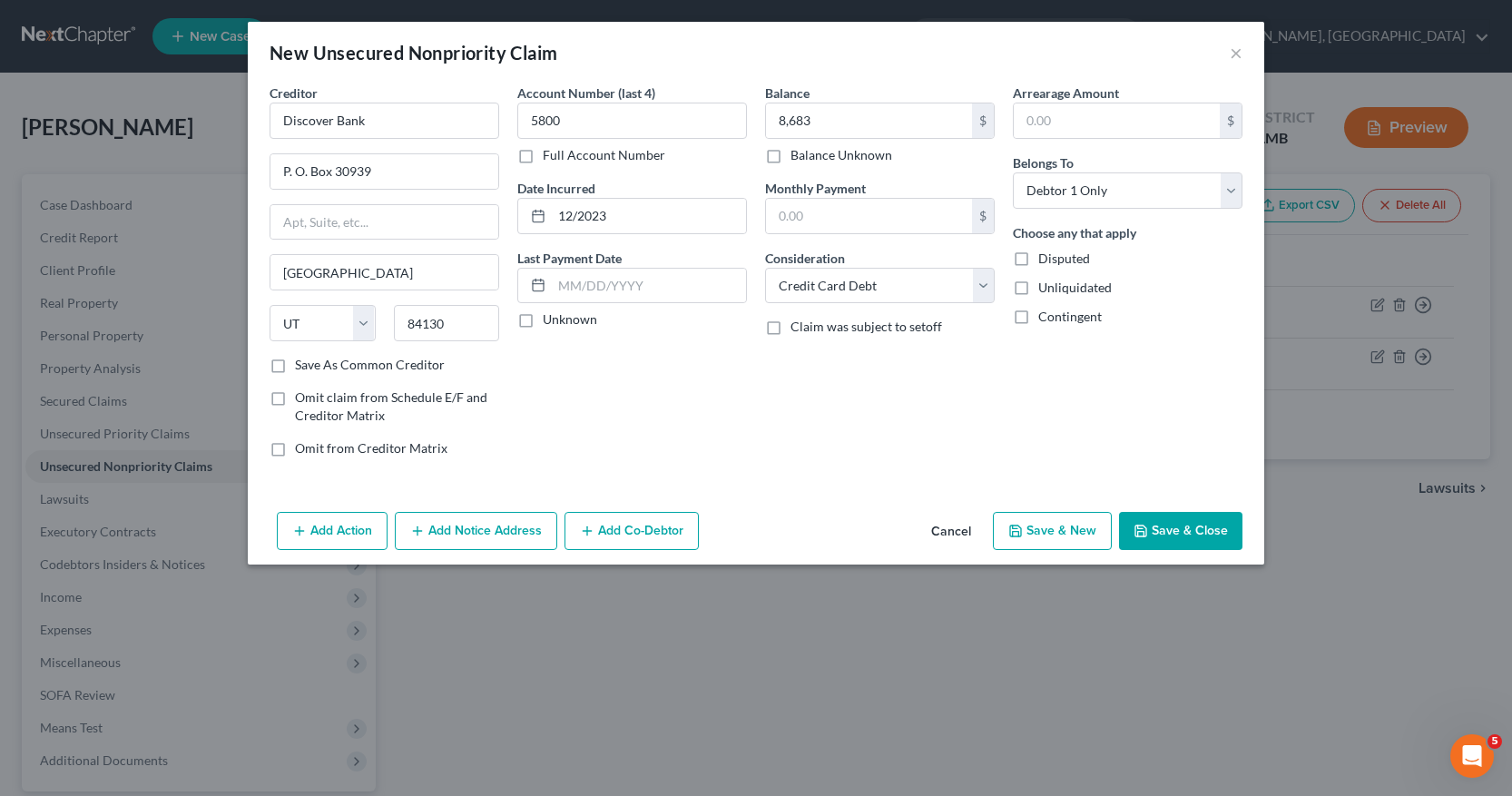
select select "0"
click at [286, 120] on input "text" at bounding box center [385, 120] width 230 height 36
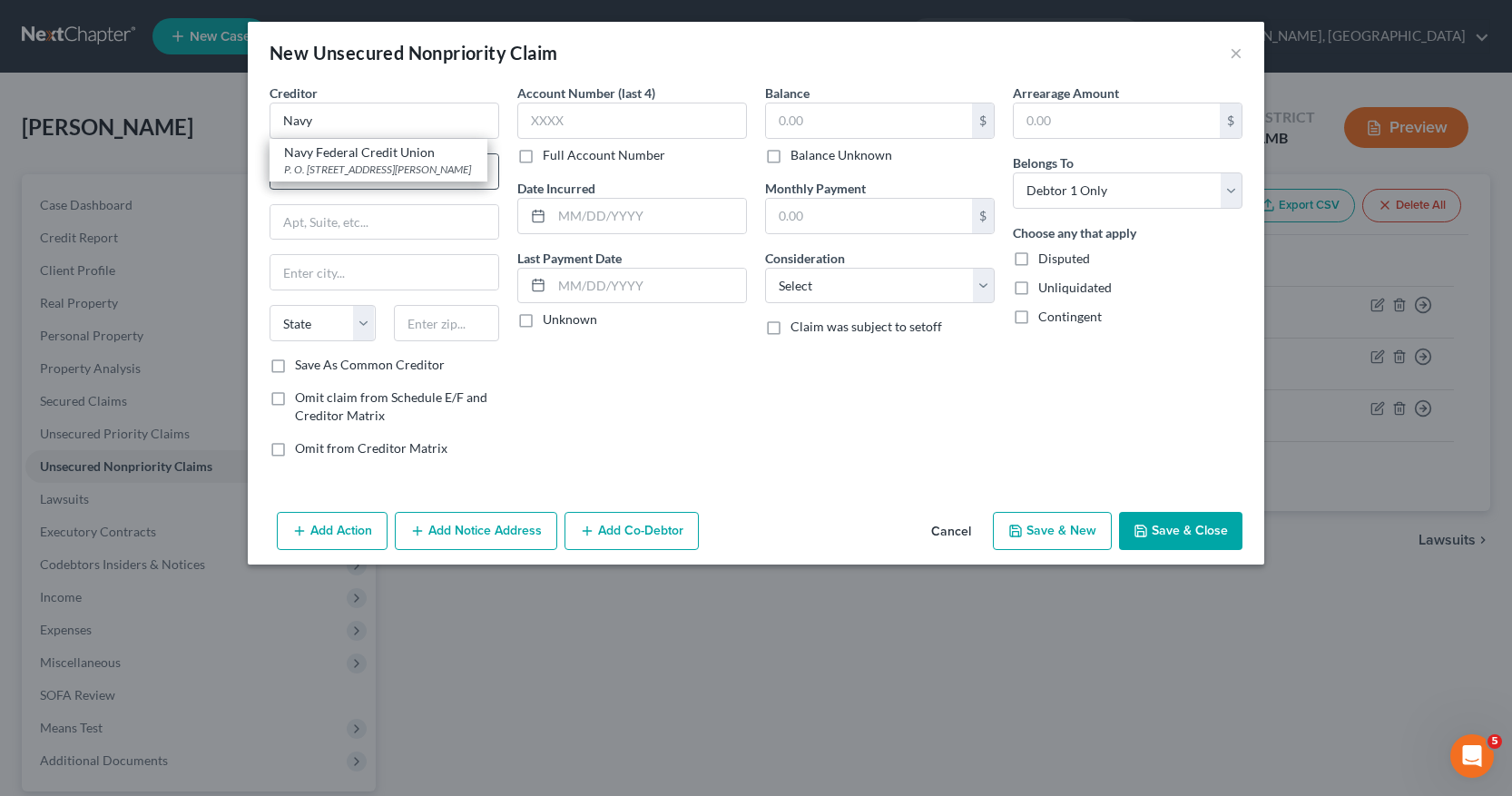
click at [387, 164] on div "P. O. Box 3700, Merrifield, VA 22119" at bounding box center [378, 170] width 189 height 16
type input "Navy Federal Credit Union"
type input "P. O. Box 3700"
type input "Merrifield"
select select "48"
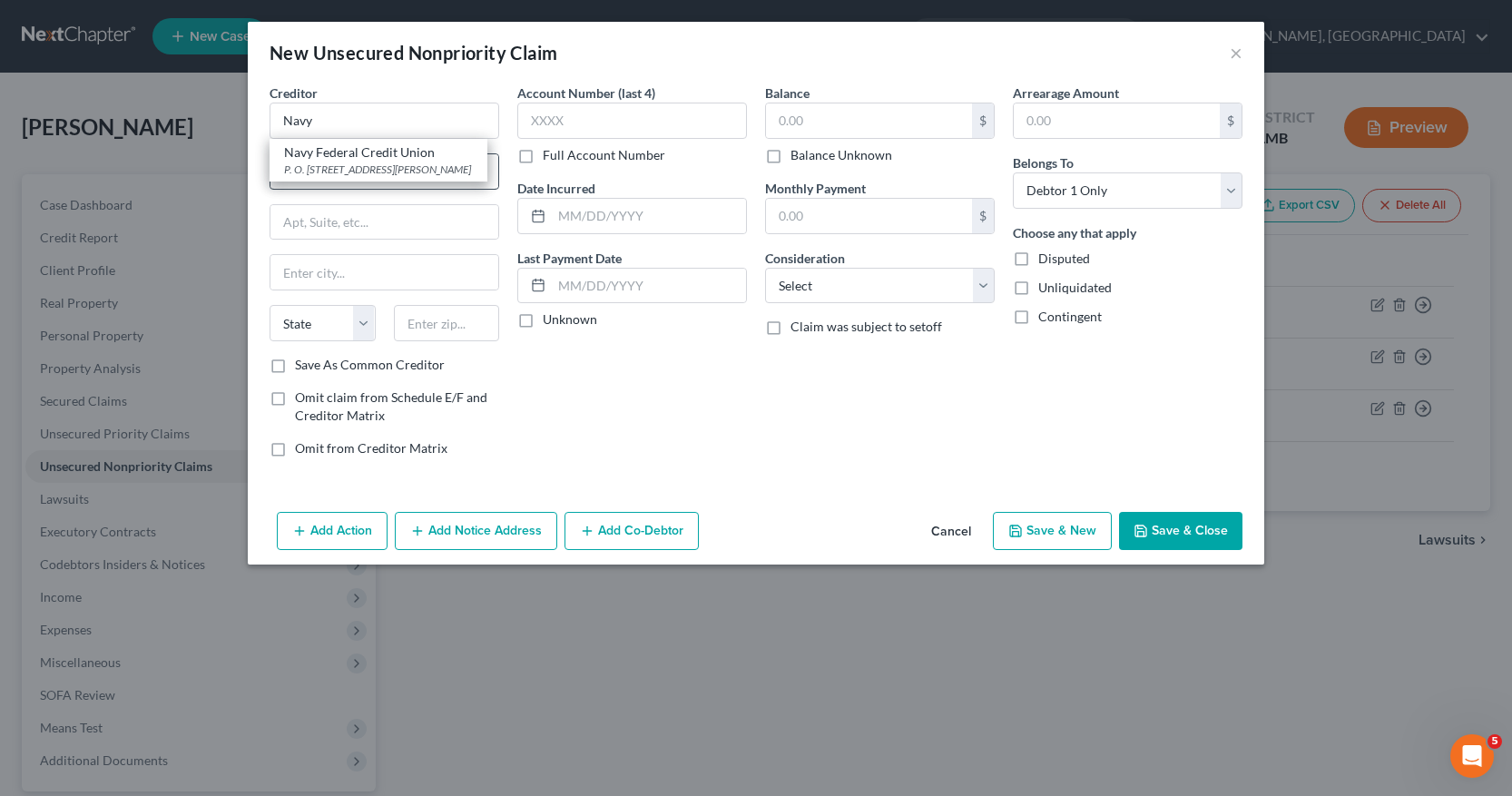
type input "22119"
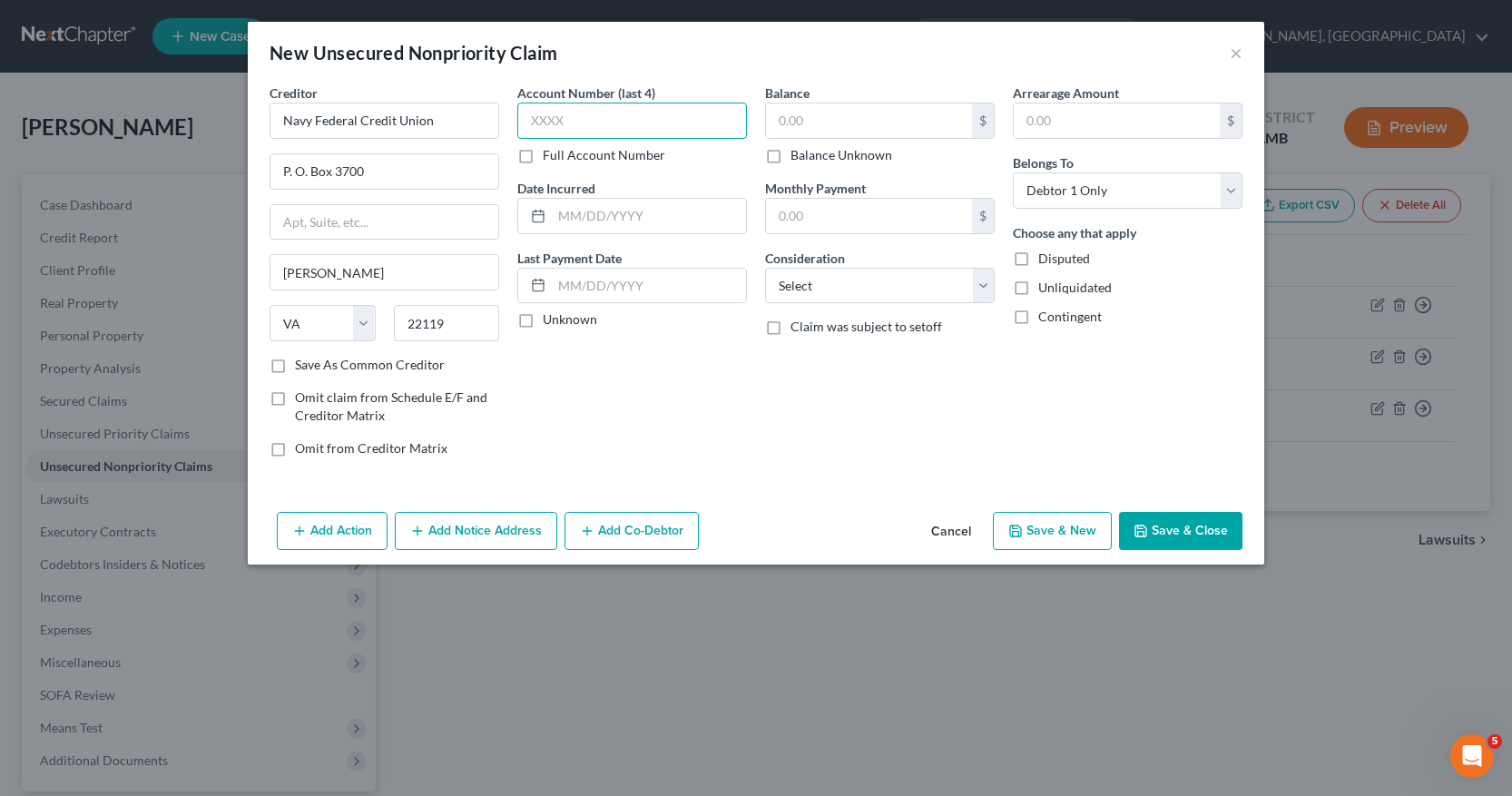
click at [533, 121] on input "text" at bounding box center [632, 120] width 230 height 36
type input "9314"
click at [774, 122] on input "text" at bounding box center [869, 120] width 206 height 34
type input "23,615"
click at [555, 220] on input "text" at bounding box center [649, 215] width 194 height 34
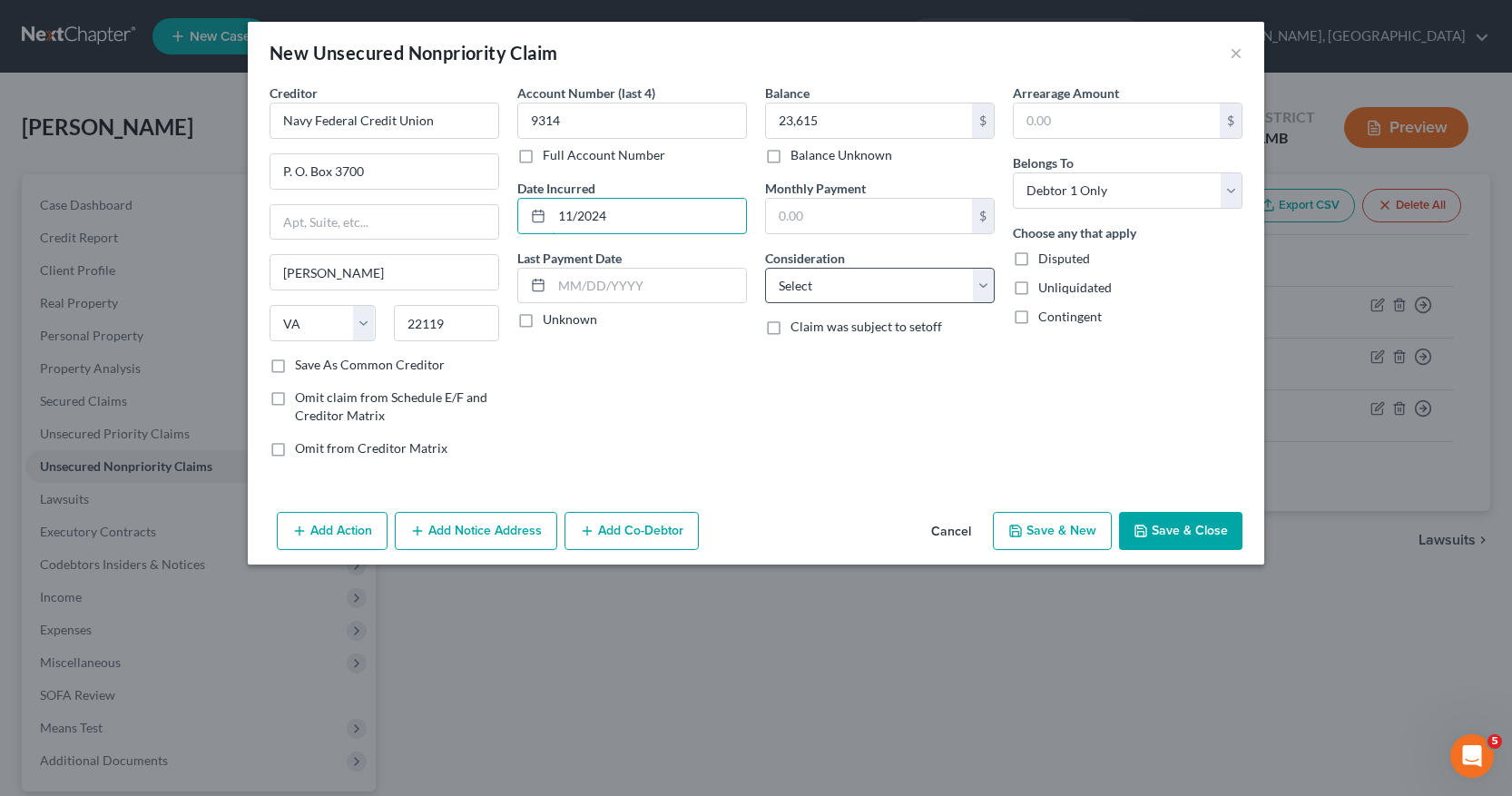
type input "11/2024"
click at [981, 290] on select "Select Cable / Satellite Services Collection Agency Credit Card Debt Debt Couns…" at bounding box center [880, 286] width 230 height 36
select select "2"
click at [765, 268] on select "Select Cable / Satellite Services Collection Agency Credit Card Debt Debt Couns…" at bounding box center [880, 286] width 230 height 36
click at [1055, 538] on button "Save & New" at bounding box center [1053, 530] width 119 height 38
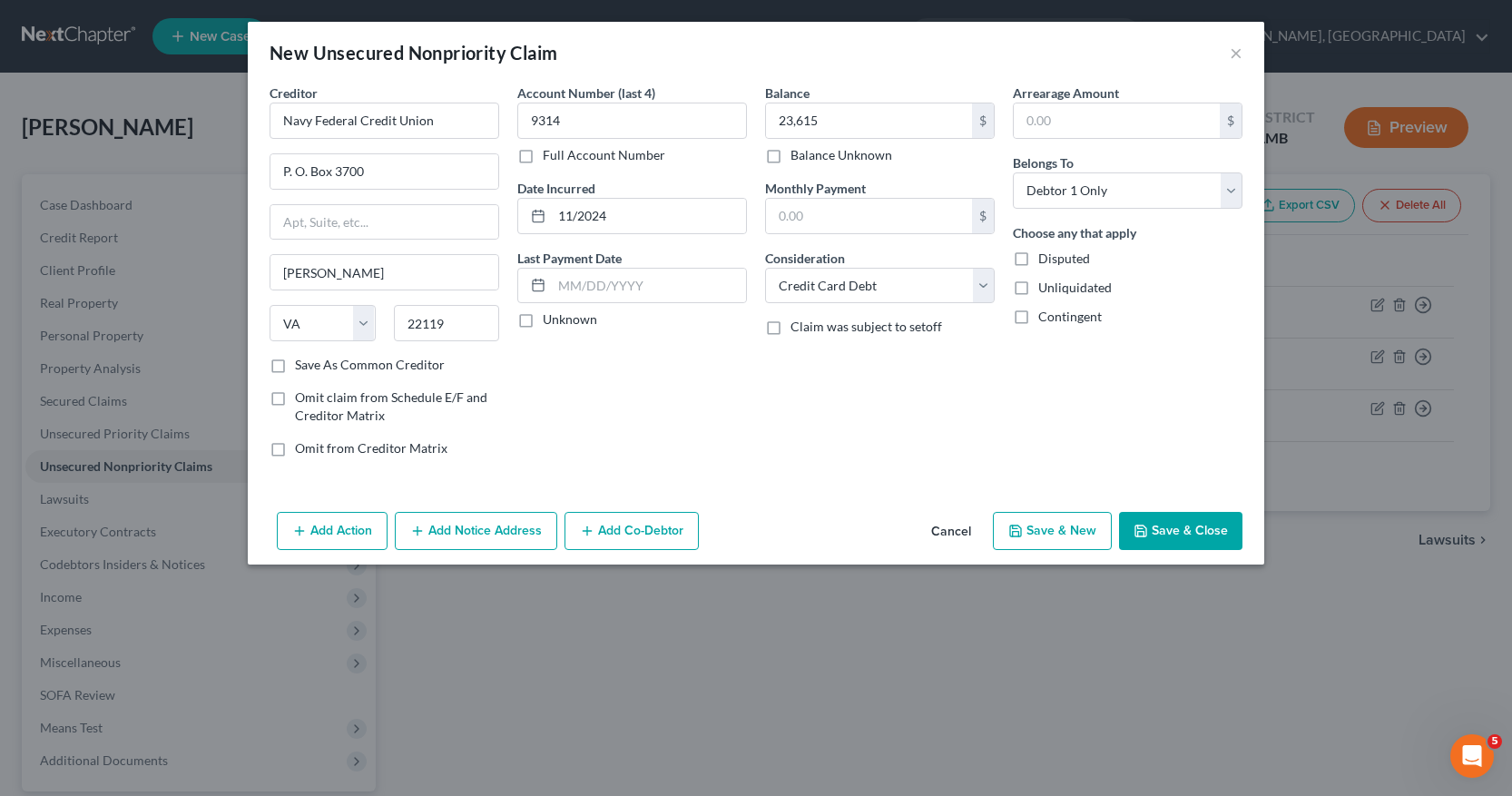
select select "0"
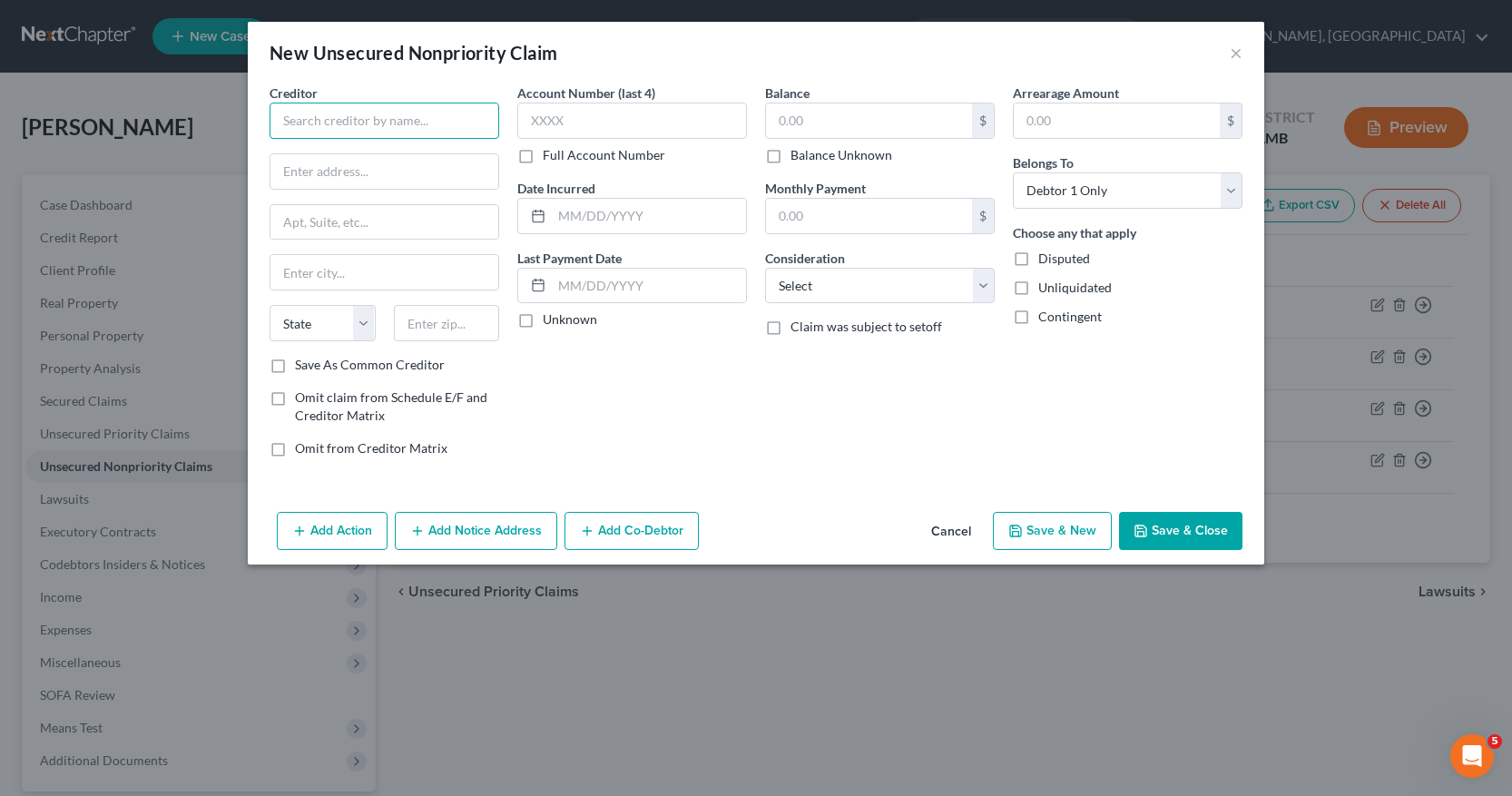
click at [278, 130] on input "text" at bounding box center [385, 120] width 230 height 36
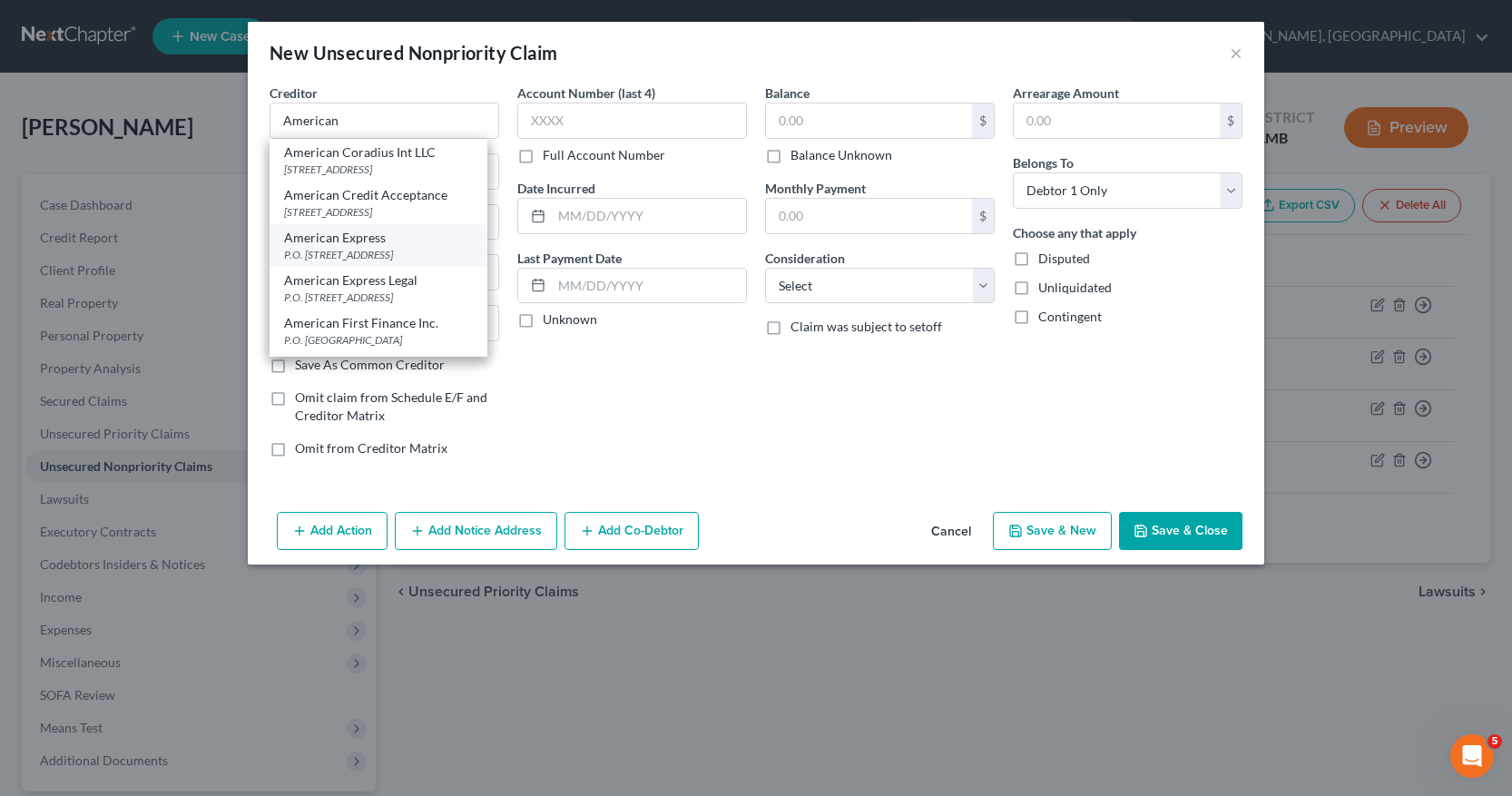
click at [374, 262] on div "P.O. Box 981537, El Paso, TX 79998" at bounding box center [378, 254] width 189 height 16
type input "American Express"
type input "P.O. Box 981537"
type input "El Paso"
select select "45"
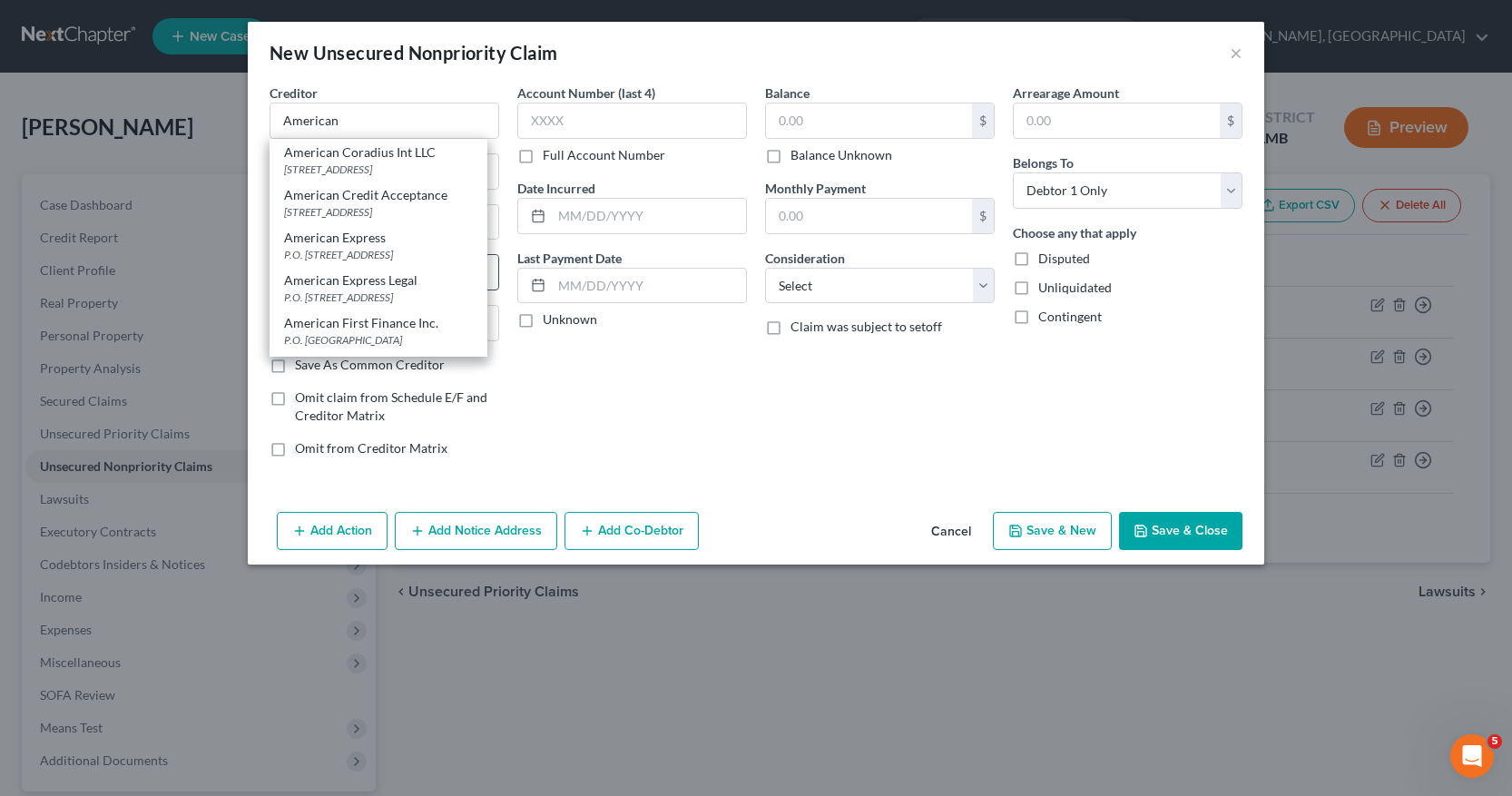
type input "79998"
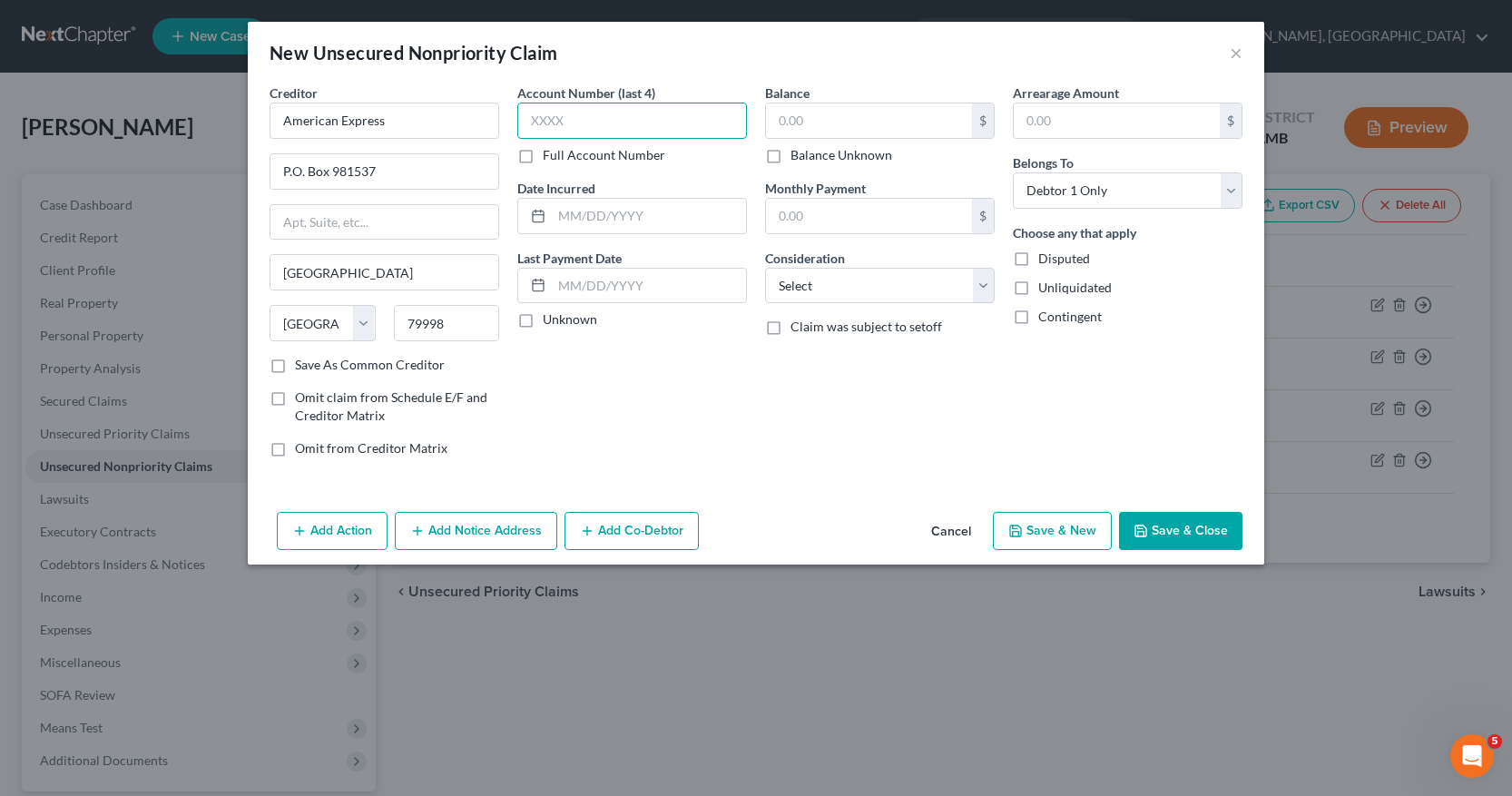
click at [529, 122] on input "text" at bounding box center [632, 120] width 230 height 36
type input "3009"
click at [775, 126] on input "text" at bounding box center [869, 120] width 206 height 34
type input "13,070"
click at [550, 224] on div at bounding box center [535, 215] width 33 height 34
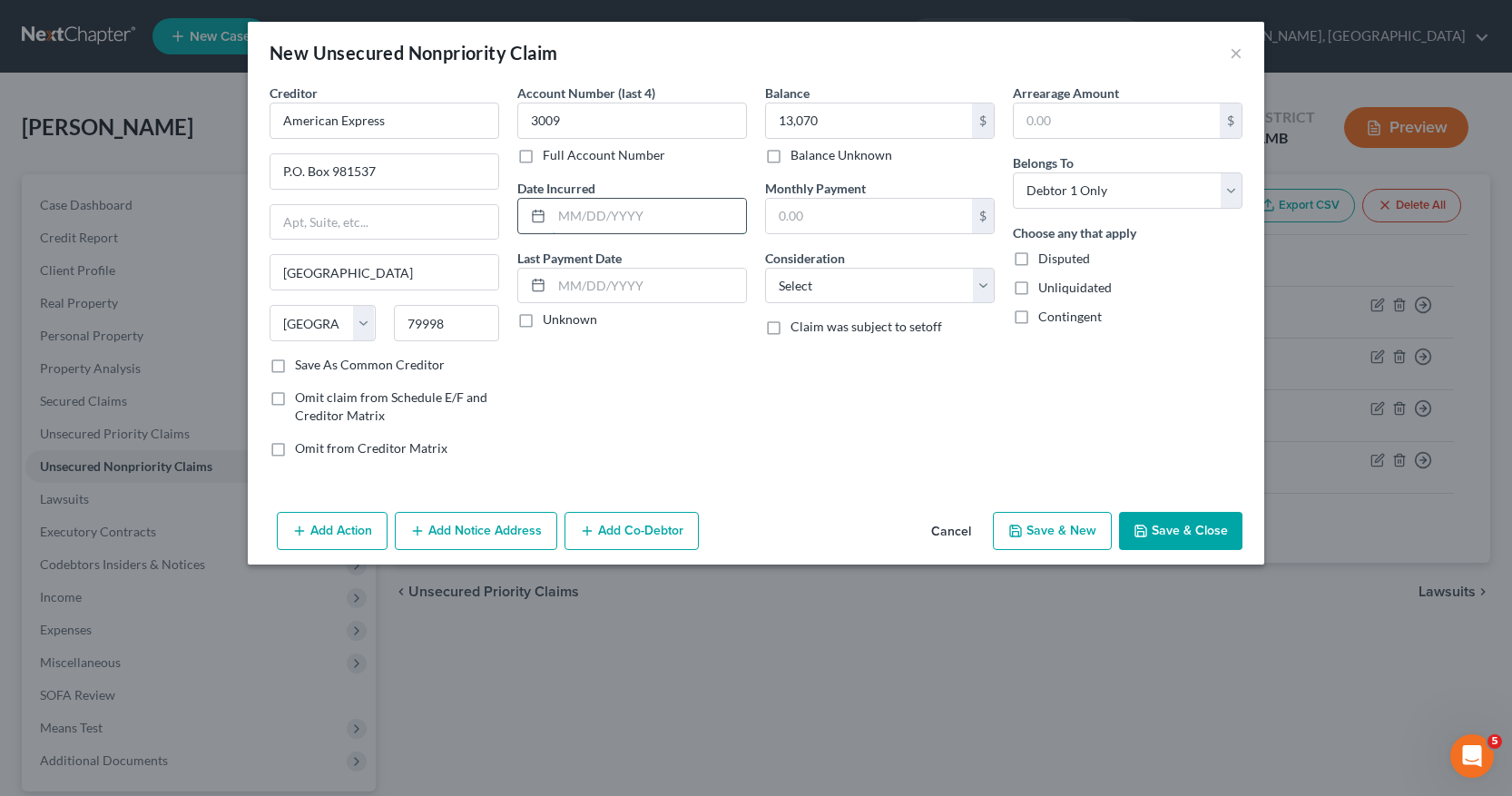
click at [560, 206] on input "text" at bounding box center [649, 215] width 194 height 34
type input "01/2023"
click at [981, 285] on select "Select Cable / Satellite Services Collection Agency Credit Card Debt Debt Couns…" at bounding box center [880, 286] width 230 height 36
select select "2"
click at [765, 268] on select "Select Cable / Satellite Services Collection Agency Credit Card Debt Debt Couns…" at bounding box center [880, 286] width 230 height 36
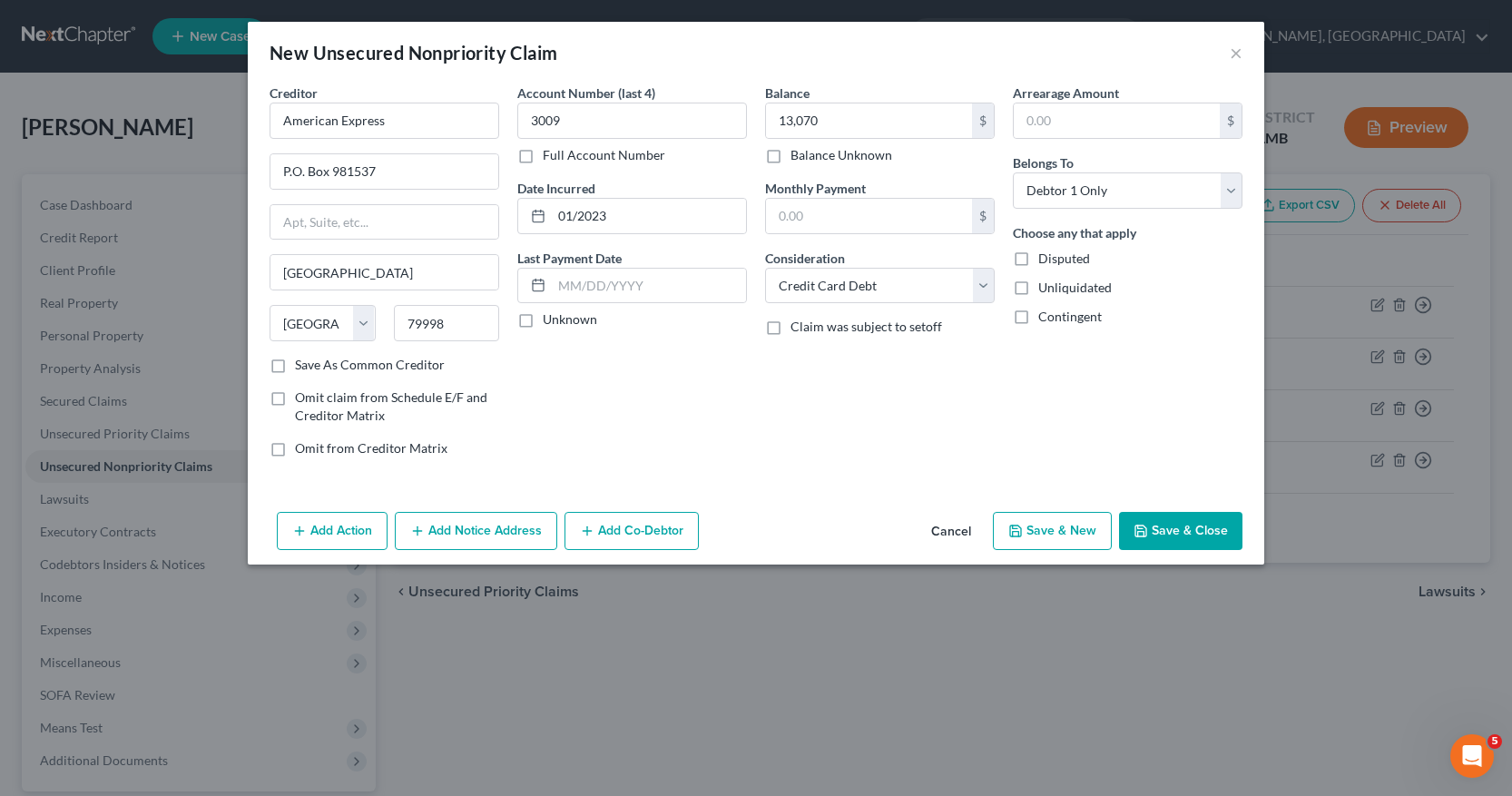
click at [510, 528] on button "Add Notice Address" at bounding box center [476, 530] width 163 height 38
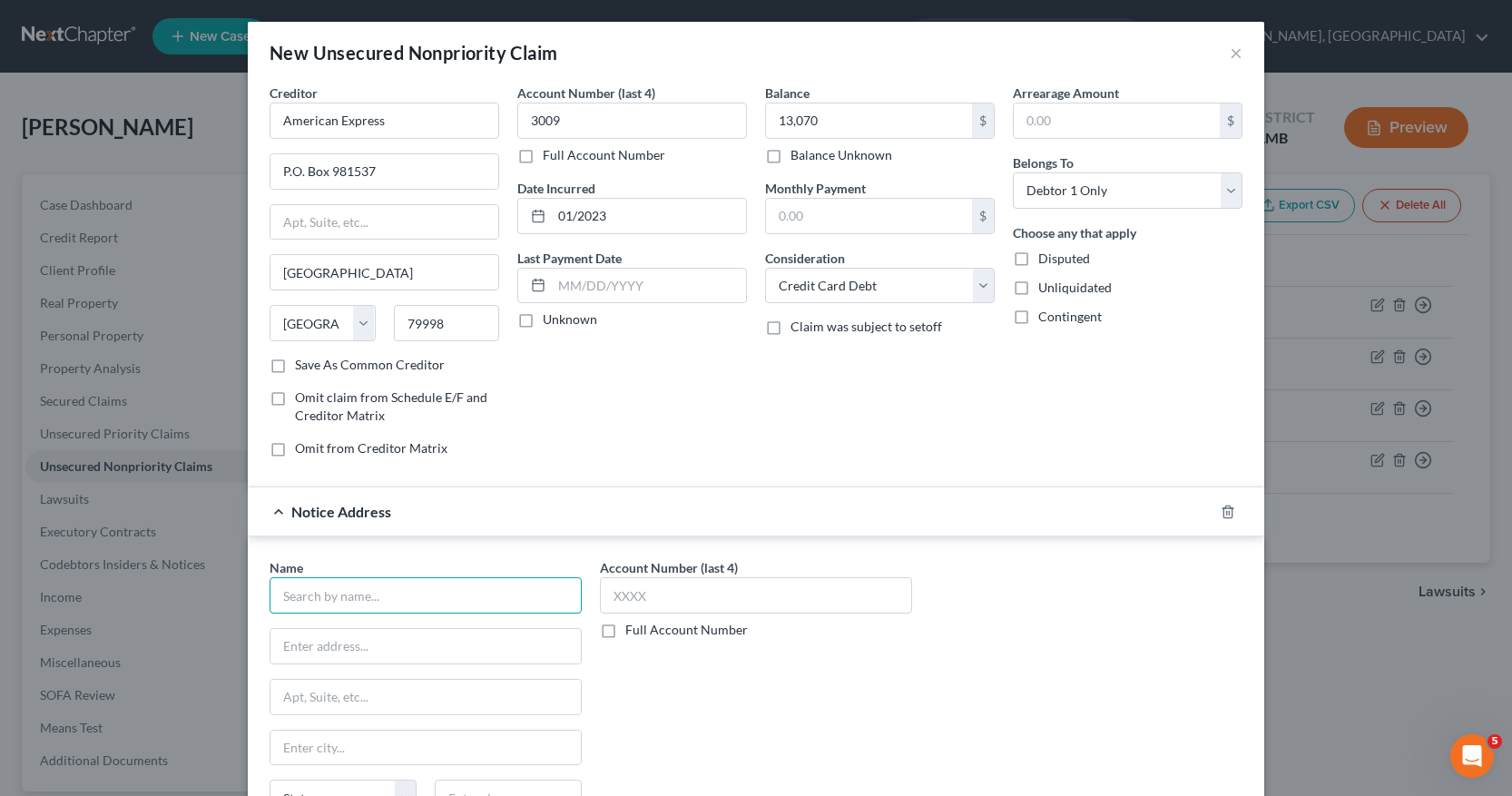
click at [388, 596] on input "text" at bounding box center [426, 595] width 312 height 36
type input "Modlin Slinsky, P. A."
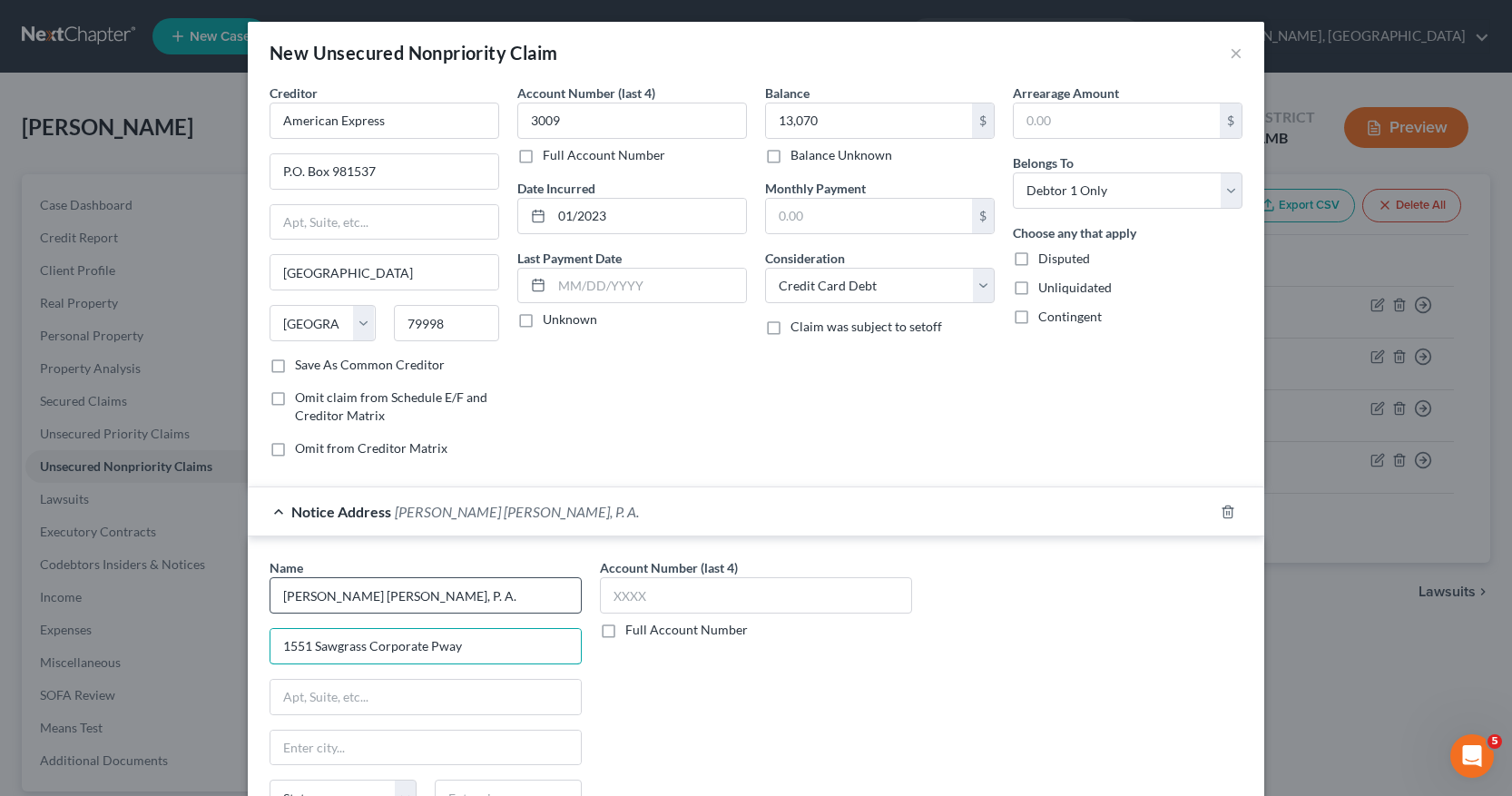
type input "1551 Sawgrass Corporate Pway"
type input "Suite 110"
type input "Sunrise"
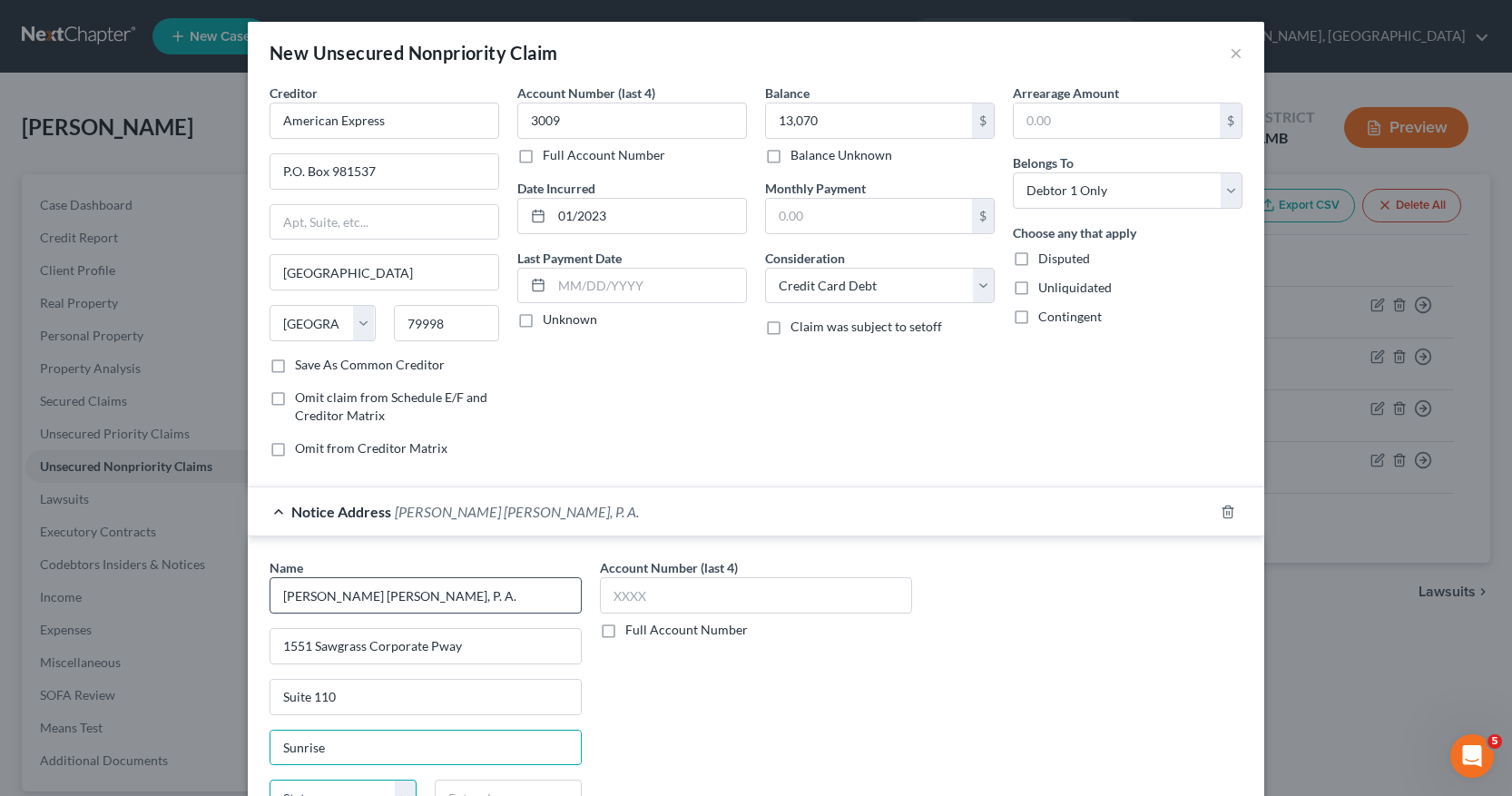
scroll to position [20, 0]
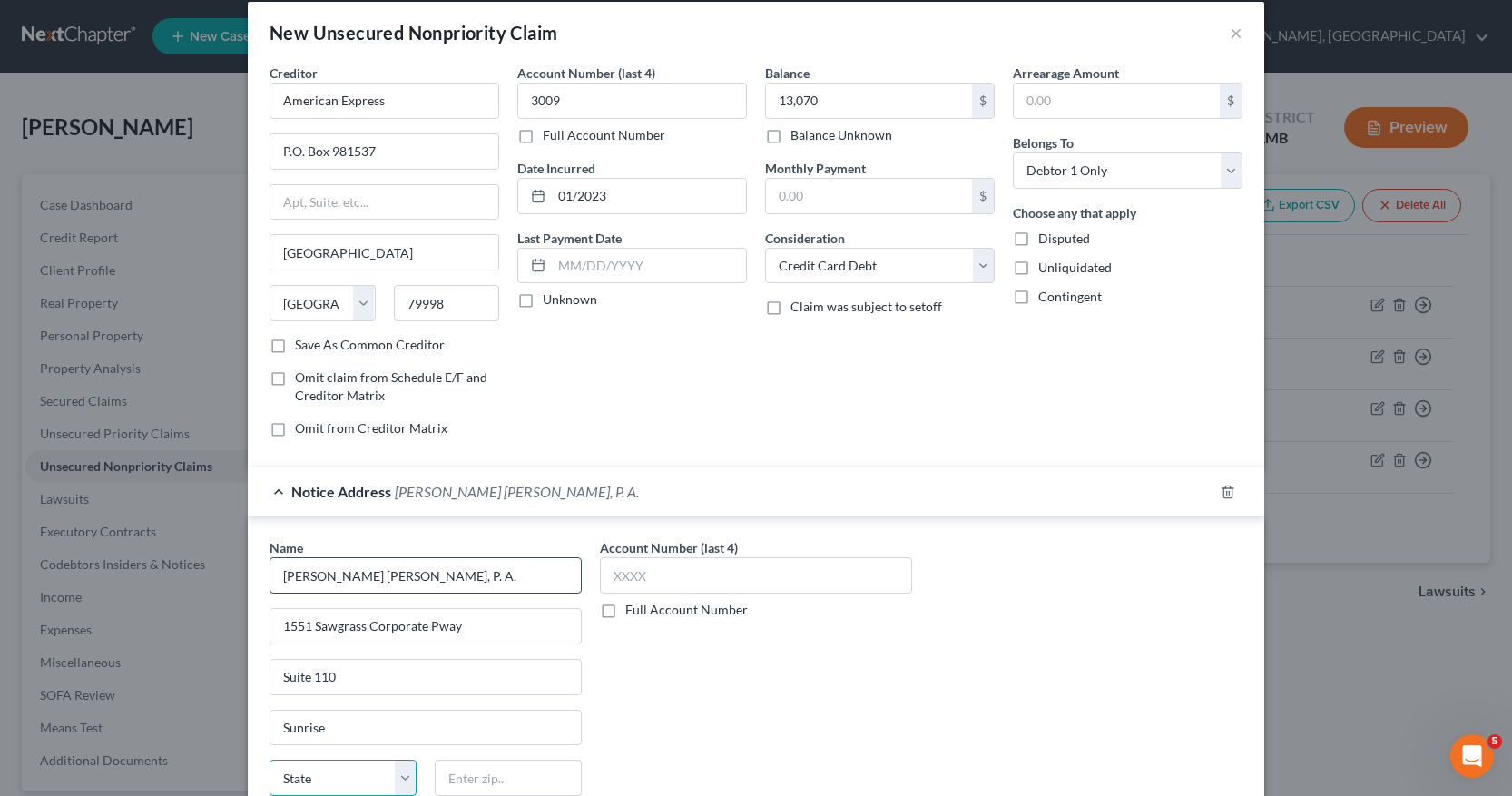
select select "9"
type input "33323"
type input "Fort Lauderdale"
click at [608, 572] on input "text" at bounding box center [756, 575] width 312 height 36
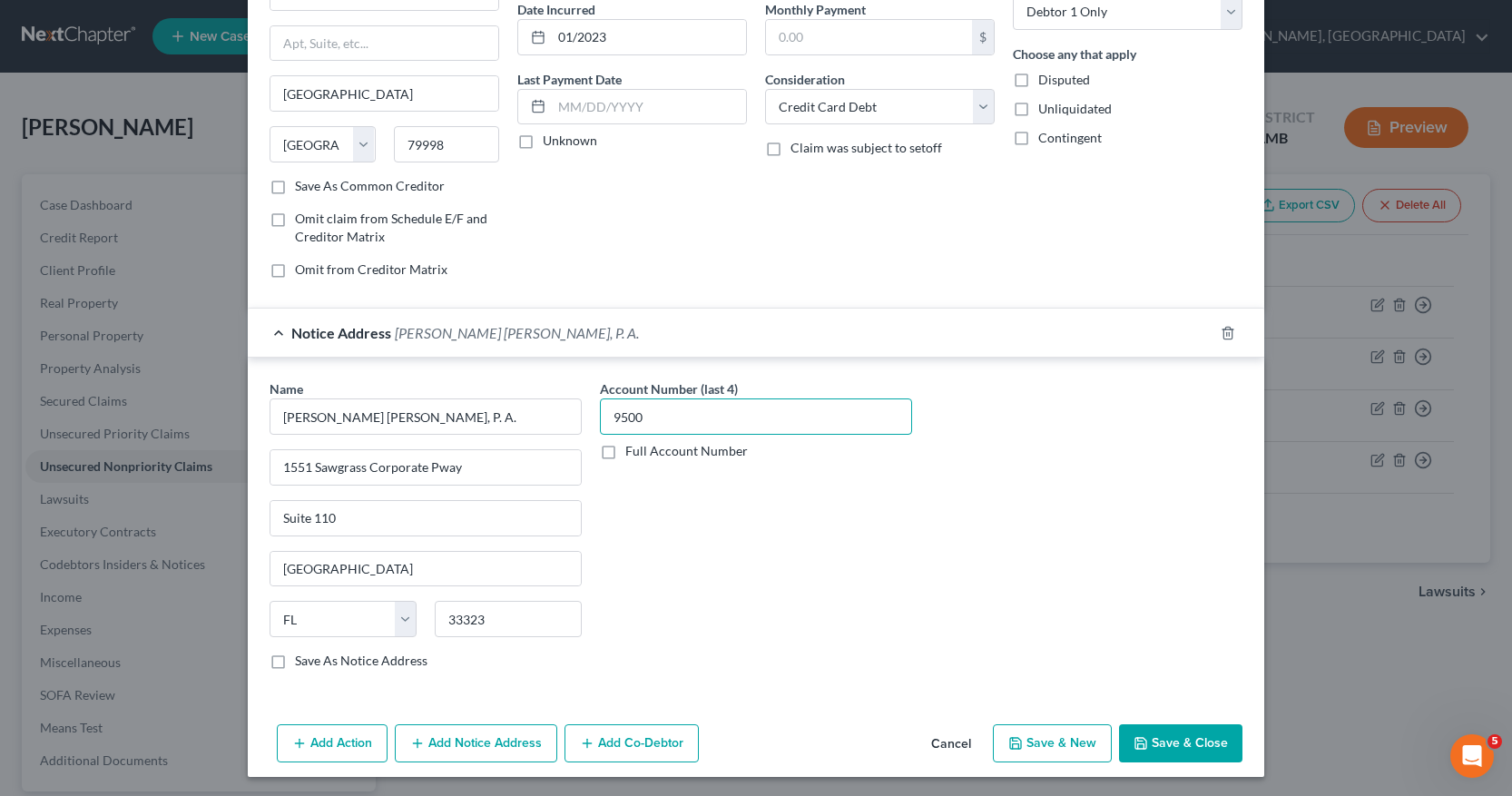
scroll to position [182, 0]
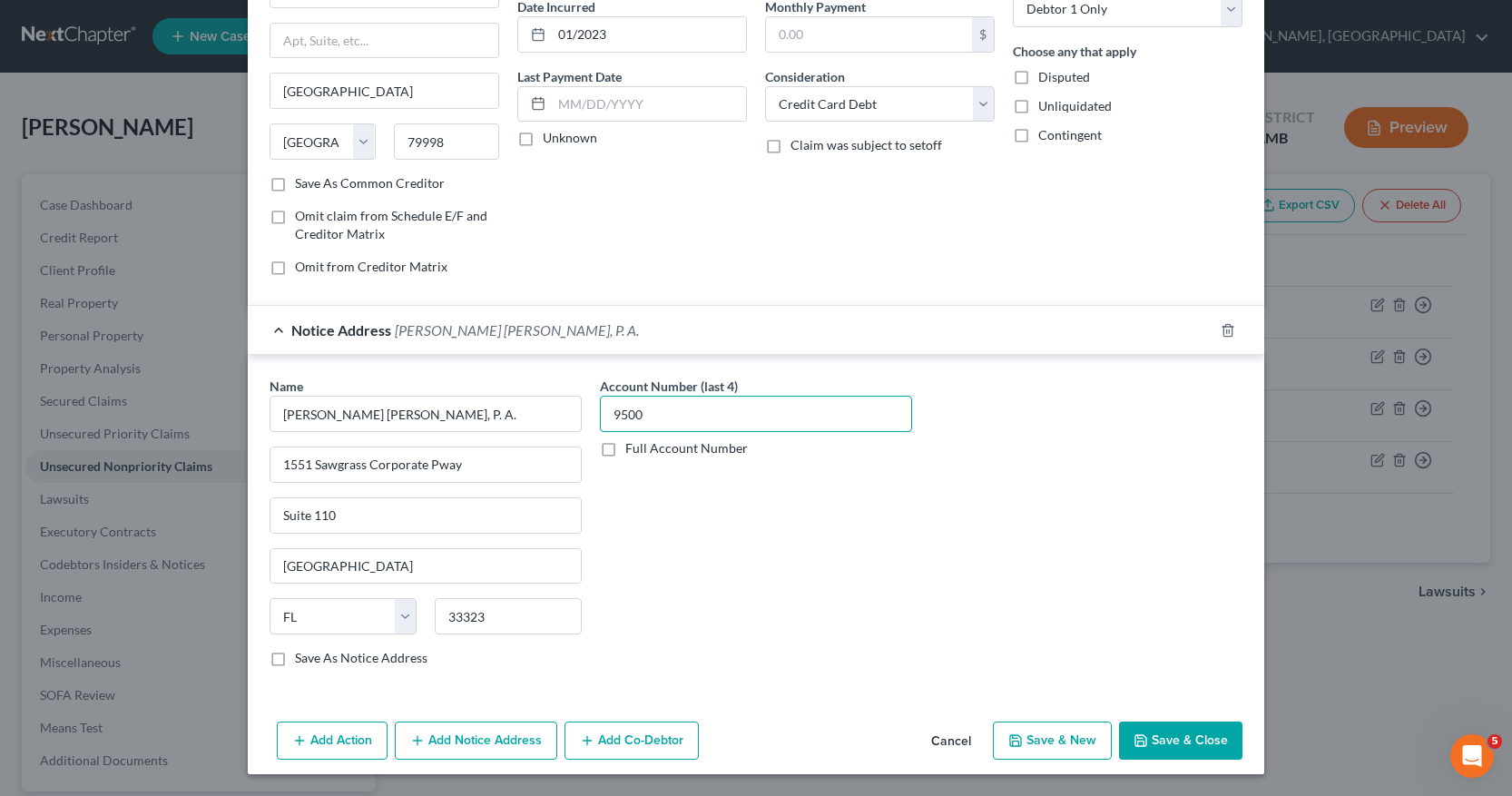
type input "9500"
click at [1036, 740] on button "Save & New" at bounding box center [1053, 740] width 119 height 38
select select "0"
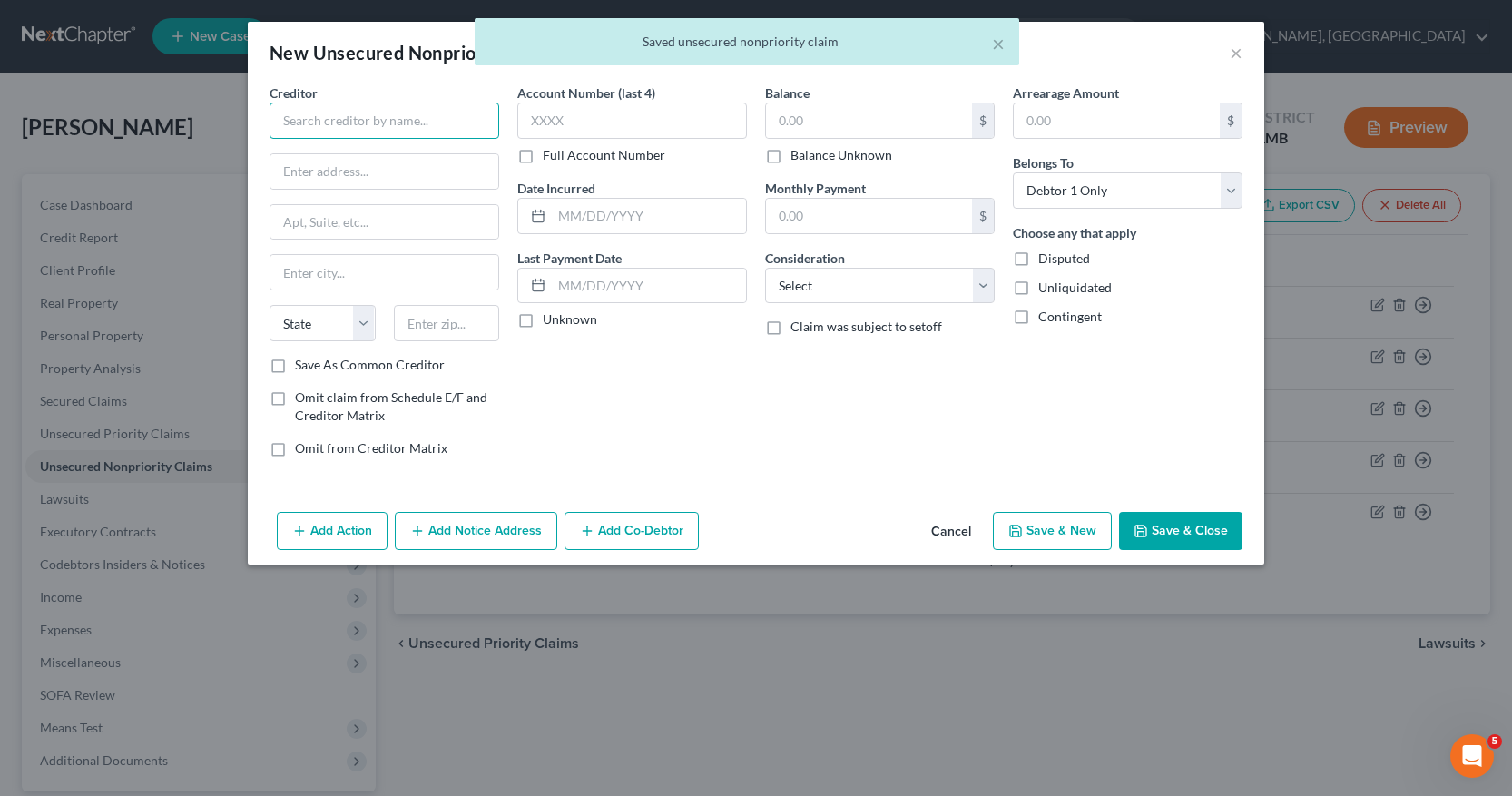
click at [291, 121] on input "text" at bounding box center [385, 120] width 230 height 36
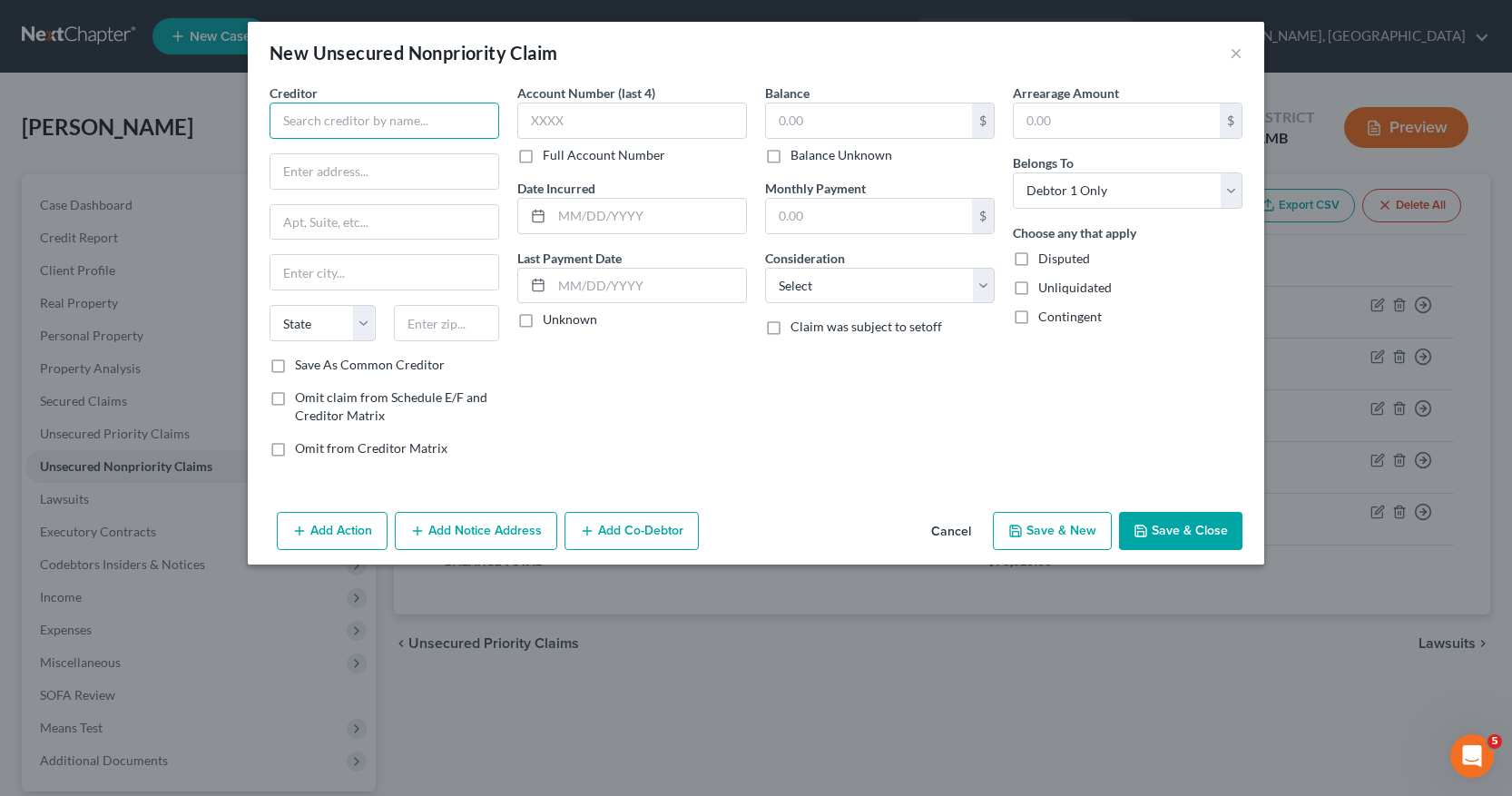
click at [288, 120] on input "text" at bounding box center [385, 120] width 230 height 36
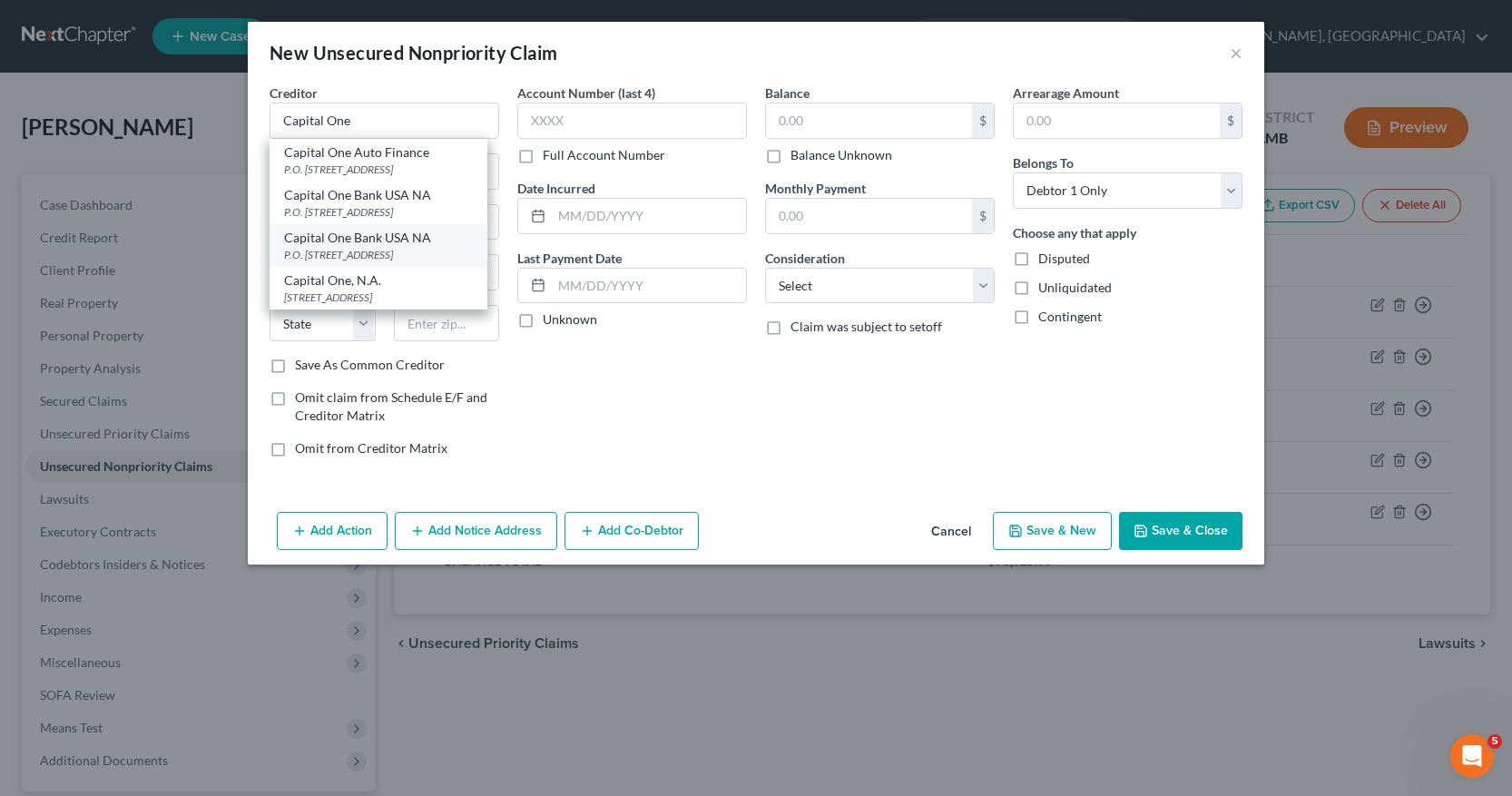
click at [352, 259] on div "P.O. Box 31293, Salt Lake City, UT 84131" at bounding box center [378, 254] width 189 height 16
type input "Capital One Bank USA NA"
type input "P.O. Box 31293"
type input "Salt Lake City"
select select "46"
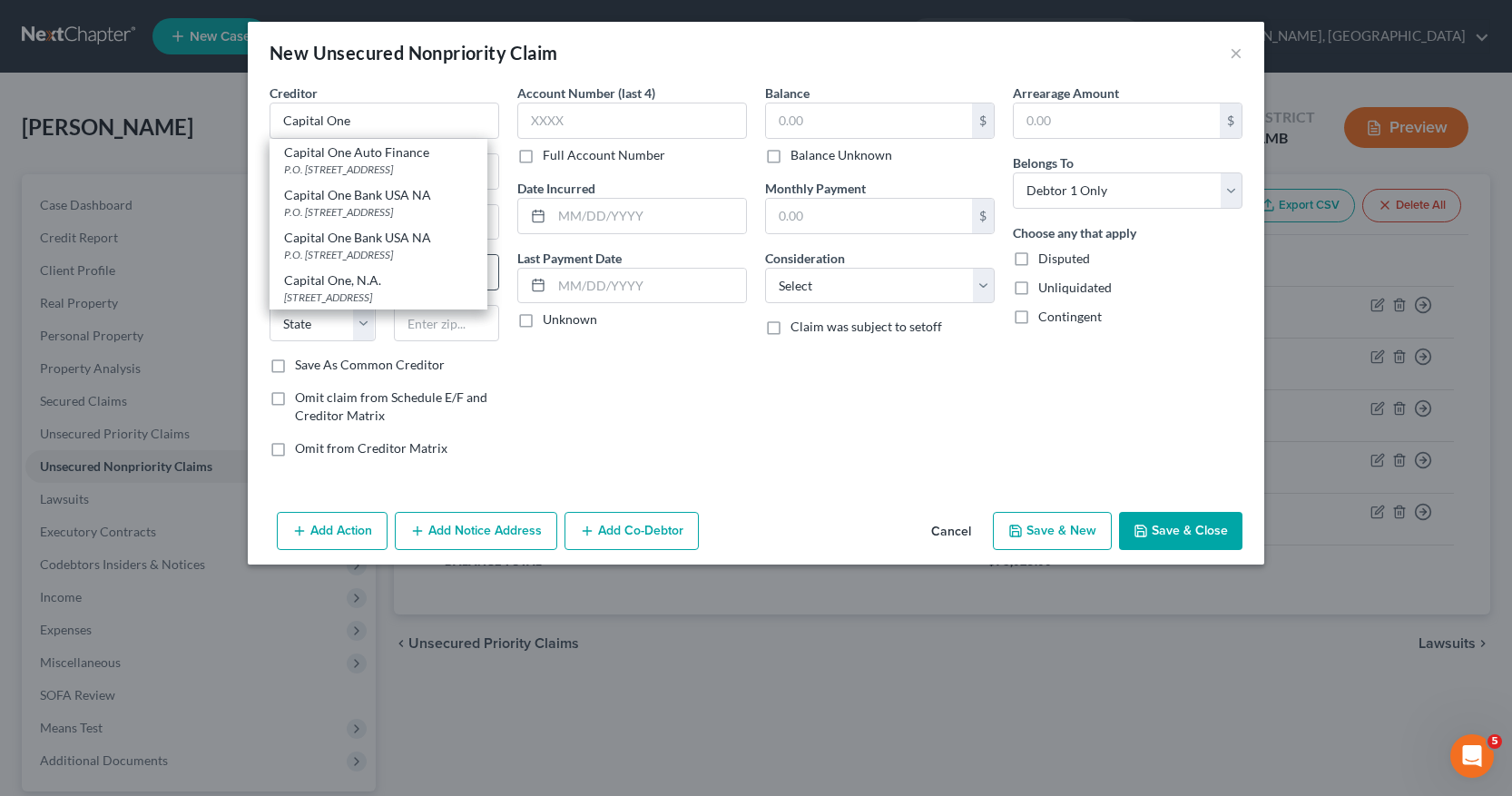
type input "84131"
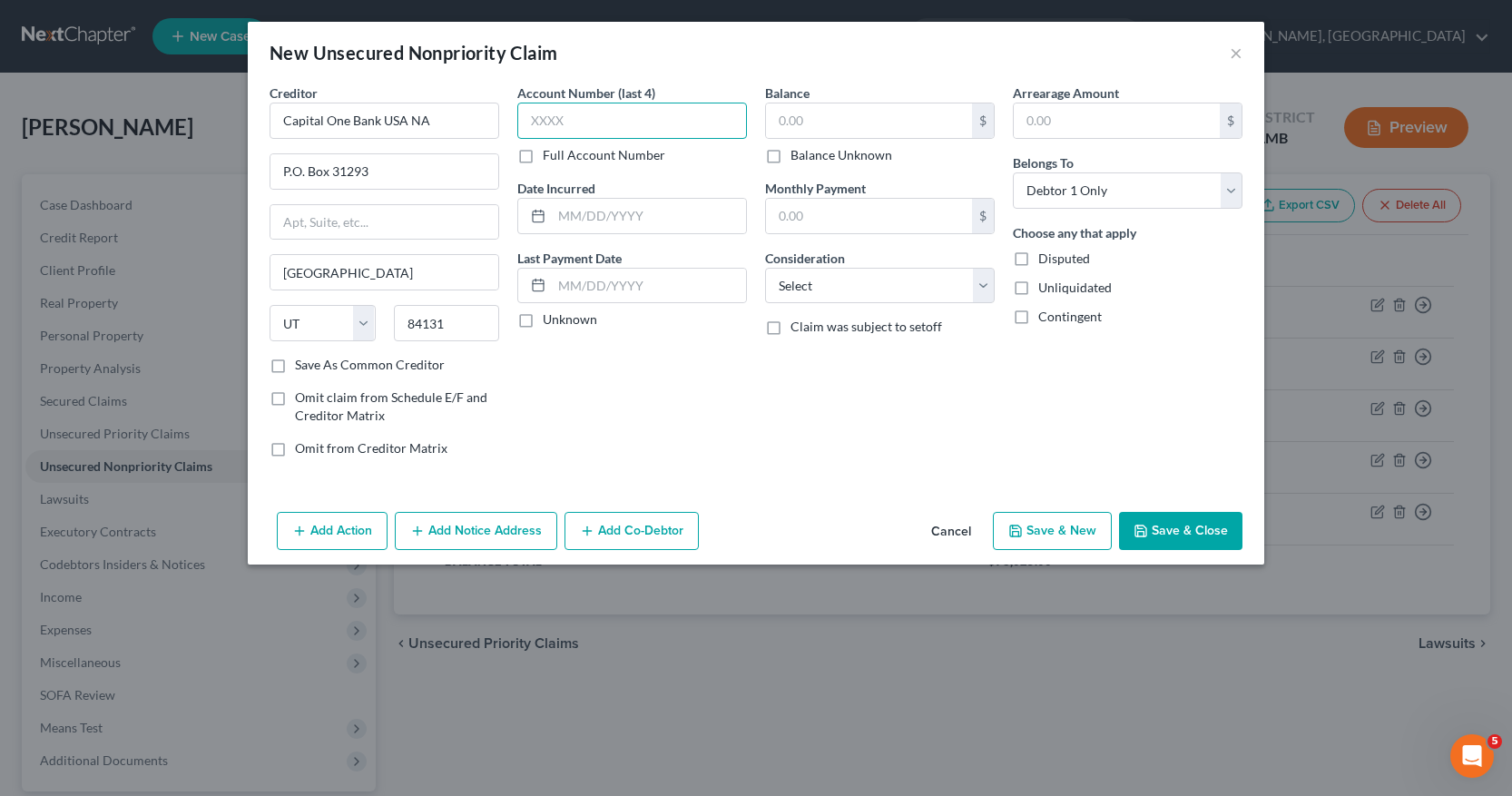
click at [525, 114] on input "text" at bounding box center [632, 120] width 230 height 36
type input "3279"
click at [578, 216] on input "text" at bounding box center [649, 215] width 194 height 34
type input "03/2024"
click at [777, 118] on input "text" at bounding box center [869, 120] width 206 height 34
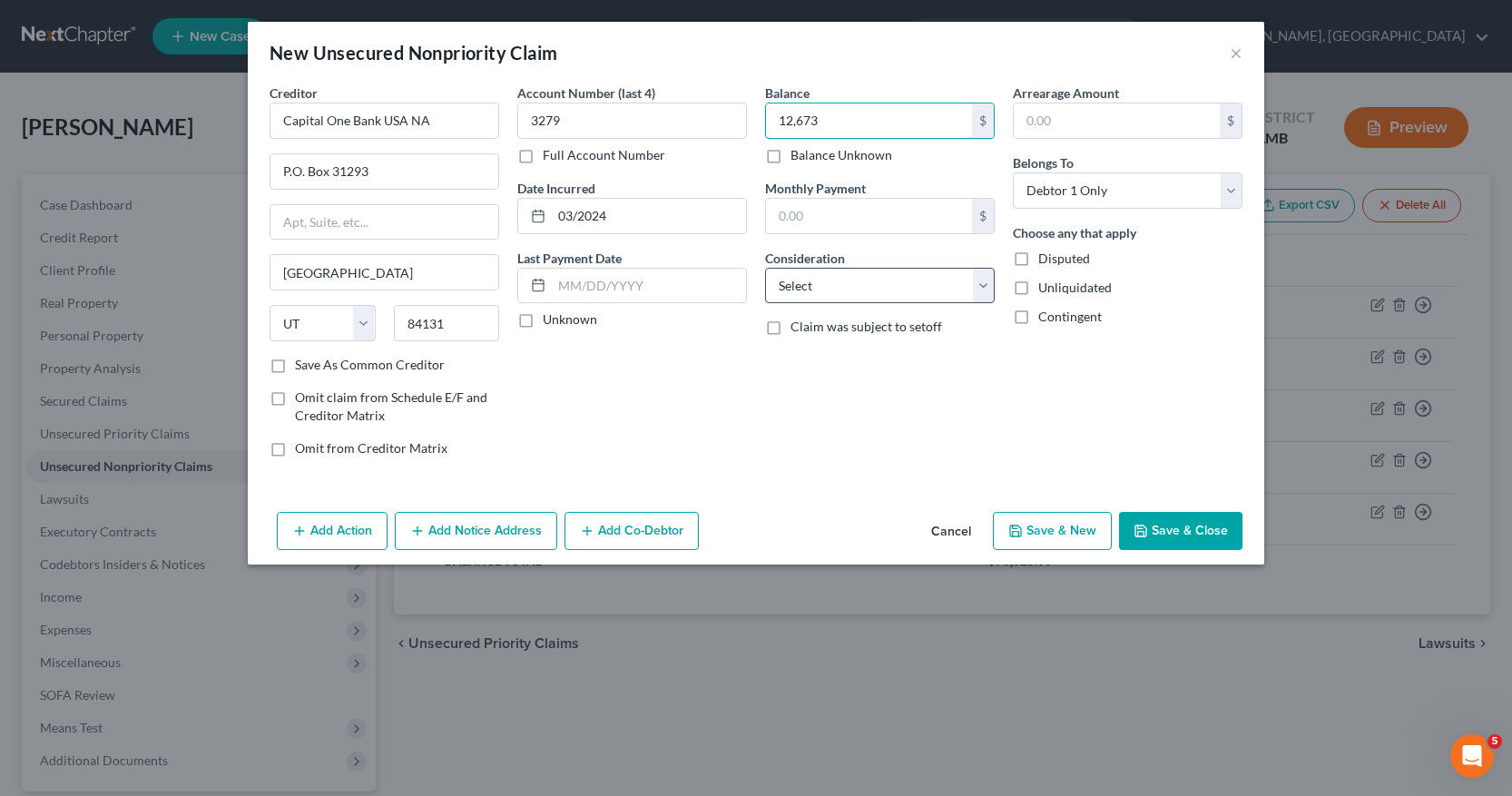
type input "12,673"
click at [985, 284] on select "Select Cable / Satellite Services Collection Agency Credit Card Debt Debt Couns…" at bounding box center [880, 286] width 230 height 36
select select "2"
click at [765, 268] on select "Select Cable / Satellite Services Collection Agency Credit Card Debt Debt Couns…" at bounding box center [880, 286] width 230 height 36
click at [1158, 540] on button "Save & Close" at bounding box center [1181, 530] width 124 height 38
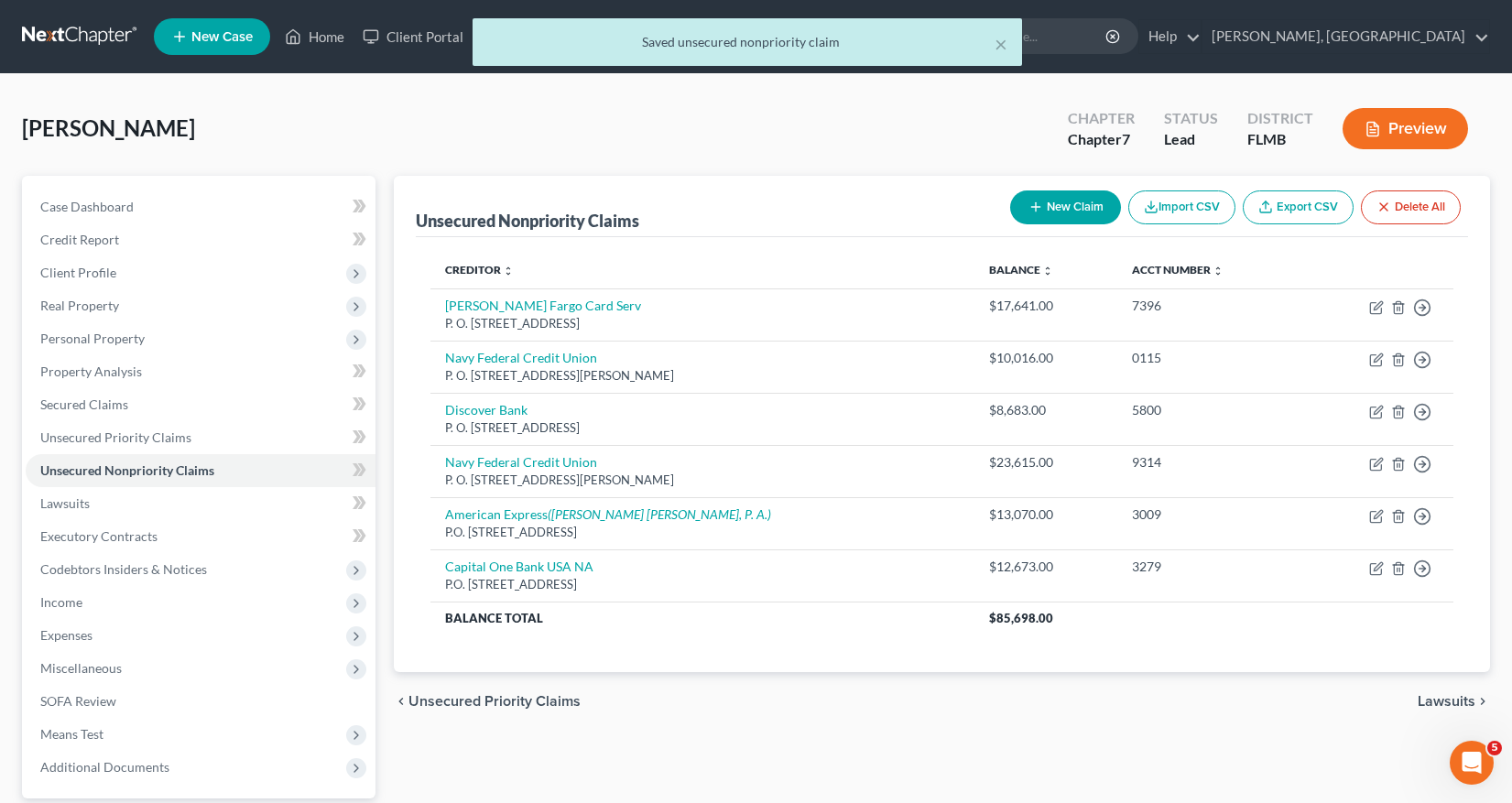
click at [1481, 37] on div "× Saved unsecured nonpriority claim" at bounding box center [747, 46] width 1512 height 56
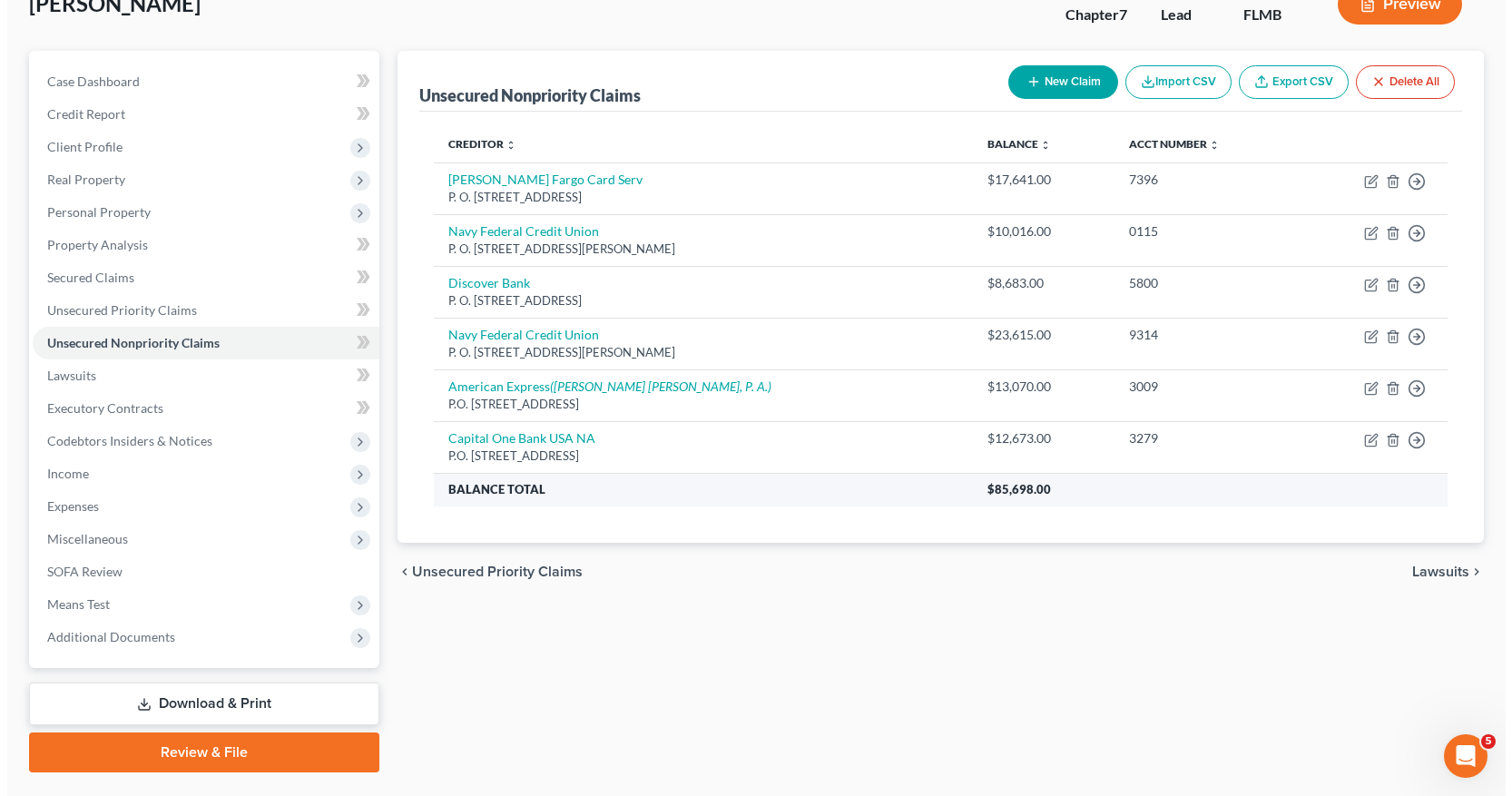
scroll to position [79, 0]
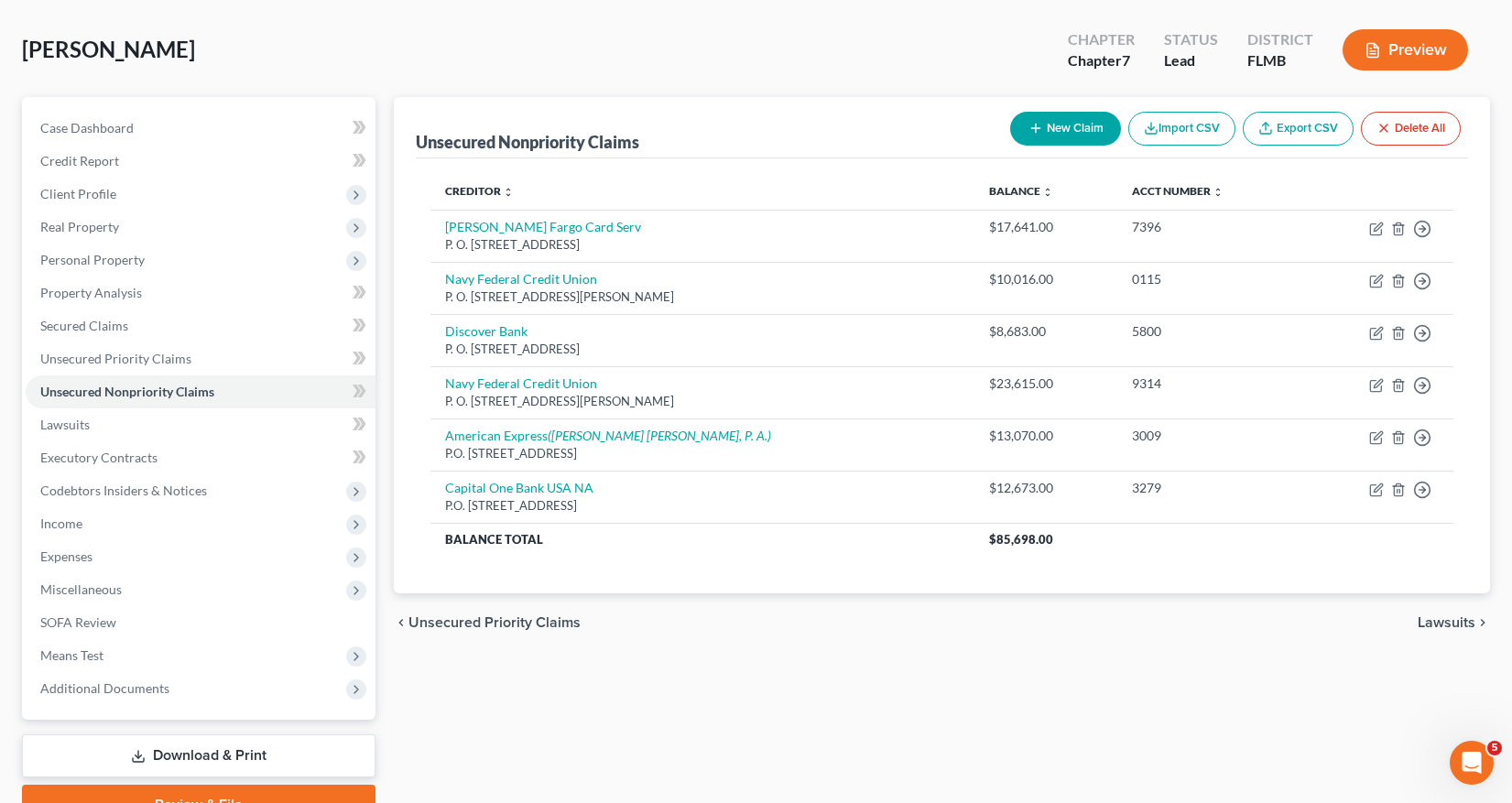
click at [1058, 122] on button "New Claim" at bounding box center [1065, 129] width 111 height 34
select select "0"
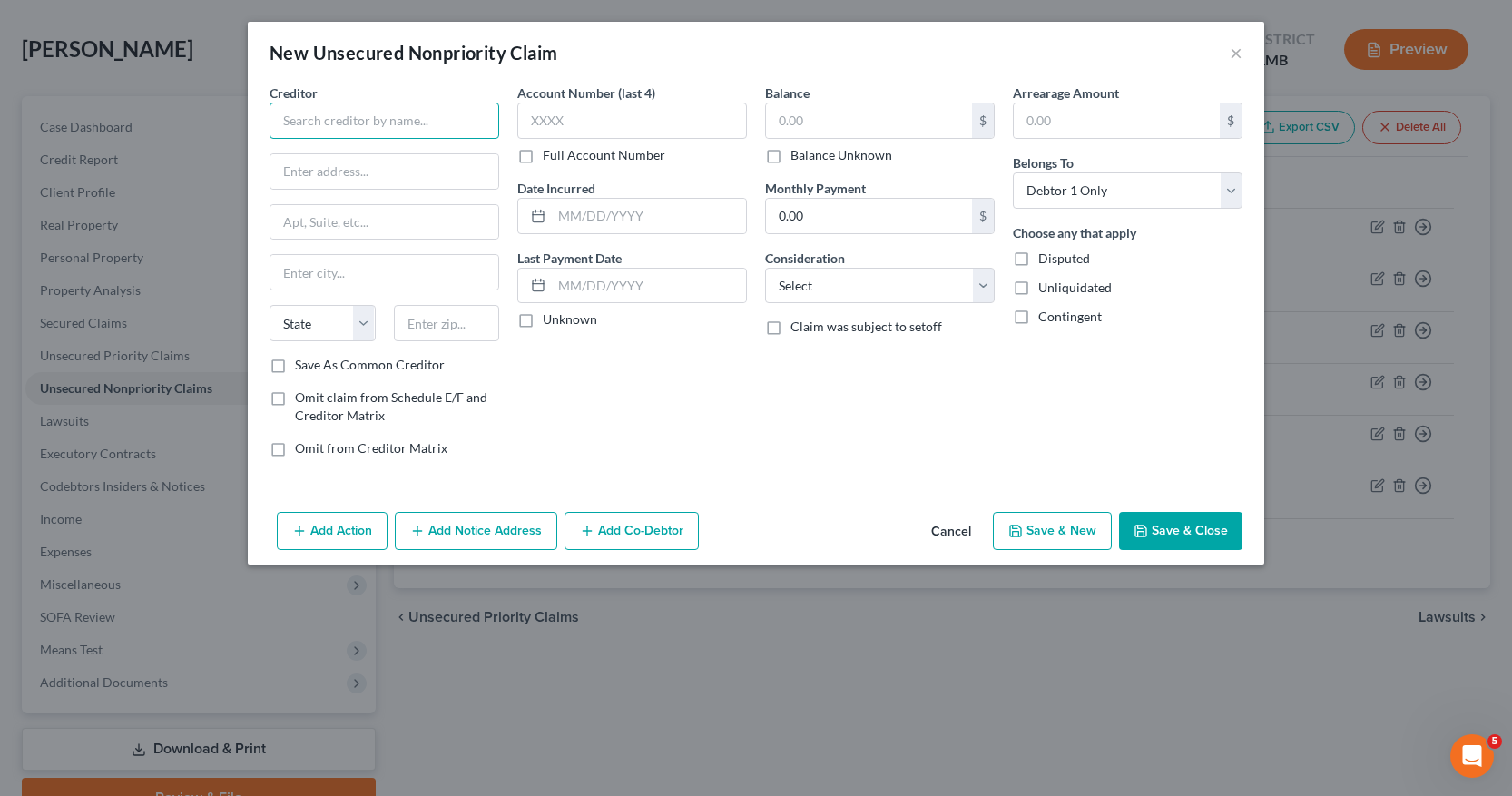
click at [293, 111] on input "text" at bounding box center [385, 120] width 230 height 36
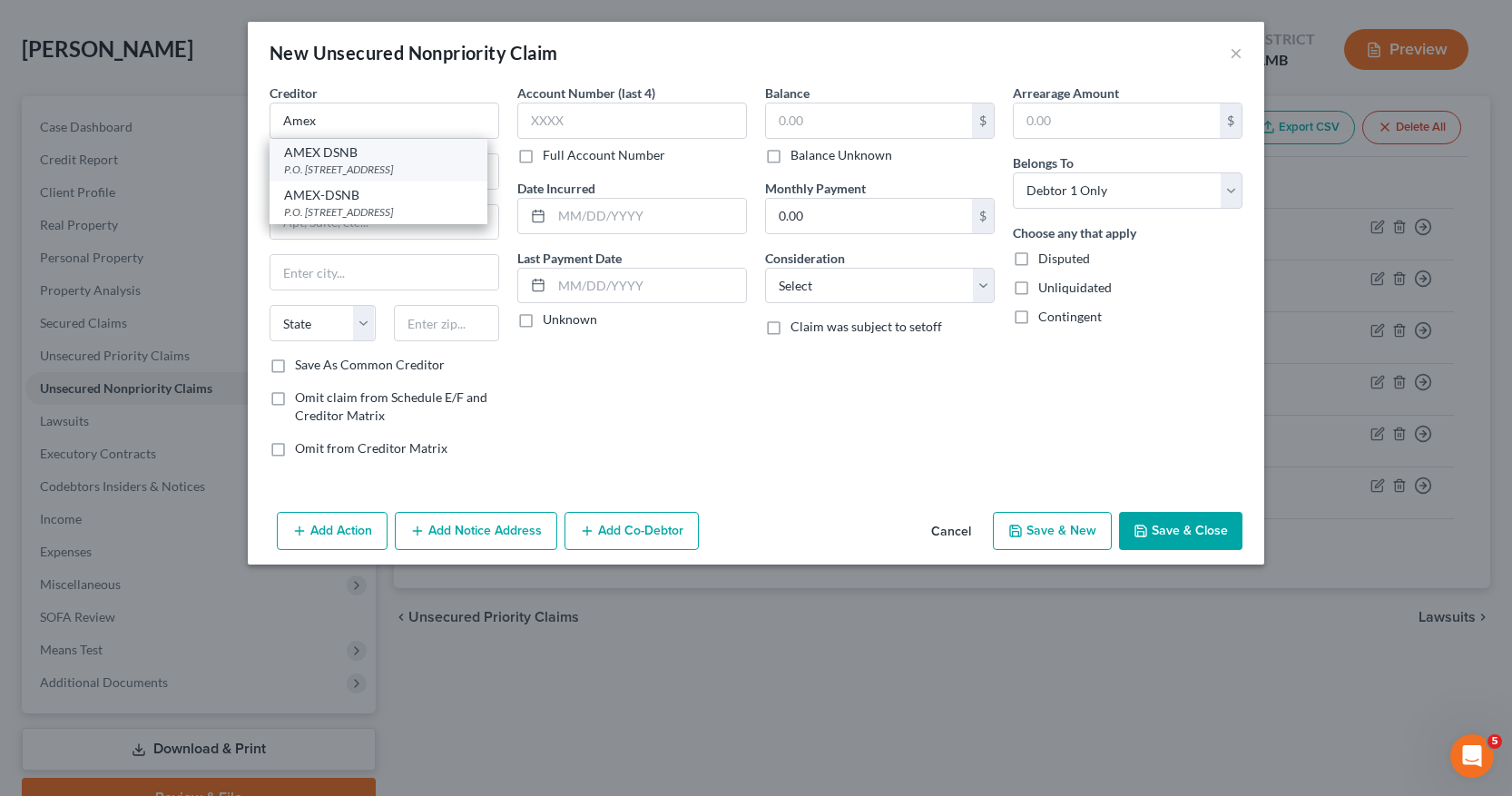
click at [340, 171] on div "P.O. Box 8218, Mason, OH 45040" at bounding box center [378, 170] width 189 height 16
type input "AMEX DSNB"
type input "P.O. Box 8218"
type input "Mason"
select select "36"
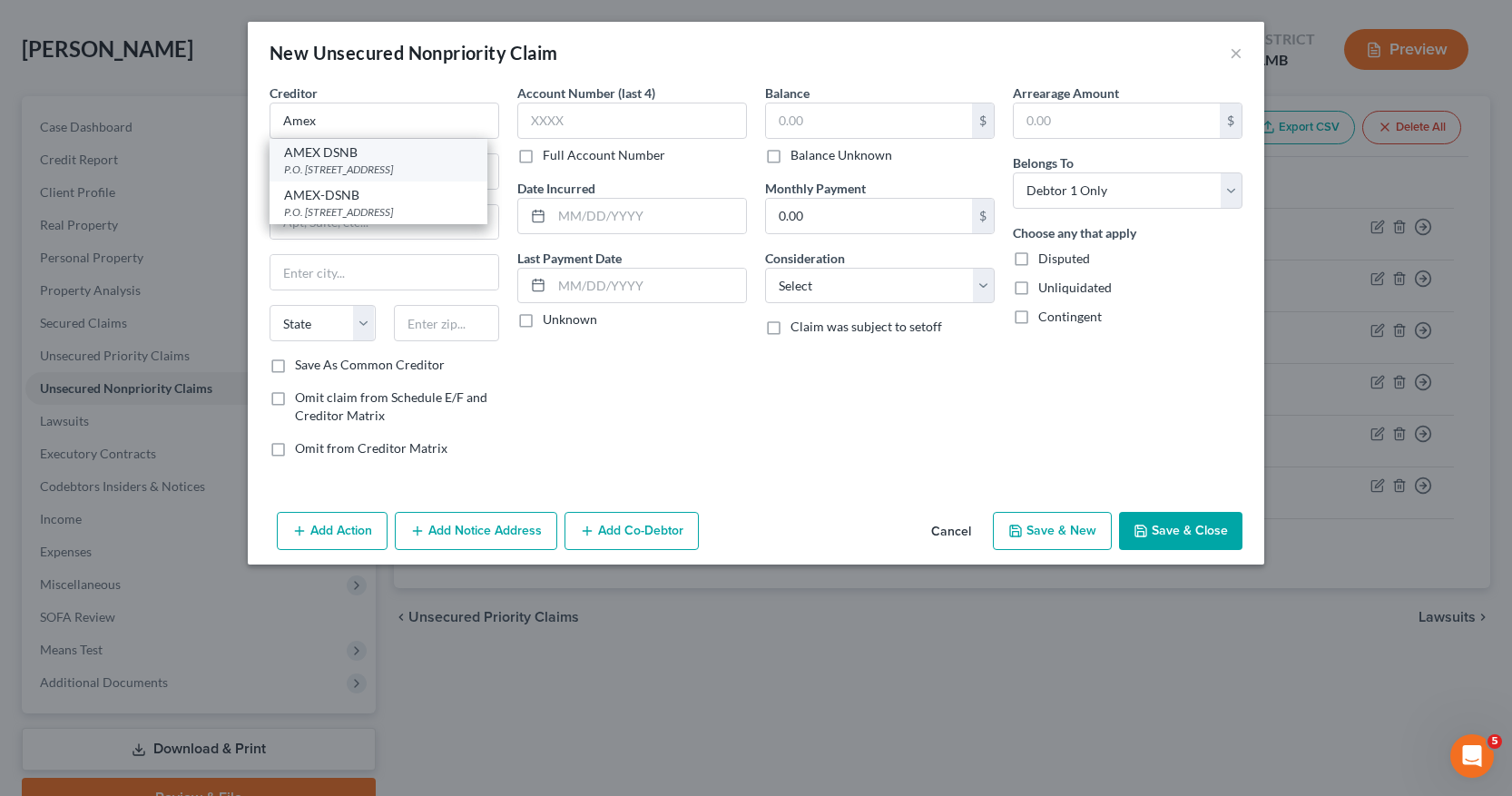
type input "45040"
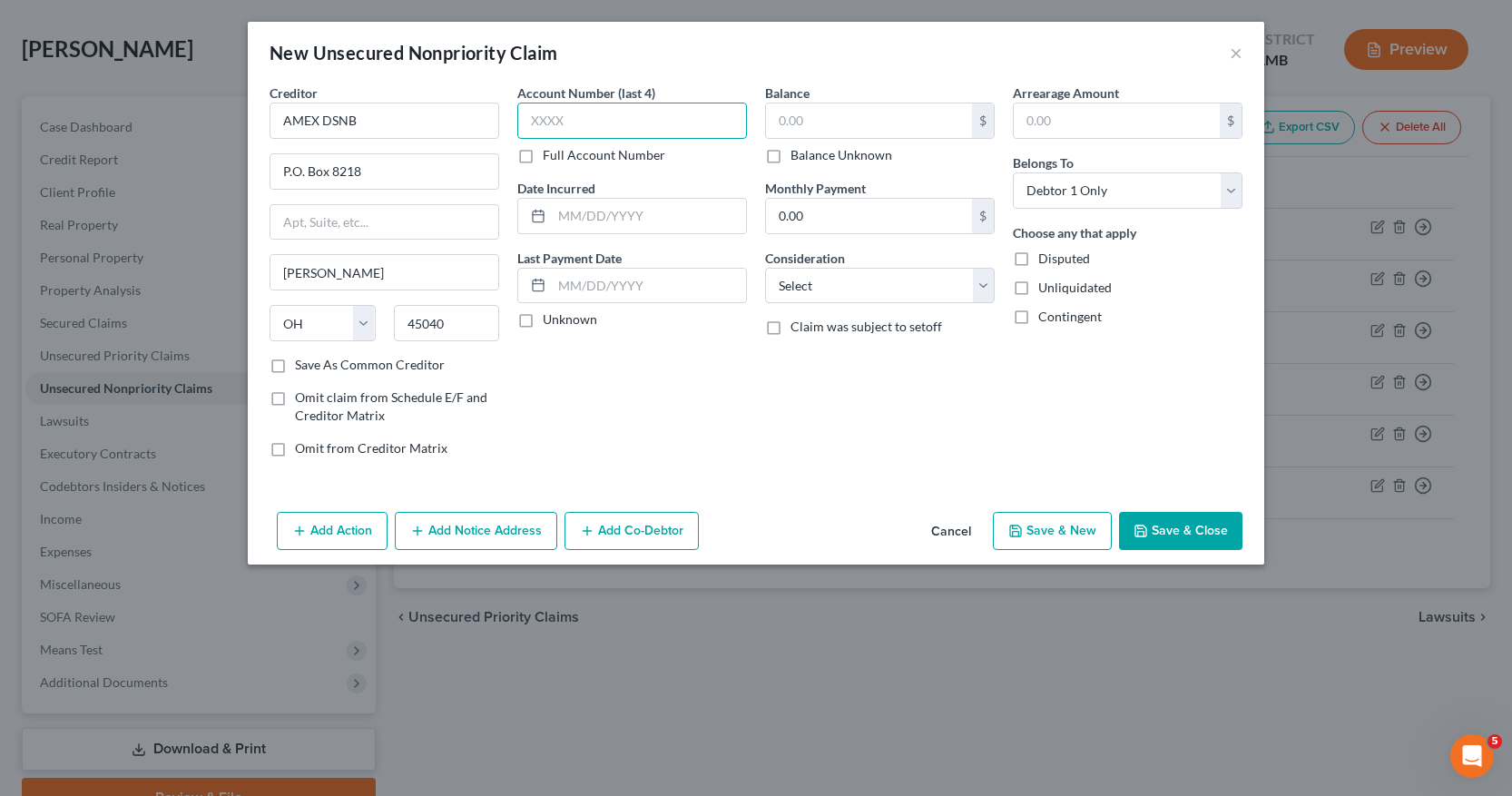
click at [531, 115] on input "text" at bounding box center [632, 120] width 230 height 36
type input "6523"
click at [777, 117] on input "text" at bounding box center [869, 120] width 206 height 34
type input "2,231"
click at [564, 218] on input "text" at bounding box center [649, 215] width 194 height 34
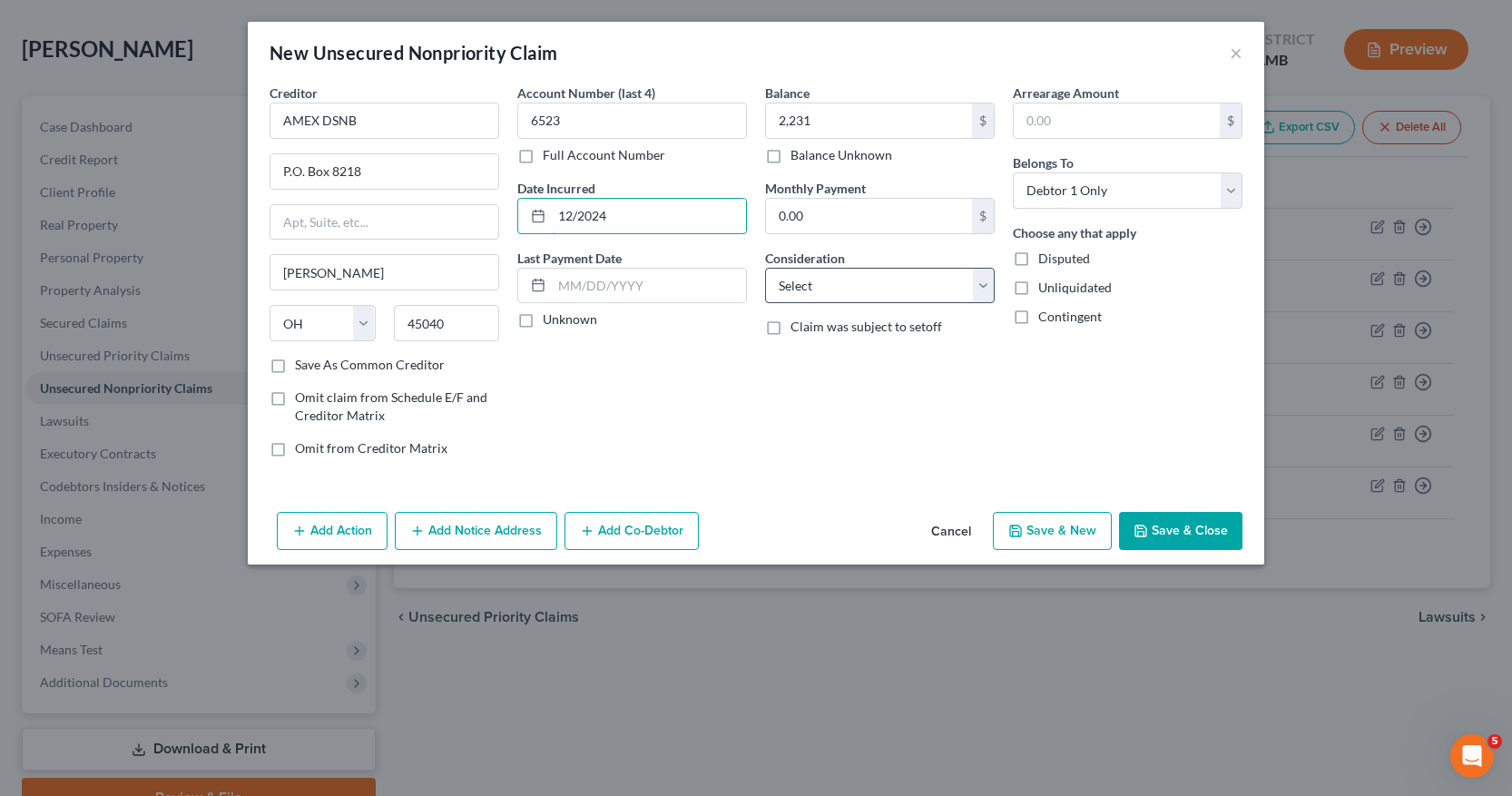
type input "12/2024"
click at [982, 290] on select "Select Cable / Satellite Services Collection Agency Credit Card Debt Debt Couns…" at bounding box center [880, 286] width 230 height 36
select select "2"
click at [765, 268] on select "Select Cable / Satellite Services Collection Agency Credit Card Debt Debt Couns…" at bounding box center [880, 286] width 230 height 36
click at [1044, 539] on button "Save & New" at bounding box center [1053, 530] width 119 height 38
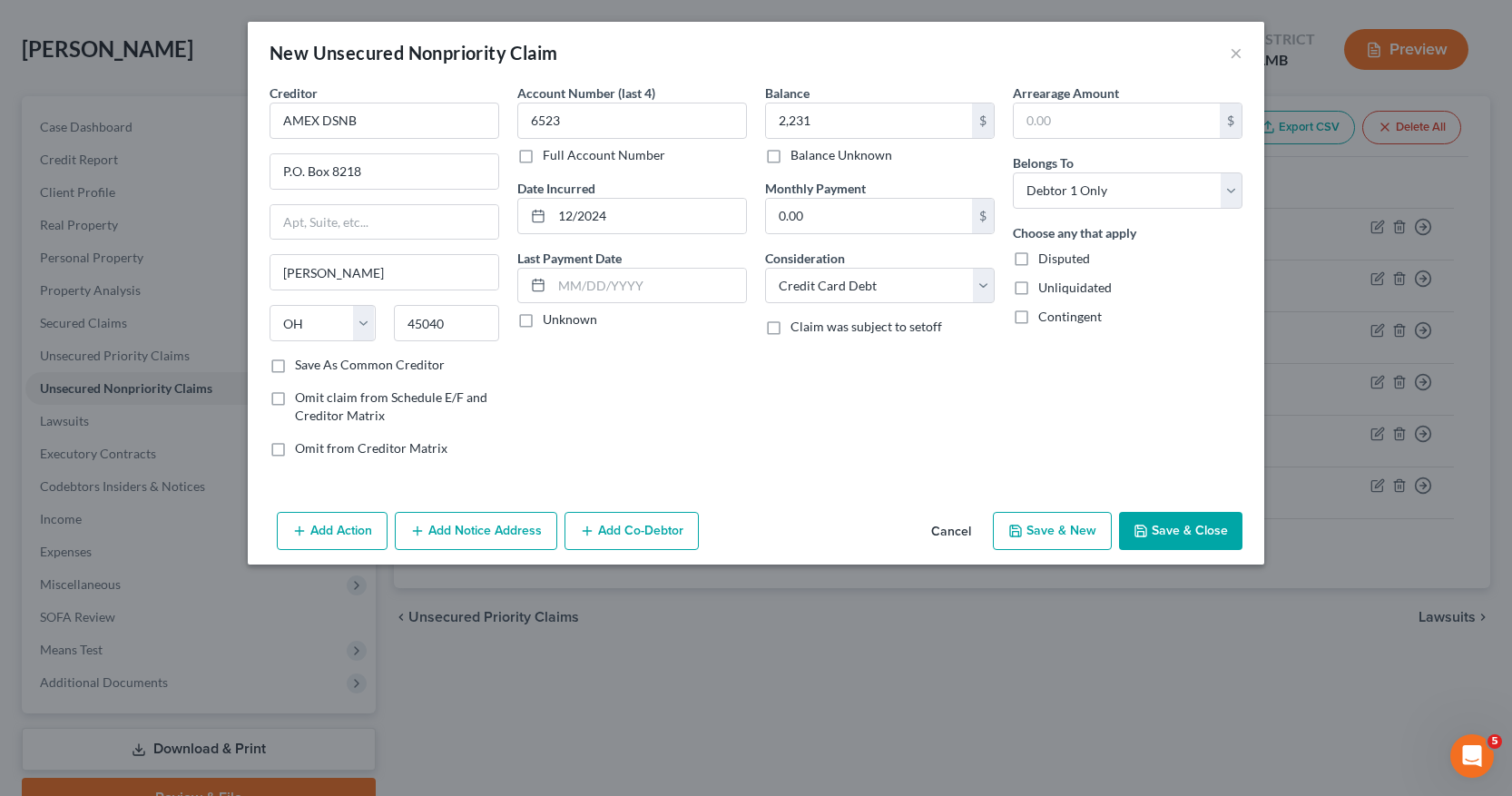
select select "0"
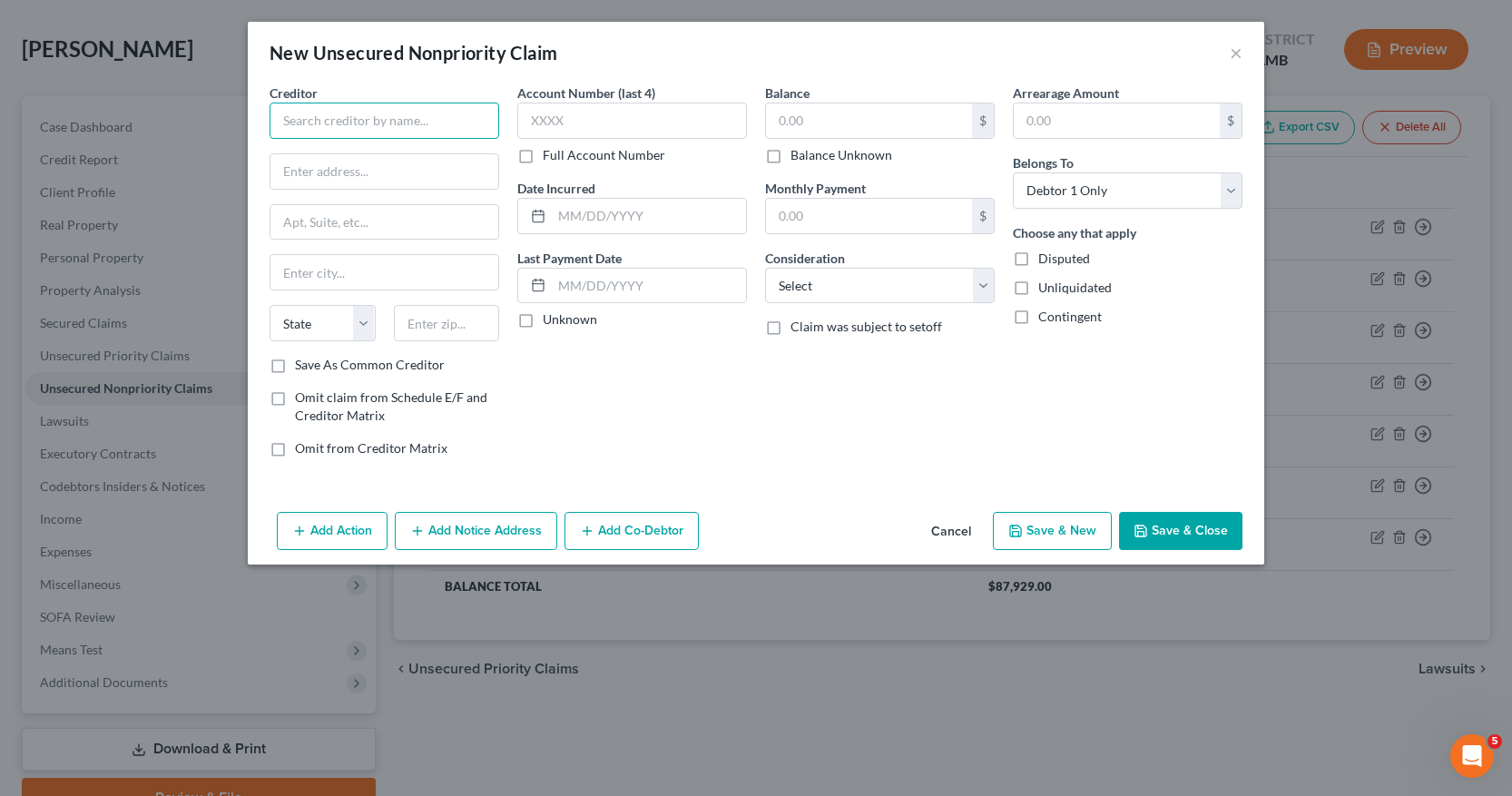
click at [281, 126] on input "text" at bounding box center [385, 120] width 230 height 36
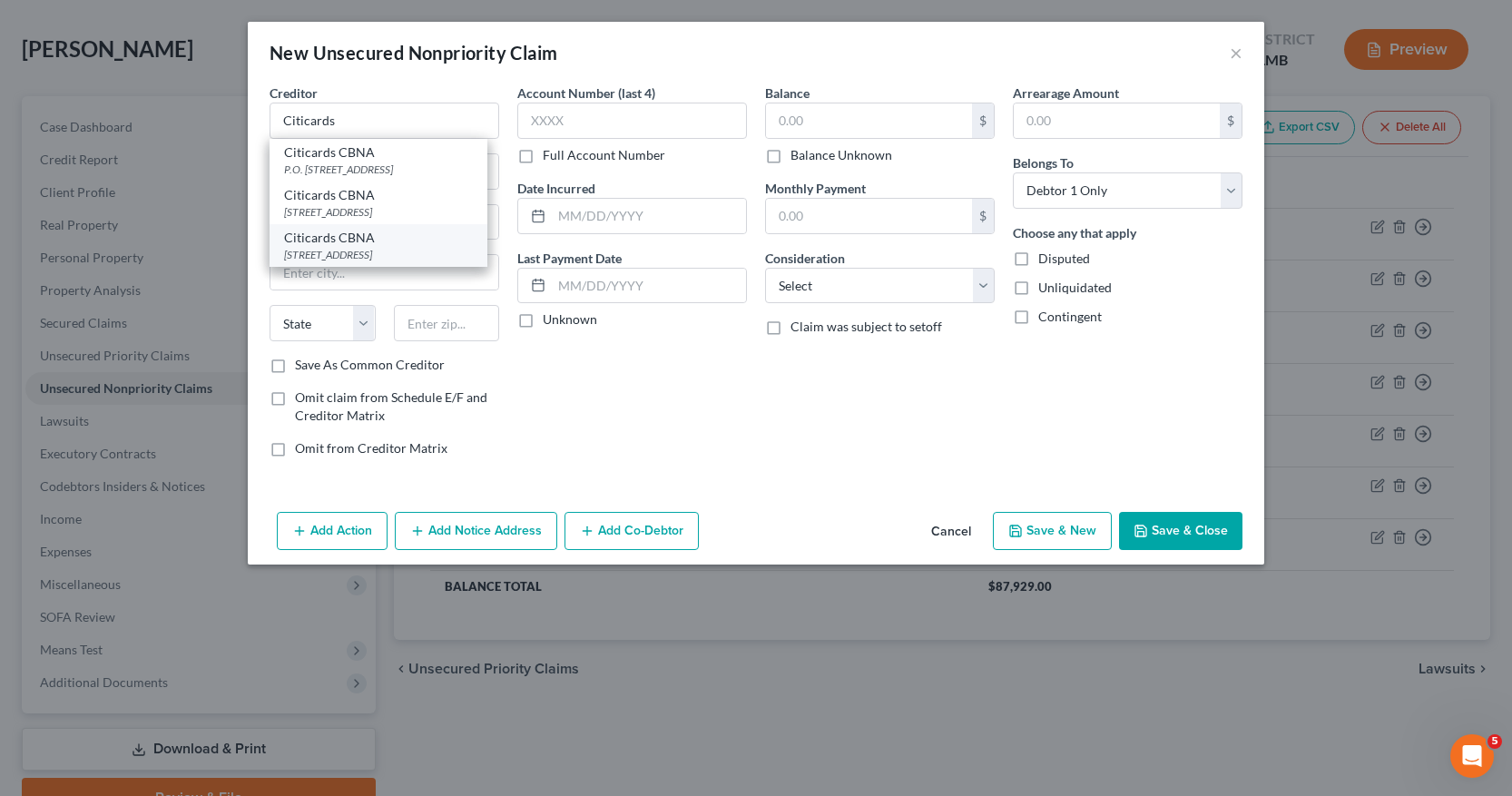
click at [341, 262] on div "5800 S. Corporate Place, Sioux Falls, SD 57108" at bounding box center [378, 254] width 189 height 16
type input "Citicards CBNA"
type input "5800 S. Corporate Place"
type input "Sioux Falls"
select select "43"
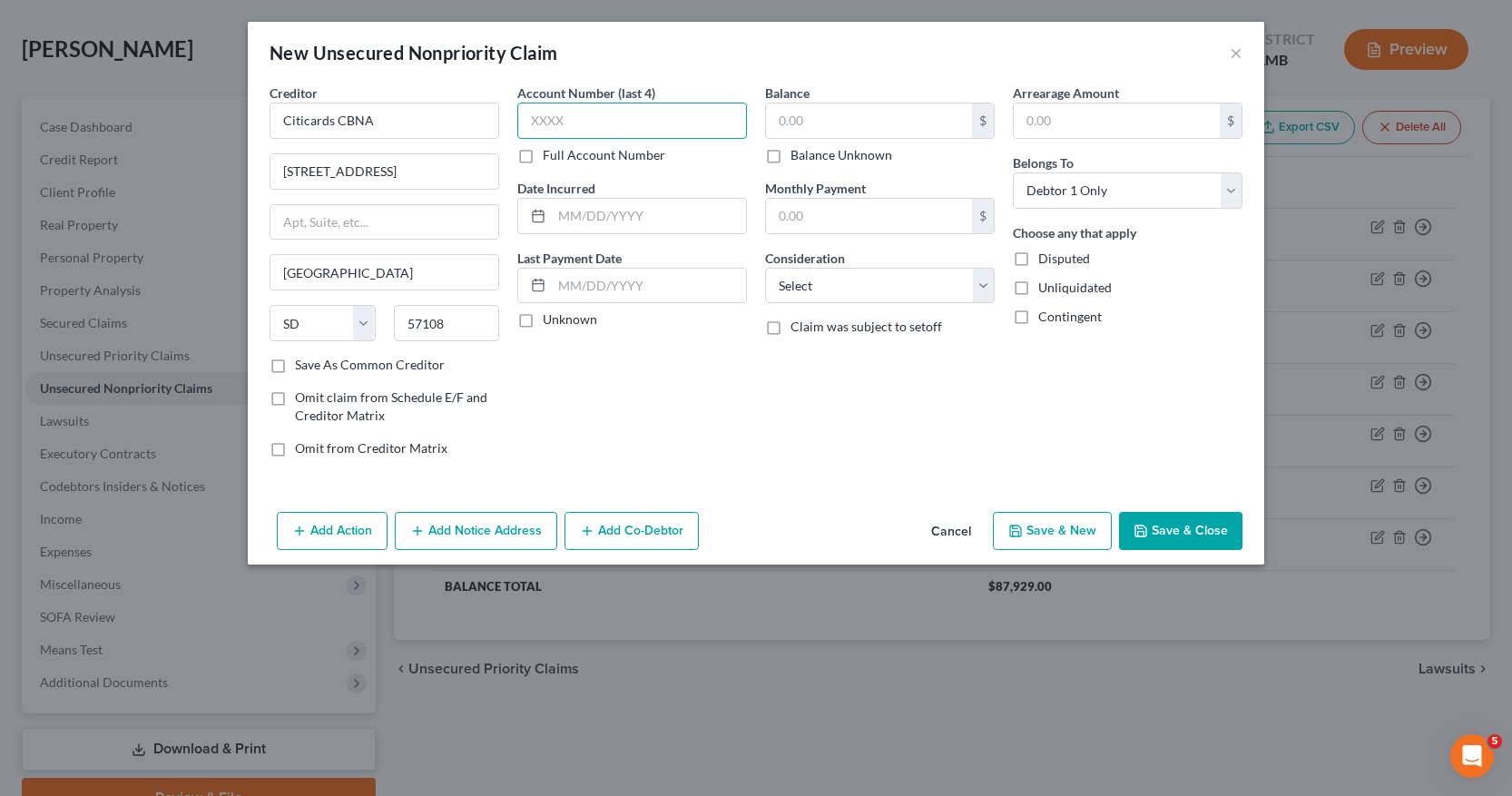
click at [534, 116] on input "text" at bounding box center [632, 120] width 230 height 36
click at [783, 115] on input "text" at bounding box center [869, 120] width 206 height 34
click at [980, 281] on select "Select Cable / Satellite Services Collection Agency Credit Card Debt Debt Couns…" at bounding box center [880, 286] width 230 height 36
click at [765, 268] on select "Select Cable / Satellite Services Collection Agency Credit Card Debt Debt Couns…" at bounding box center [880, 286] width 230 height 36
click at [562, 213] on input "text" at bounding box center [649, 215] width 194 height 34
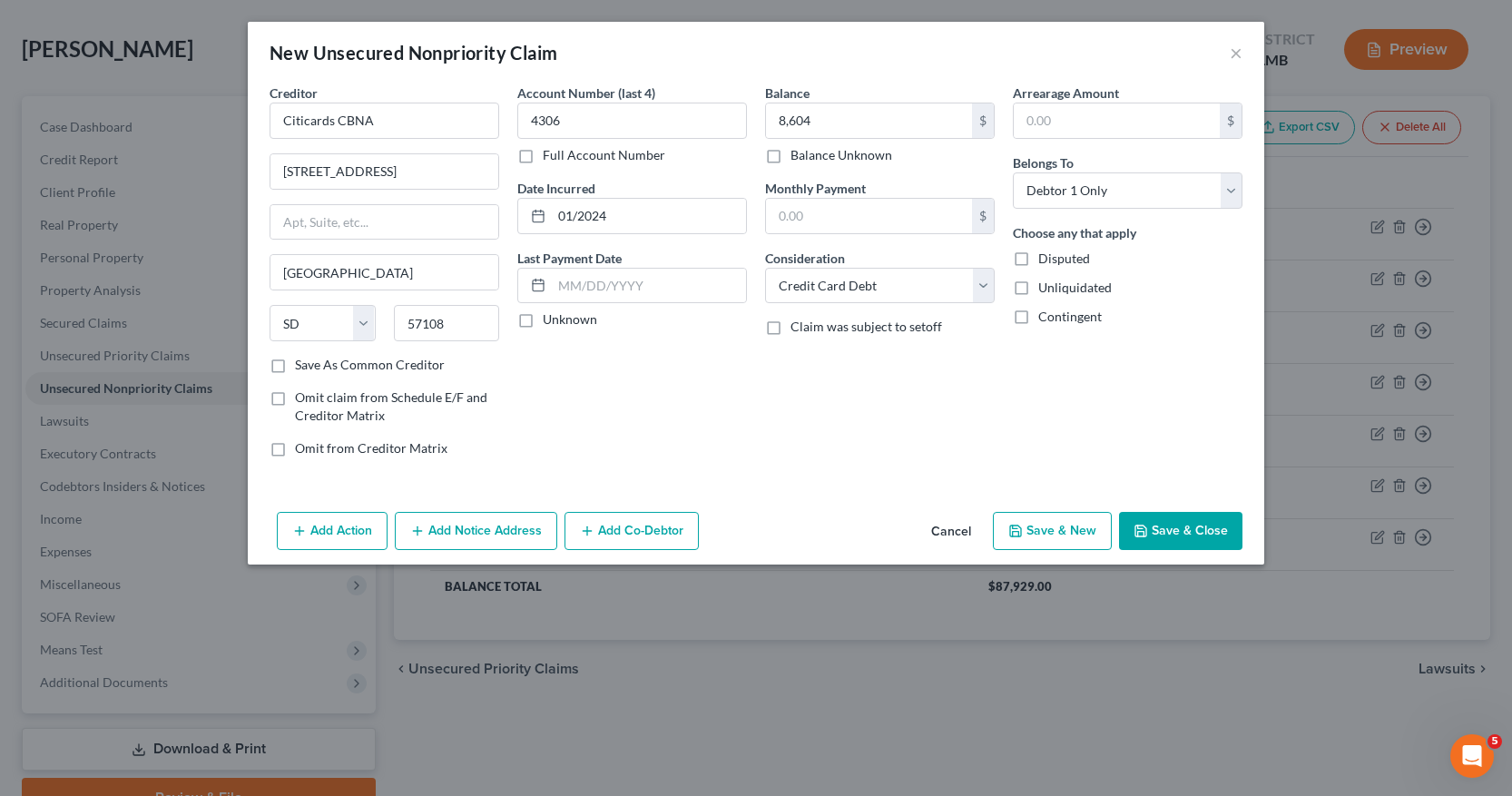
click at [1185, 533] on button "Save & Close" at bounding box center [1181, 530] width 124 height 38
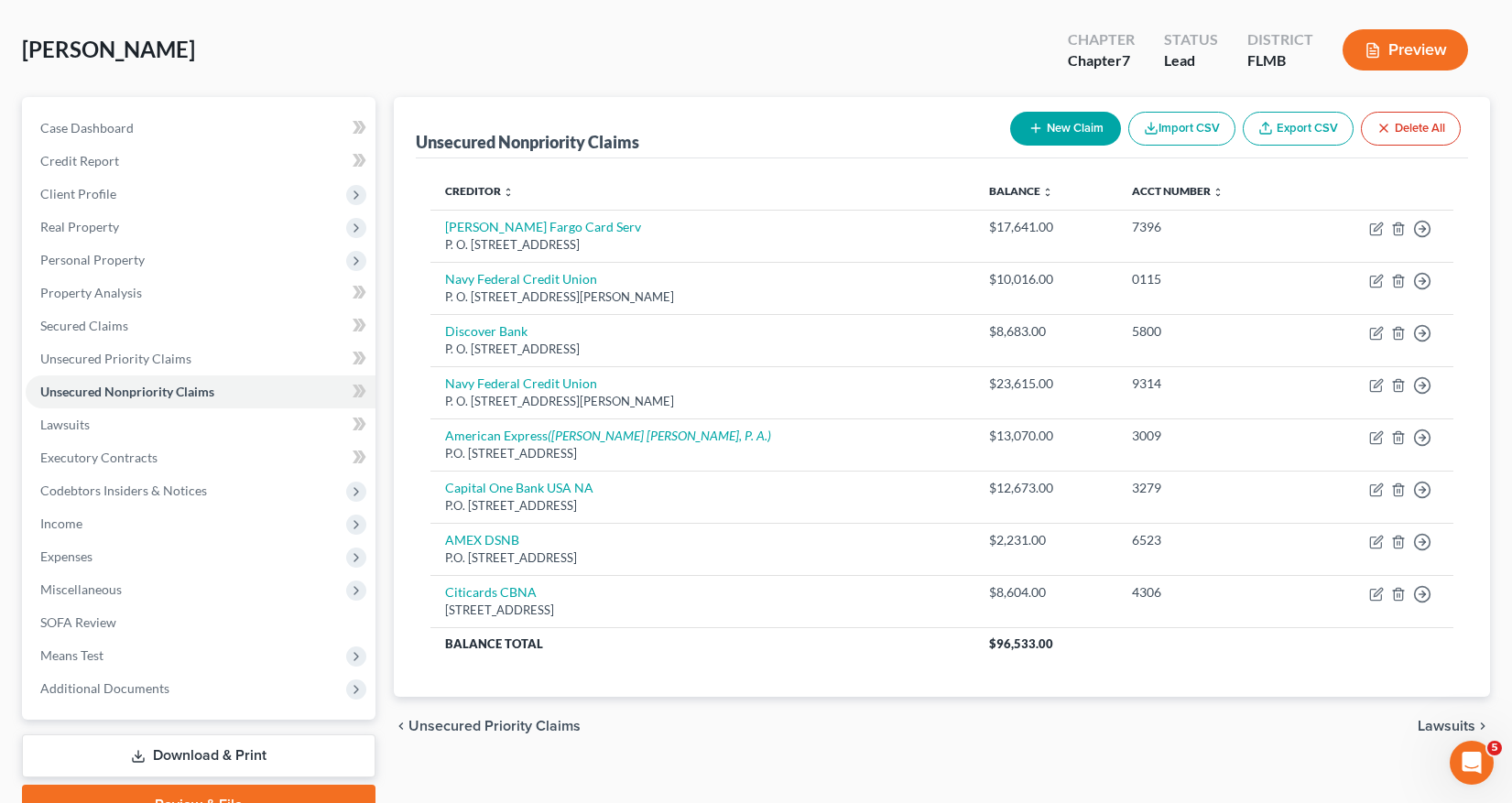
click at [1076, 122] on button "New Claim" at bounding box center [1065, 129] width 111 height 34
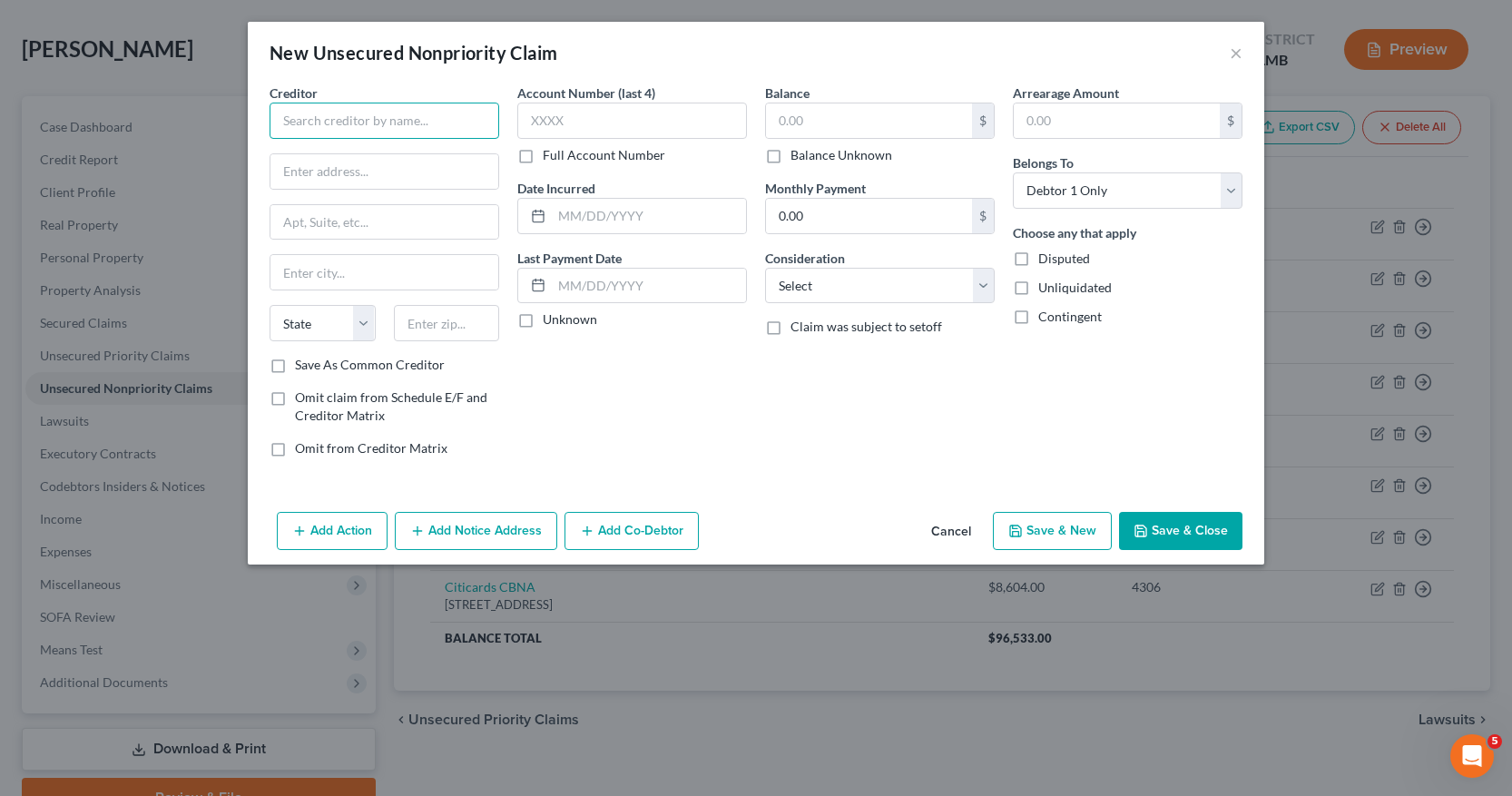
click at [290, 124] on input "text" at bounding box center [385, 120] width 230 height 36
click at [311, 172] on input "P. O. box 24748" at bounding box center [385, 171] width 228 height 34
click at [315, 172] on input "P. O. box 24748" at bounding box center [385, 171] width 228 height 34
click at [288, 273] on input "text" at bounding box center [385, 272] width 228 height 34
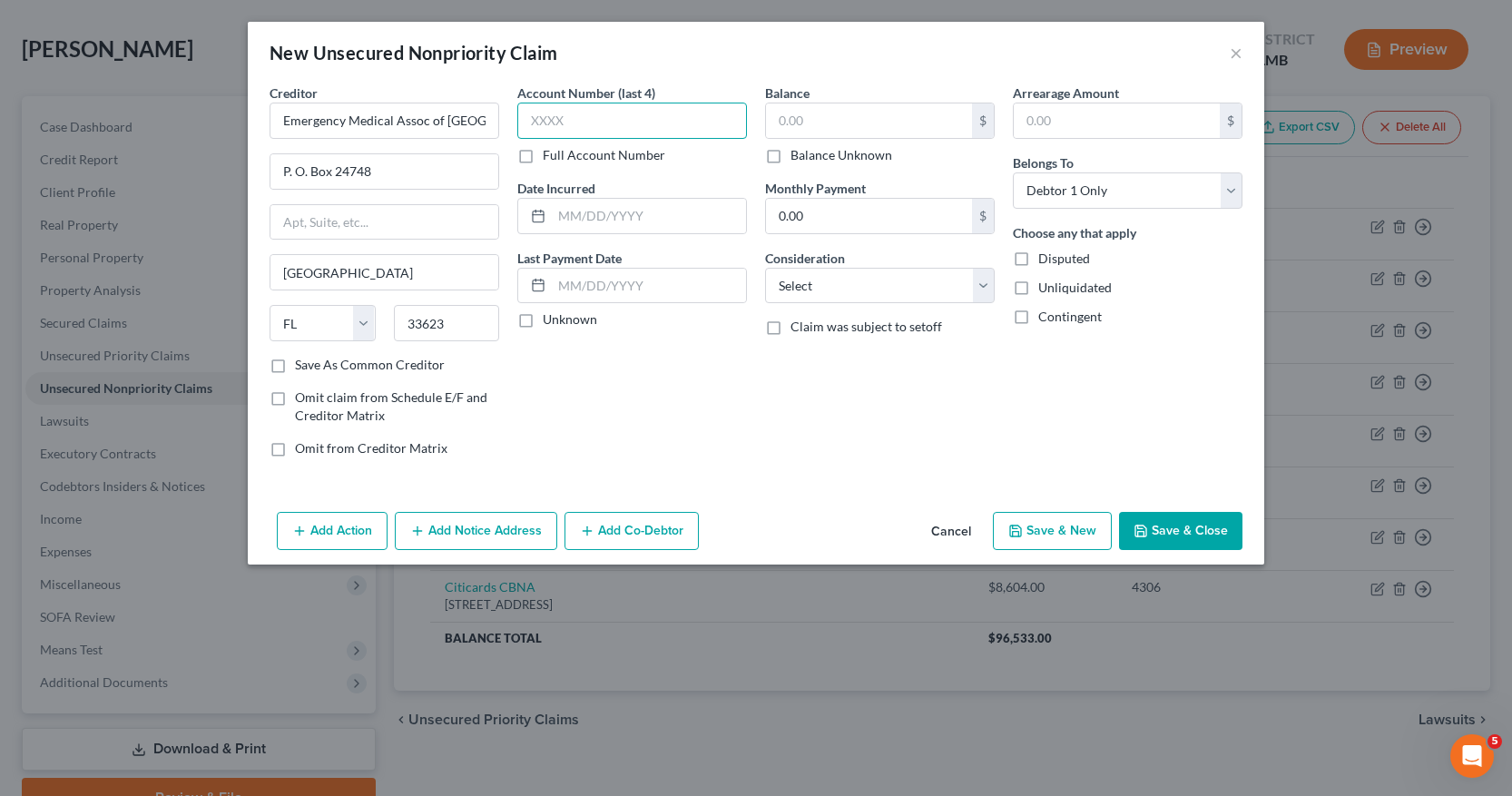
click at [532, 122] on input "text" at bounding box center [632, 120] width 230 height 36
click at [783, 121] on input "text" at bounding box center [869, 120] width 206 height 34
click at [977, 287] on select "Select Cable / Satellite Services Collection Agency Credit Card Debt Debt Couns…" at bounding box center [880, 286] width 230 height 36
click at [765, 268] on select "Select Cable / Satellite Services Collection Agency Credit Card Debt Debt Couns…" at bounding box center [880, 286] width 230 height 36
click at [490, 532] on button "Add Notice Address" at bounding box center [476, 530] width 163 height 38
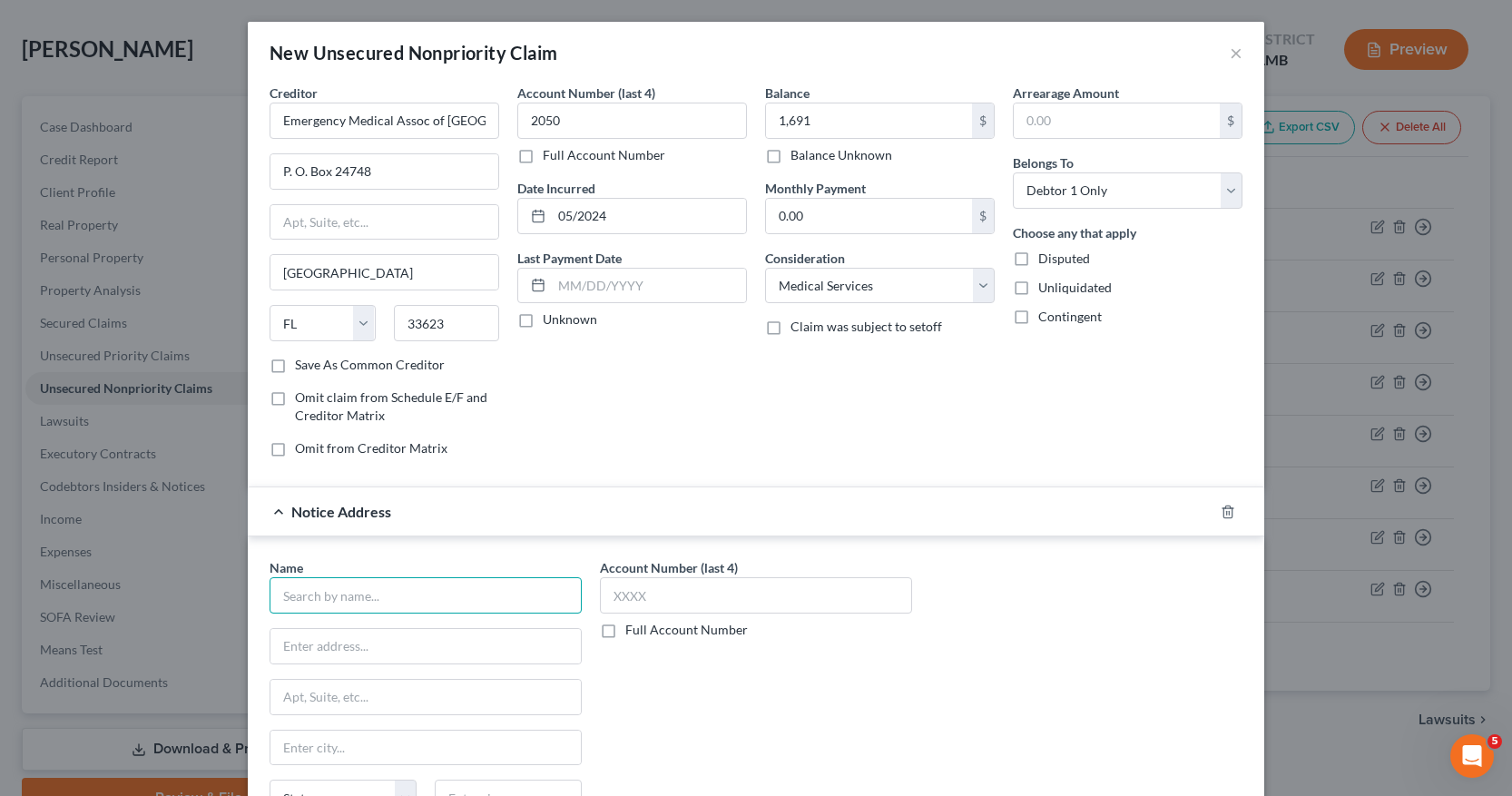
click at [289, 595] on input "text" at bounding box center [426, 595] width 312 height 36
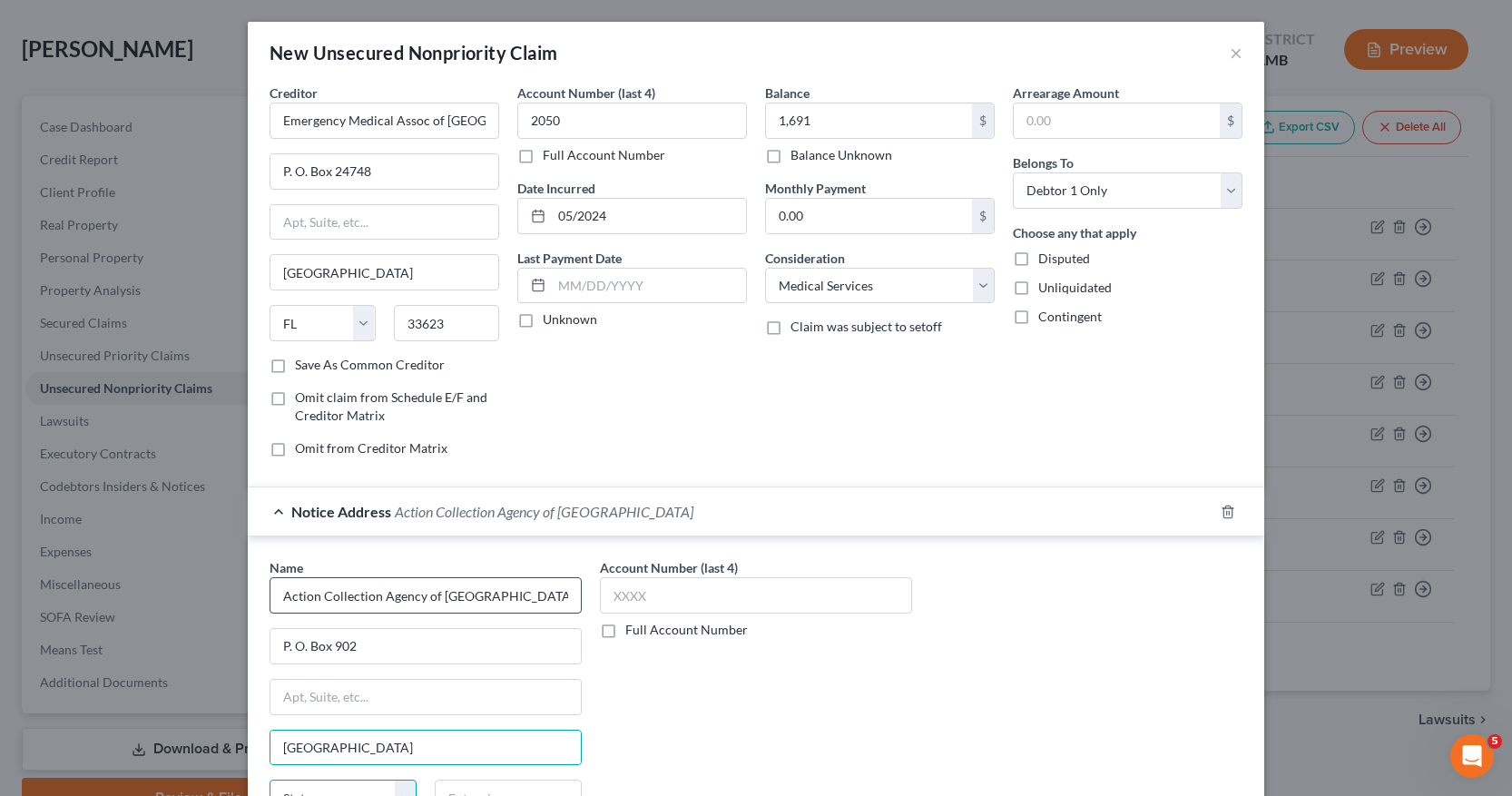
scroll to position [20, 0]
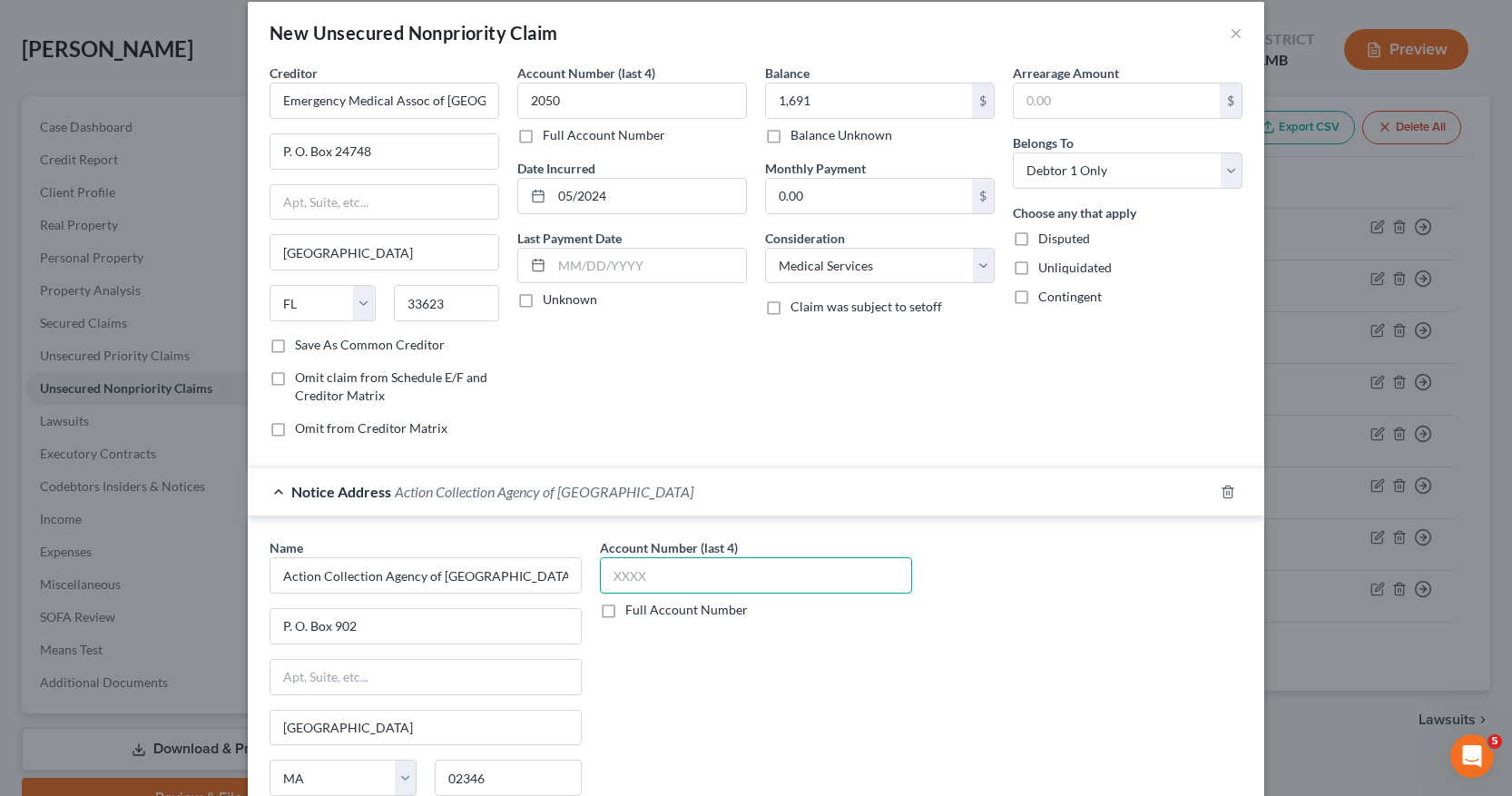
click at [602, 574] on input "text" at bounding box center [756, 575] width 312 height 36
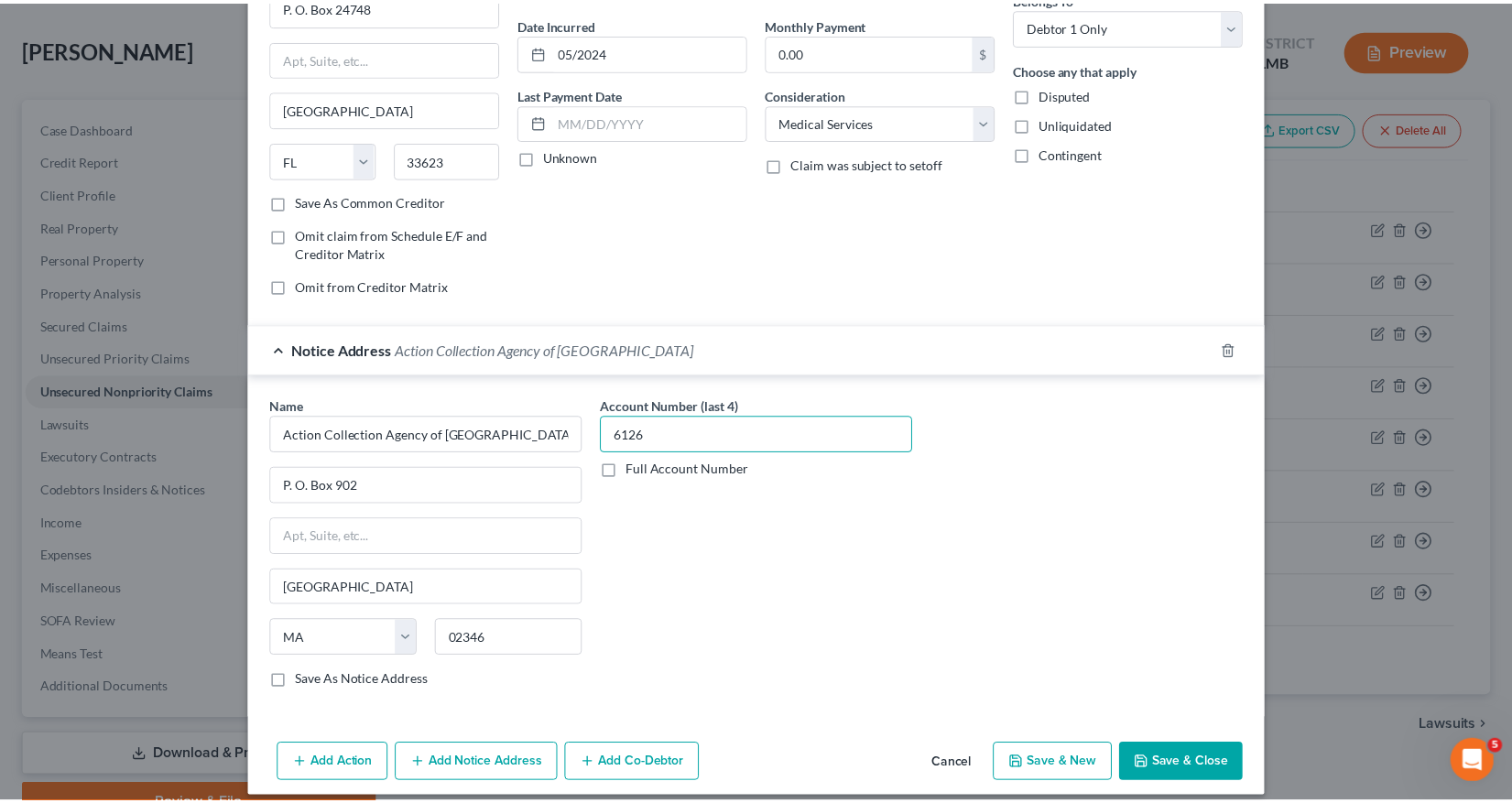
scroll to position [183, 0]
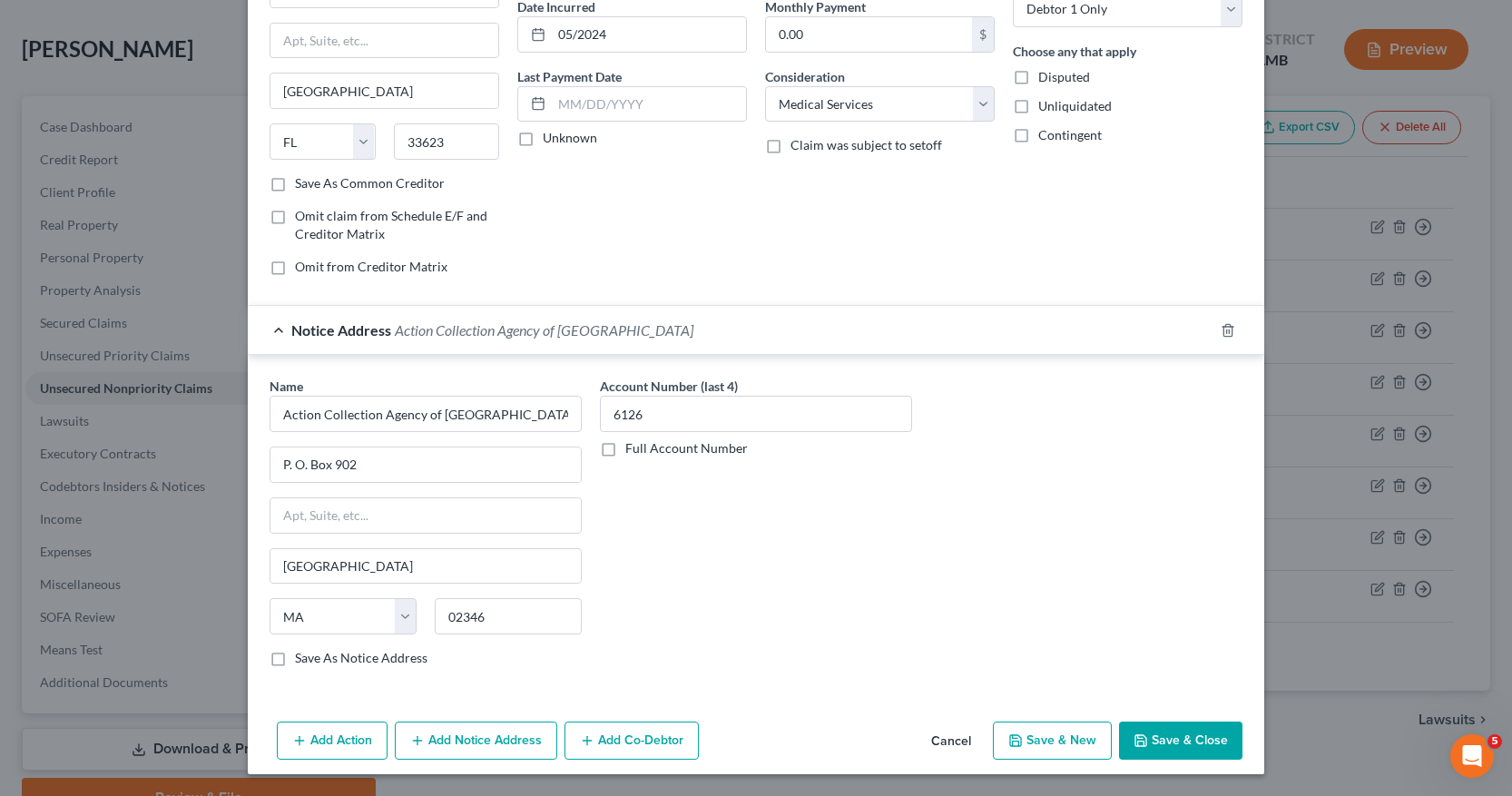
click at [1051, 747] on button "Save & New" at bounding box center [1053, 740] width 119 height 38
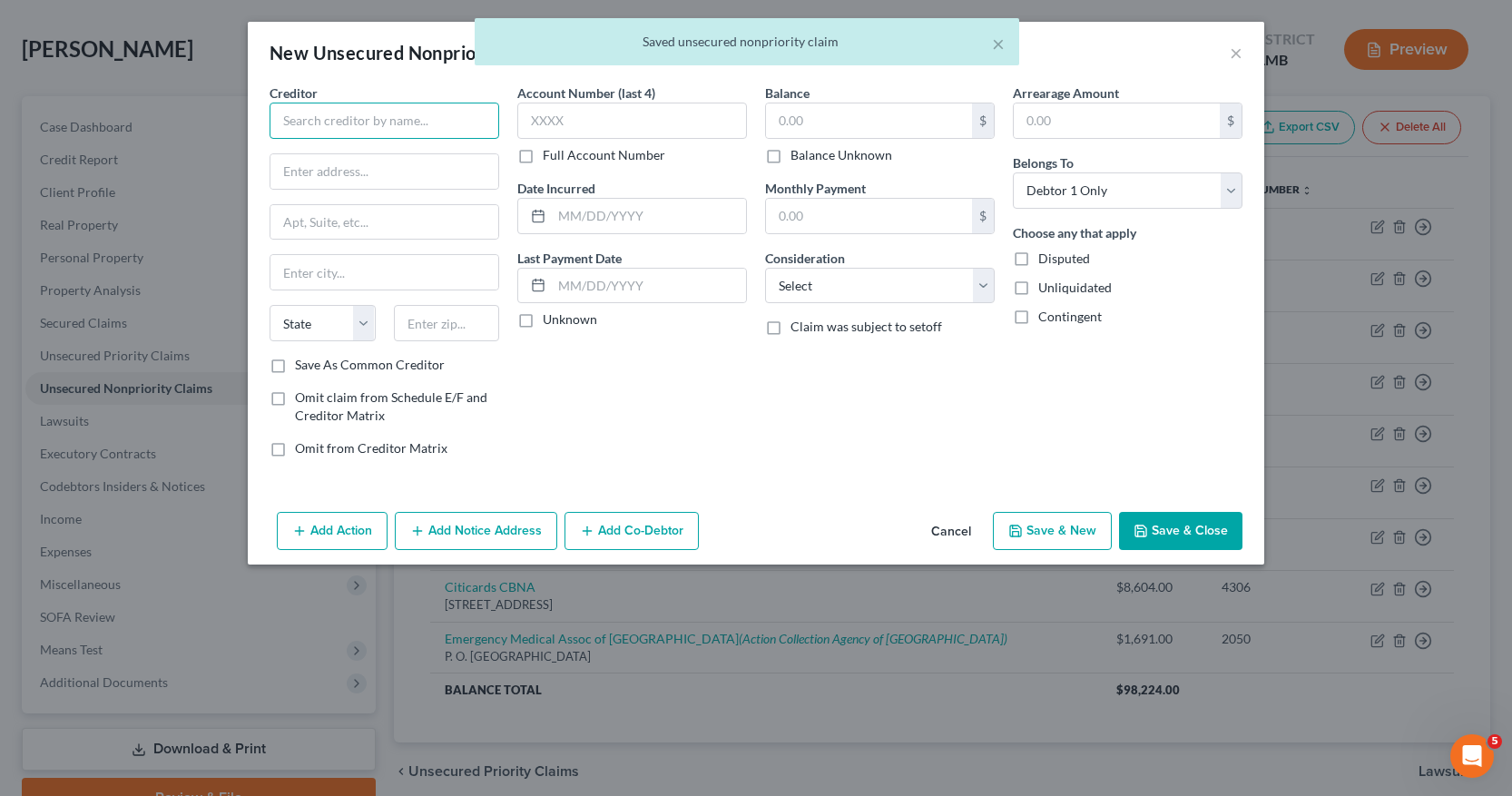
click at [281, 123] on input "text" at bounding box center [385, 120] width 230 height 36
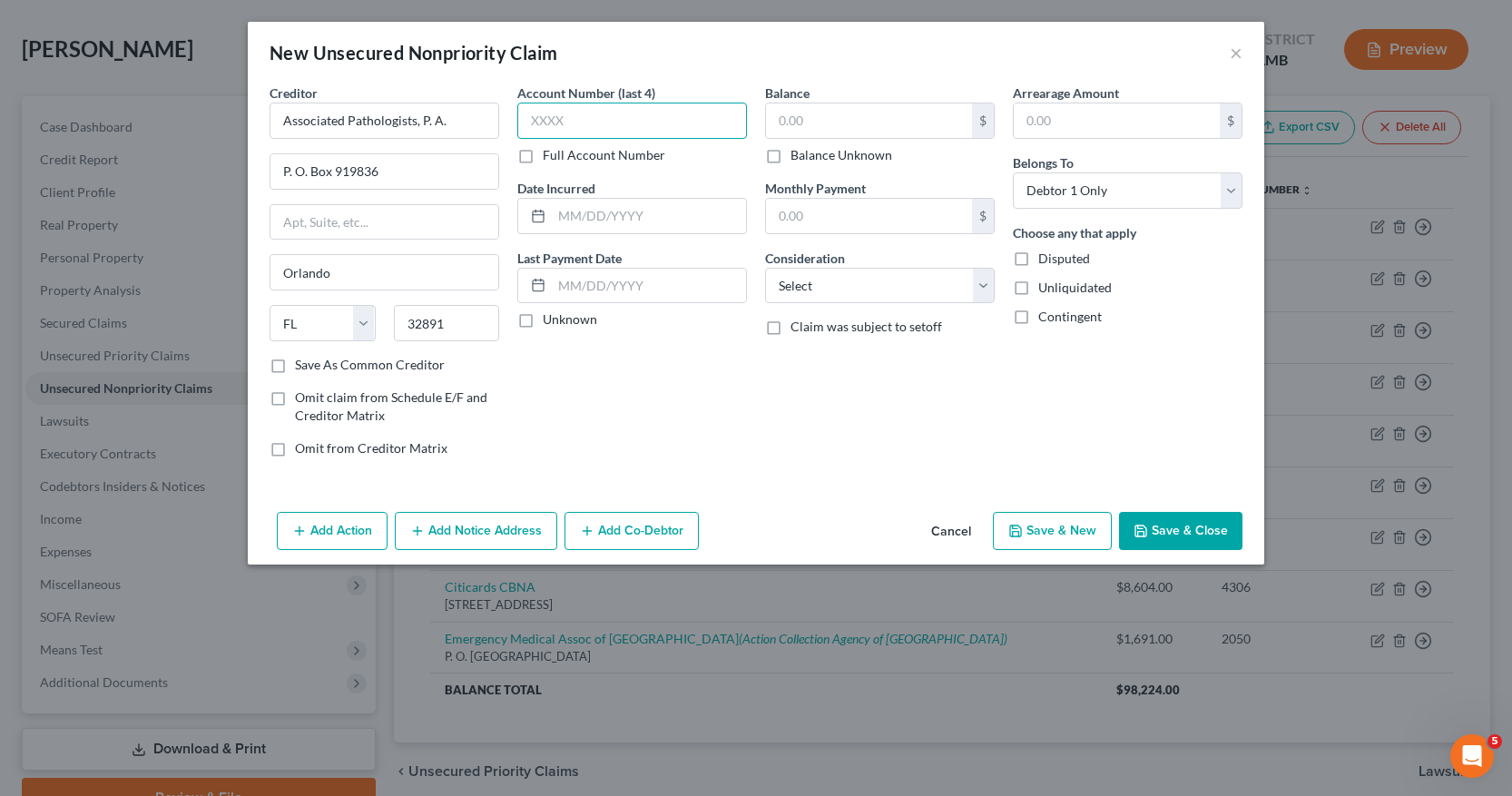
click at [527, 120] on input "text" at bounding box center [632, 120] width 230 height 36
click at [563, 216] on input "text" at bounding box center [649, 215] width 194 height 34
click at [777, 118] on input "text" at bounding box center [869, 120] width 206 height 34
drag, startPoint x: 984, startPoint y: 282, endPoint x: 981, endPoint y: 291, distance: 9.5
click at [984, 283] on select "Select Cable / Satellite Services Collection Agency Credit Card Debt Debt Couns…" at bounding box center [880, 286] width 230 height 36
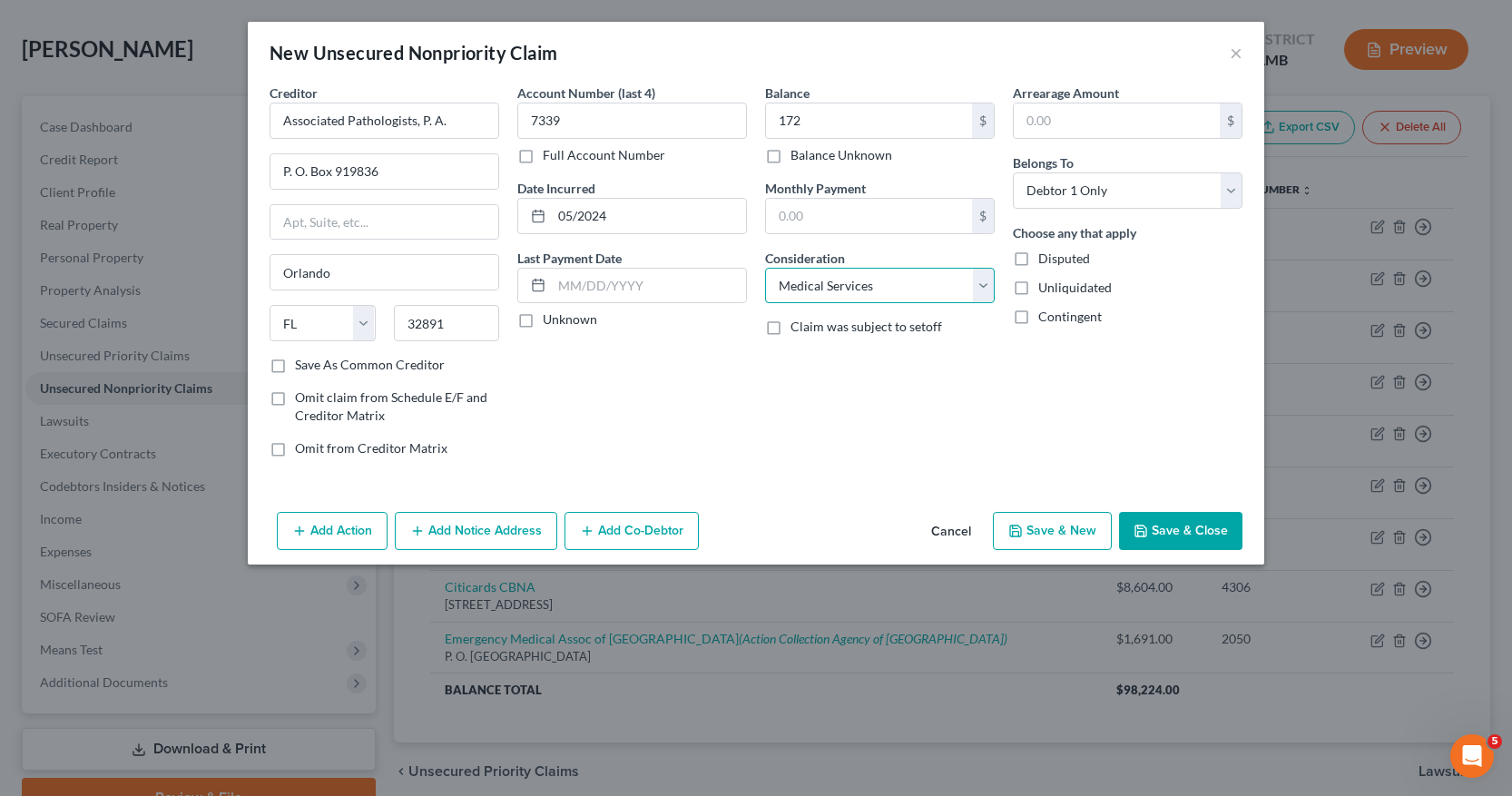
click at [765, 268] on select "Select Cable / Satellite Services Collection Agency Credit Card Debt Debt Couns…" at bounding box center [880, 286] width 230 height 36
click at [1066, 523] on button "Save & New" at bounding box center [1053, 530] width 119 height 38
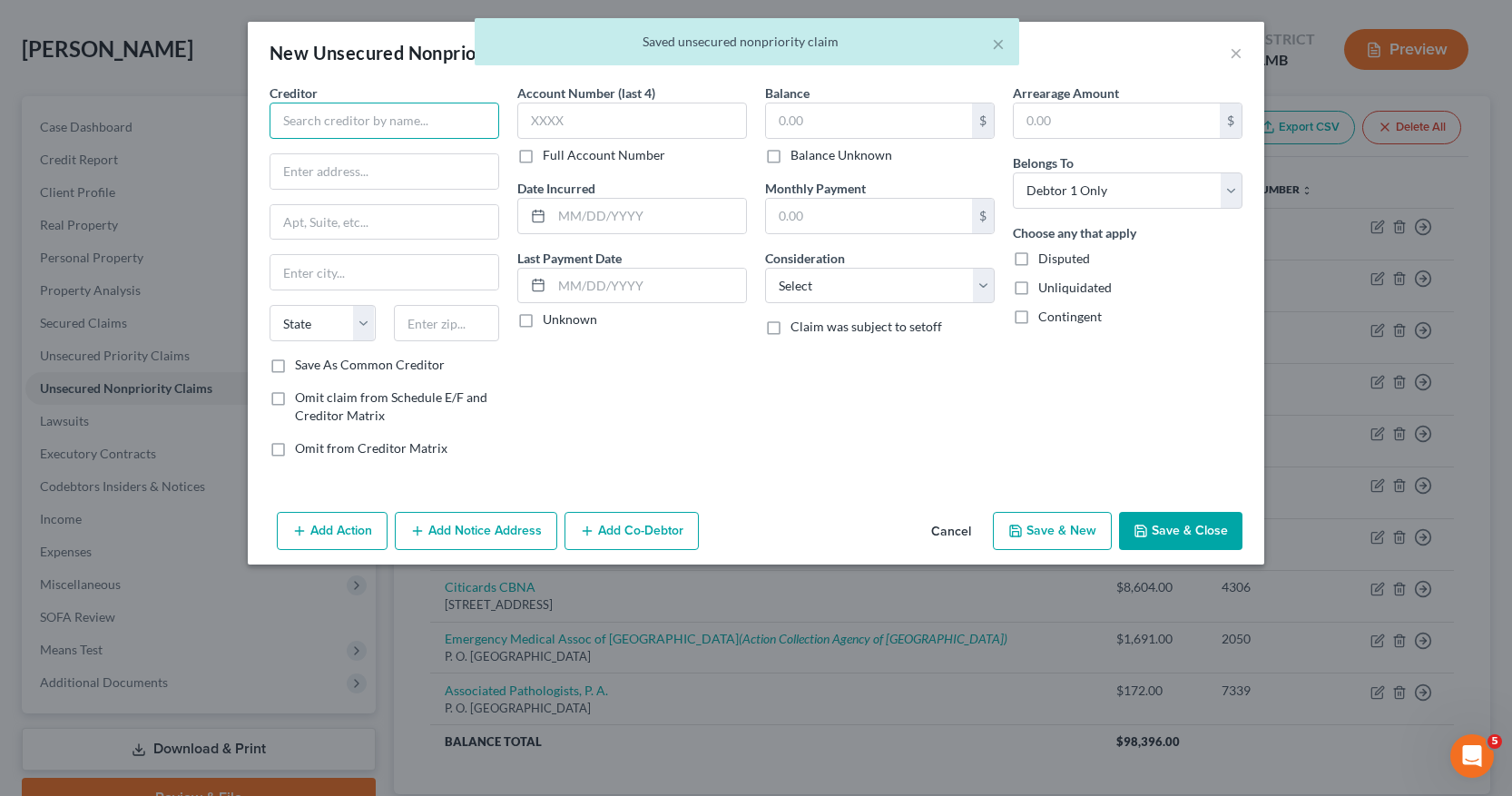
click at [295, 119] on input "text" at bounding box center [385, 120] width 230 height 36
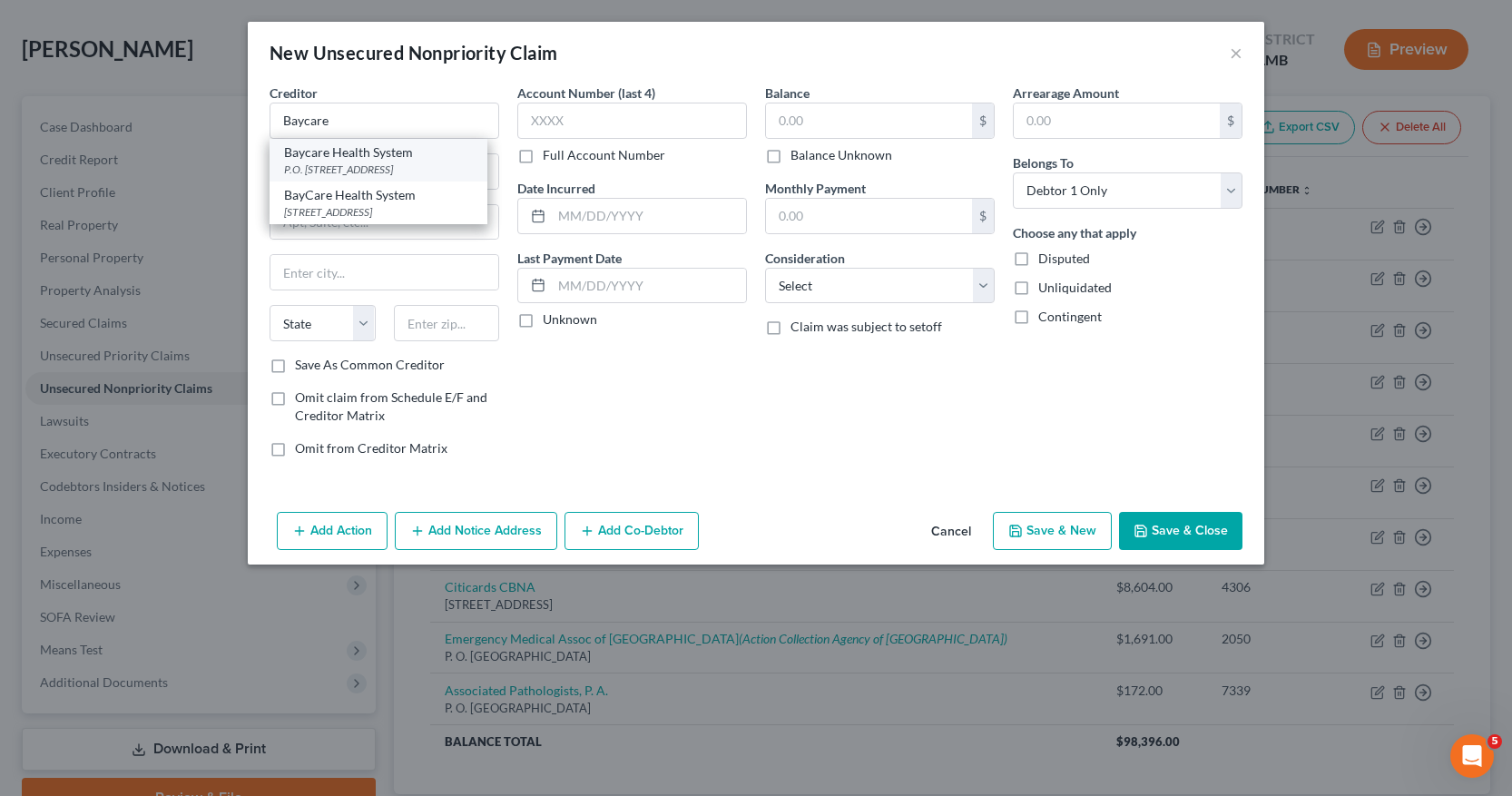
click at [352, 166] on div "P.O. Box 31696, Tampa, FL 33631" at bounding box center [378, 170] width 189 height 16
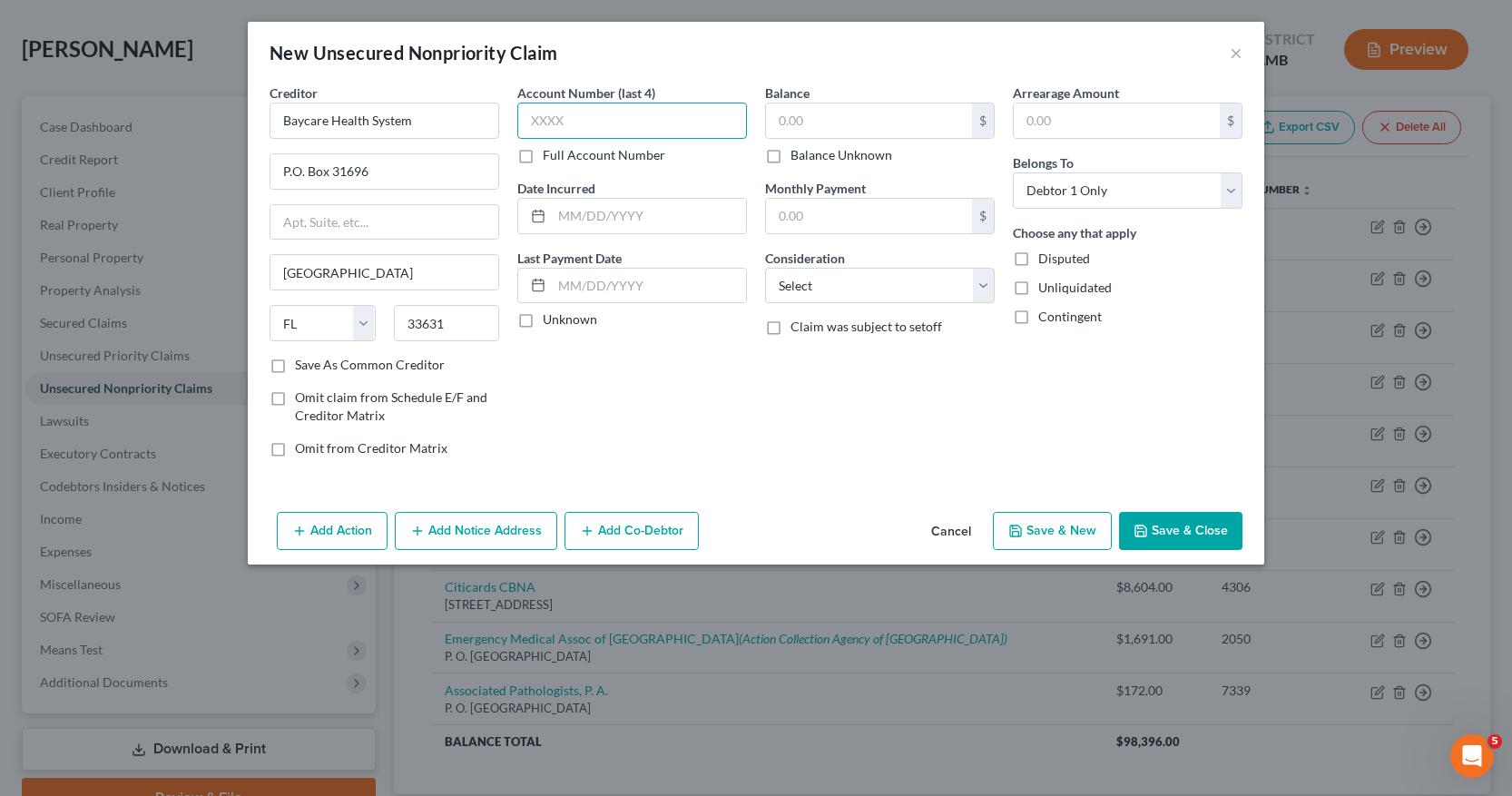
click at [533, 120] on input "text" at bounding box center [632, 120] width 230 height 36
click at [564, 217] on input "text" at bounding box center [649, 215] width 194 height 34
click at [986, 286] on select "Select Cable / Satellite Services Collection Agency Credit Card Debt Debt Couns…" at bounding box center [880, 286] width 230 height 36
click at [765, 268] on select "Select Cable / Satellite Services Collection Agency Credit Card Debt Debt Couns…" at bounding box center [880, 286] width 230 height 36
click at [1044, 533] on button "Save & New" at bounding box center [1053, 530] width 119 height 38
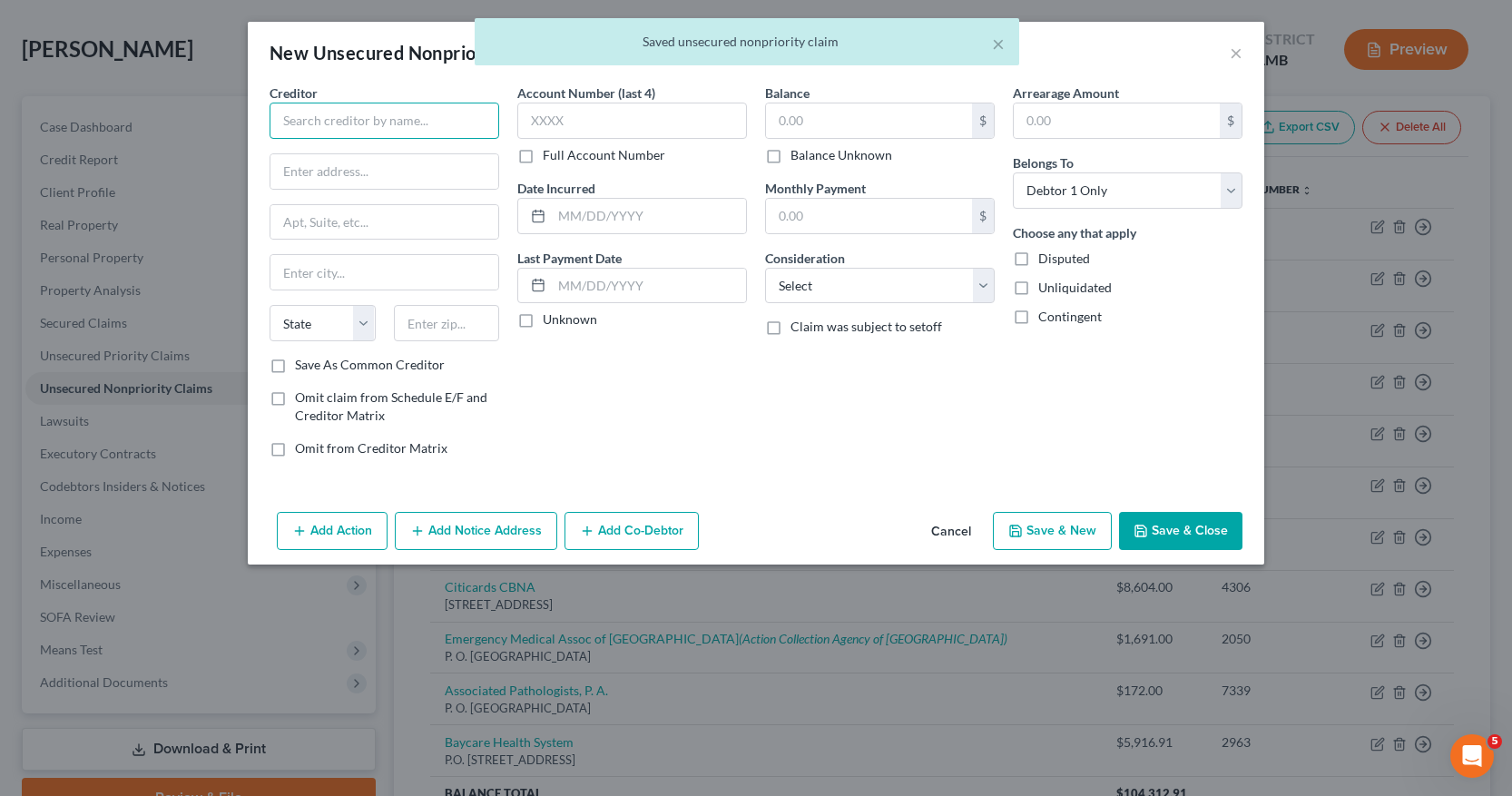
click at [285, 126] on input "text" at bounding box center [385, 120] width 230 height 36
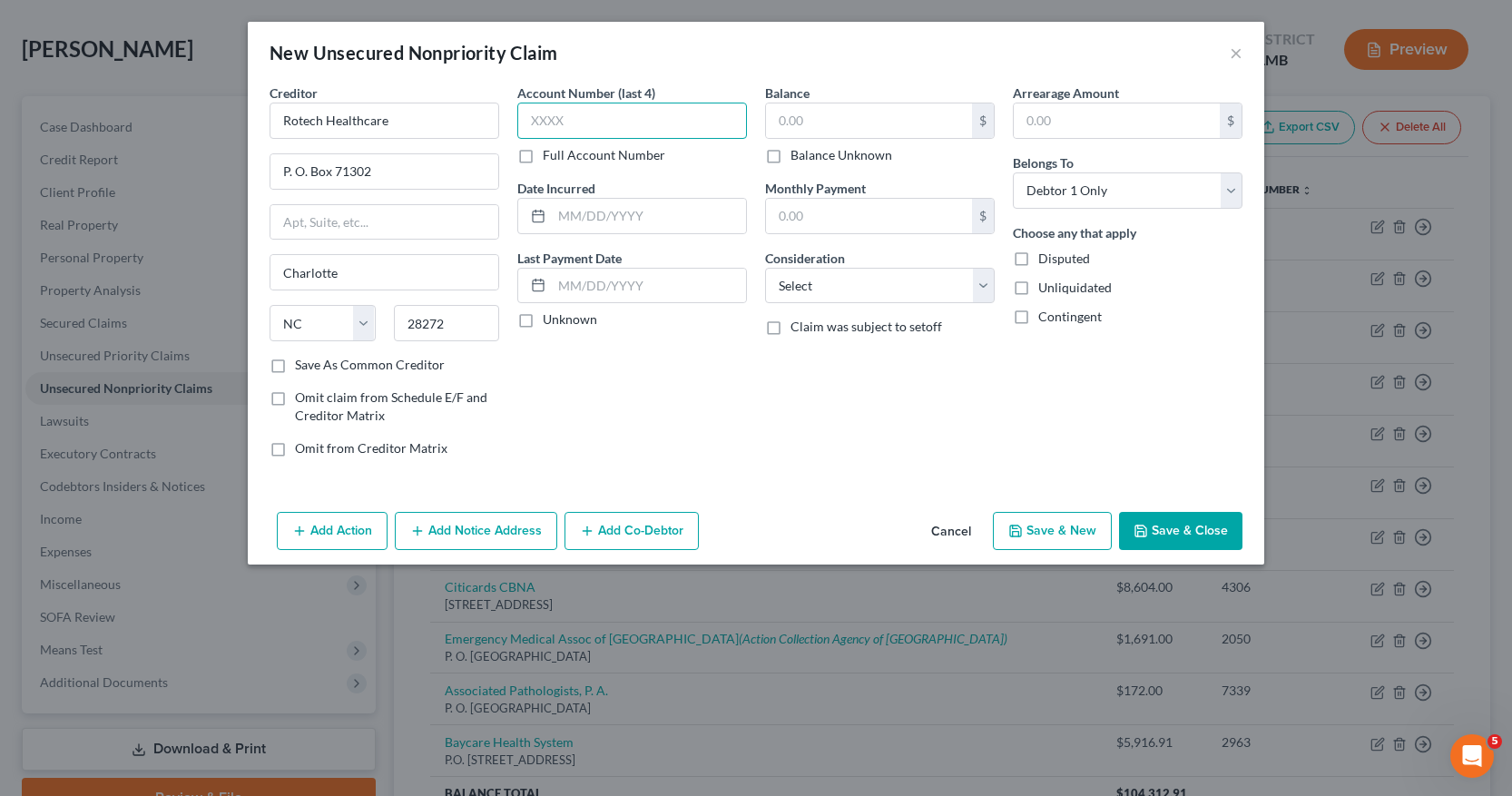
click at [533, 123] on input "text" at bounding box center [632, 120] width 230 height 36
click at [555, 215] on input "text" at bounding box center [649, 215] width 194 height 34
click at [786, 122] on input "text" at bounding box center [869, 120] width 206 height 34
click at [979, 282] on select "Select Cable / Satellite Services Collection Agency Credit Card Debt Debt Couns…" at bounding box center [880, 286] width 230 height 36
click at [765, 268] on select "Select Cable / Satellite Services Collection Agency Credit Card Debt Debt Couns…" at bounding box center [880, 286] width 230 height 36
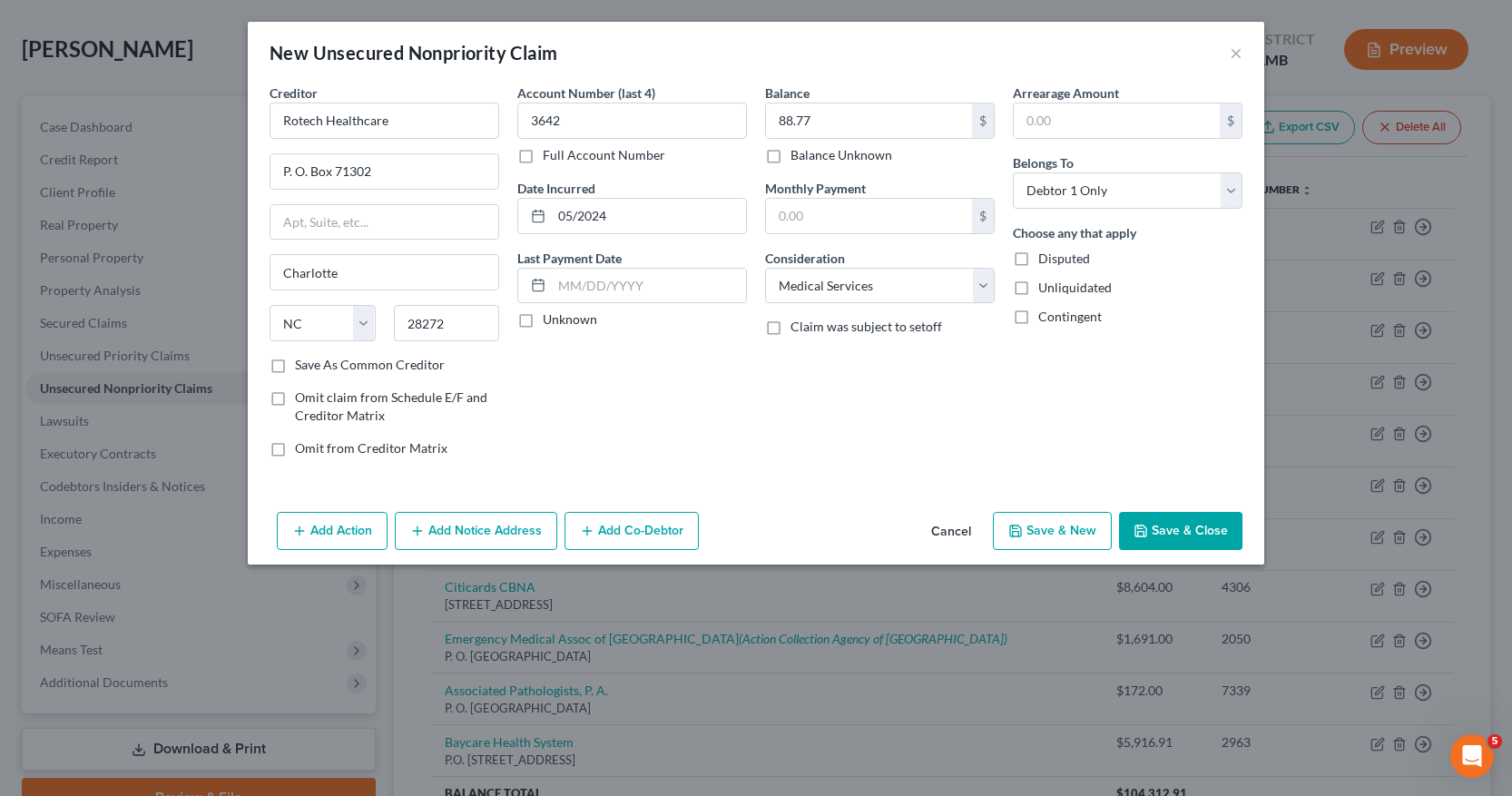
click at [1180, 534] on button "Save & Close" at bounding box center [1181, 530] width 124 height 38
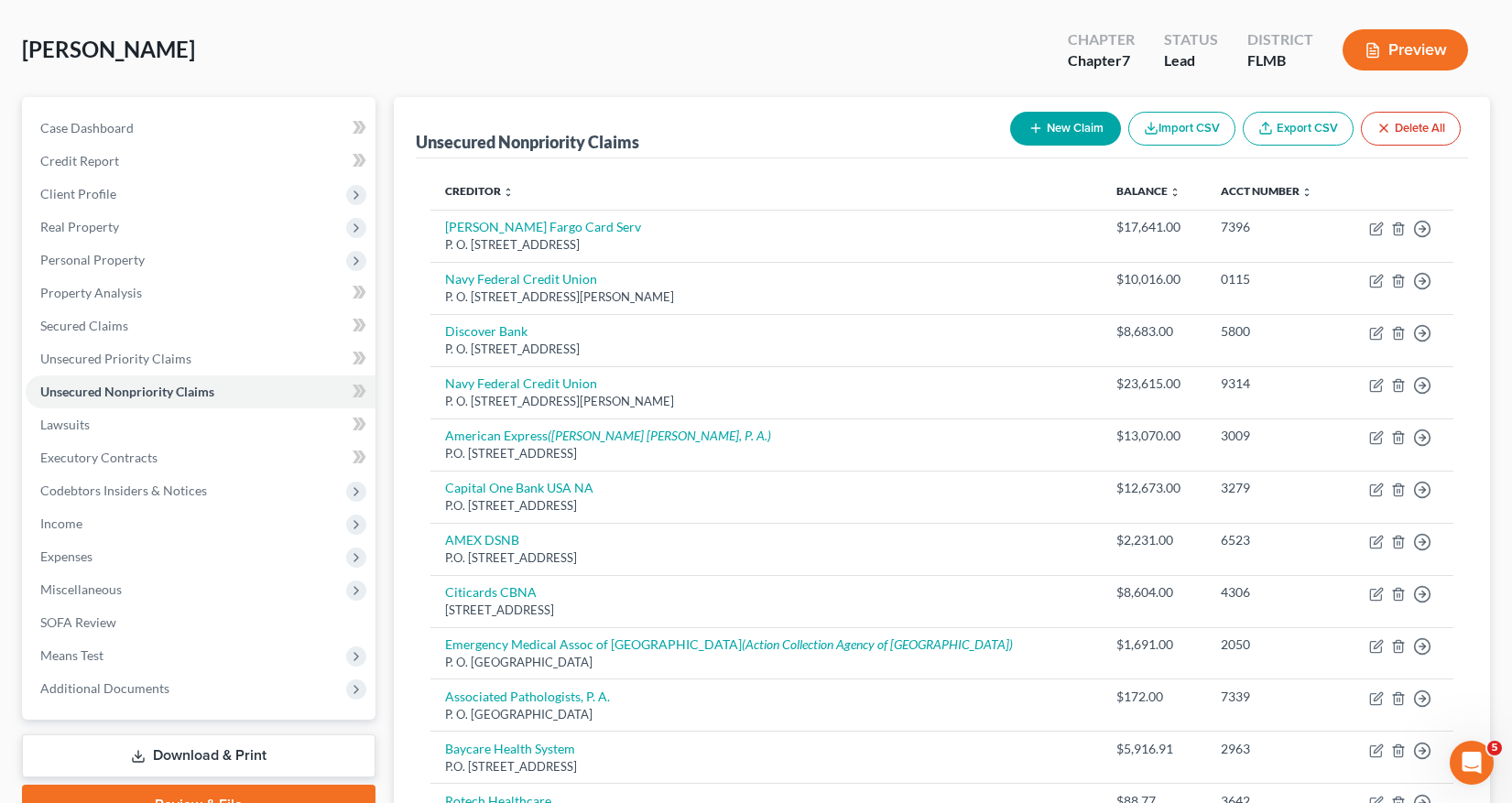
scroll to position [0, 0]
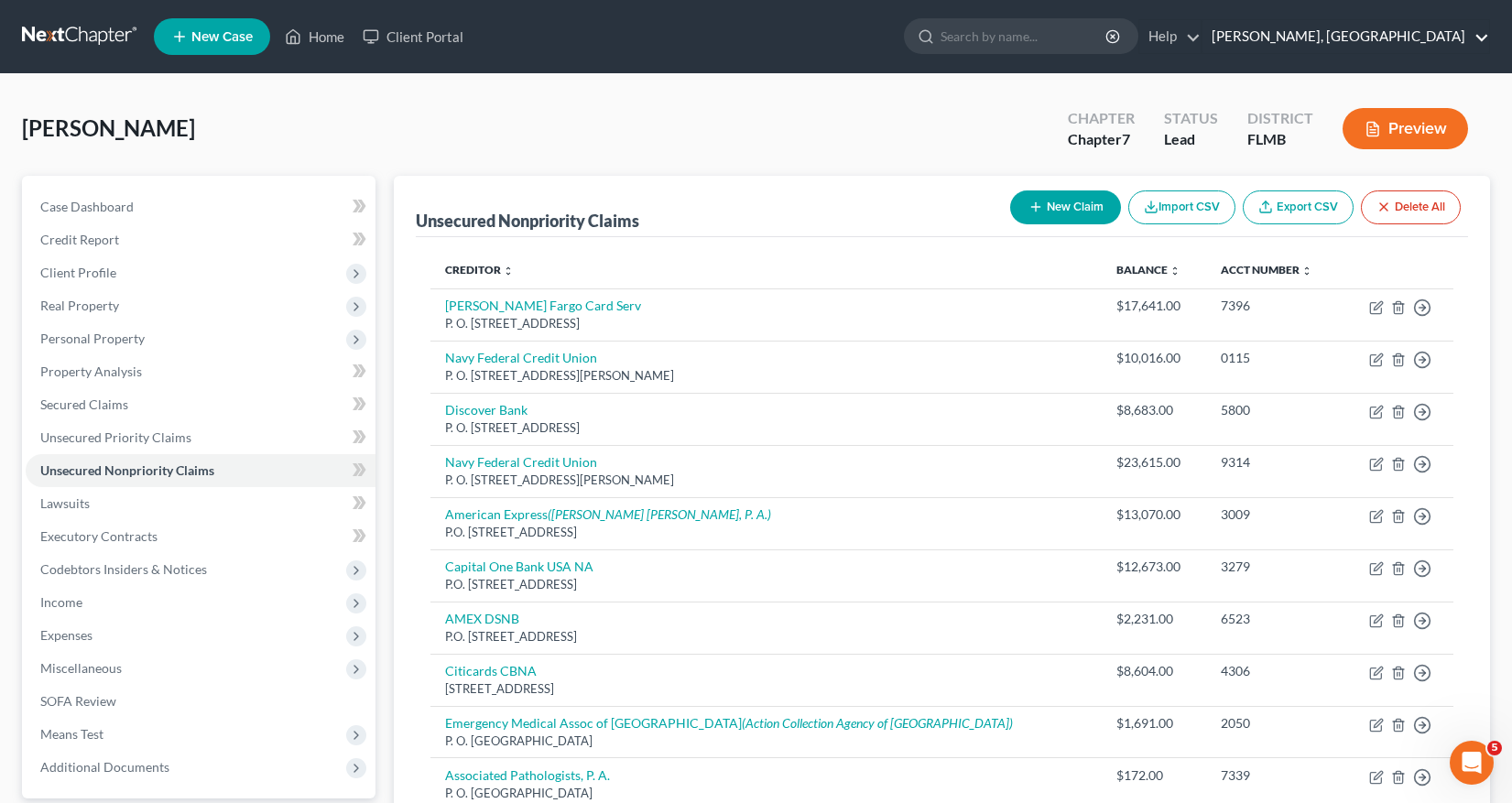
click at [1483, 43] on link "Ivonne L. Fernandez, PA" at bounding box center [1345, 36] width 286 height 33
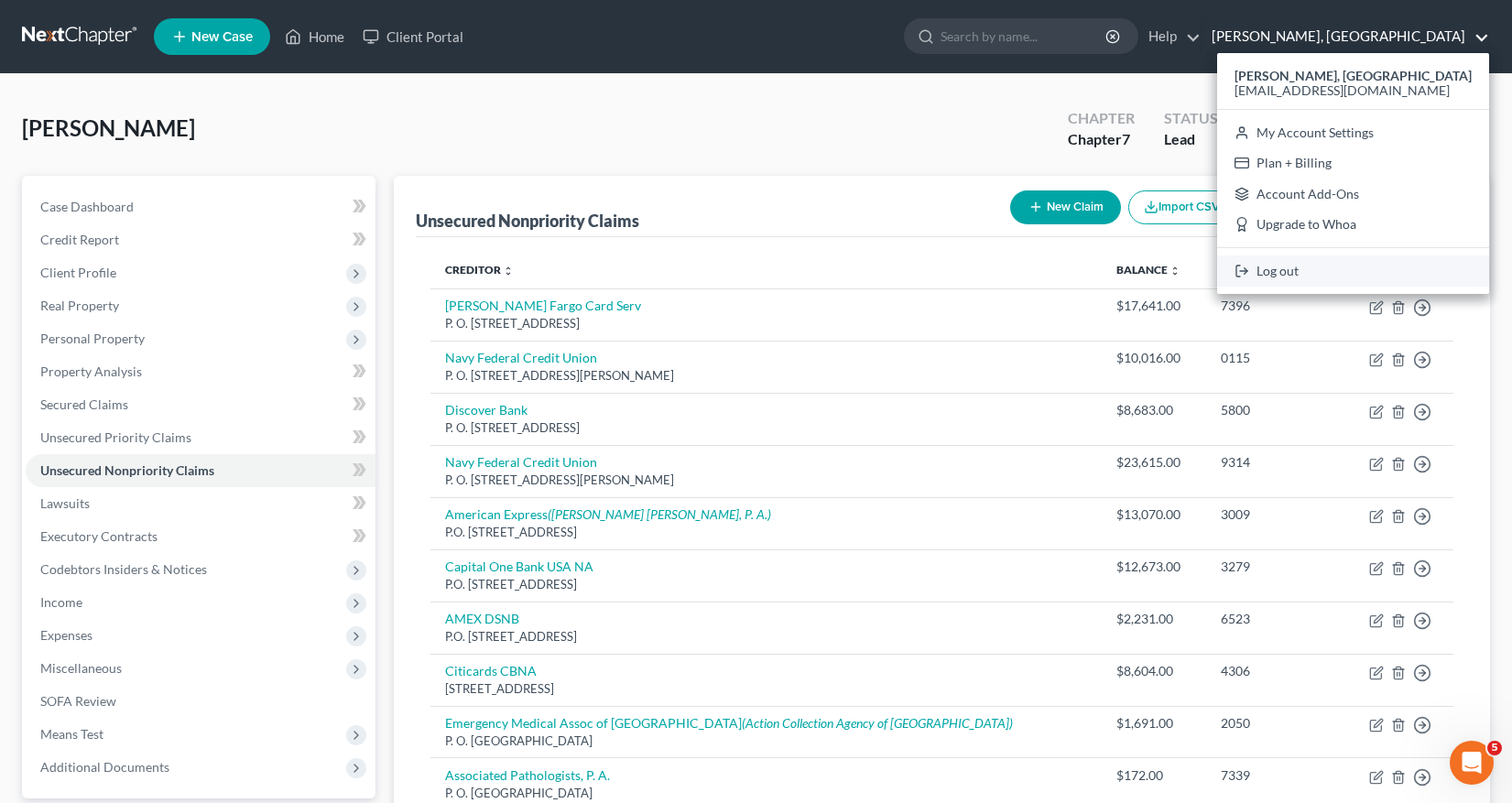
click at [1292, 269] on link "Log out" at bounding box center [1353, 270] width 272 height 31
